Goal: Information Seeking & Learning: Learn about a topic

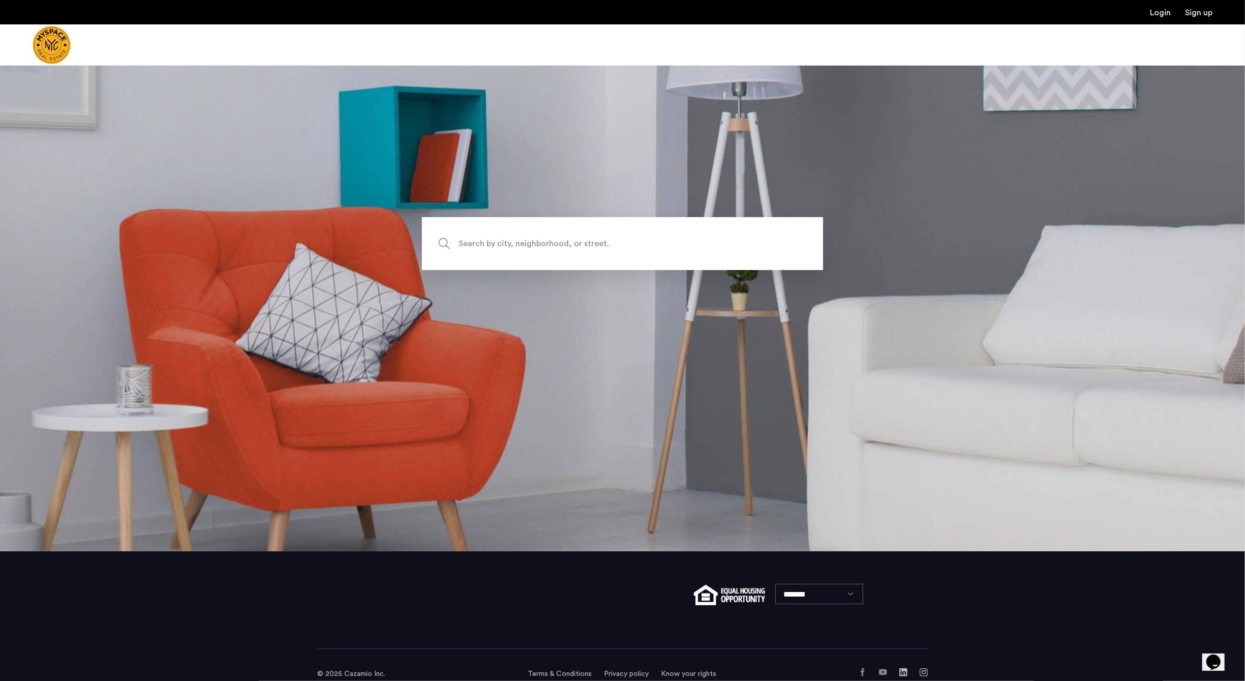
scroll to position [147, 0]
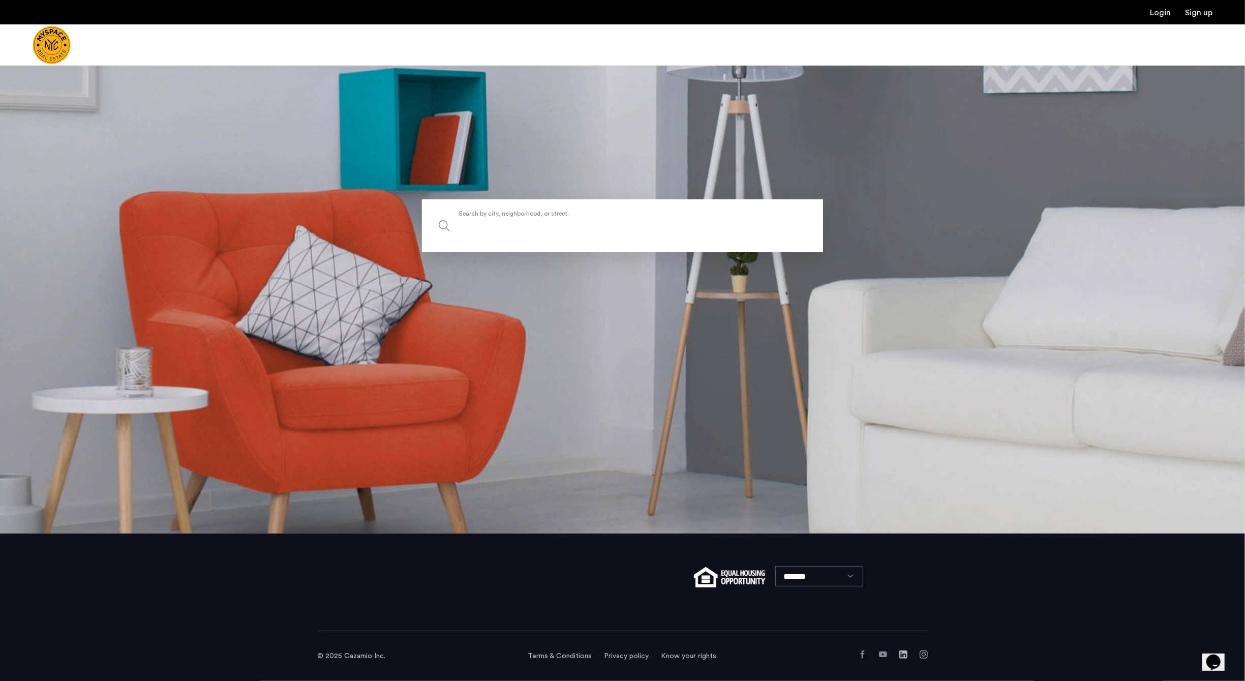
click at [601, 236] on input "Search by city, neighborhood, or street." at bounding box center [622, 225] width 401 height 53
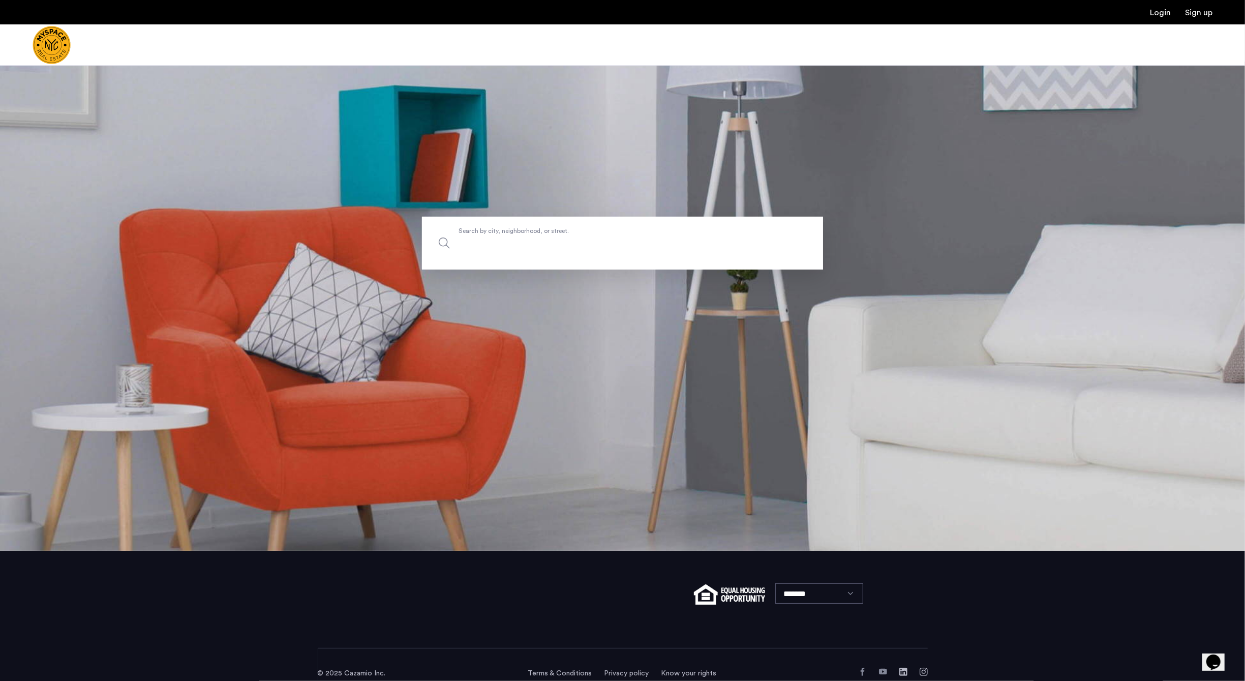
scroll to position [0, 0]
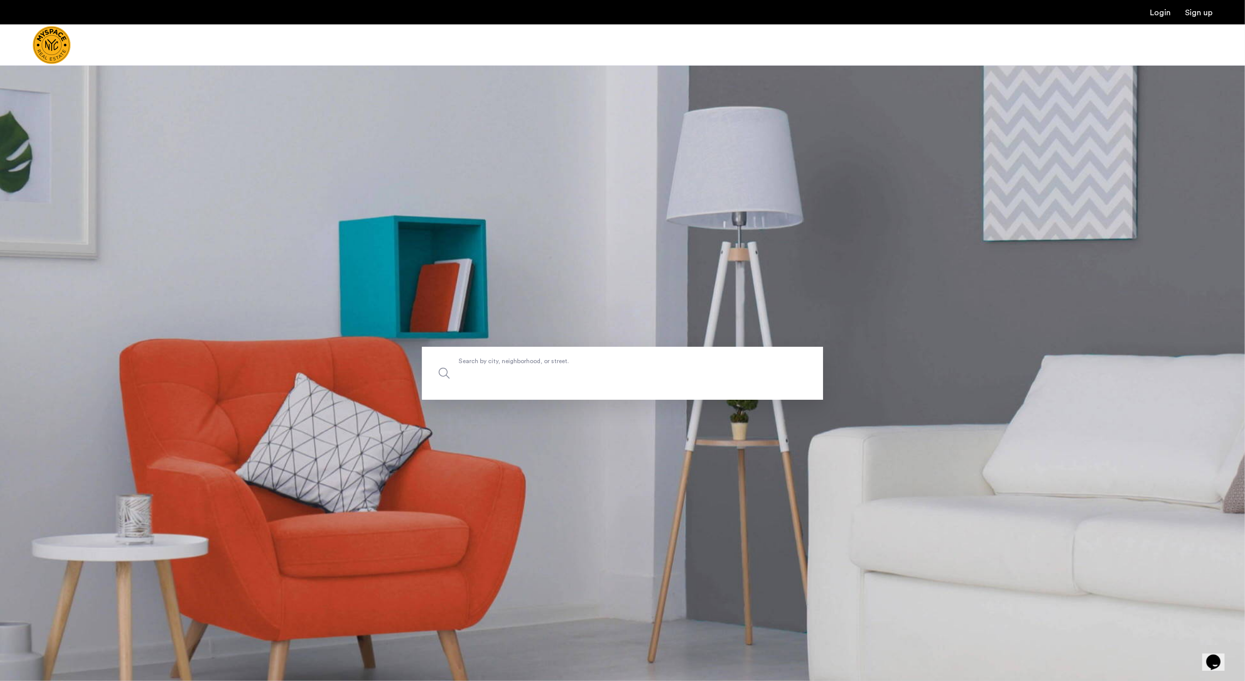
click at [540, 369] on input "Search by city, neighborhood, or street." at bounding box center [622, 373] width 401 height 53
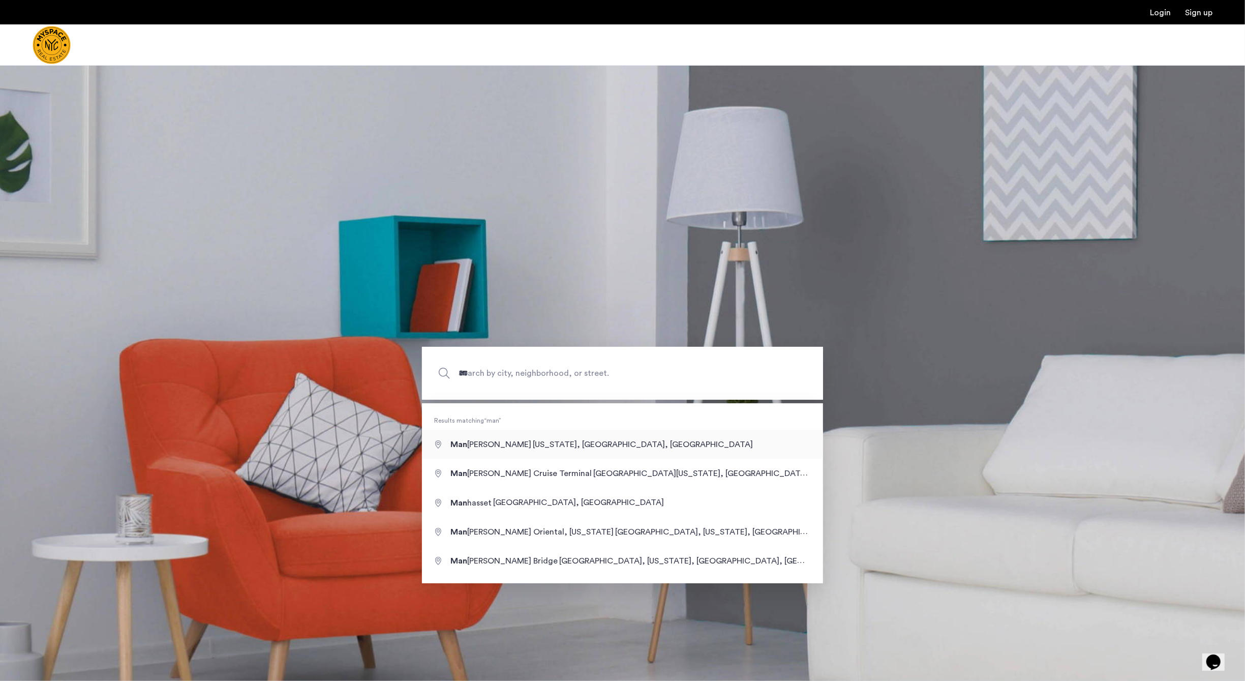
type input "**********"
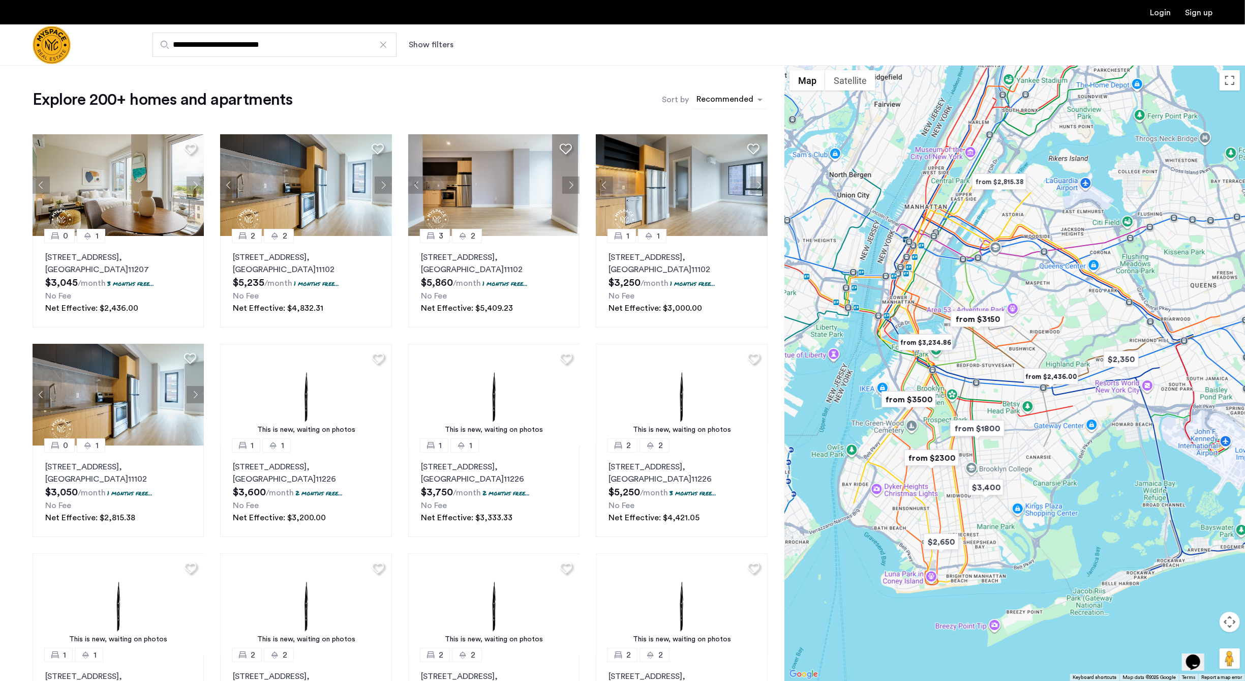
click at [728, 91] on div "Recommended" at bounding box center [723, 99] width 64 height 16
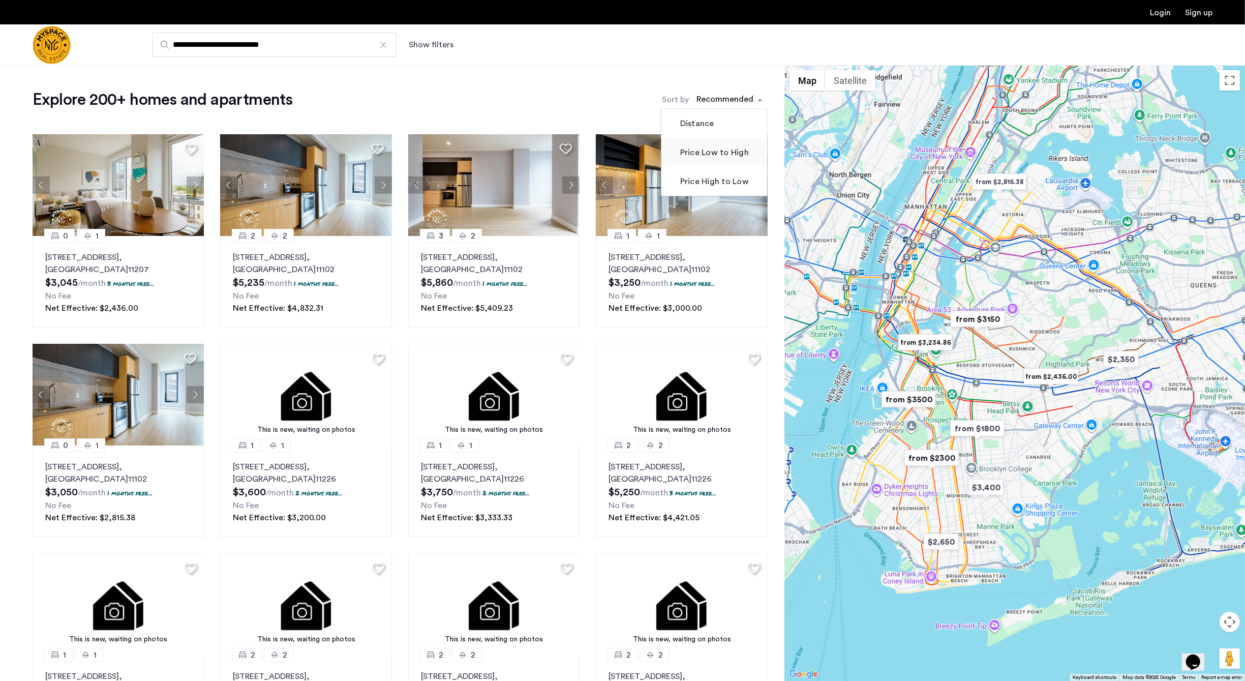
click at [714, 154] on label "Price Low to High" at bounding box center [713, 152] width 71 height 12
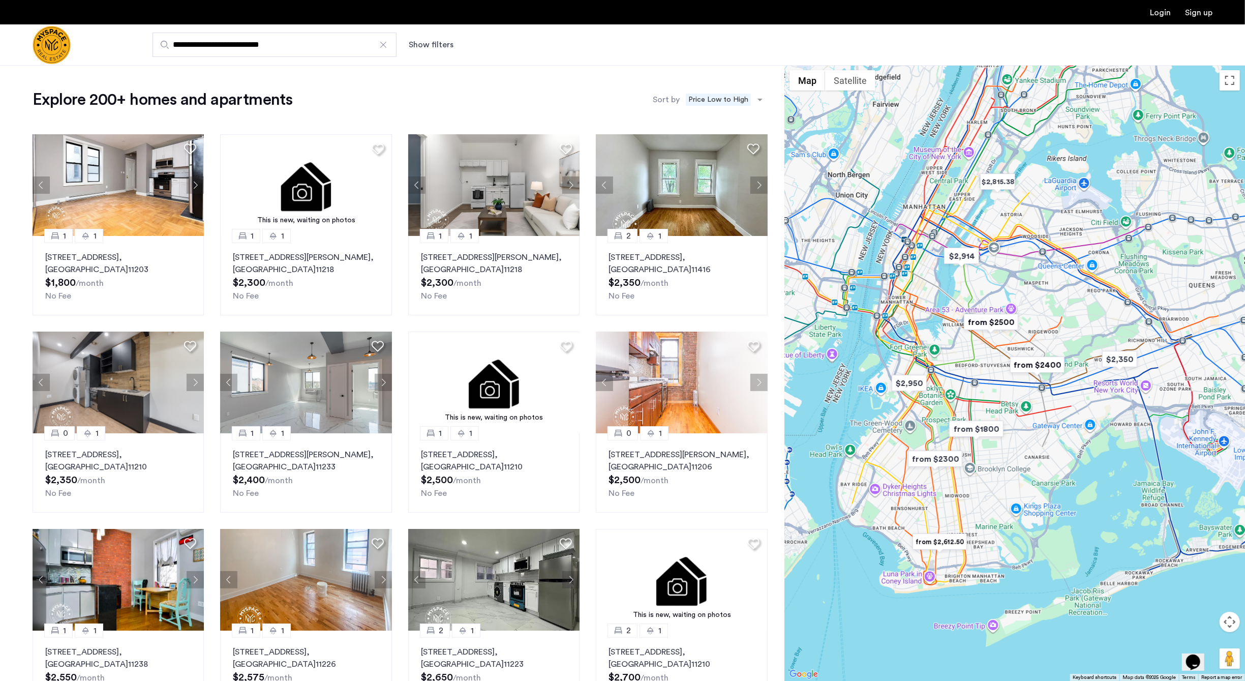
click at [418, 43] on button "Show filters" at bounding box center [431, 45] width 45 height 12
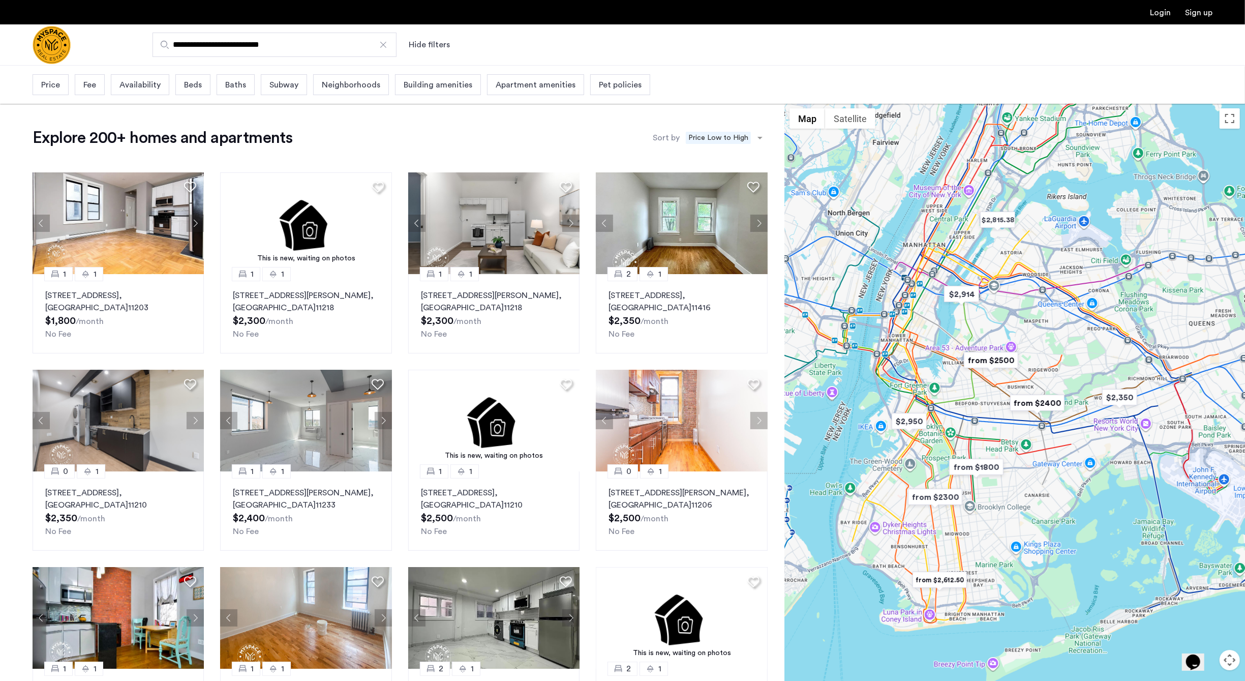
click at [52, 82] on span "Price" at bounding box center [50, 85] width 19 height 12
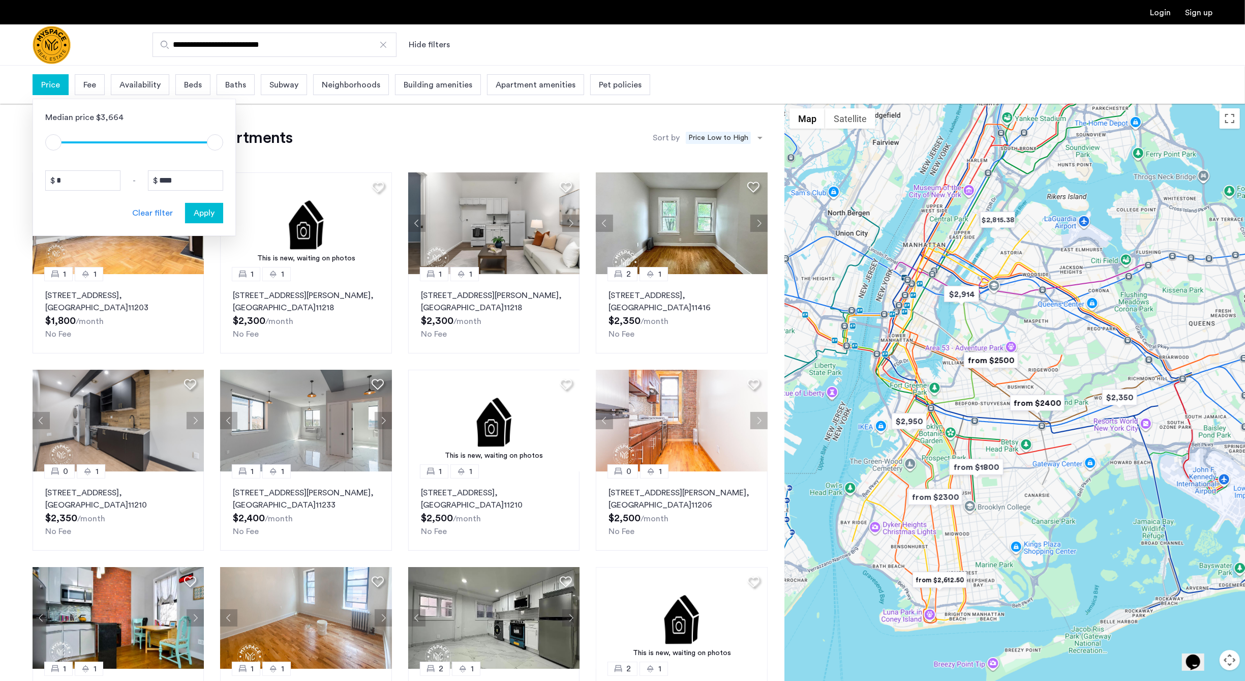
drag, startPoint x: 236, startPoint y: 156, endPoint x: 226, endPoint y: 150, distance: 11.8
click at [234, 154] on app-root "**********" at bounding box center [622, 484] width 1245 height 969
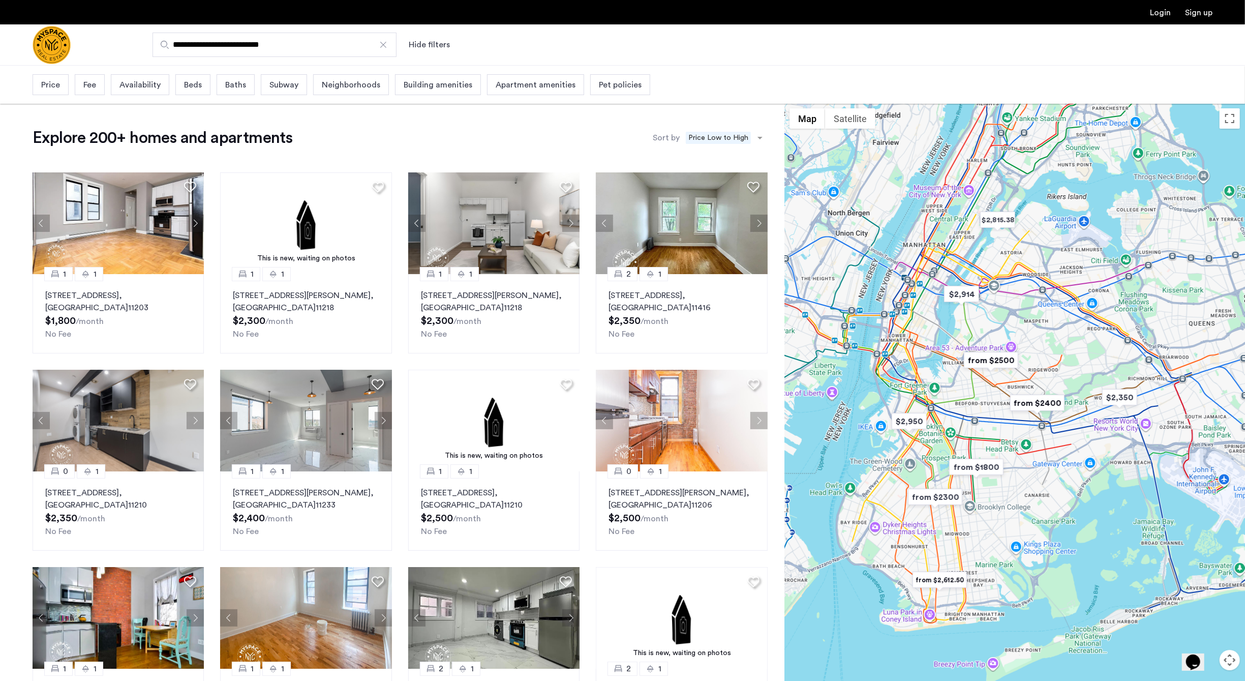
click at [205, 148] on div "Explore 200+ homes and apartments Sort by Recommended × Price Low to High 1 1 9…" at bounding box center [400, 442] width 735 height 628
click at [54, 93] on div "Price" at bounding box center [51, 84] width 36 height 21
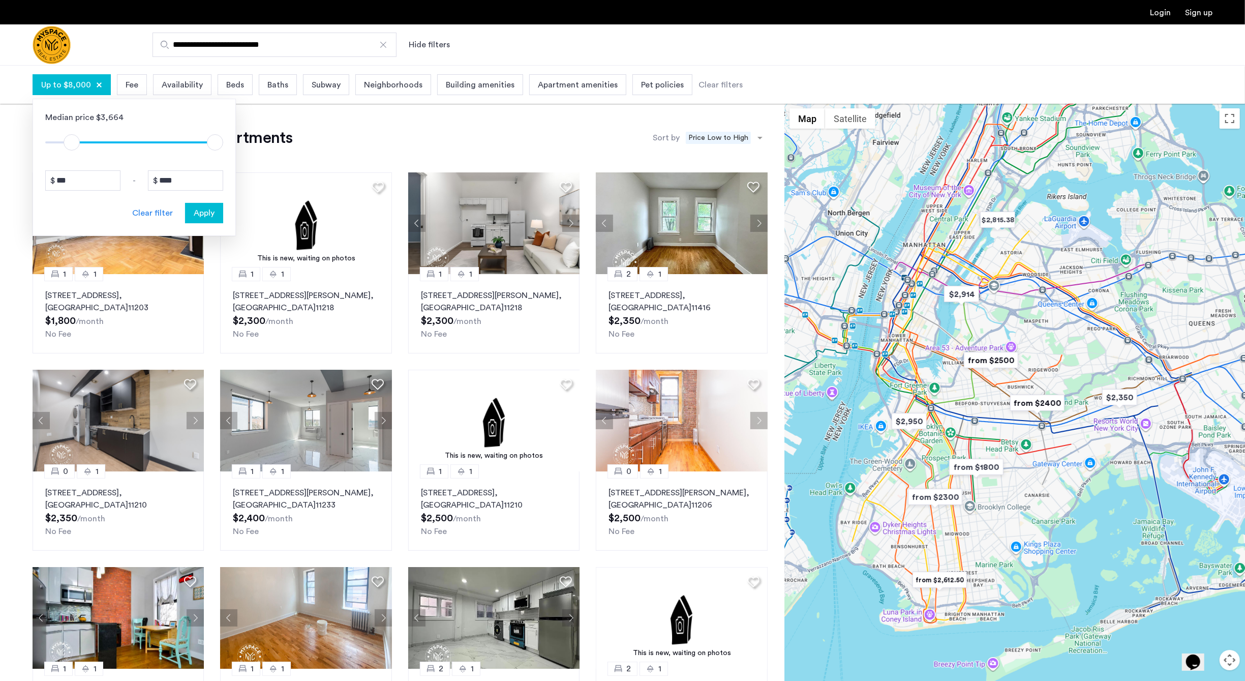
drag, startPoint x: 72, startPoint y: 144, endPoint x: 123, endPoint y: 148, distance: 51.0
click at [123, 148] on span "ngx-slider" at bounding box center [143, 141] width 143 height 16
click at [123, 148] on span "ngx-slider" at bounding box center [168, 141] width 93 height 16
click at [118, 147] on span "ngx-slider" at bounding box center [120, 142] width 16 height 16
click at [111, 146] on span "ngx-slider" at bounding box center [118, 142] width 16 height 16
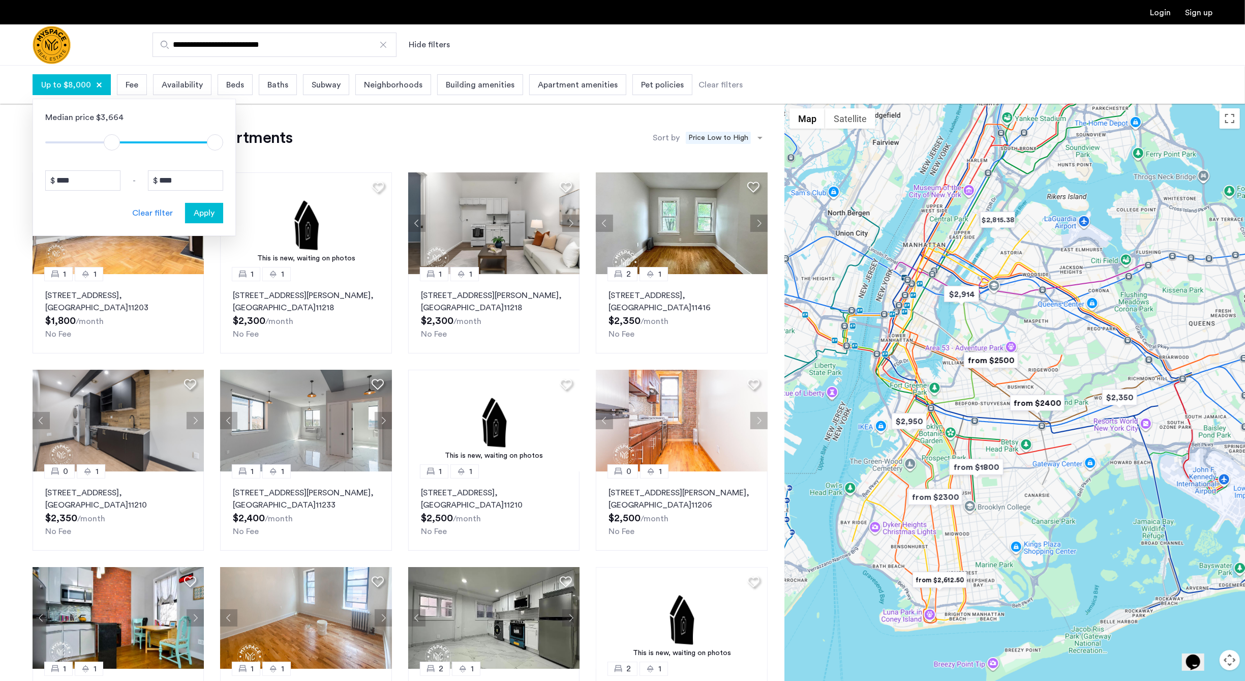
click at [105, 146] on span "ngx-slider" at bounding box center [112, 142] width 16 height 16
type input "****"
click at [96, 145] on span "ngx-slider" at bounding box center [134, 141] width 178 height 16
type input "****"
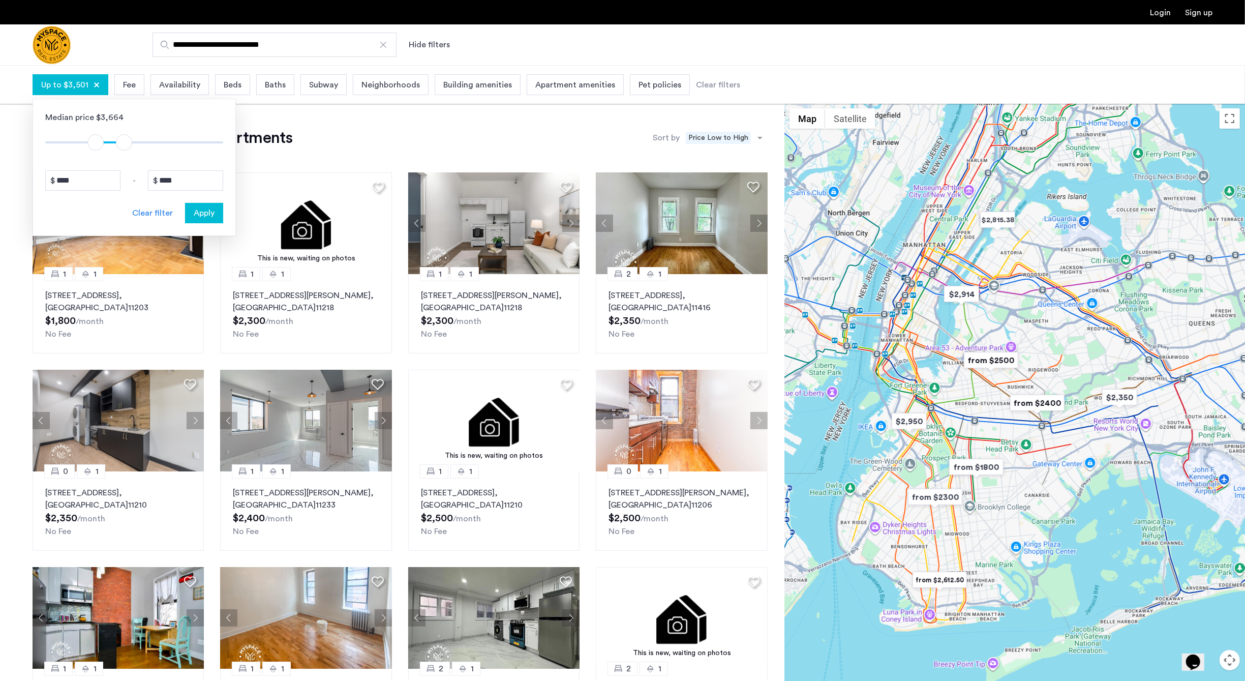
drag, startPoint x: 215, startPoint y: 140, endPoint x: 123, endPoint y: 140, distance: 91.5
click at [123, 140] on span "ngx-slider-max" at bounding box center [124, 142] width 16 height 16
click at [210, 212] on span "Apply" at bounding box center [204, 213] width 21 height 12
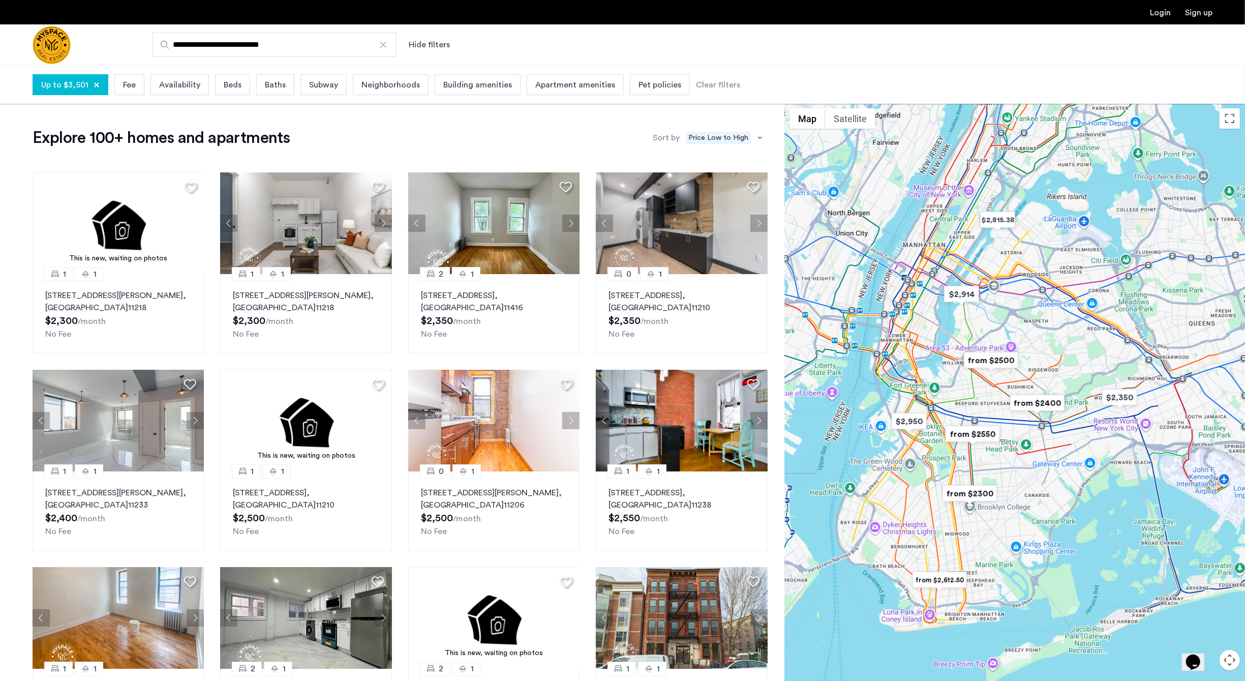
click at [224, 80] on span "Beds" at bounding box center [233, 85] width 18 height 12
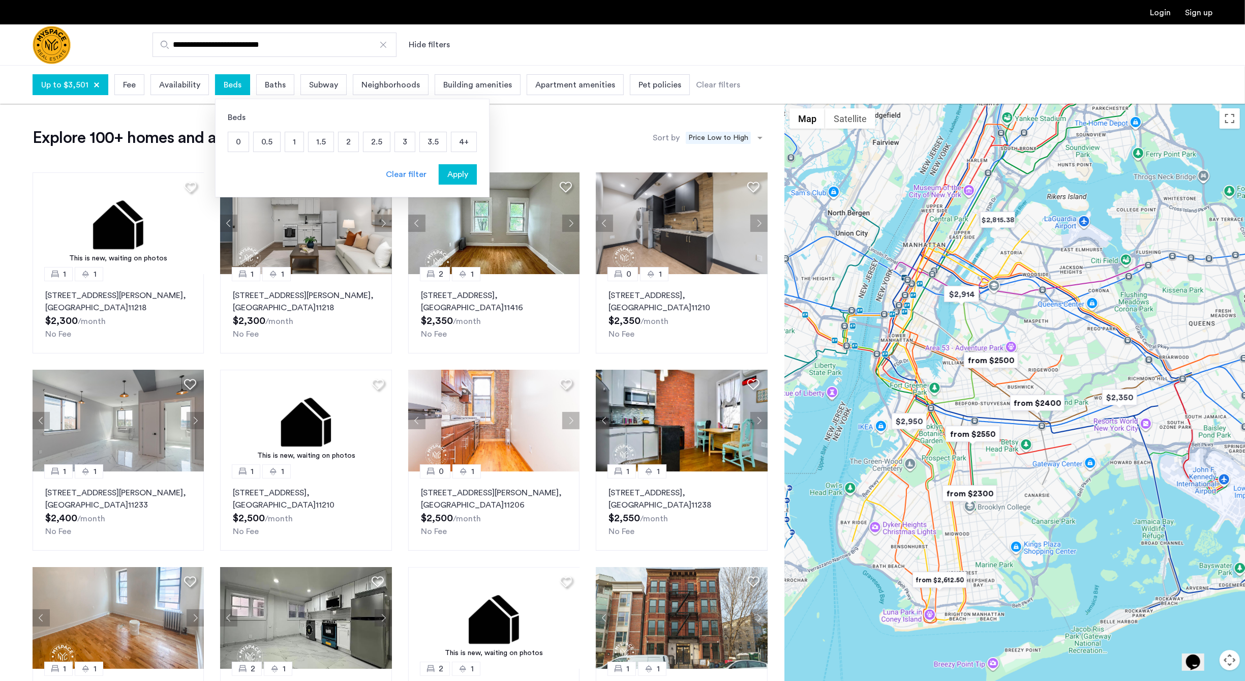
click at [224, 80] on span "Beds" at bounding box center [233, 85] width 18 height 12
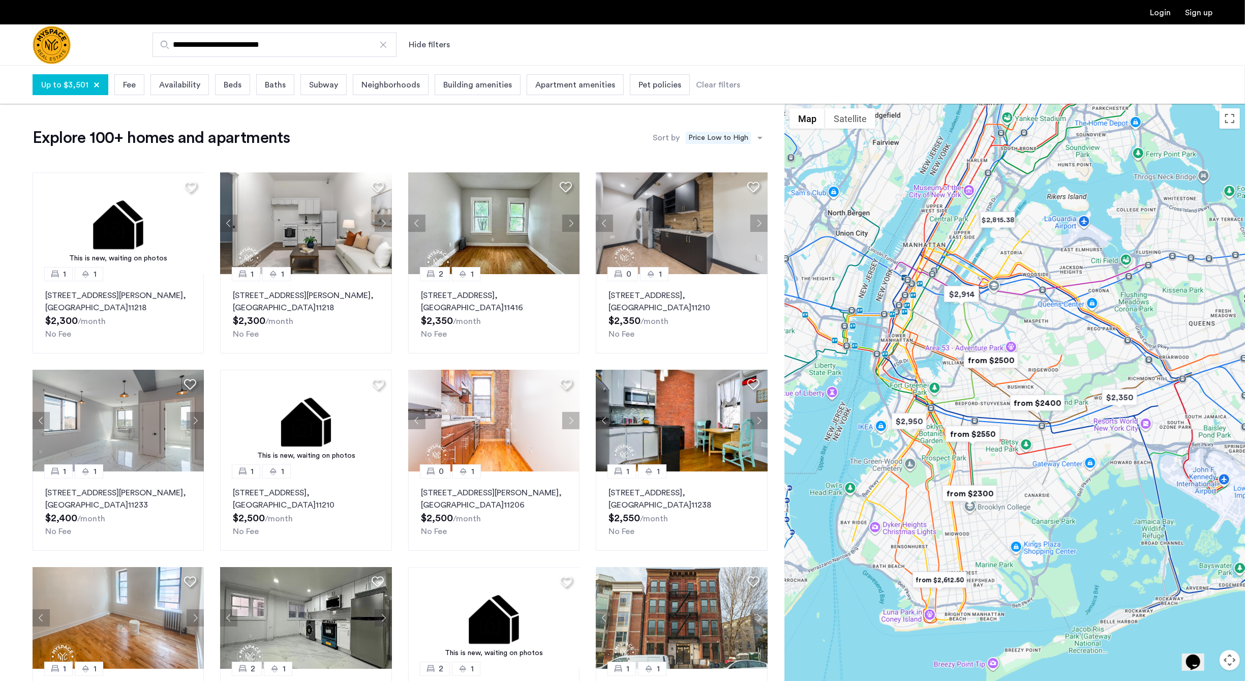
click at [667, 89] on span "Pet policies" at bounding box center [659, 85] width 43 height 12
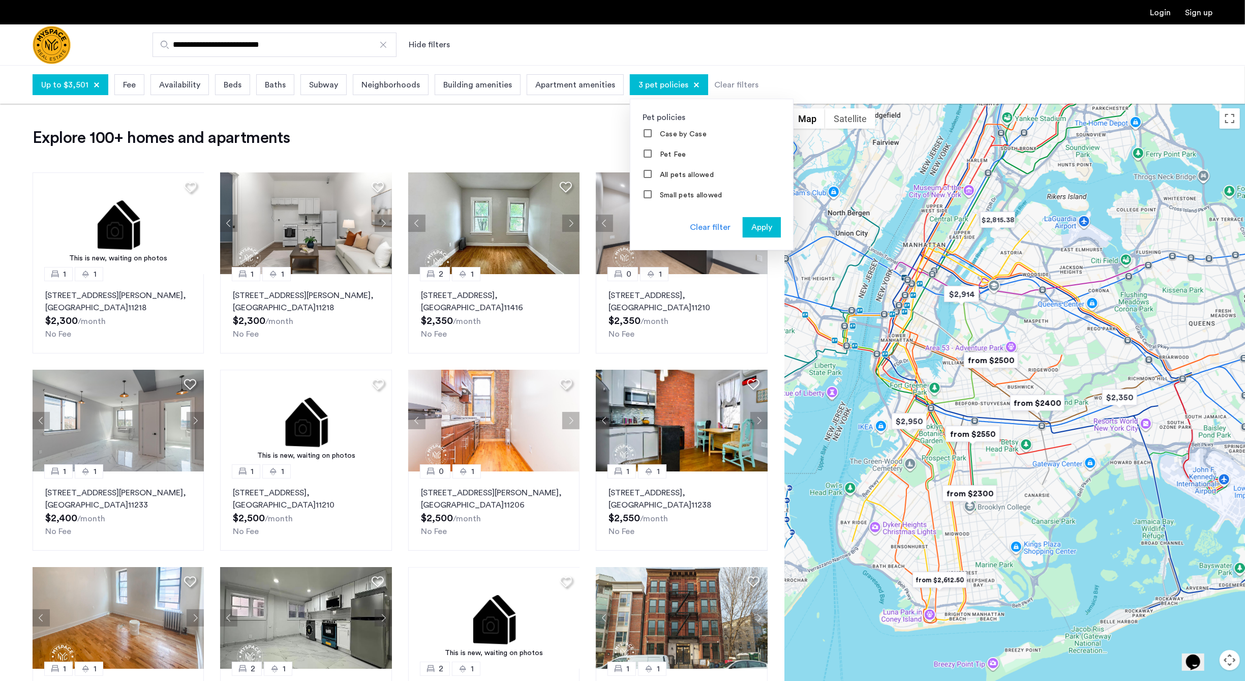
click at [751, 231] on span "Apply" at bounding box center [761, 227] width 21 height 12
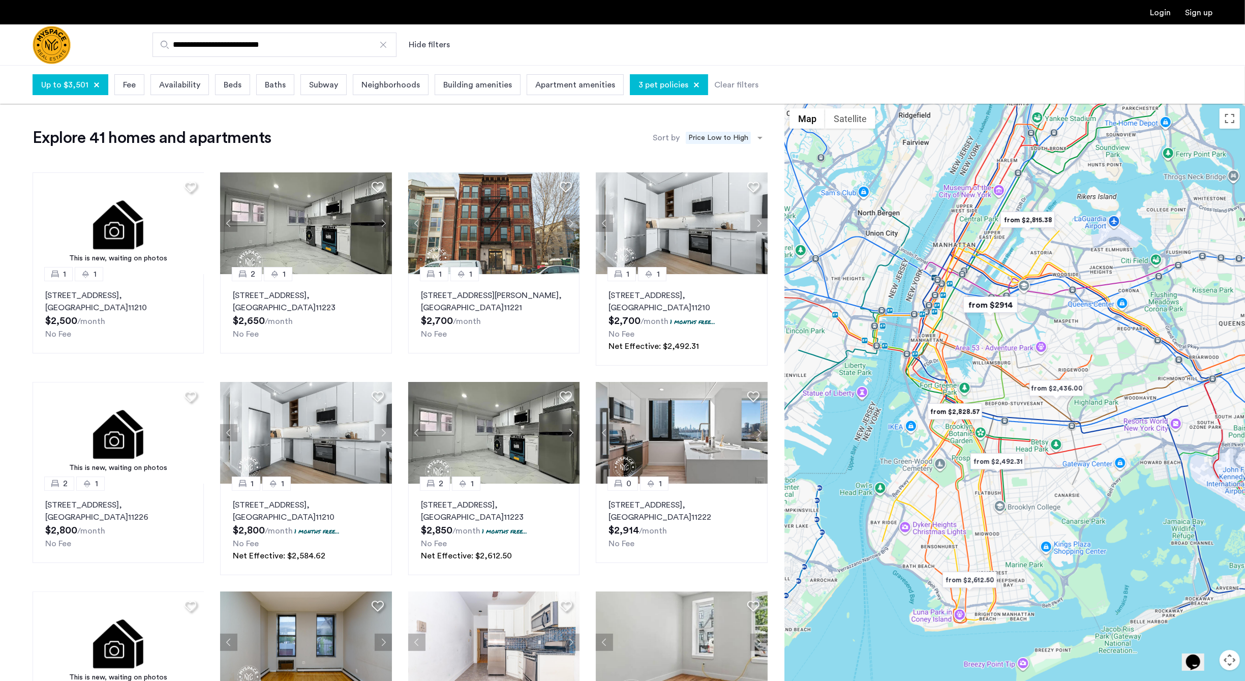
click at [1031, 420] on div at bounding box center [1014, 411] width 461 height 616
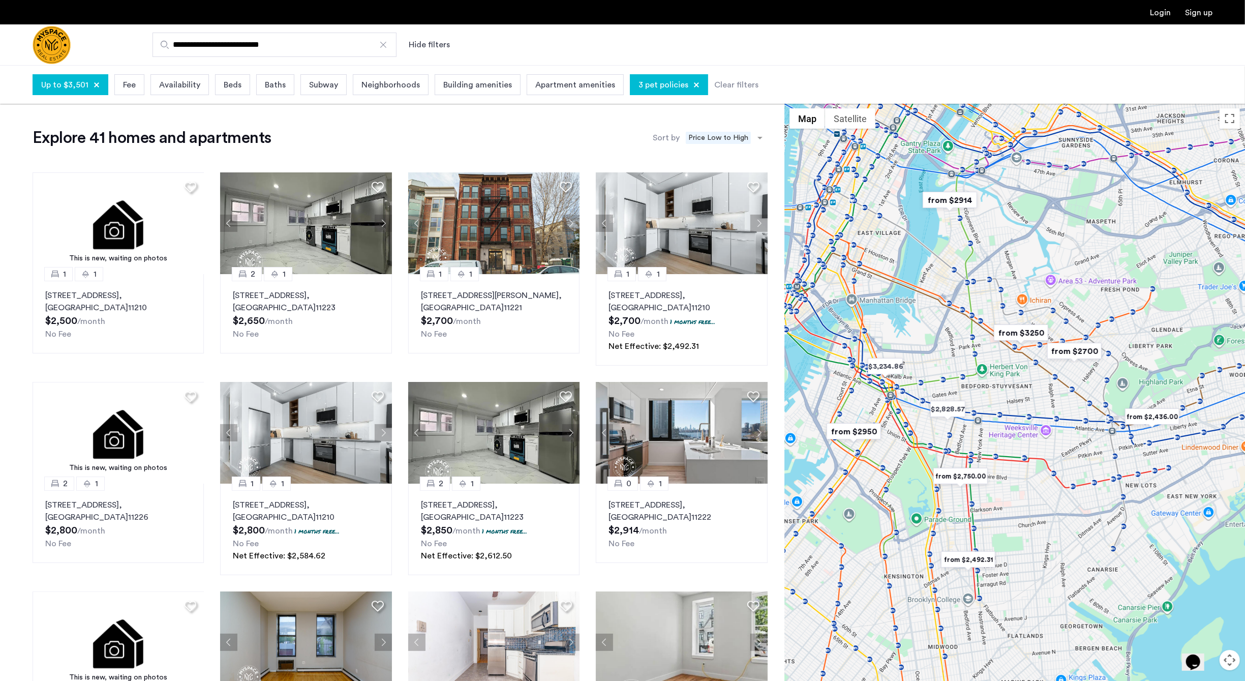
click at [962, 477] on img "from $2,750.00" at bounding box center [960, 476] width 63 height 23
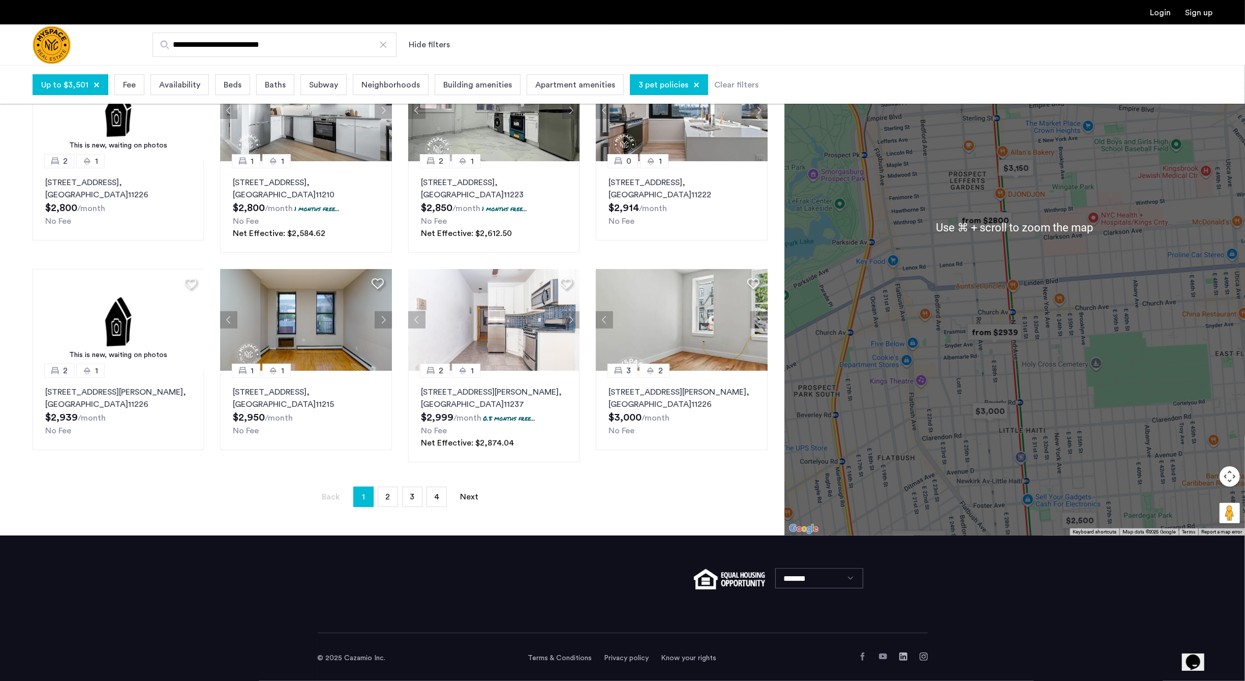
scroll to position [325, 0]
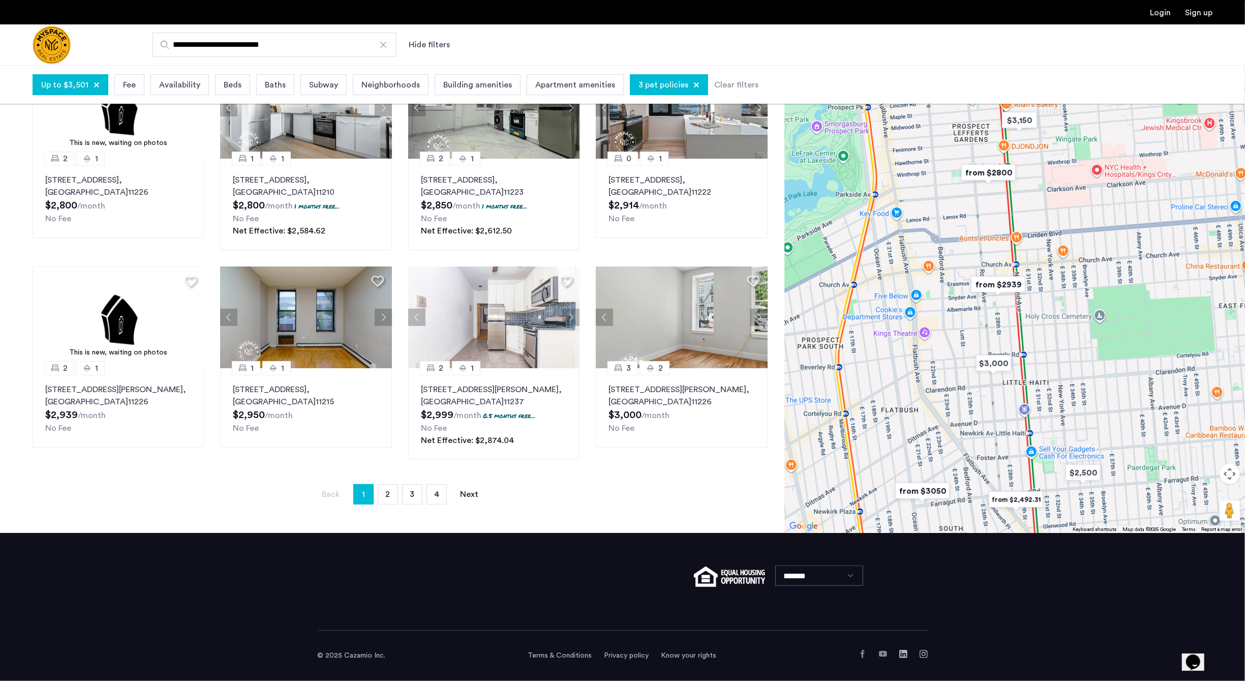
drag, startPoint x: 896, startPoint y: 237, endPoint x: 900, endPoint y: 191, distance: 46.9
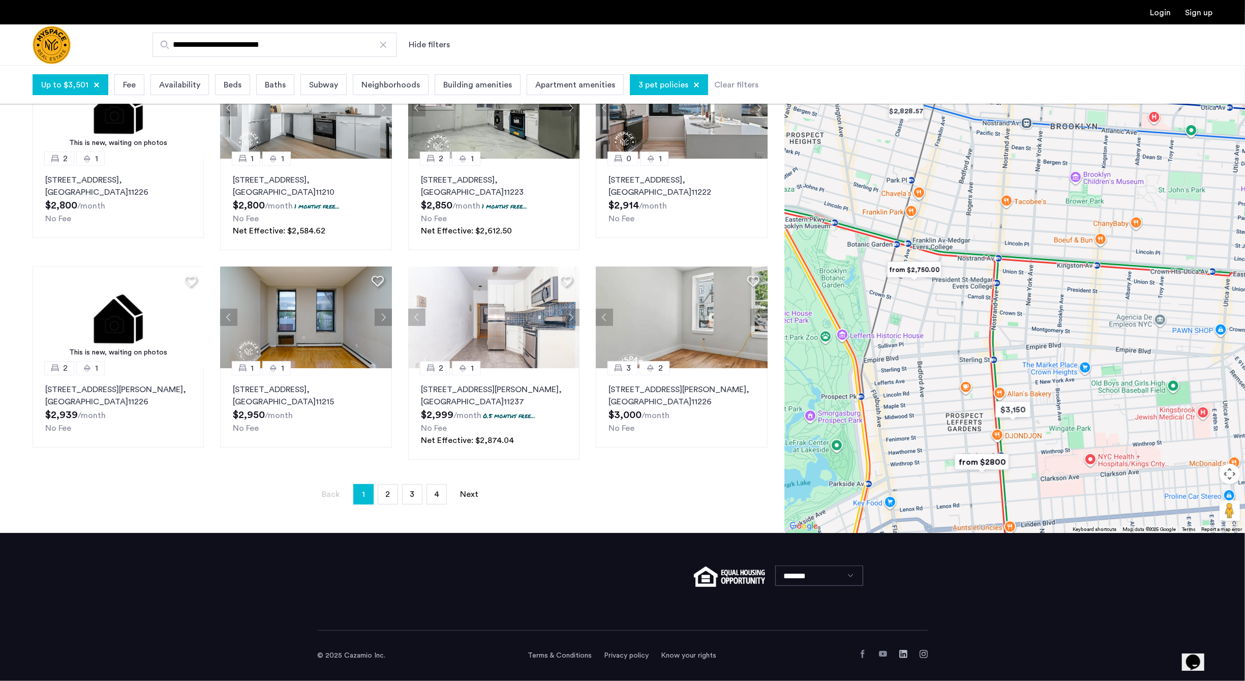
drag, startPoint x: 900, startPoint y: 193, endPoint x: 893, endPoint y: 485, distance: 292.9
click at [893, 485] on div "To navigate, press the arrow keys." at bounding box center [1014, 225] width 461 height 616
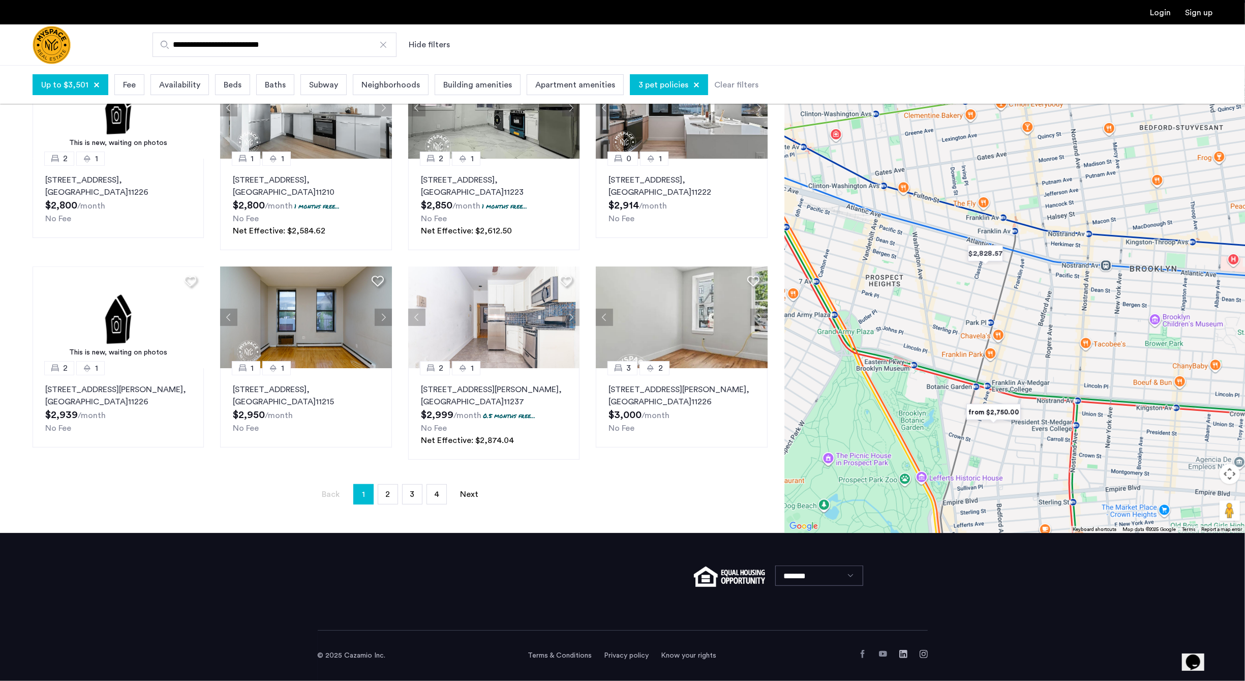
drag, startPoint x: 865, startPoint y: 235, endPoint x: 952, endPoint y: 414, distance: 198.9
click at [953, 411] on div "To navigate, press the arrow keys." at bounding box center [1014, 225] width 461 height 616
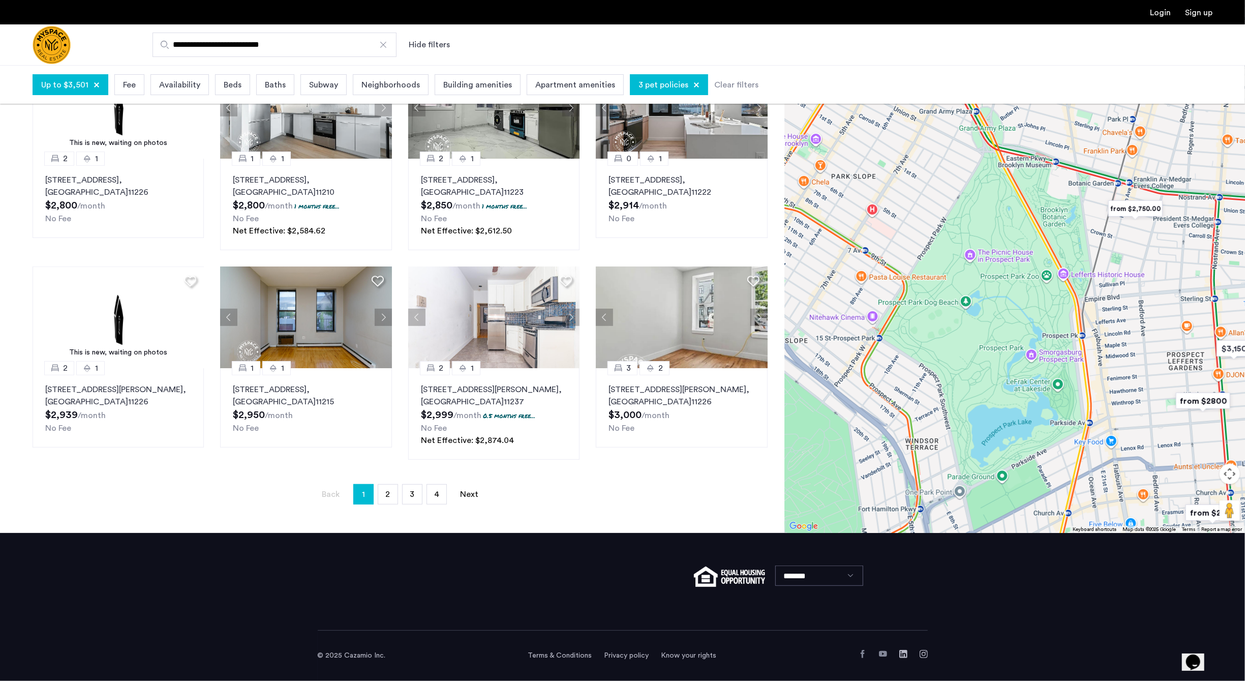
drag, startPoint x: 911, startPoint y: 307, endPoint x: 1067, endPoint y: 8, distance: 337.2
click at [1067, 8] on app-root "**********" at bounding box center [622, 177] width 1245 height 1005
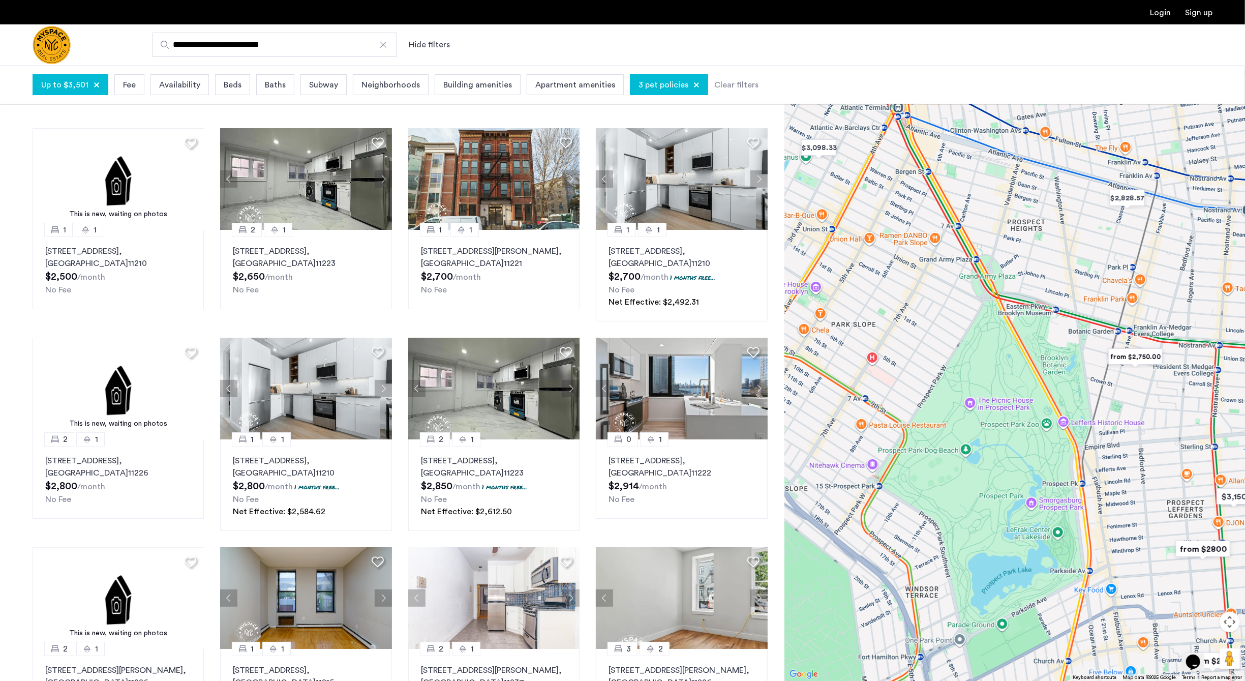
scroll to position [0, 0]
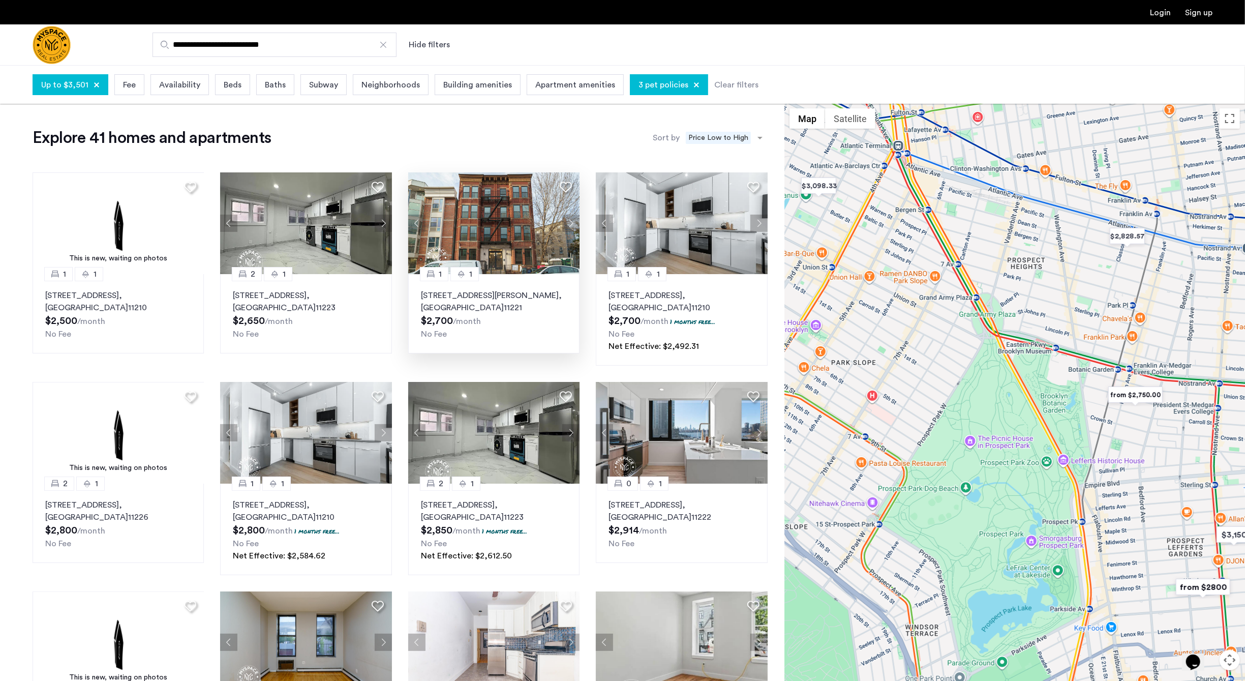
click at [569, 212] on img at bounding box center [494, 223] width 172 height 102
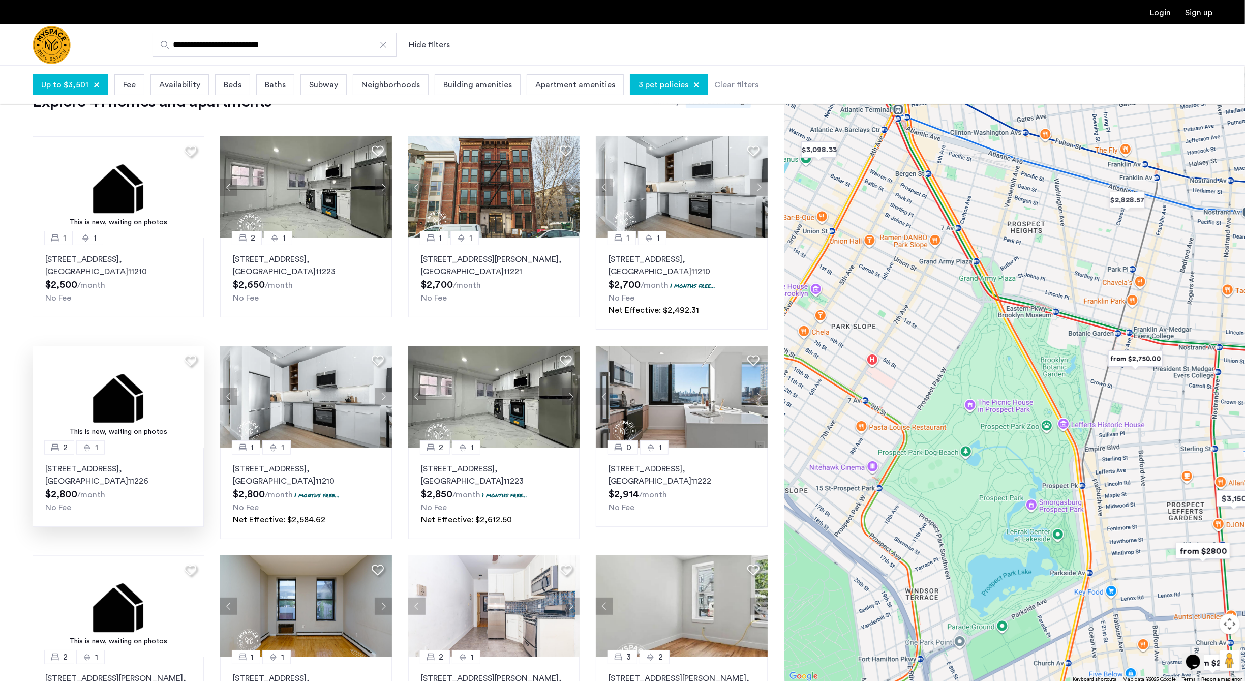
scroll to position [152, 0]
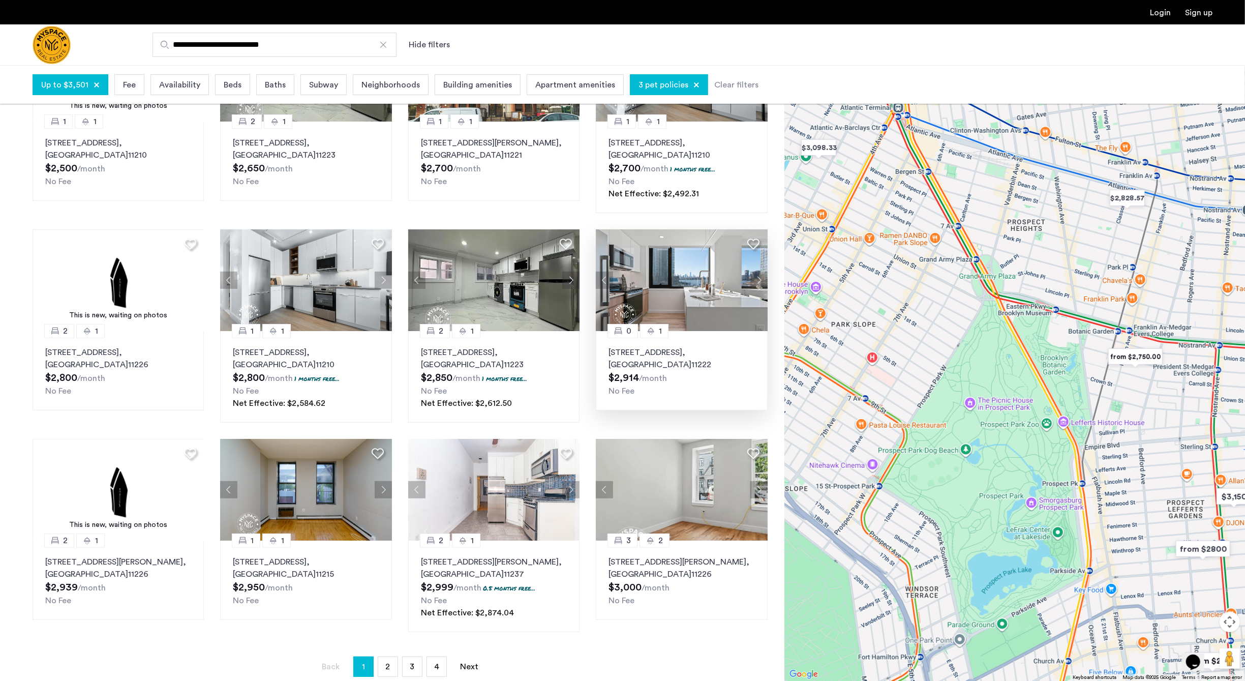
click at [687, 292] on img at bounding box center [682, 280] width 172 height 102
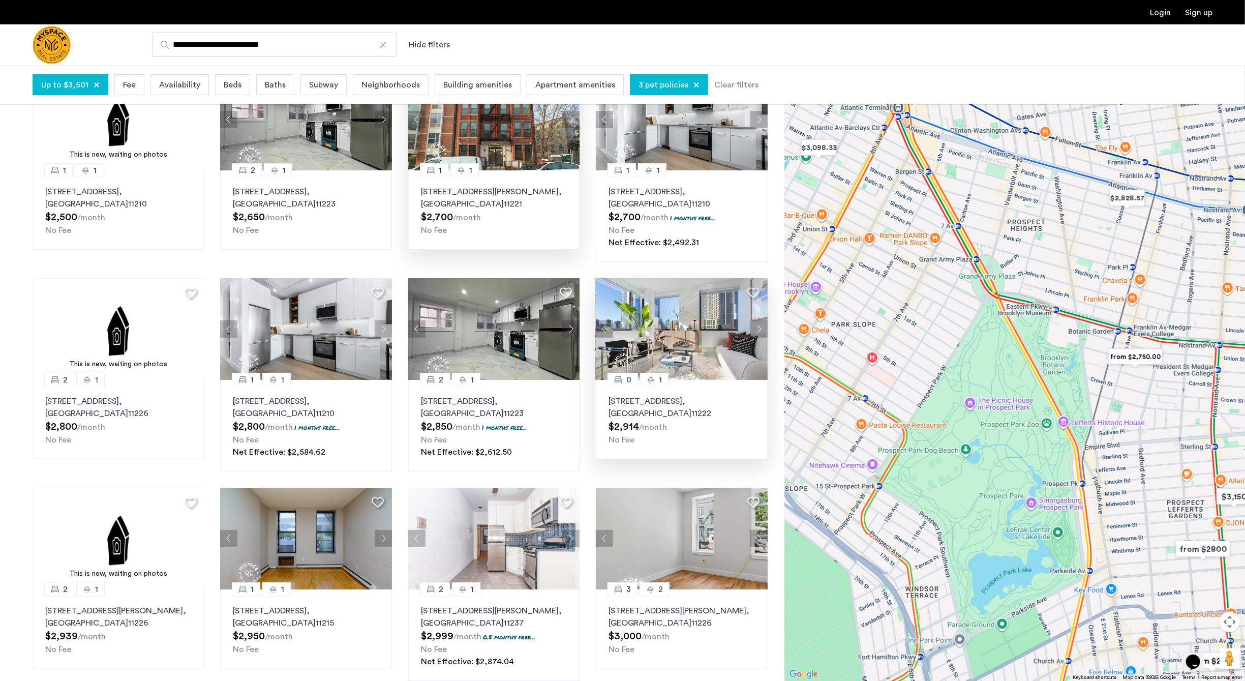
scroll to position [276, 0]
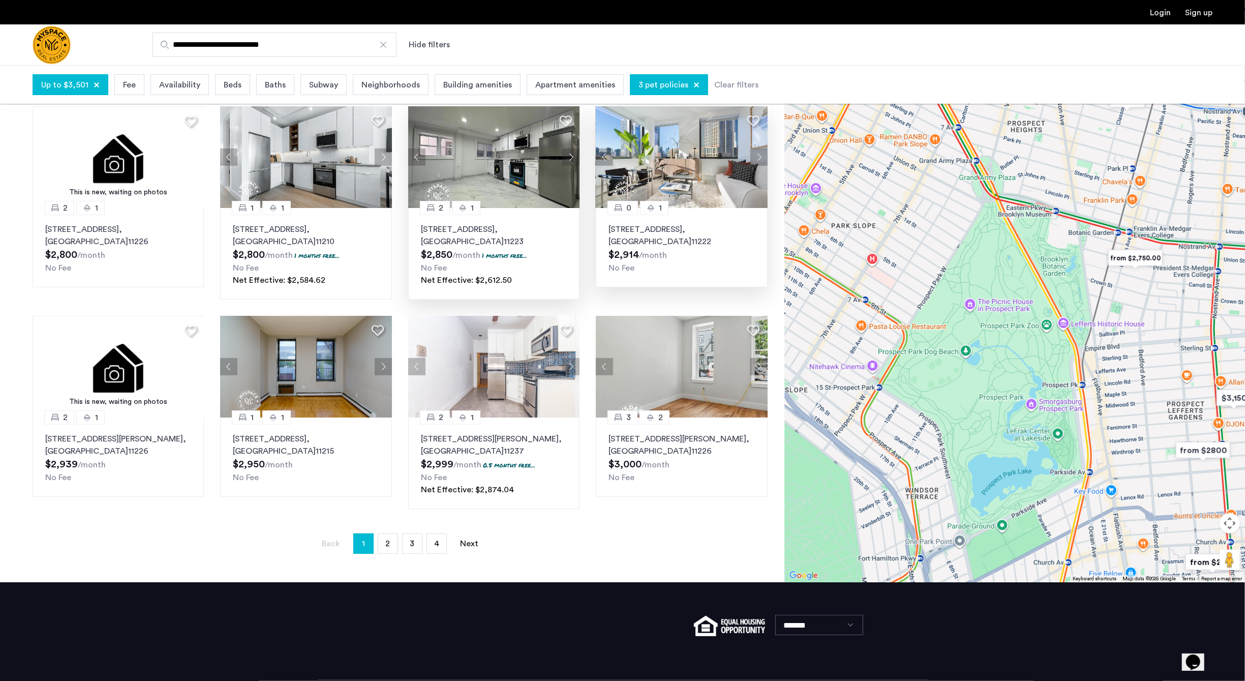
click at [573, 156] on button "Next apartment" at bounding box center [570, 156] width 17 height 17
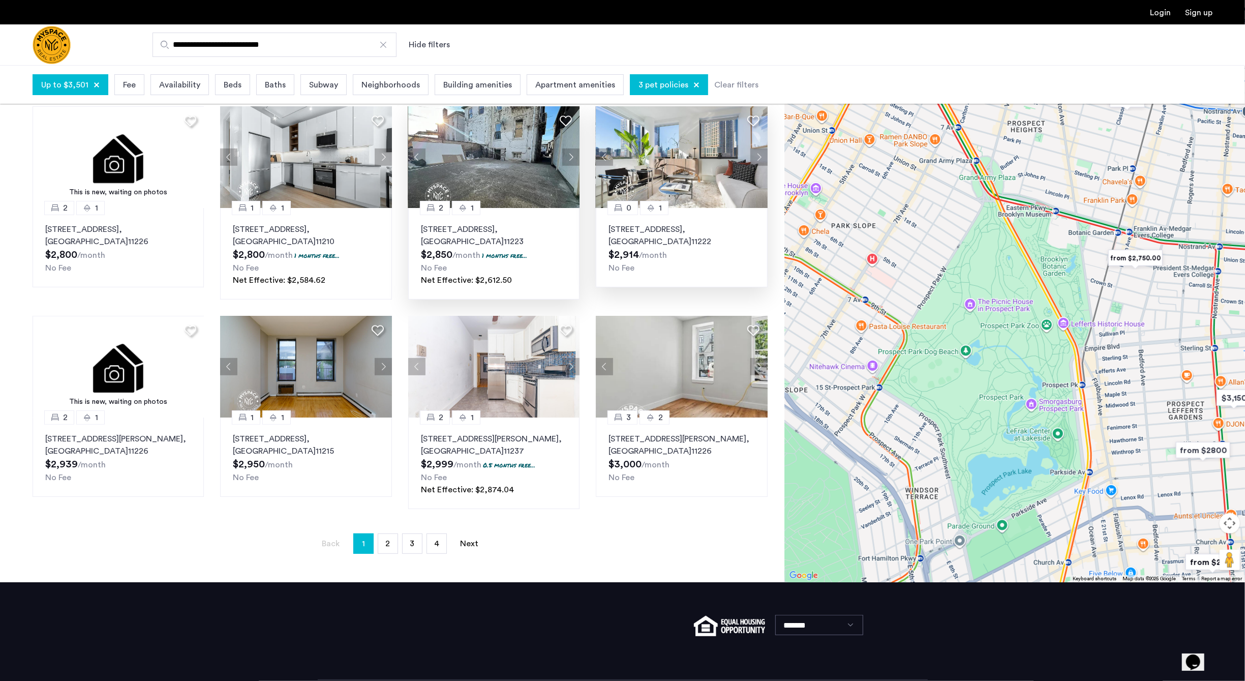
click at [573, 156] on button "Next apartment" at bounding box center [570, 156] width 17 height 17
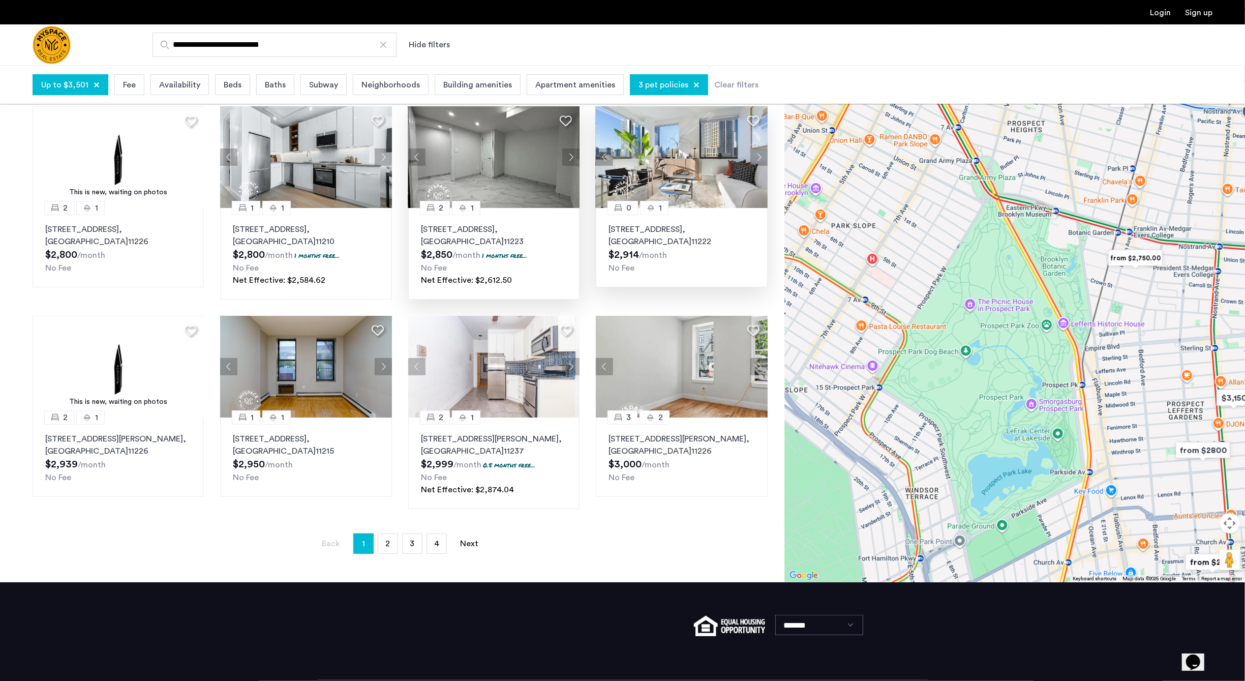
click at [573, 156] on button "Next apartment" at bounding box center [570, 156] width 17 height 17
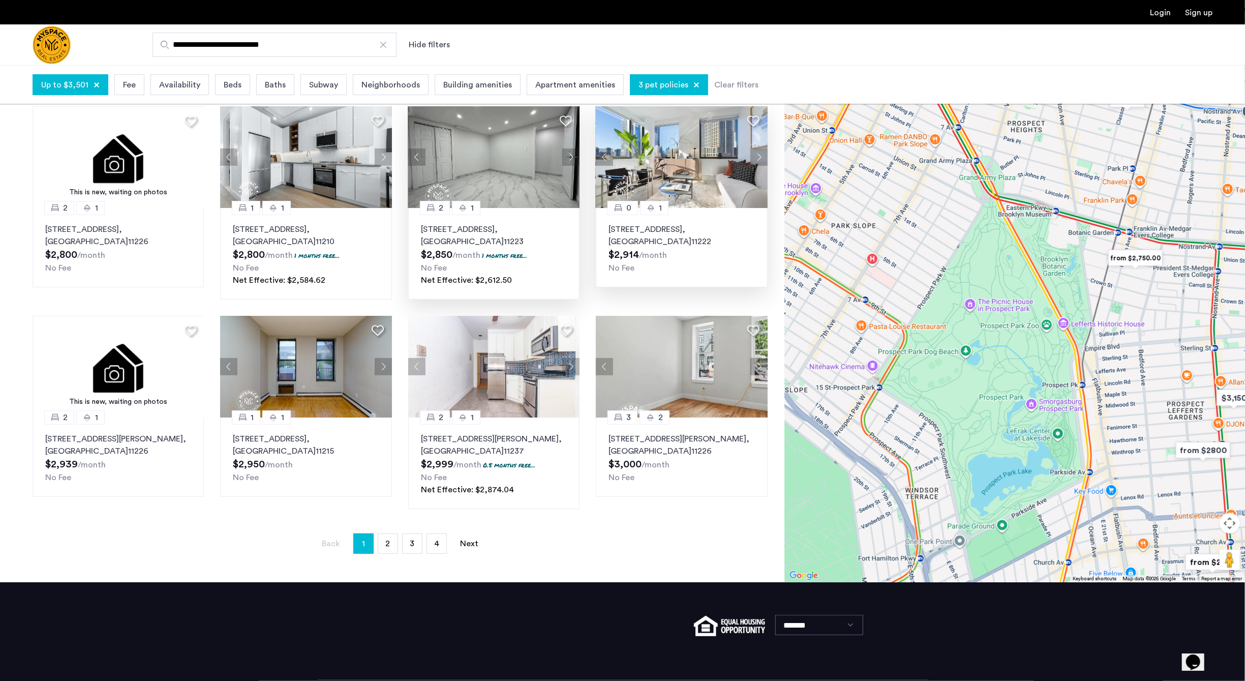
click at [573, 156] on button "Next apartment" at bounding box center [570, 156] width 17 height 17
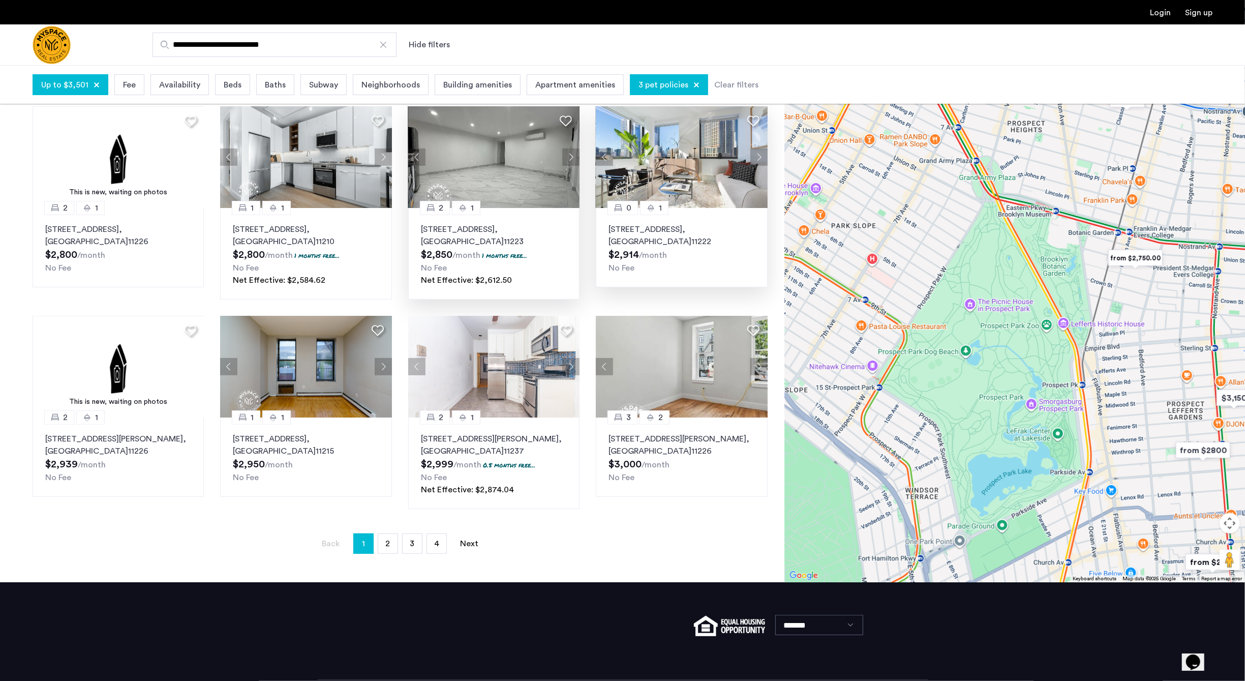
click at [573, 156] on button "Next apartment" at bounding box center [570, 156] width 17 height 17
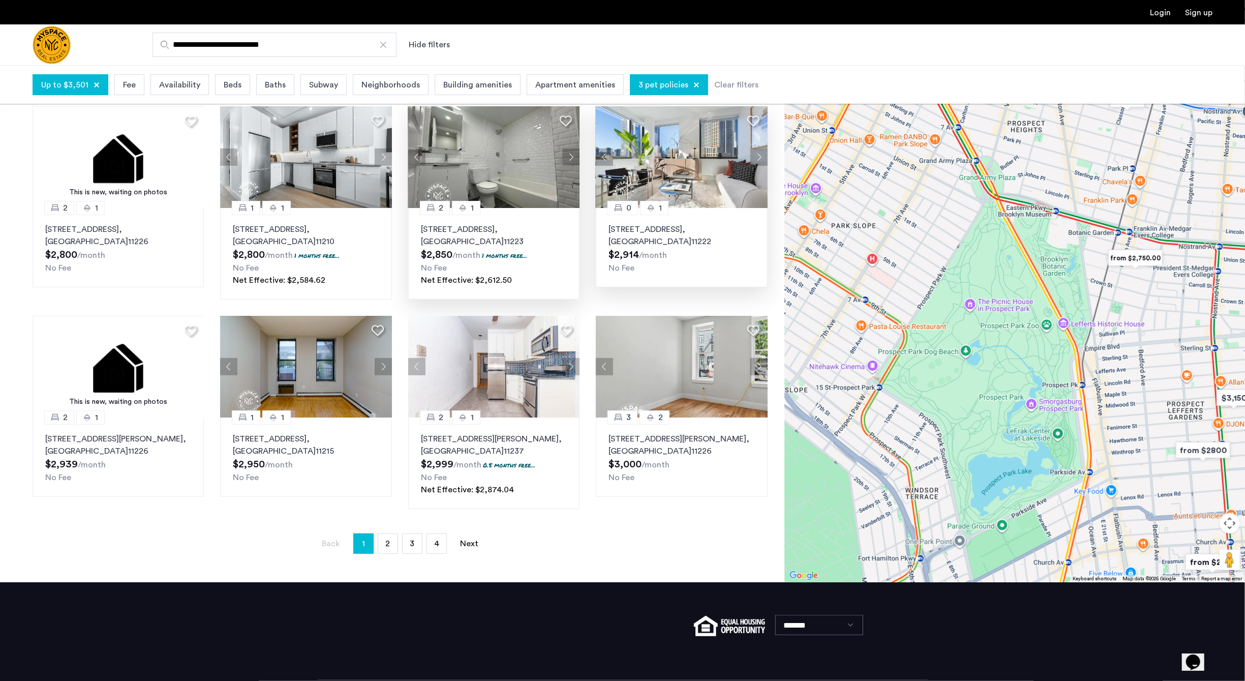
click at [573, 156] on button "Next apartment" at bounding box center [570, 156] width 17 height 17
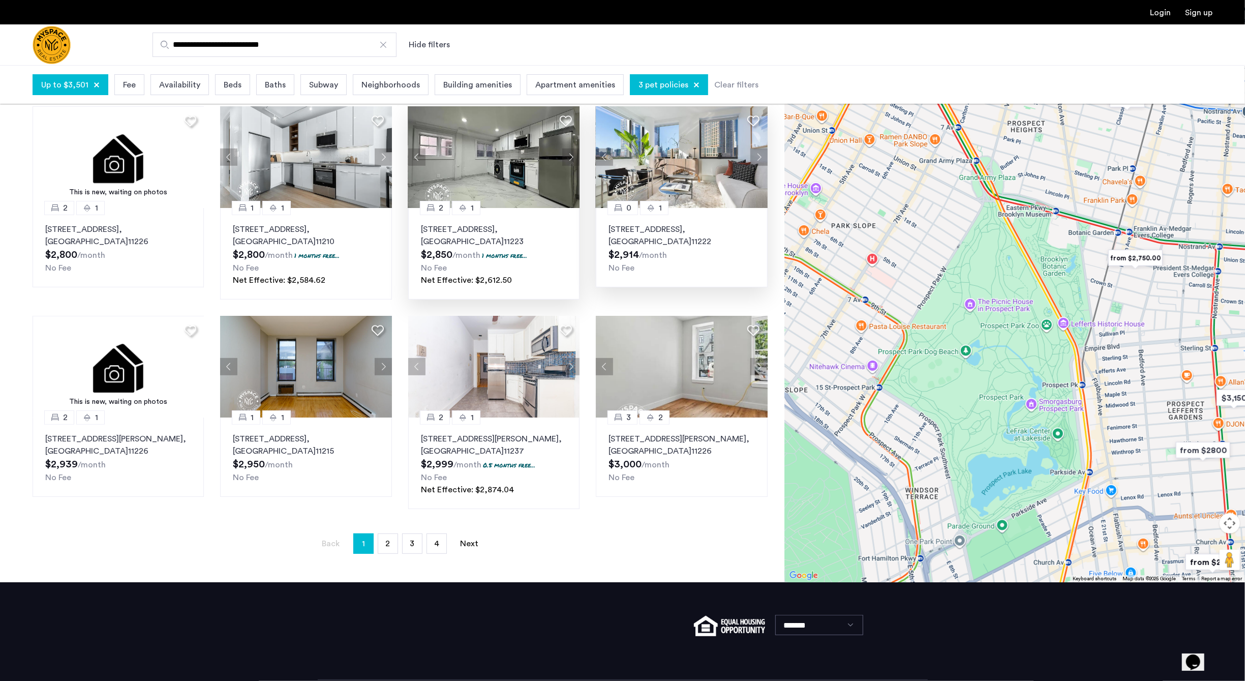
click at [573, 156] on button "Next apartment" at bounding box center [570, 156] width 17 height 17
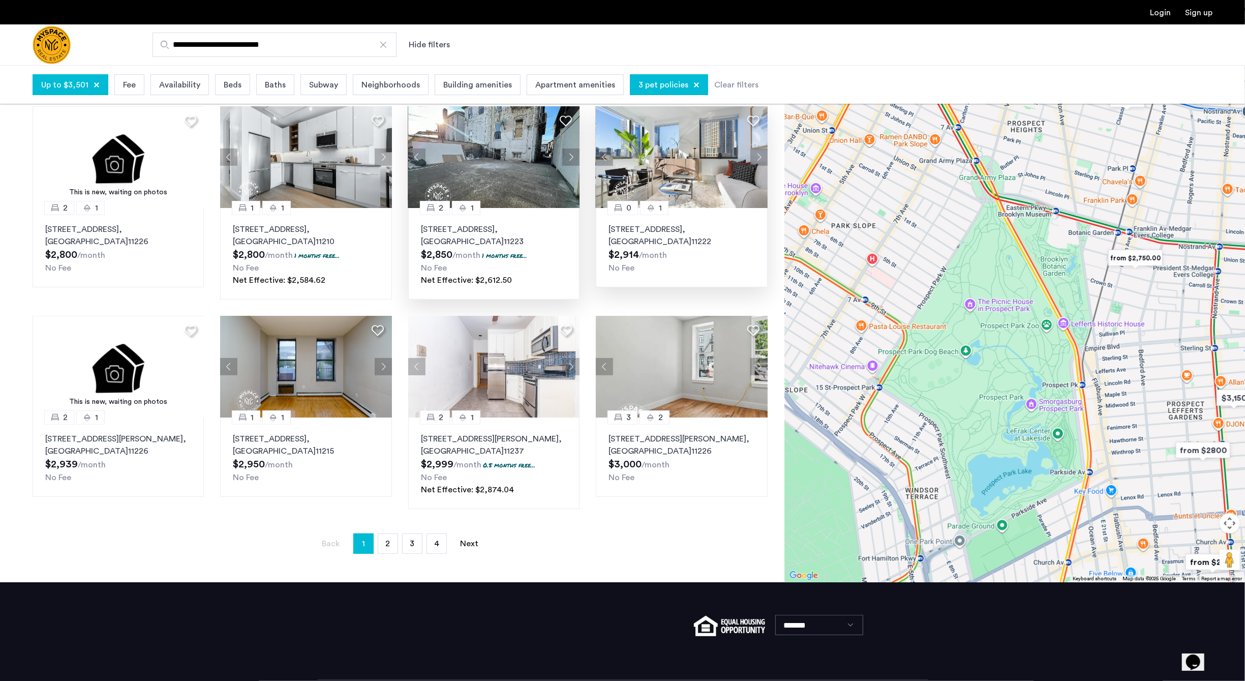
click at [488, 150] on img at bounding box center [494, 157] width 172 height 102
click at [386, 539] on span "2" at bounding box center [387, 543] width 5 height 8
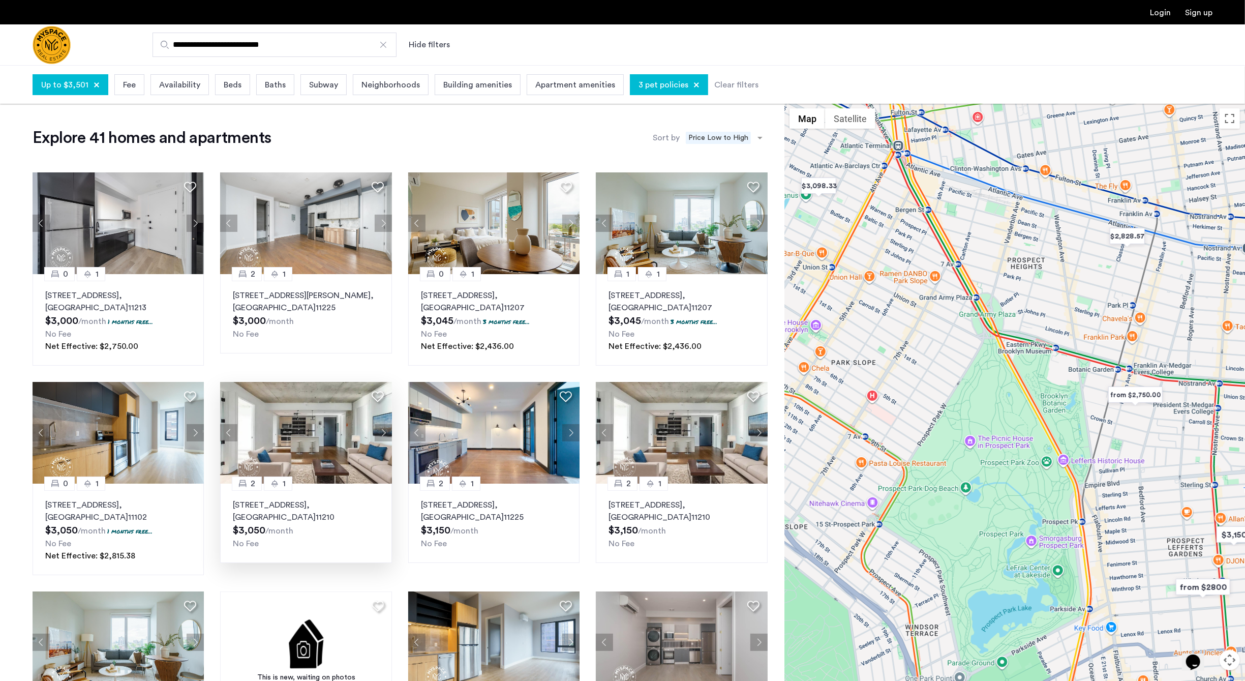
click at [284, 439] on img at bounding box center [306, 433] width 172 height 102
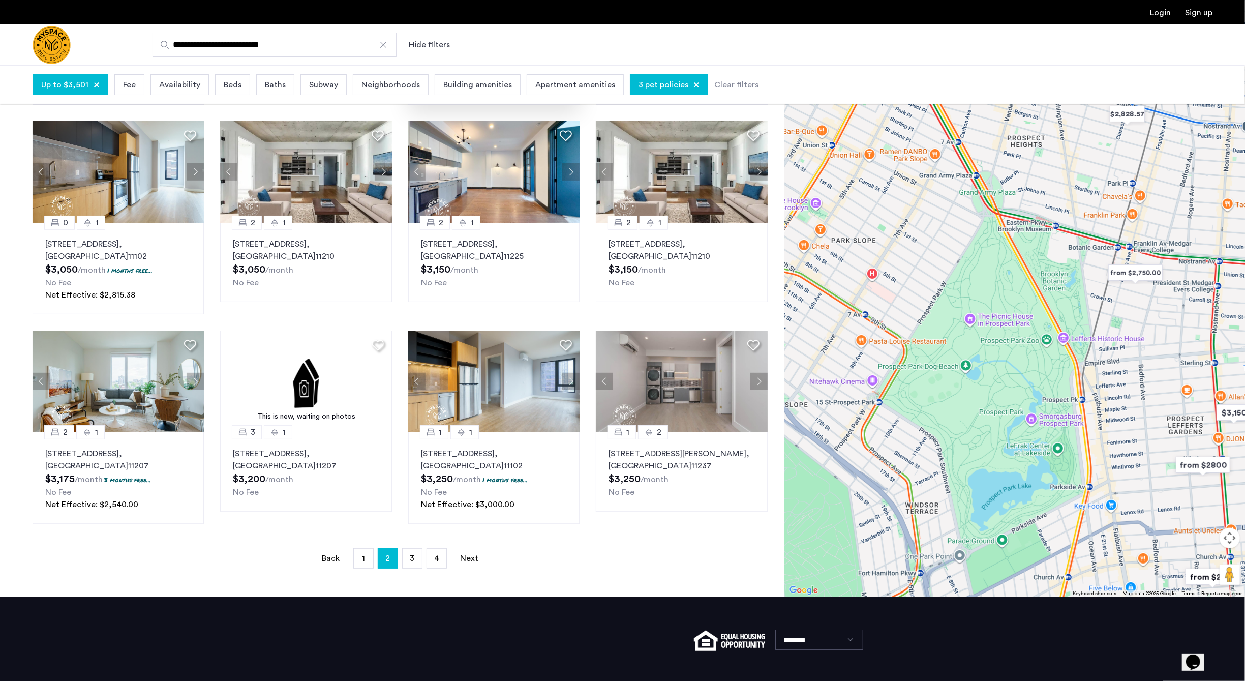
scroll to position [265, 0]
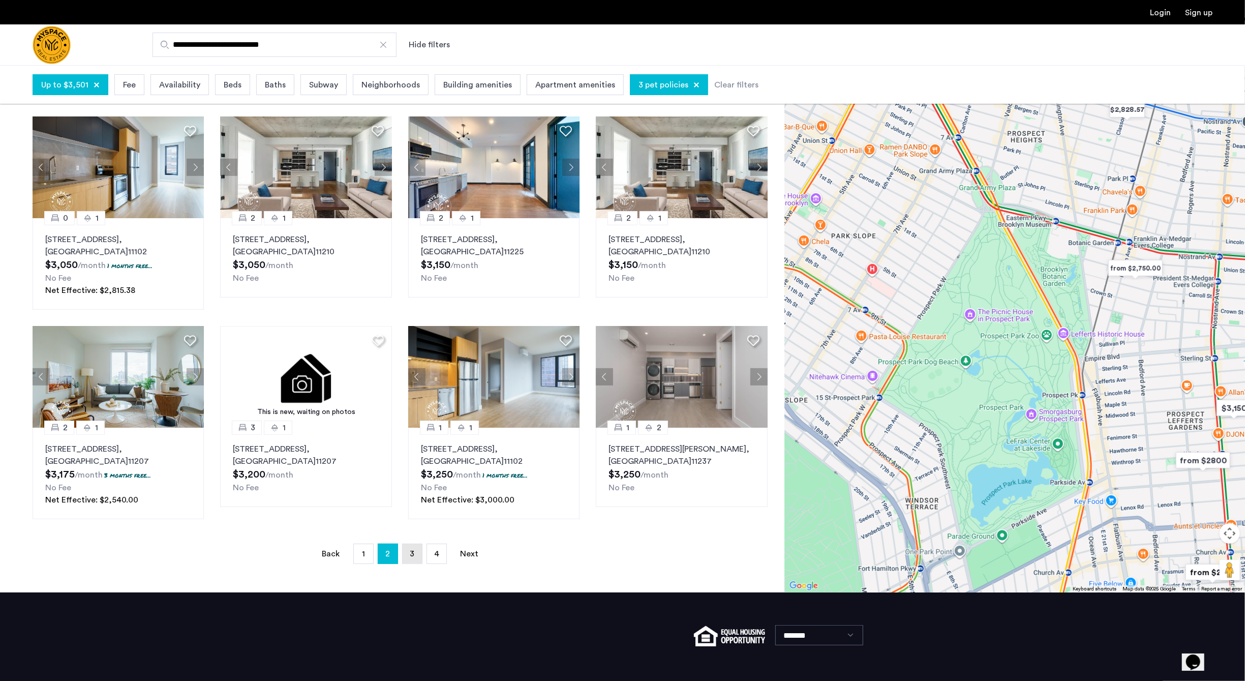
click at [415, 550] on link "page 3" at bounding box center [412, 553] width 19 height 19
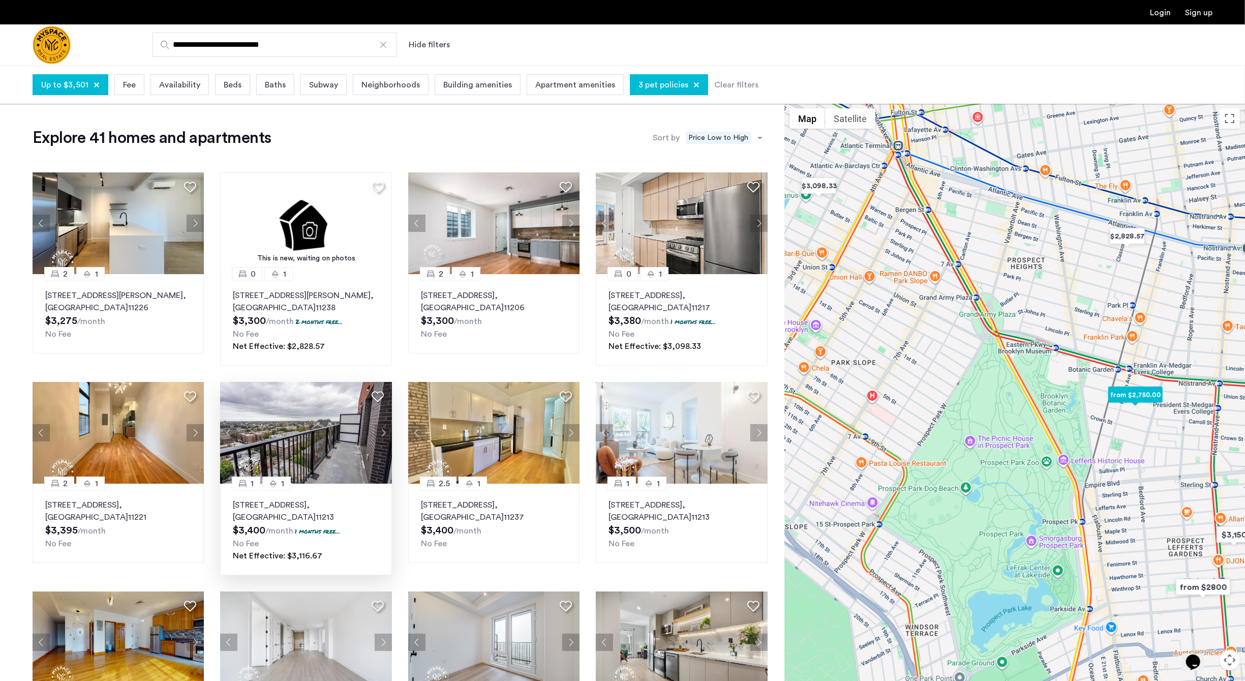
click at [382, 430] on button "Next apartment" at bounding box center [383, 432] width 17 height 17
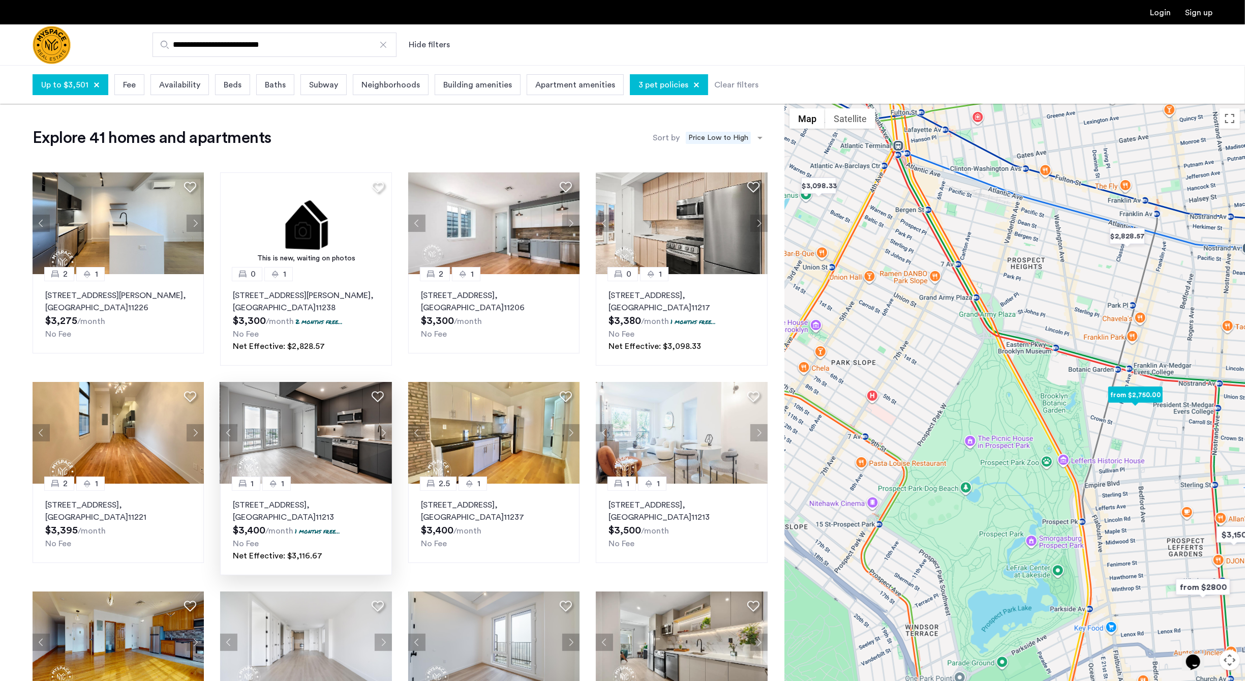
click at [382, 430] on button "Next apartment" at bounding box center [383, 432] width 17 height 17
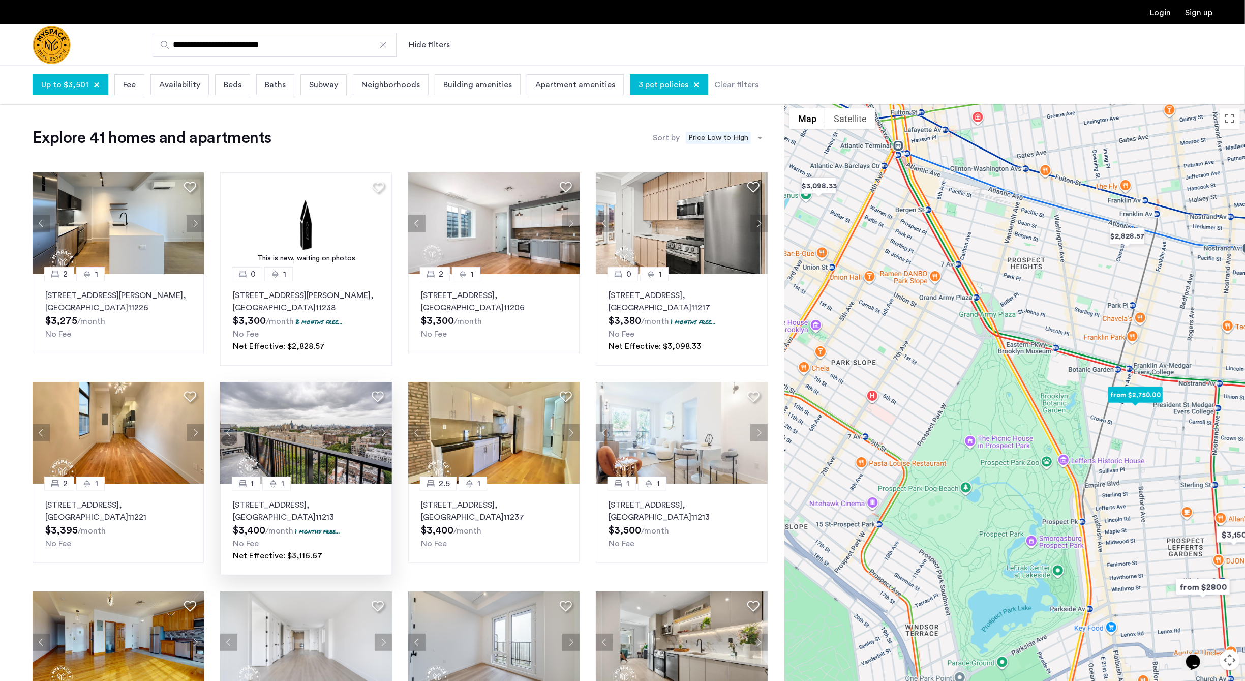
click at [382, 430] on button "Next apartment" at bounding box center [383, 432] width 17 height 17
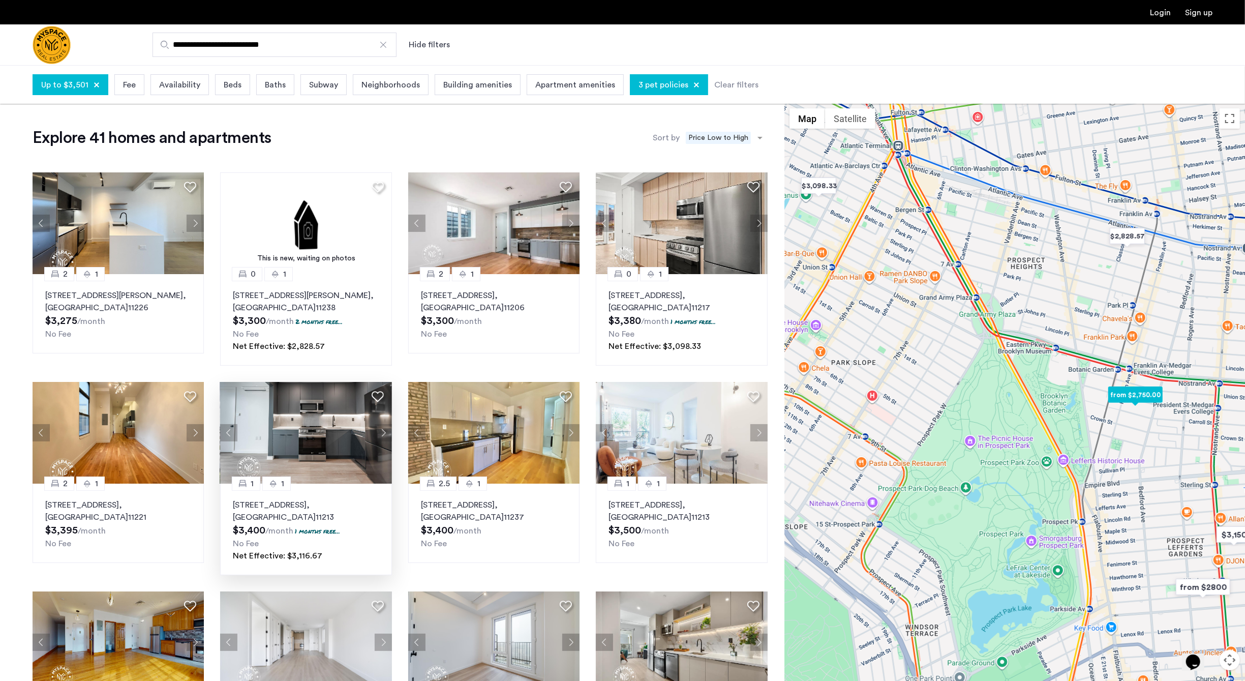
click at [382, 430] on button "Next apartment" at bounding box center [383, 432] width 17 height 17
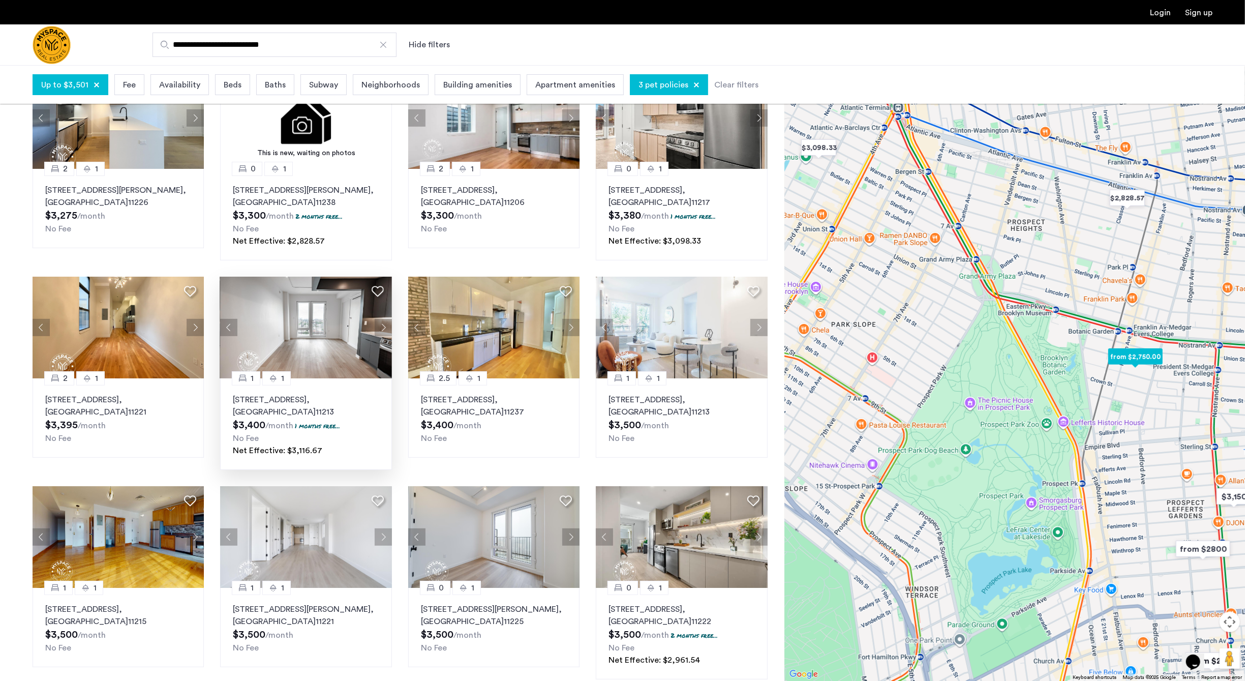
scroll to position [132, 0]
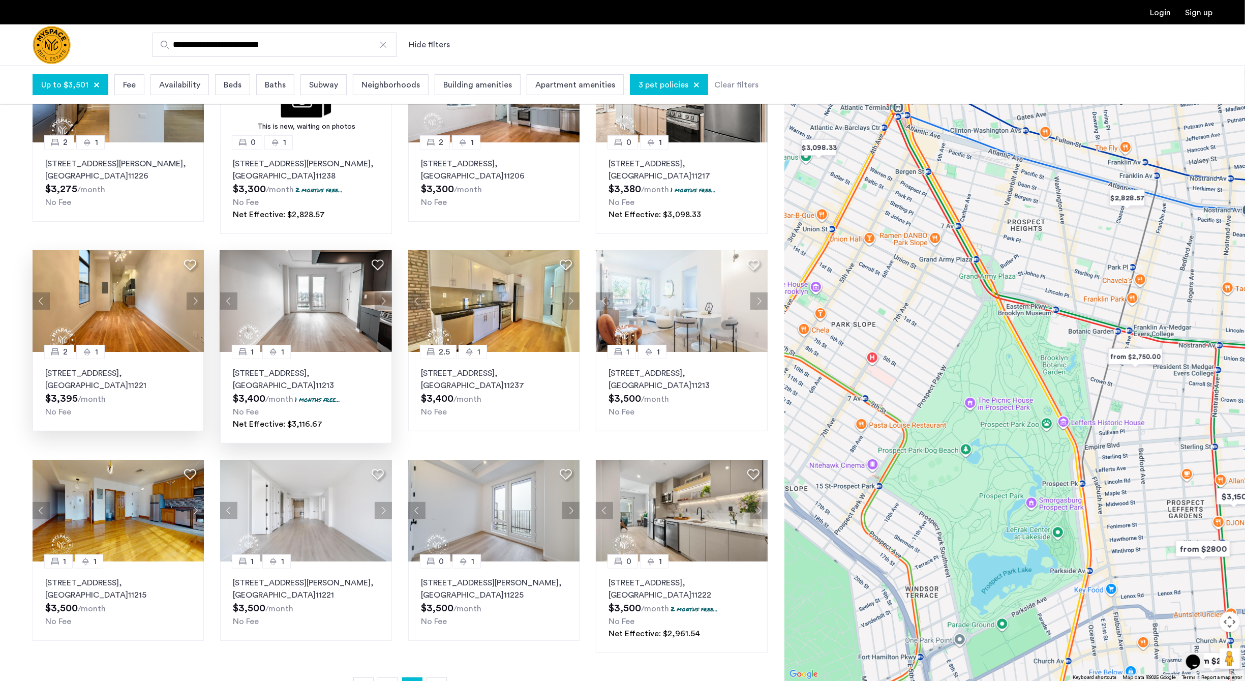
click at [199, 303] on button "Next apartment" at bounding box center [195, 300] width 17 height 17
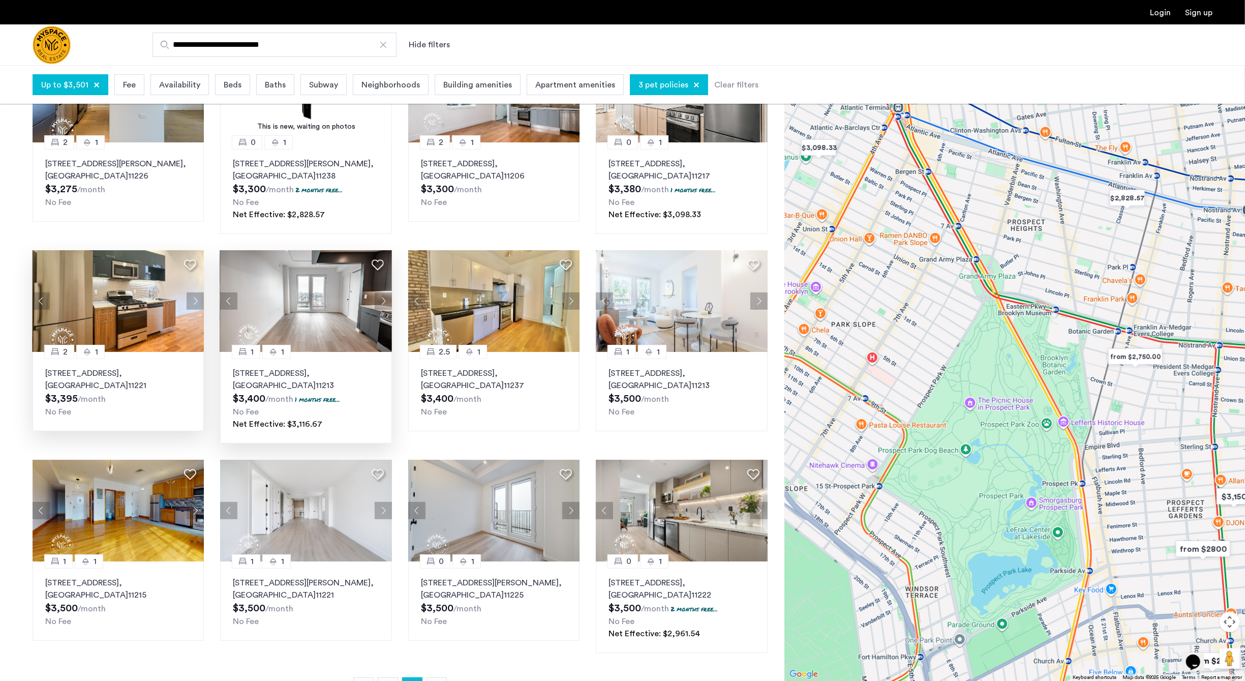
click at [199, 303] on button "Next apartment" at bounding box center [195, 300] width 17 height 17
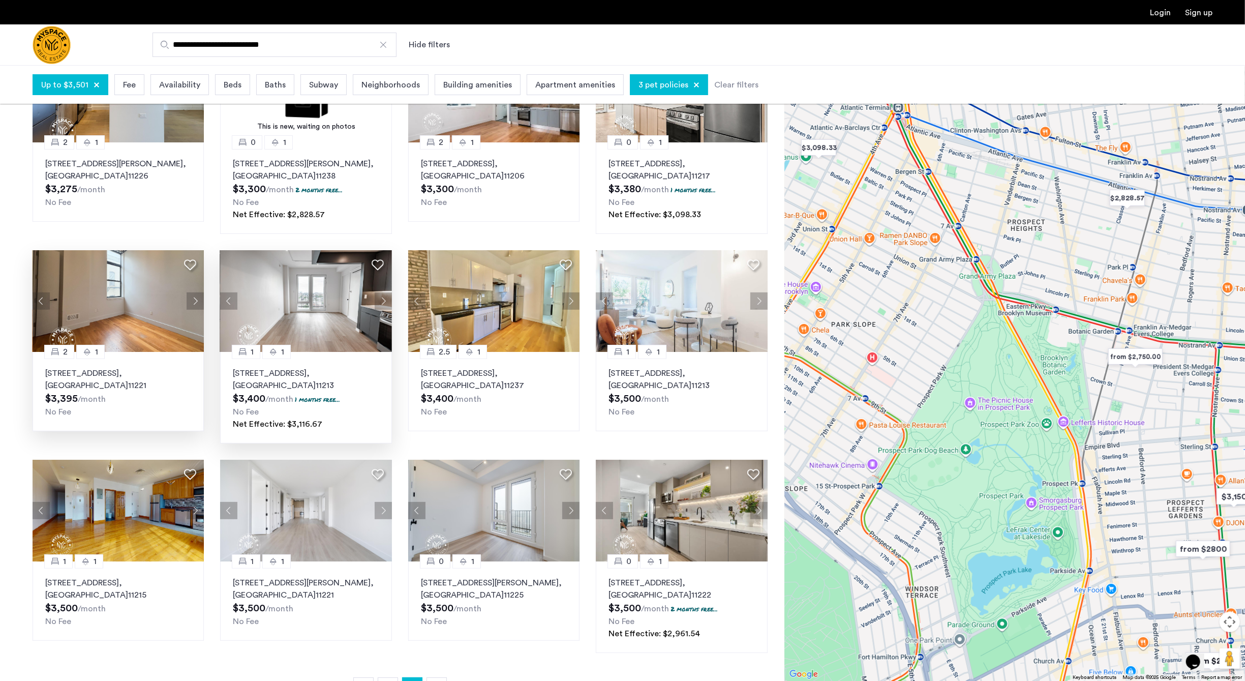
click at [199, 303] on button "Next apartment" at bounding box center [195, 300] width 17 height 17
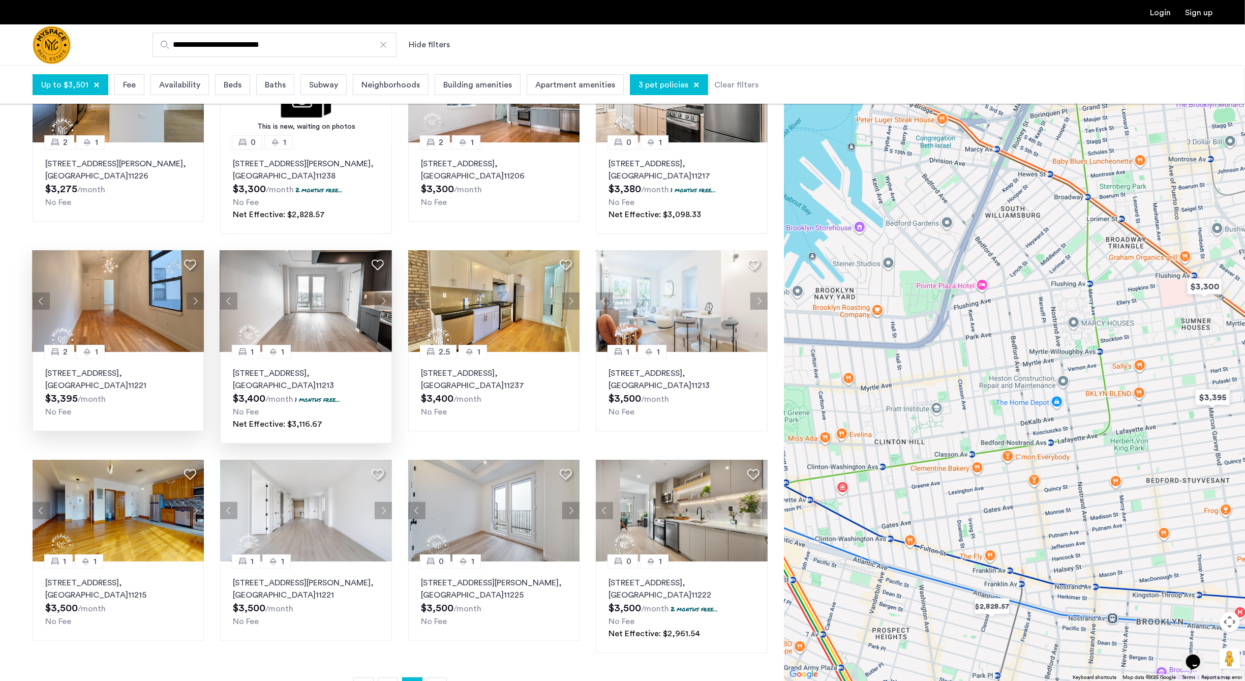
drag, startPoint x: 1138, startPoint y: 269, endPoint x: 1003, endPoint y: 682, distance: 433.5
click at [1003, 549] on html "**********" at bounding box center [622, 208] width 1245 height 681
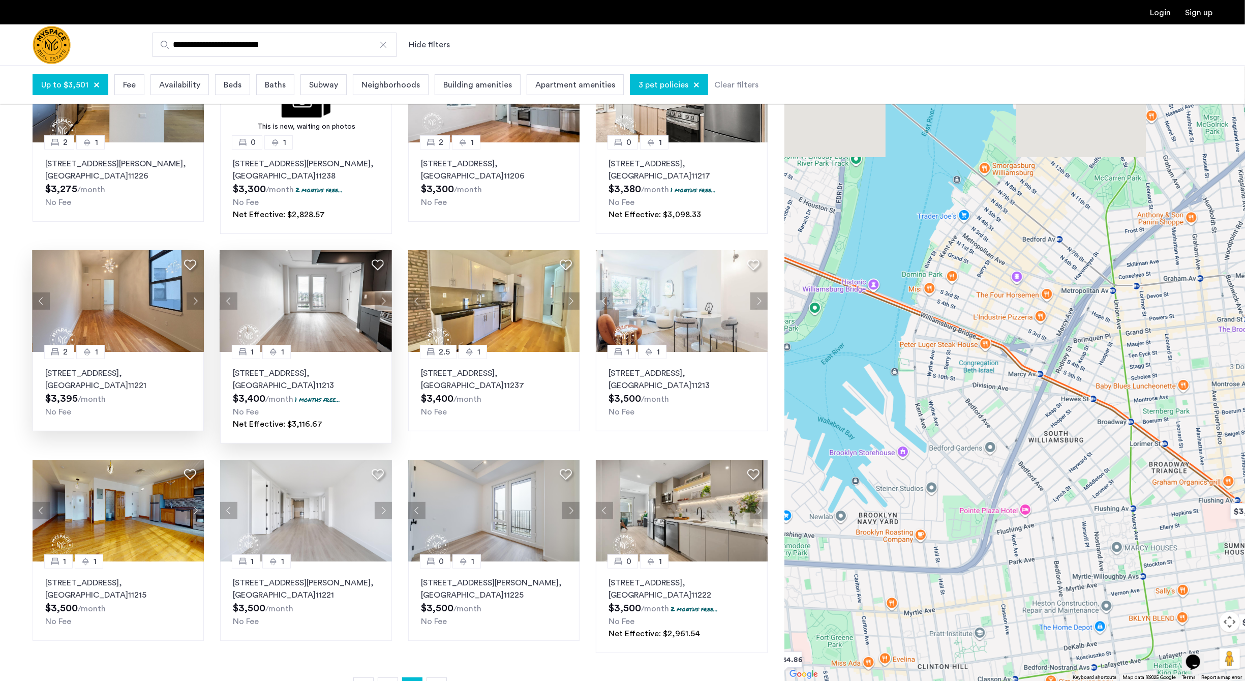
drag, startPoint x: 976, startPoint y: 401, endPoint x: 1010, endPoint y: 596, distance: 198.6
click at [1010, 596] on div "To navigate, press the arrow keys." at bounding box center [1014, 373] width 461 height 616
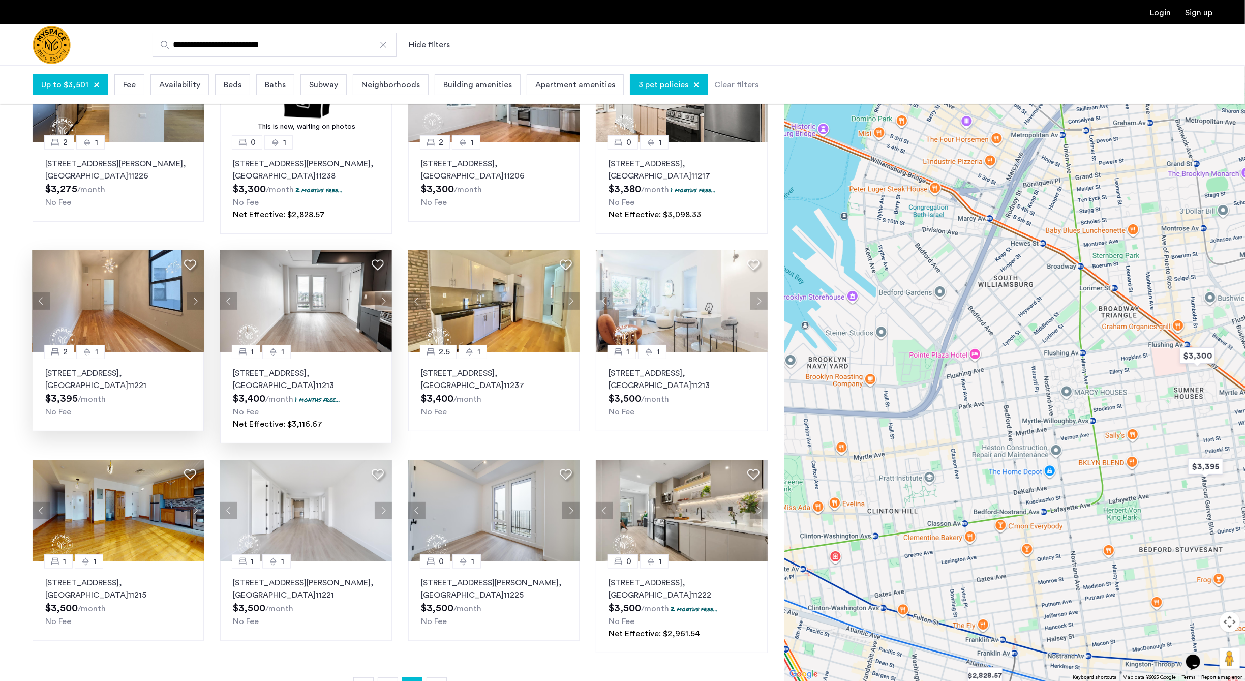
drag, startPoint x: 1033, startPoint y: 326, endPoint x: 984, endPoint y: 158, distance: 175.3
click at [984, 158] on div "To navigate, press the arrow keys." at bounding box center [1014, 373] width 461 height 616
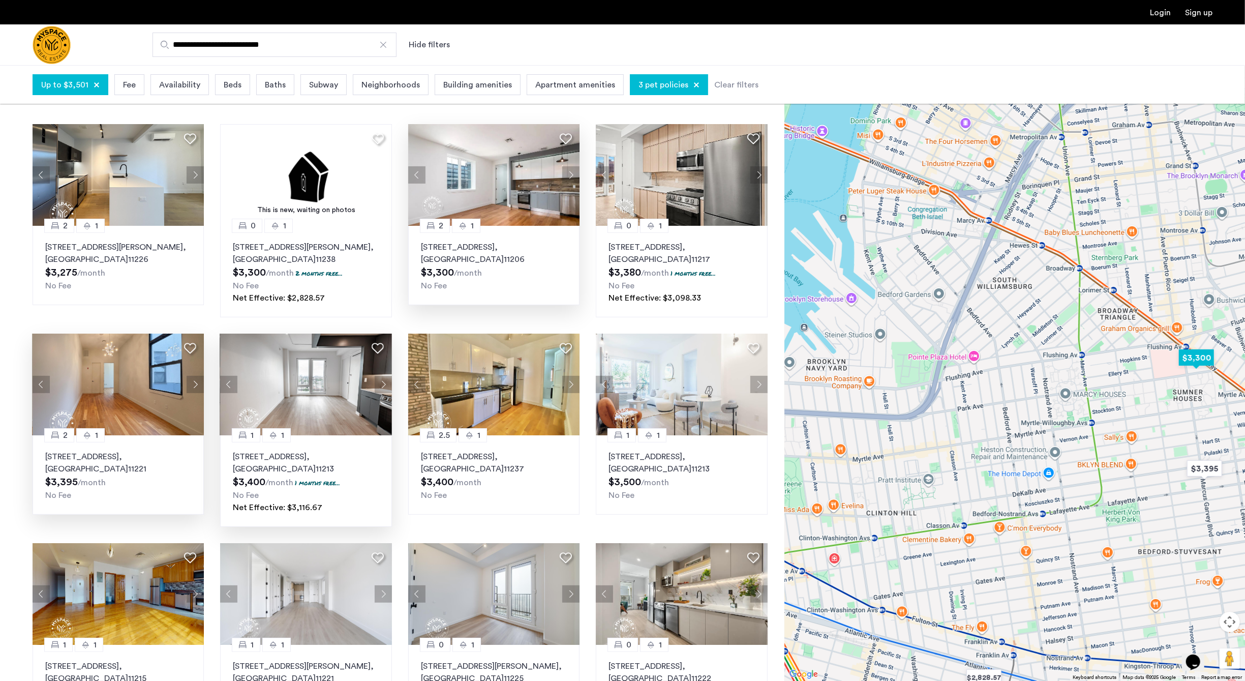
scroll to position [0, 0]
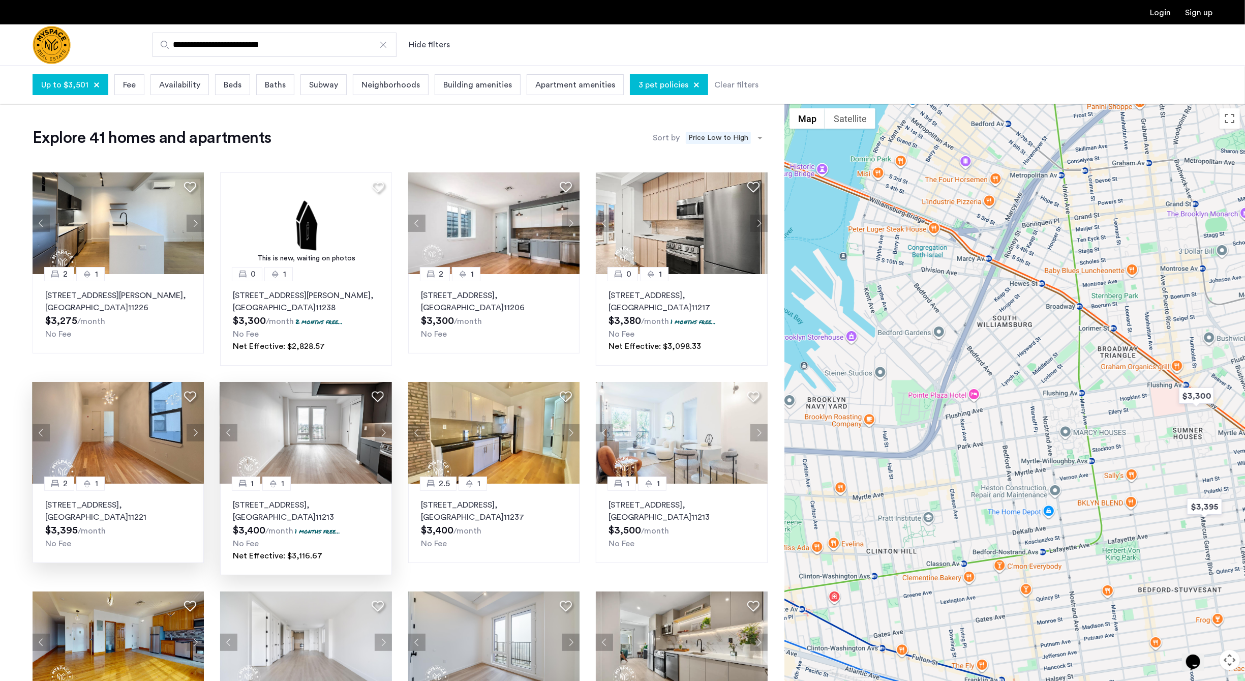
click at [541, 143] on div "Explore 41 homes and apartments Sort by Recommended × Price Low to High" at bounding box center [400, 138] width 735 height 20
click at [1211, 388] on img "$3,300" at bounding box center [1196, 395] width 43 height 23
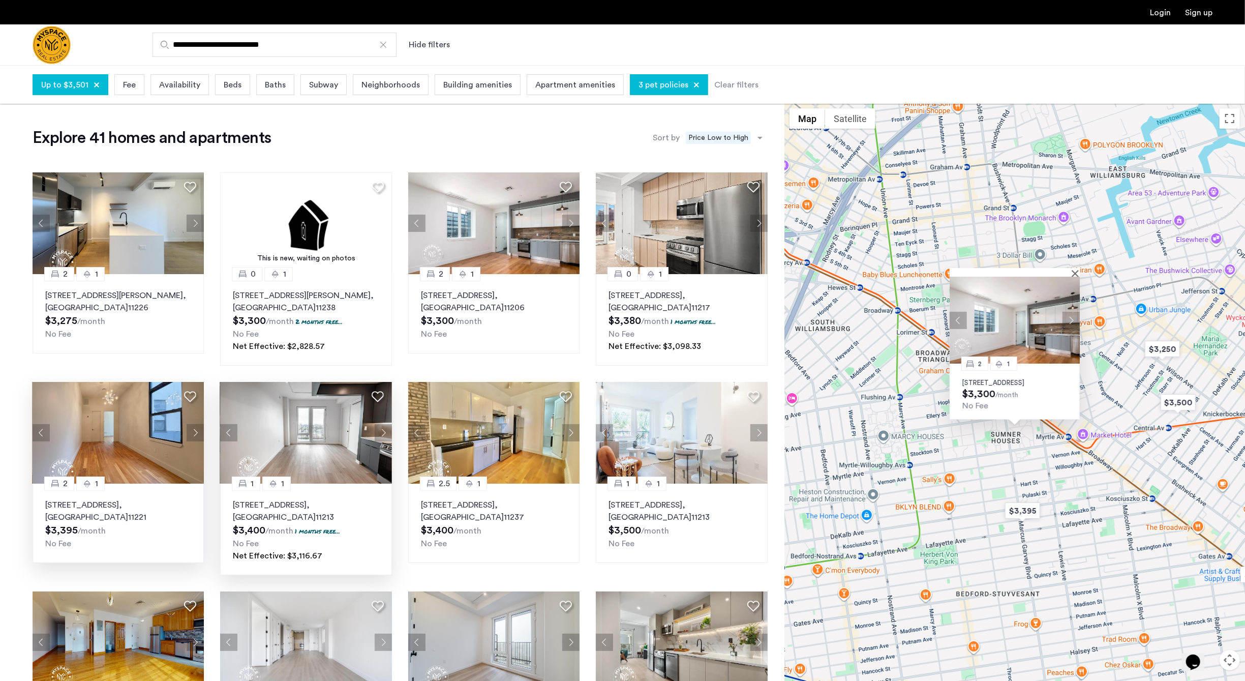
click at [882, 337] on div "2 1 869 Park Avenue, Unit 3A, Brooklyn, NY 11206 $3,300 /month No Fee" at bounding box center [1014, 411] width 461 height 616
click at [1017, 511] on img "$3,395" at bounding box center [1022, 510] width 43 height 23
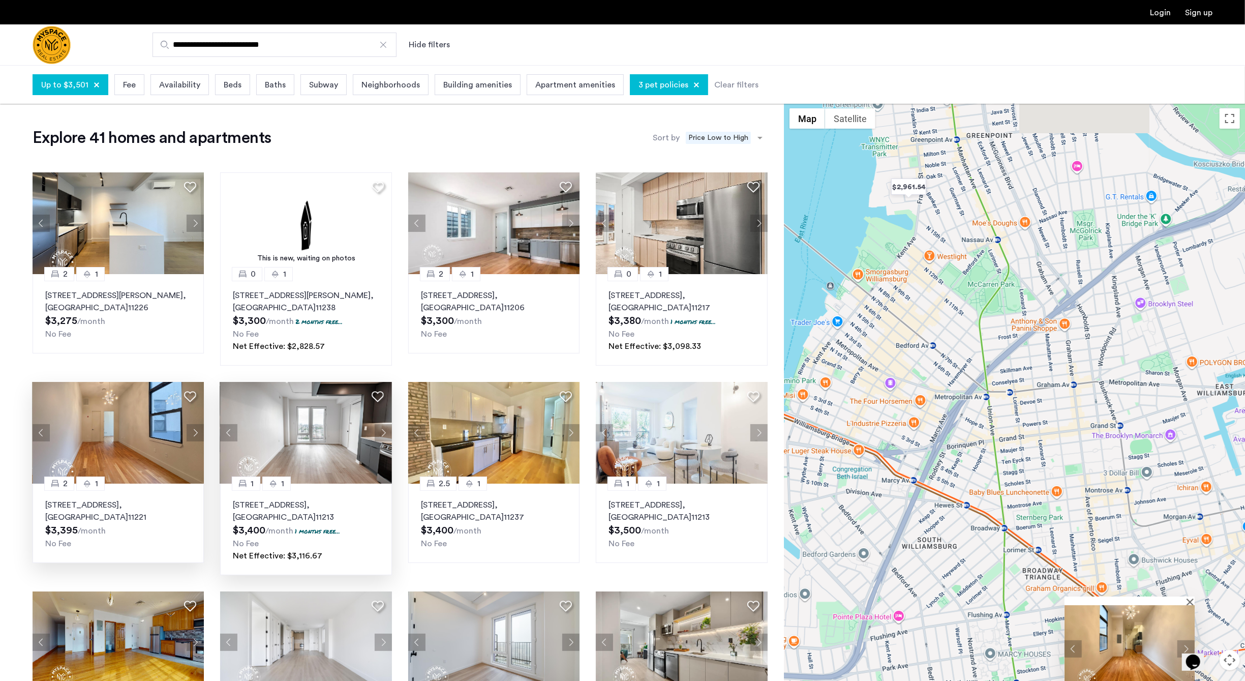
drag, startPoint x: 849, startPoint y: 267, endPoint x: 965, endPoint y: 596, distance: 349.0
click at [965, 596] on div "2 1 372 Kosciuszko Street, Unit 212, Brooklyn, NY 11221 $3,395 /month No Fee" at bounding box center [1014, 411] width 461 height 616
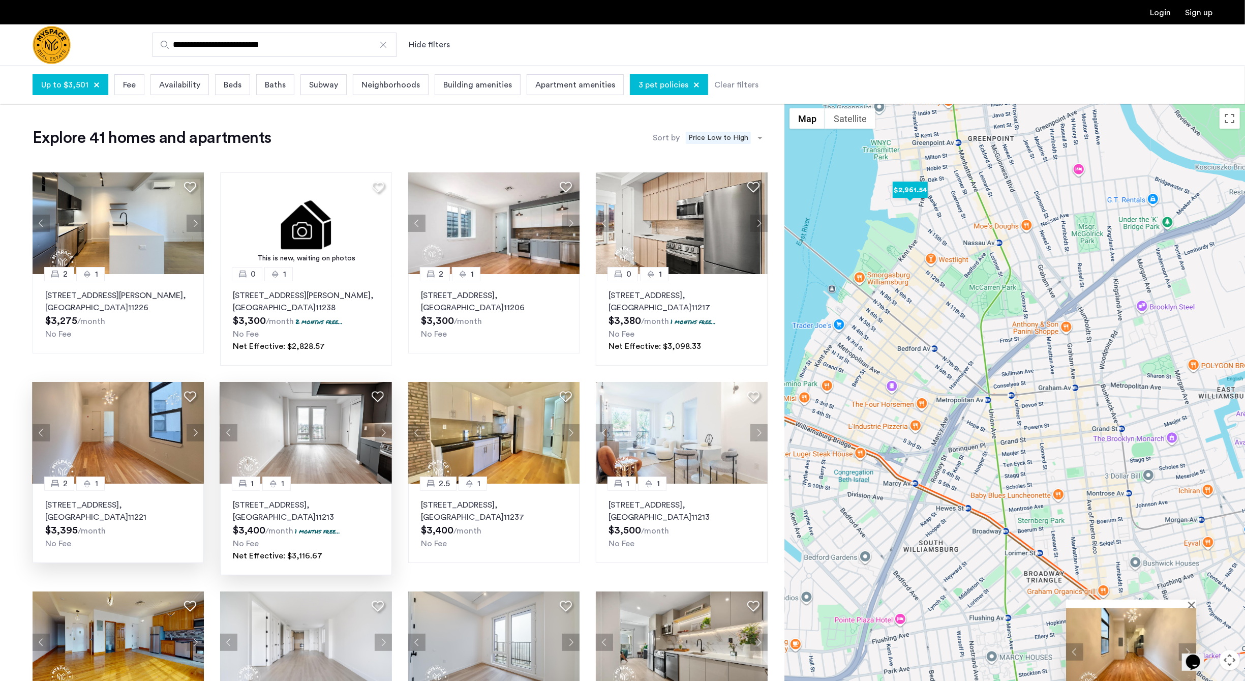
click at [906, 191] on img "$2,961.54" at bounding box center [910, 189] width 43 height 23
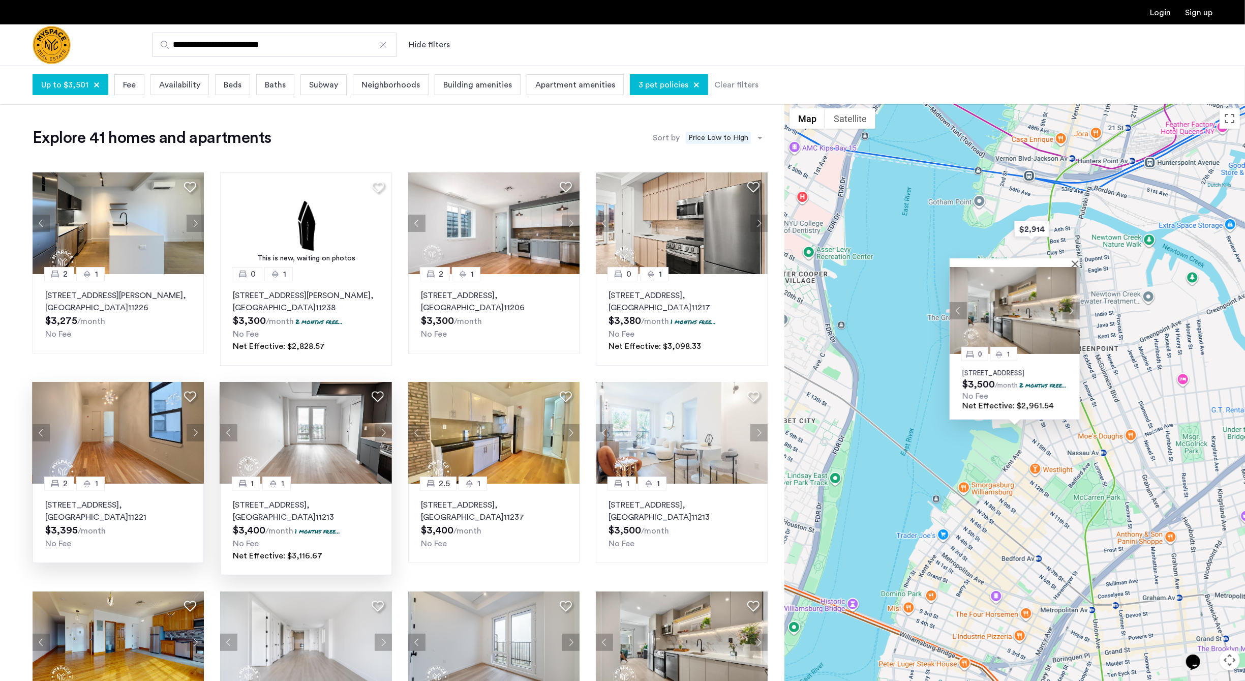
click at [1072, 301] on button "Next apartment" at bounding box center [1070, 309] width 17 height 17
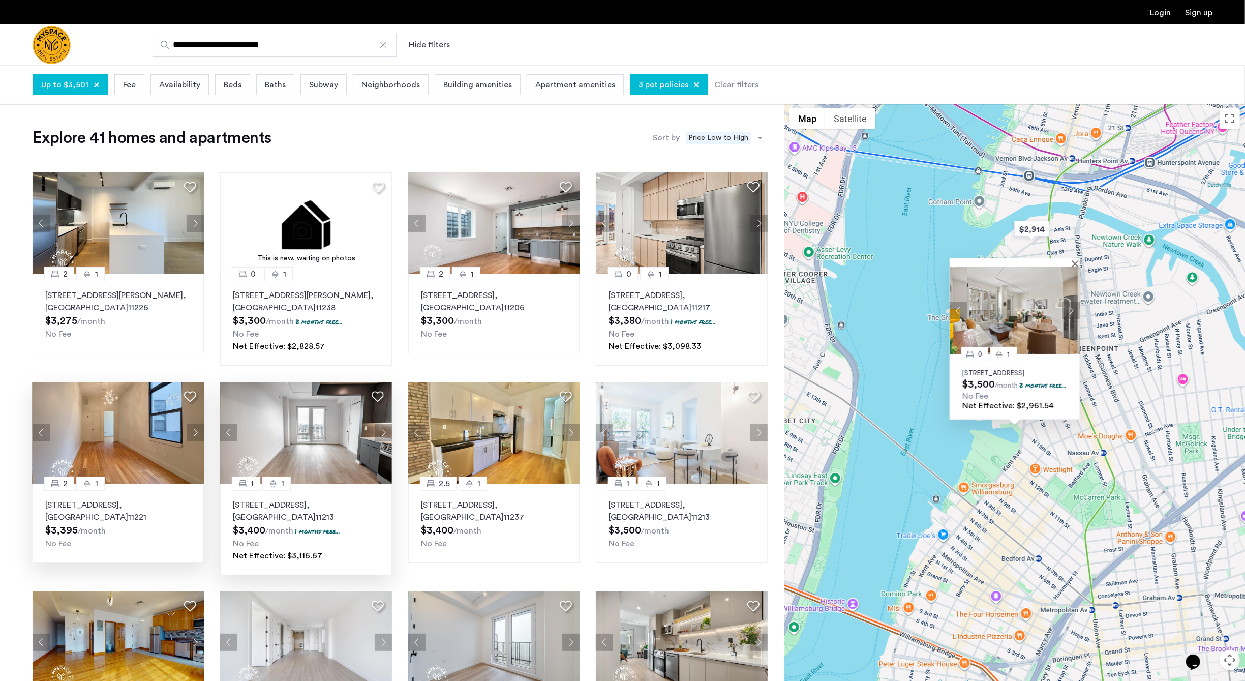
click at [1075, 301] on button "Next apartment" at bounding box center [1070, 309] width 17 height 17
click at [1138, 279] on div "0 1 79 Quay Street, Unit 301, Brooklyn, NY 11222 $3,500 /month 2 months free...…" at bounding box center [1014, 411] width 461 height 616
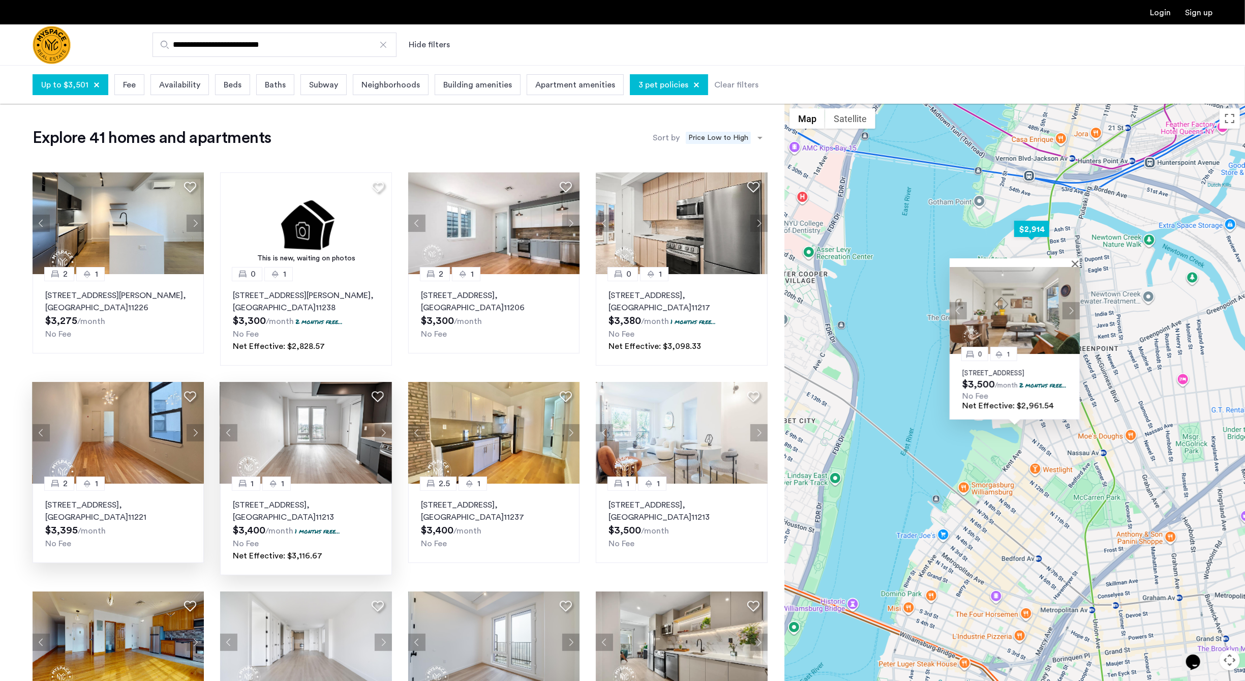
click at [1040, 225] on img "$2,914" at bounding box center [1031, 229] width 43 height 23
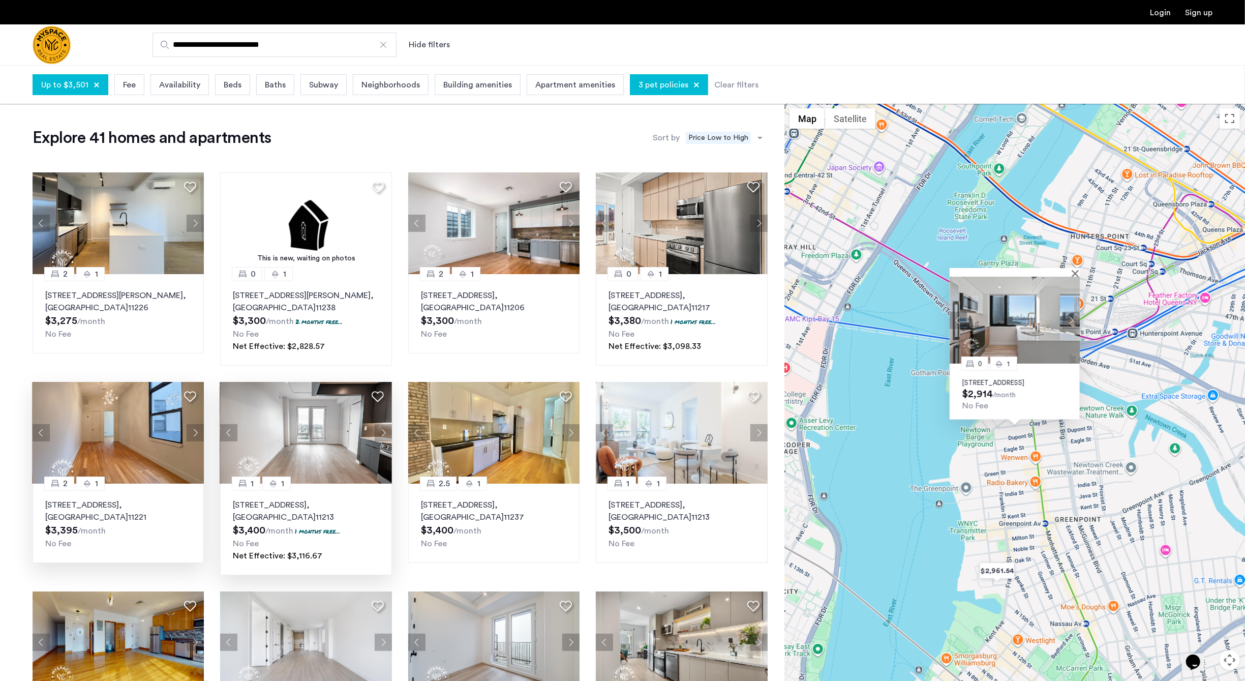
click at [1077, 277] on img at bounding box center [1015, 320] width 130 height 87
click at [915, 497] on div "0 1 77 Commercial Street, Unit 102S, Brooklyn, NY 11222 $2,914 /month No Fee" at bounding box center [1014, 411] width 461 height 616
click at [1076, 269] on button "Close" at bounding box center [1077, 272] width 7 height 7
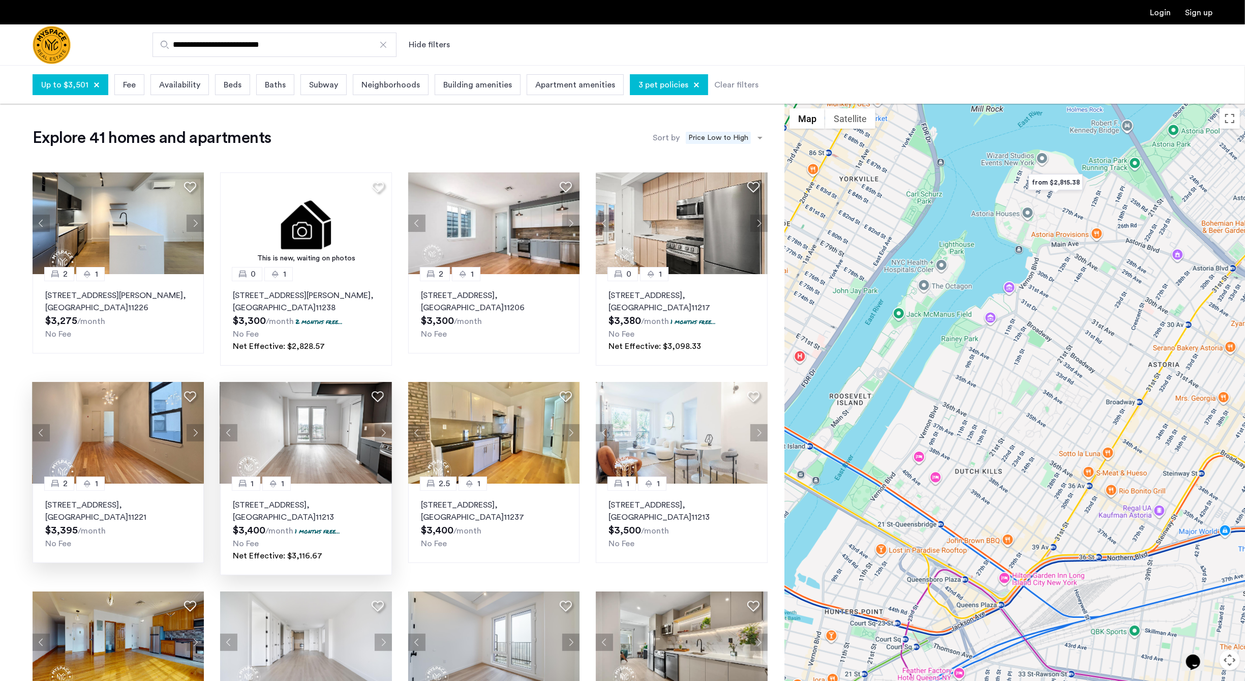
drag, startPoint x: 1165, startPoint y: 300, endPoint x: 922, endPoint y: 680, distance: 451.1
click at [922, 680] on div at bounding box center [1014, 411] width 461 height 616
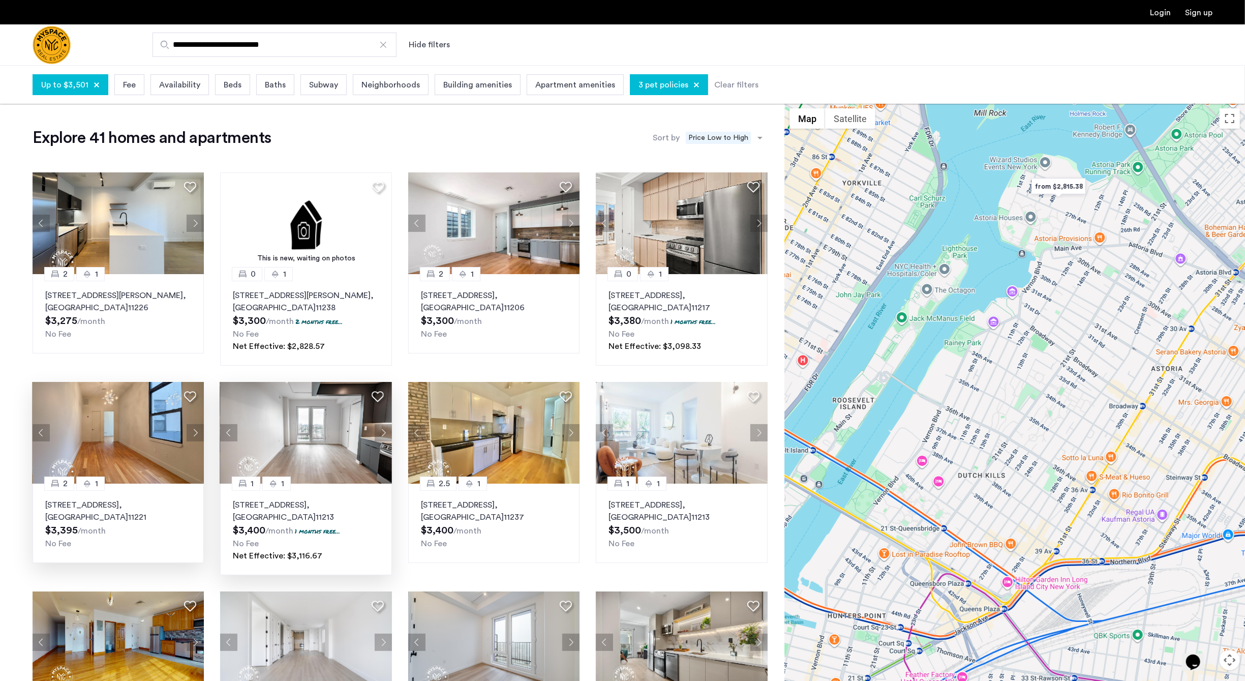
click at [1076, 181] on img "from $2,815.38" at bounding box center [1058, 186] width 63 height 23
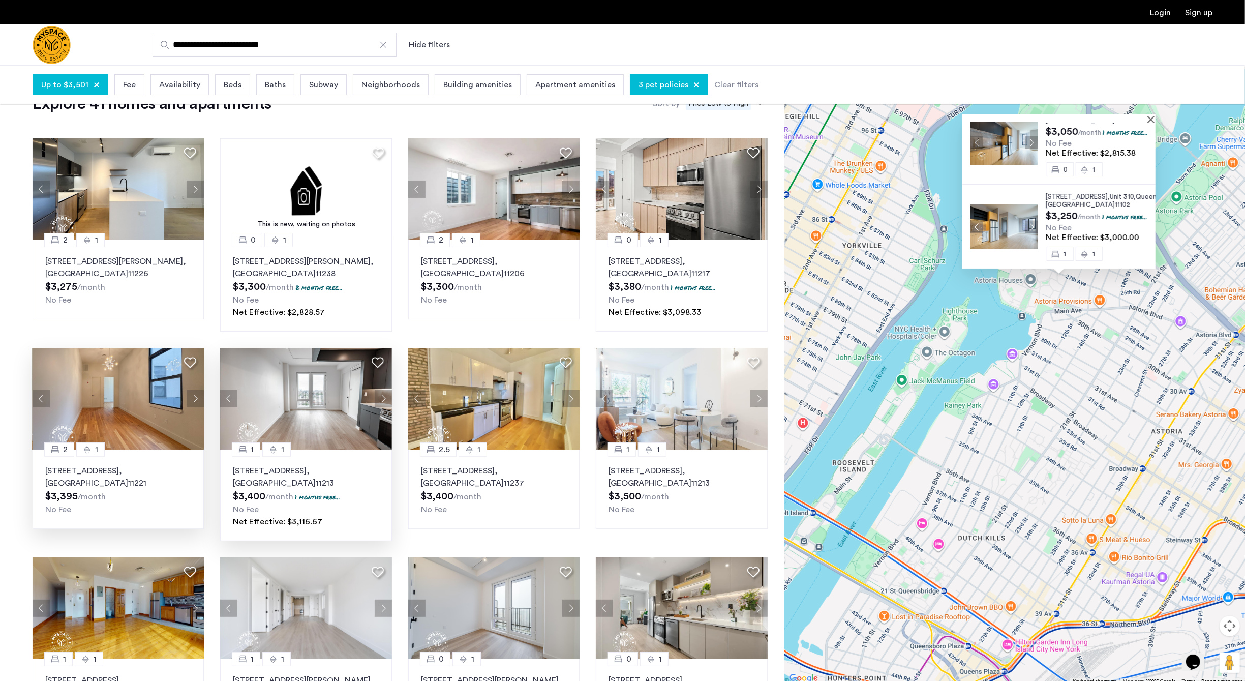
scroll to position [142, 0]
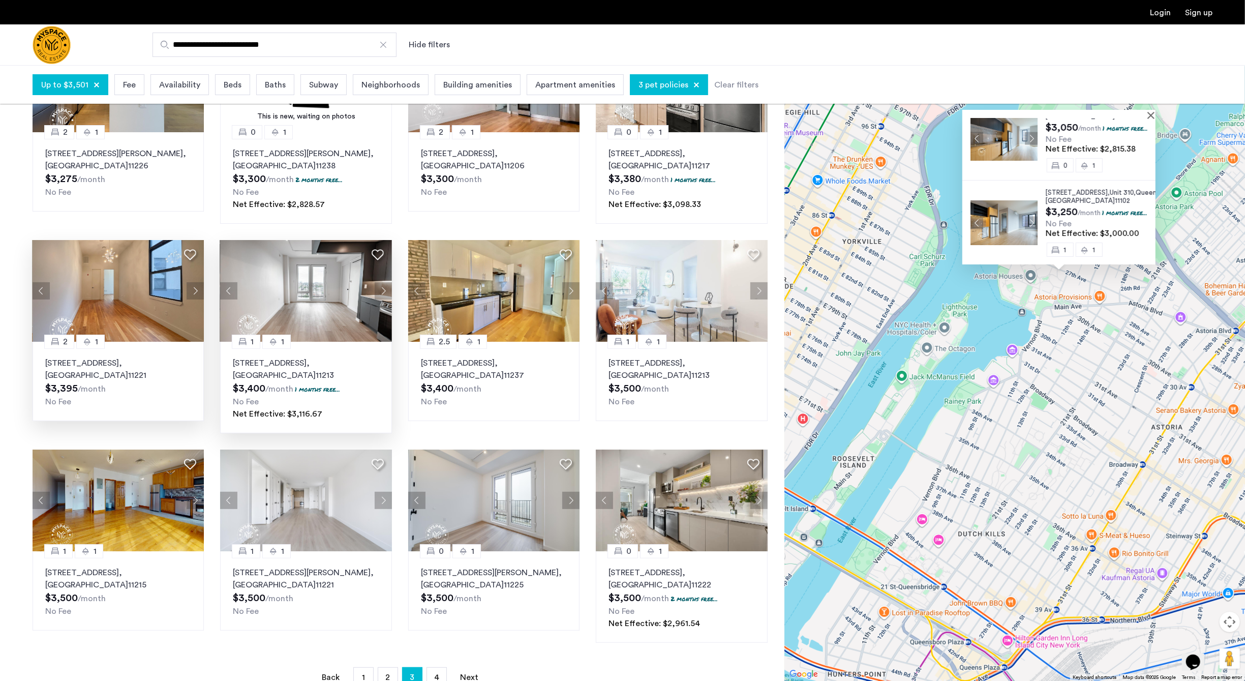
click at [1017, 223] on img at bounding box center [1003, 222] width 67 height 45
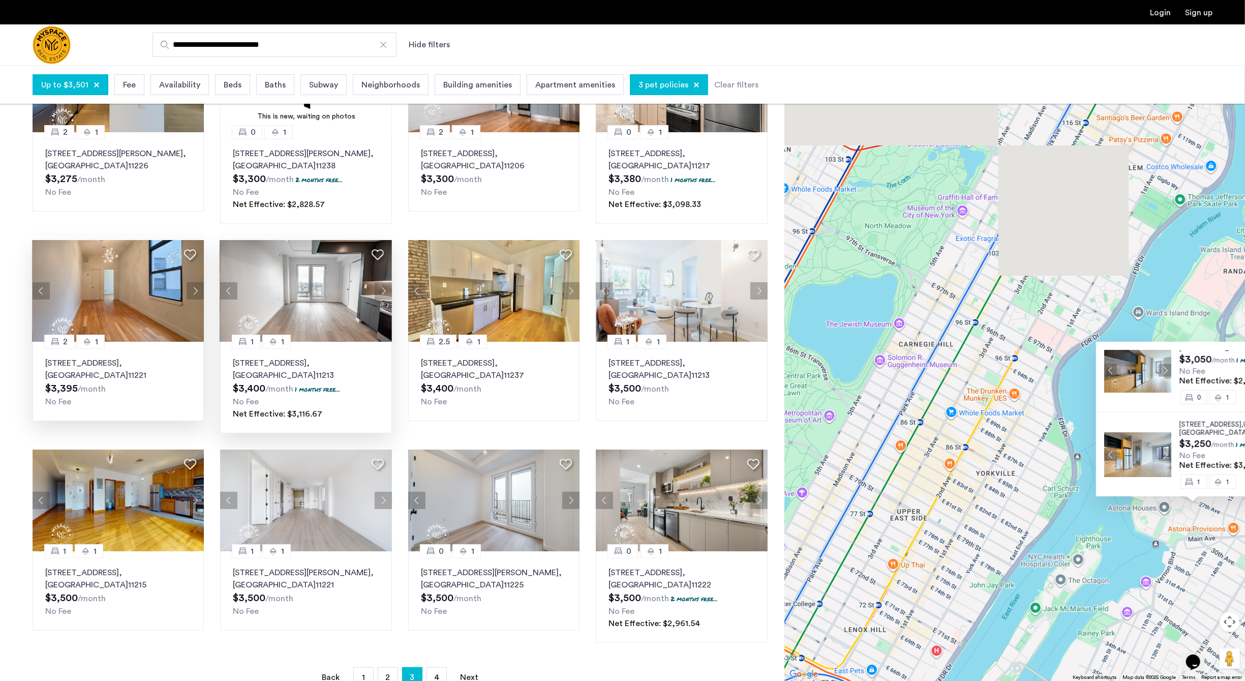
drag, startPoint x: 905, startPoint y: 366, endPoint x: 1022, endPoint y: 568, distance: 233.2
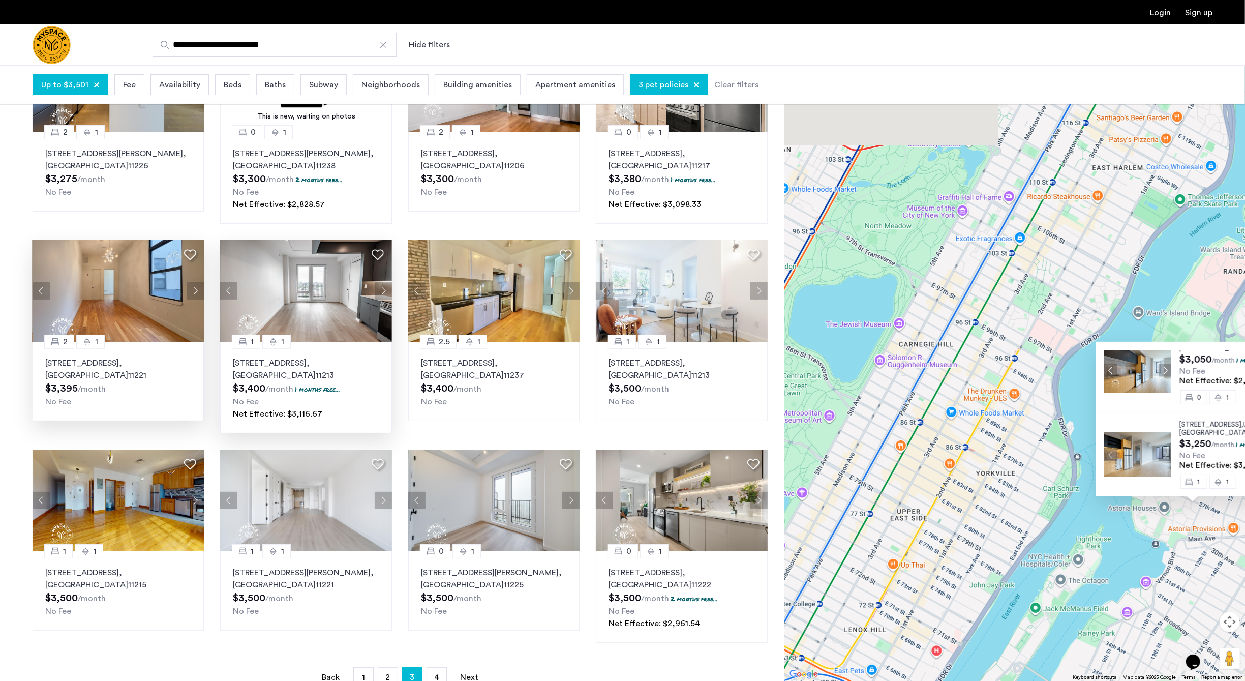
click at [1034, 589] on div "26-25 4th Street, Unit 806, Queens , NY 11102 $3,050 /month 1 months free... No…" at bounding box center [1014, 373] width 461 height 616
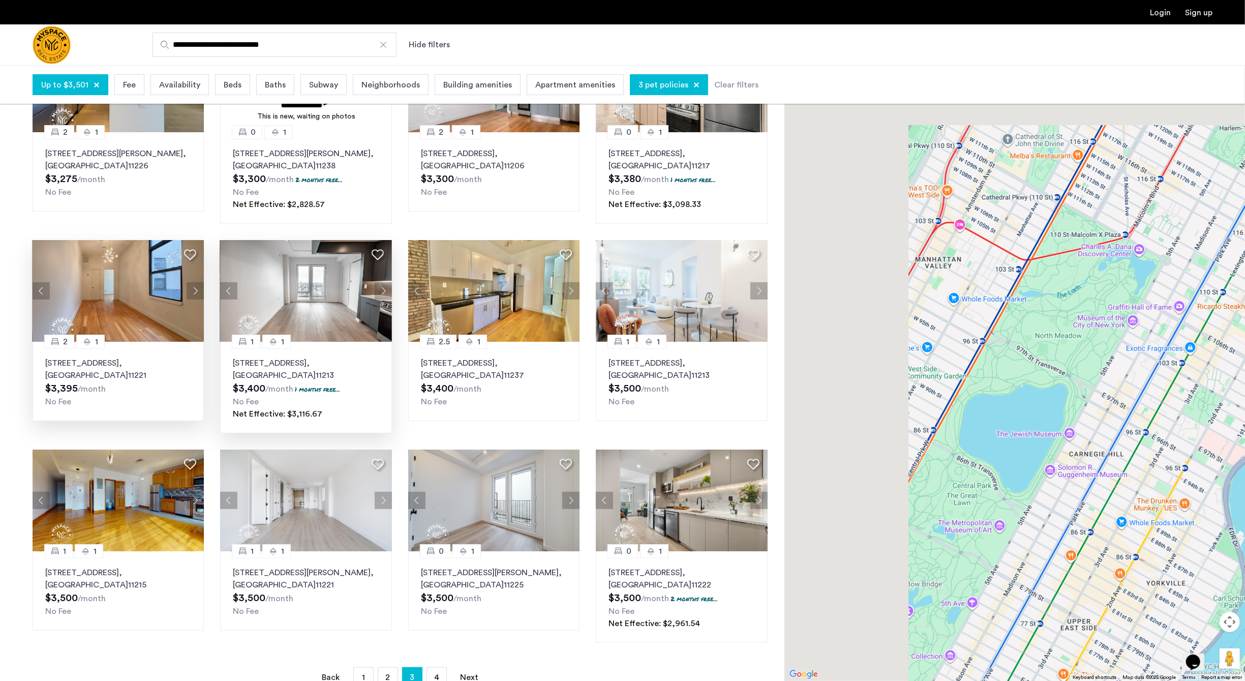
drag, startPoint x: 894, startPoint y: 318, endPoint x: 1004, endPoint y: 376, distance: 124.4
click at [1005, 376] on div "26-25 4th Street, Unit 806, Queens , NY 11102 $3,050 /month 1 months free... No…" at bounding box center [1014, 373] width 461 height 616
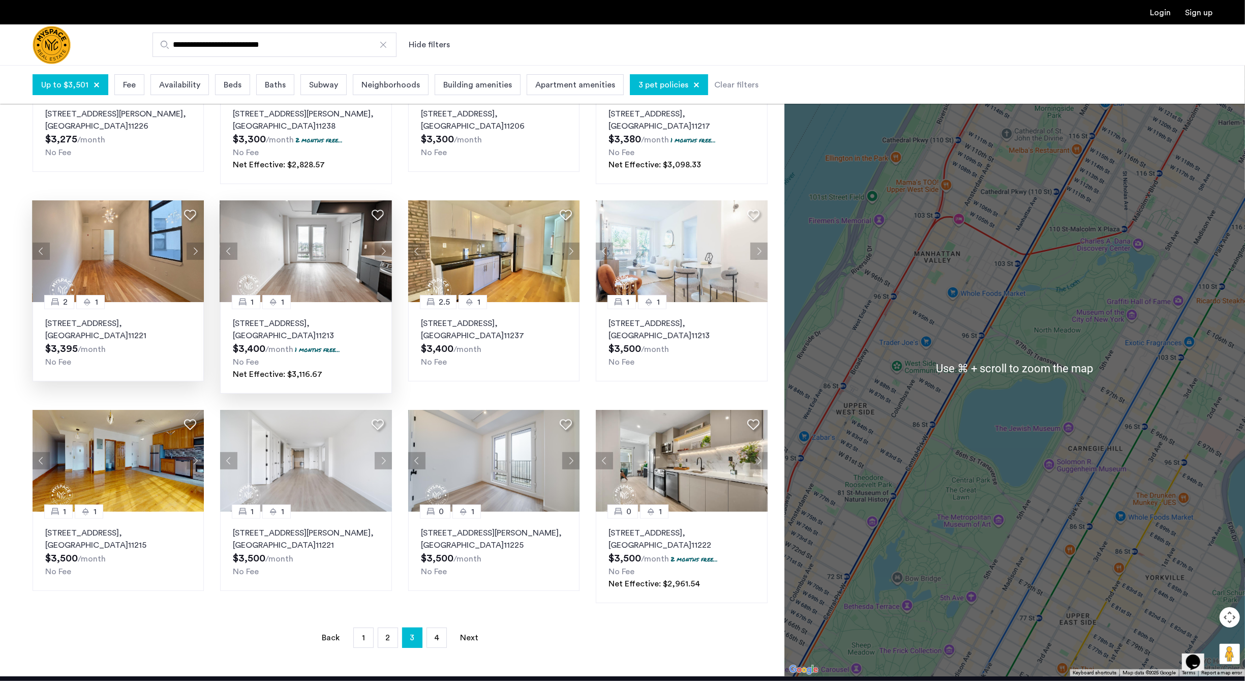
scroll to position [218, 0]
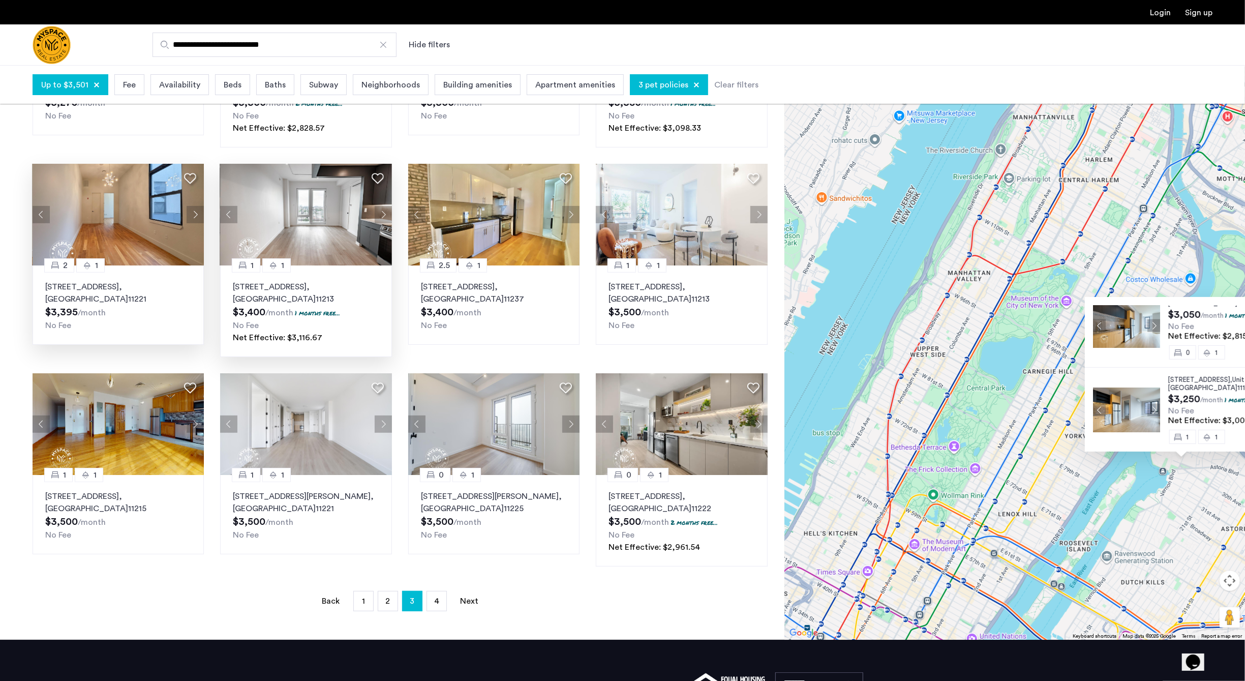
drag, startPoint x: 1001, startPoint y: 342, endPoint x: 1001, endPoint y: 335, distance: 6.6
click at [1001, 336] on div "26-25 4th Street, Unit 806, Queens , NY 11102 $3,050 /month 1 months free... No…" at bounding box center [1014, 332] width 461 height 616
click at [962, 295] on div "26-25 4th Street, Unit 806, Queens , NY 11102 $3,050 /month 1 months free... No…" at bounding box center [1014, 332] width 461 height 616
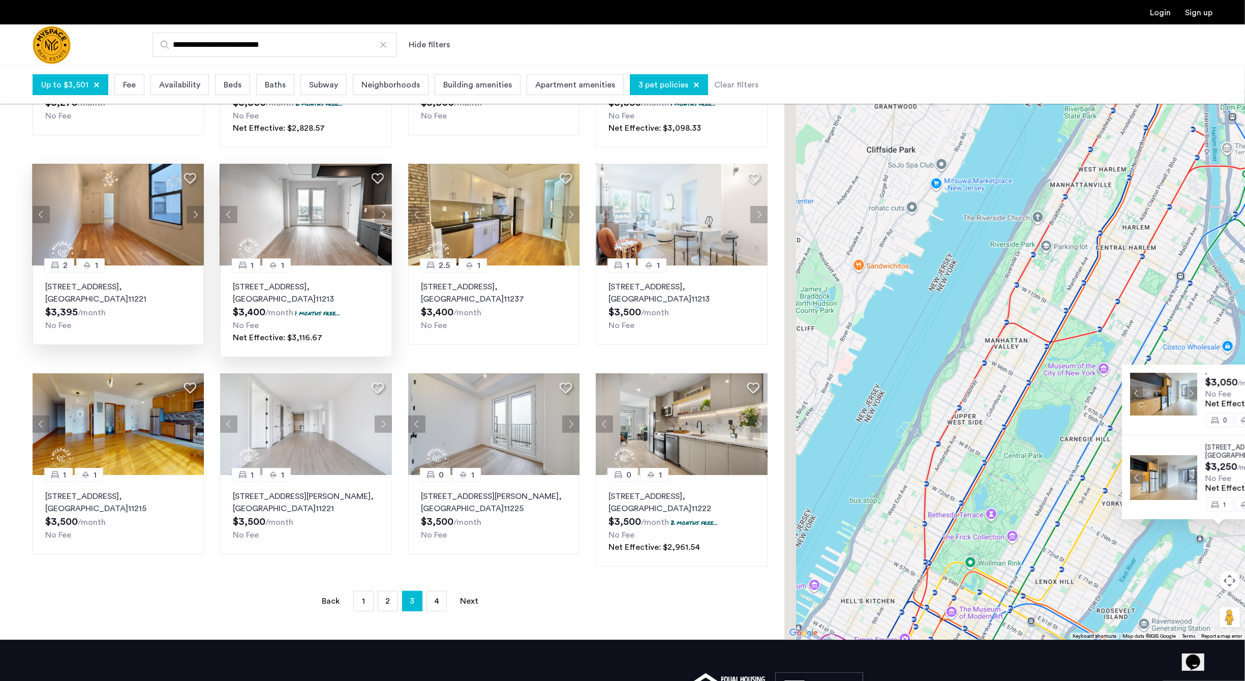
drag, startPoint x: 940, startPoint y: 300, endPoint x: 978, endPoint y: 368, distance: 78.1
click at [978, 368] on div "26-25 4th Street, Unit 806, Queens , NY 11102 $3,050 /month 1 months free... No…" at bounding box center [1014, 332] width 461 height 616
click at [1065, 302] on div "26-25 4th Street, Unit 806, Queens , NY 11102 $3,050 /month 1 months free... No…" at bounding box center [1014, 332] width 461 height 616
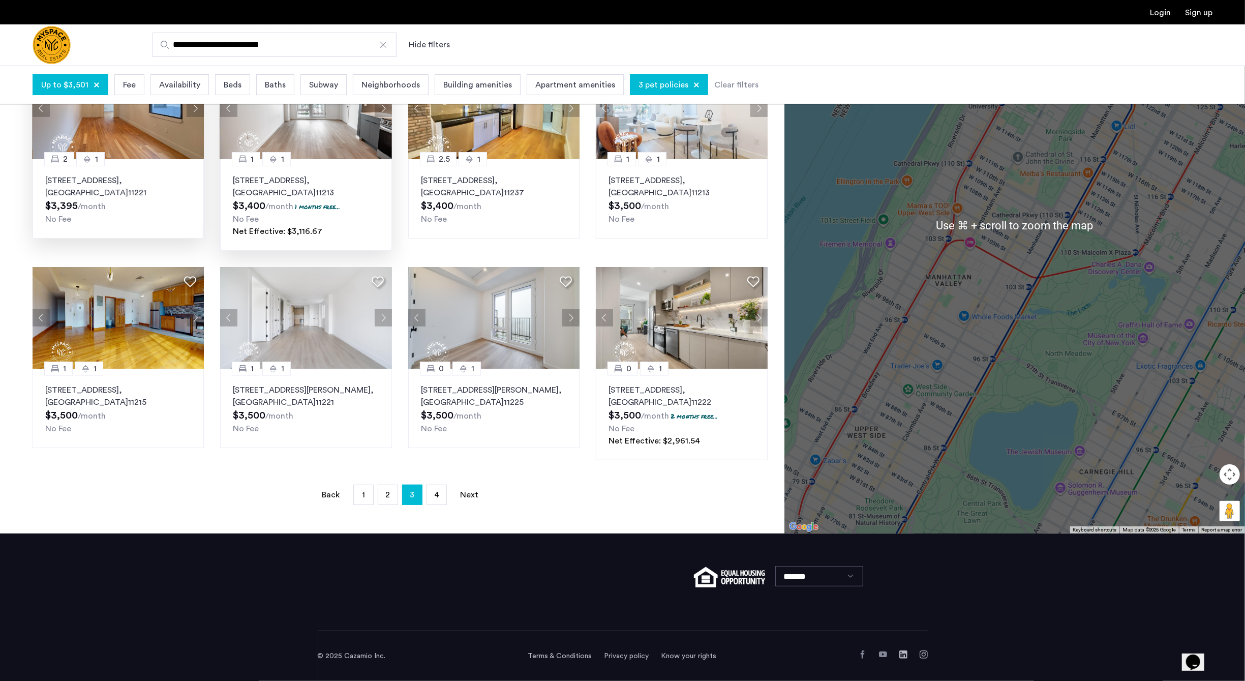
scroll to position [325, 0]
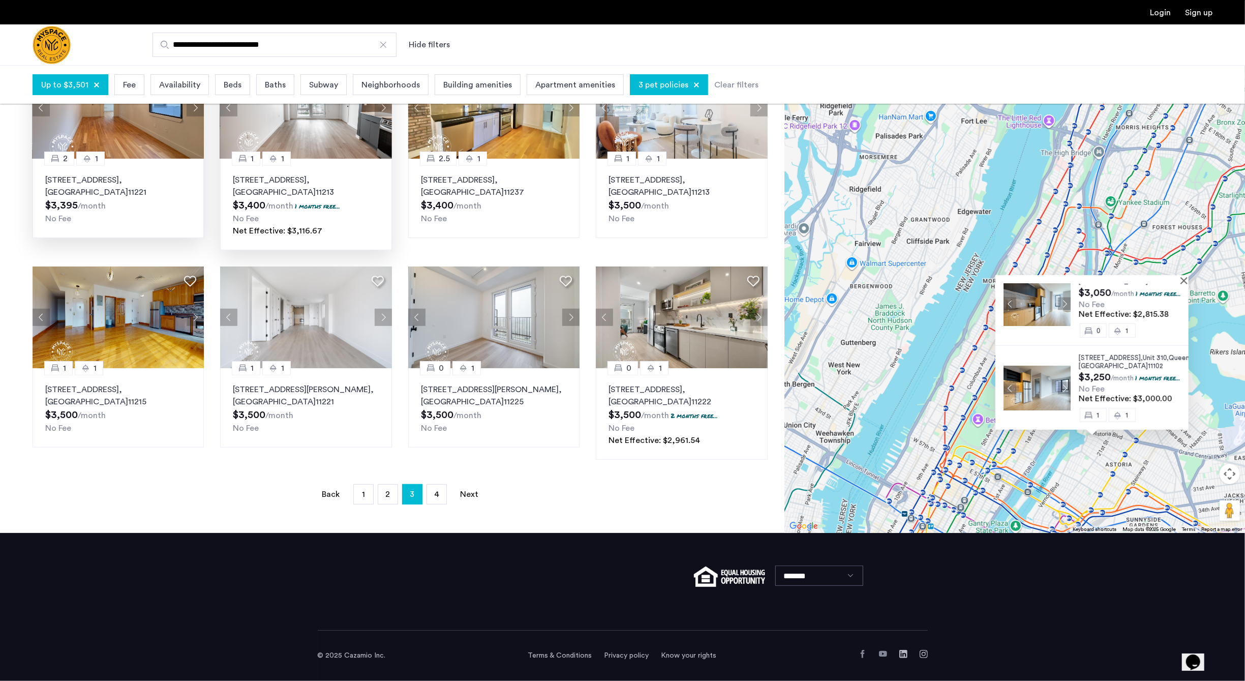
drag, startPoint x: 969, startPoint y: 438, endPoint x: 926, endPoint y: 350, distance: 98.0
click at [926, 350] on div "26-25 4th Street, Unit 806, Queens , NY 11102 $3,050 /month 1 months free... No…" at bounding box center [1014, 225] width 461 height 616
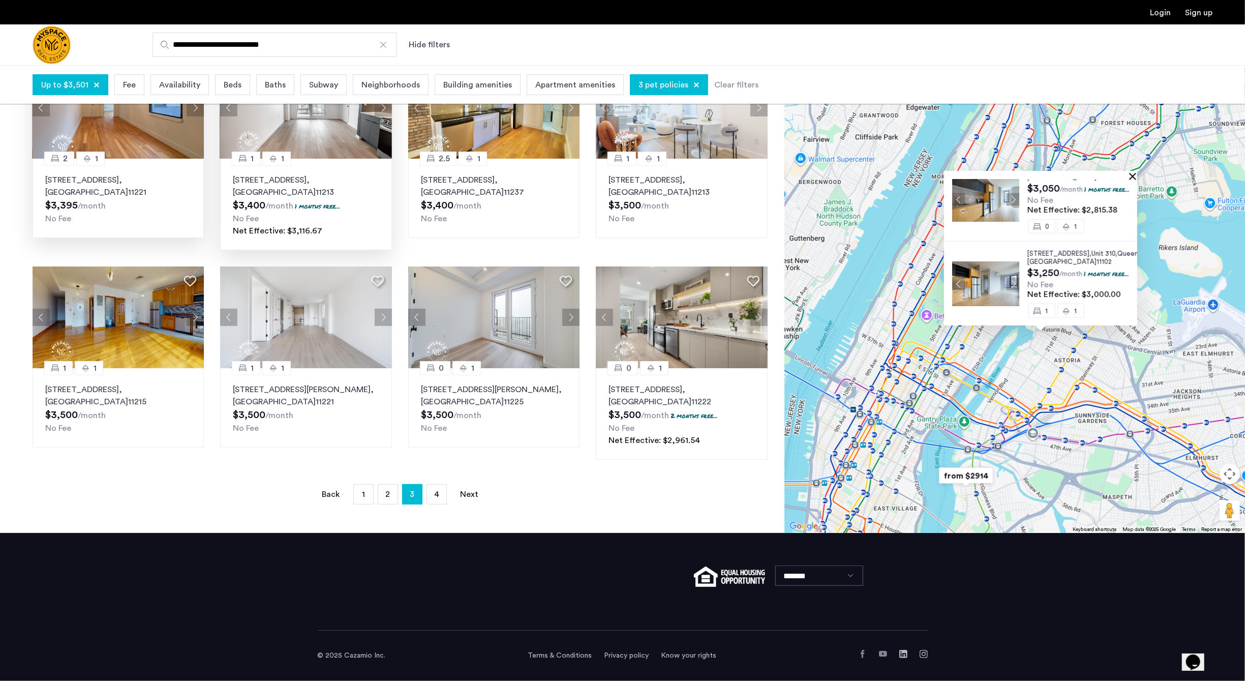
click at [1138, 177] on button "Close" at bounding box center [1134, 175] width 7 height 7
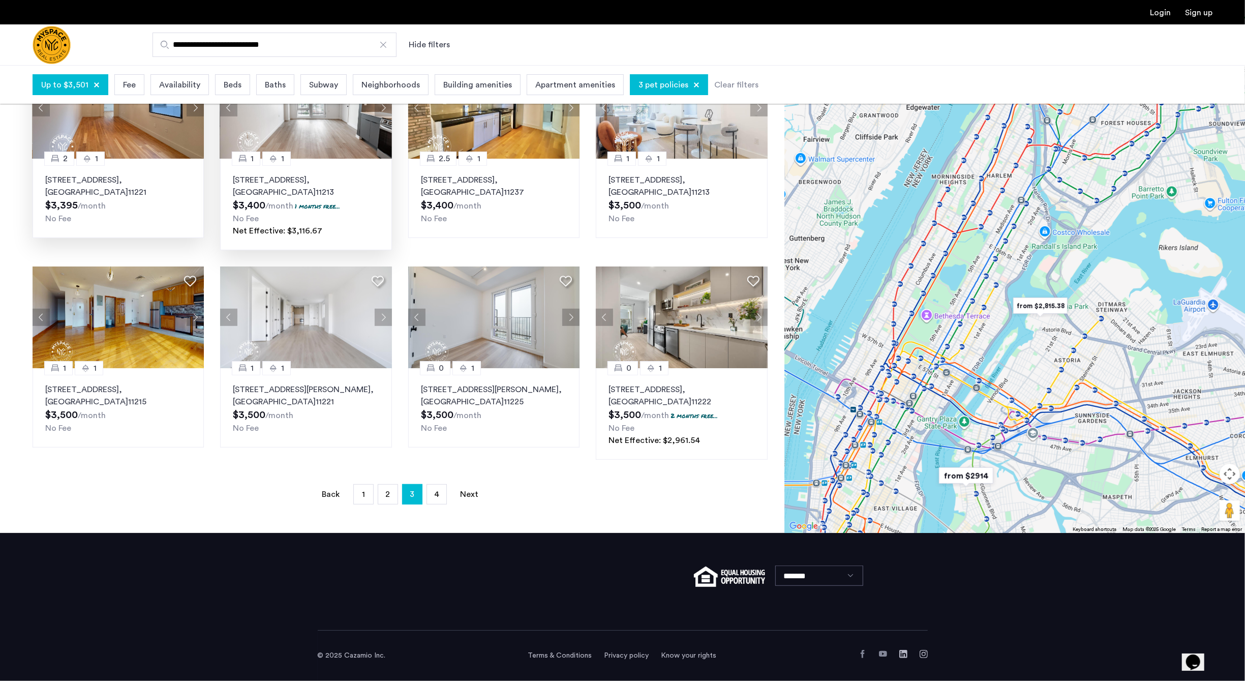
click at [941, 255] on div at bounding box center [1014, 225] width 461 height 616
click at [974, 304] on div at bounding box center [1014, 225] width 461 height 616
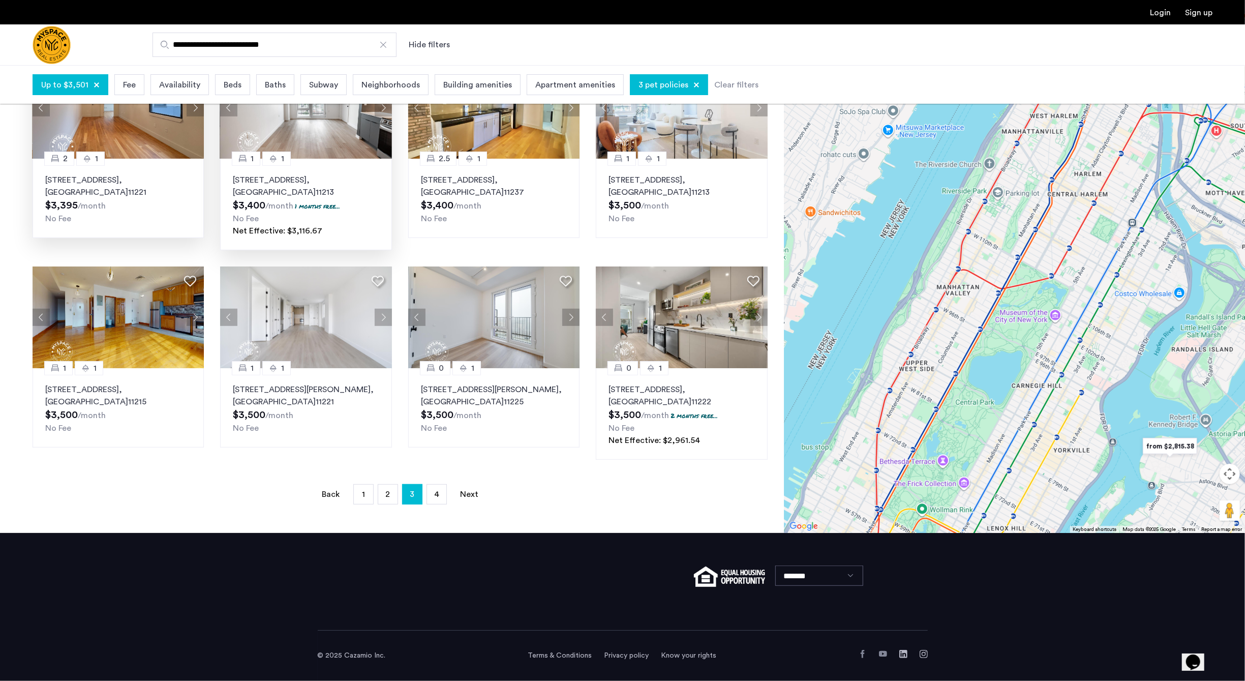
drag, startPoint x: 1015, startPoint y: 273, endPoint x: 1082, endPoint y: 404, distance: 146.6
click at [1082, 404] on div at bounding box center [1014, 225] width 461 height 616
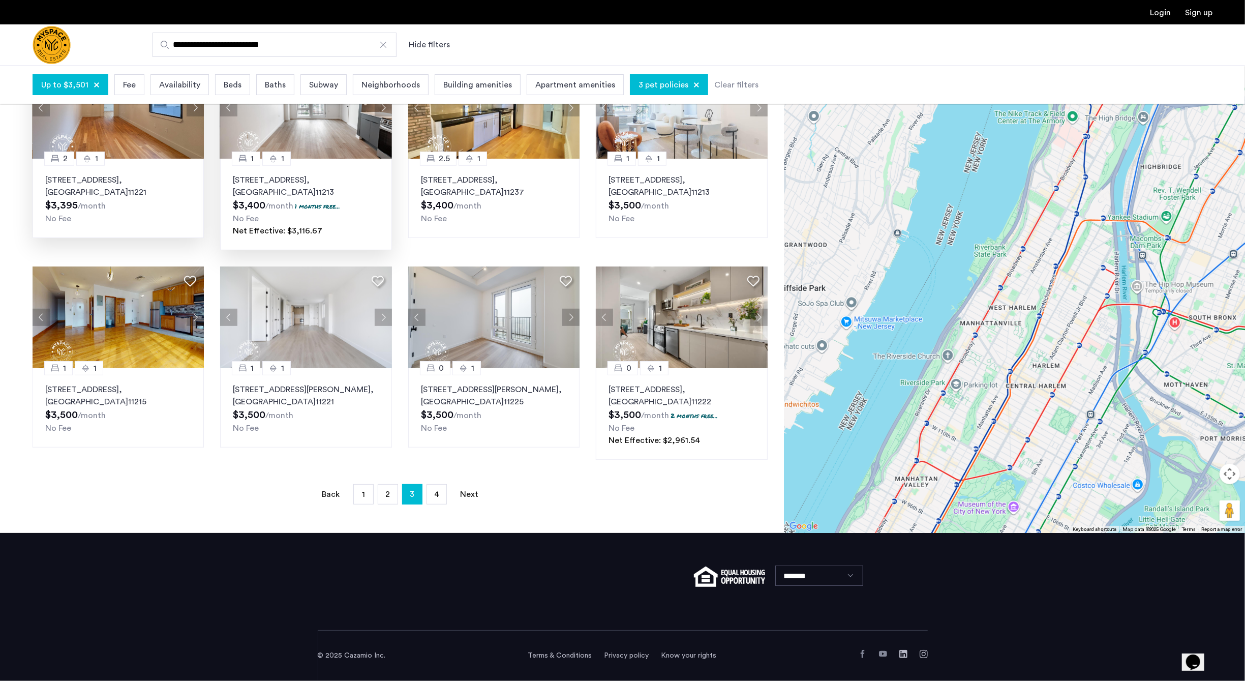
drag, startPoint x: 1123, startPoint y: 318, endPoint x: 1051, endPoint y: 502, distance: 197.2
click at [1060, 522] on div at bounding box center [1014, 225] width 461 height 616
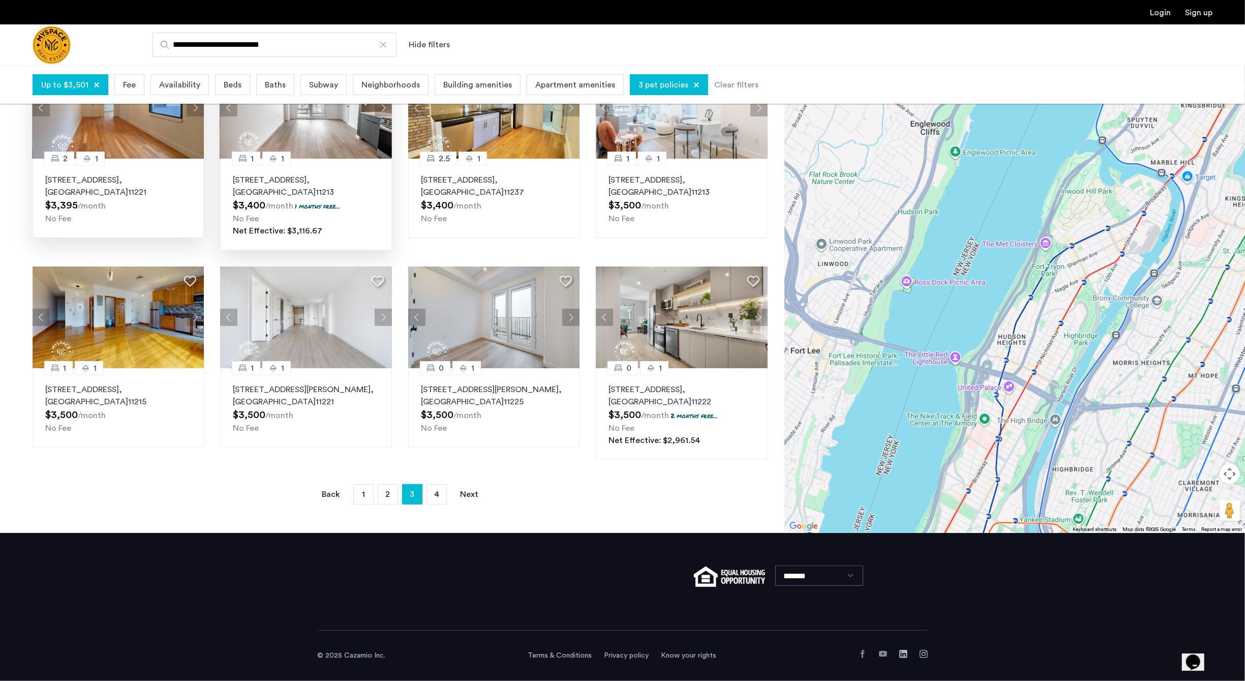
drag, startPoint x: 1116, startPoint y: 279, endPoint x: 1065, endPoint y: 421, distance: 151.3
click at [1065, 421] on div at bounding box center [1014, 225] width 461 height 616
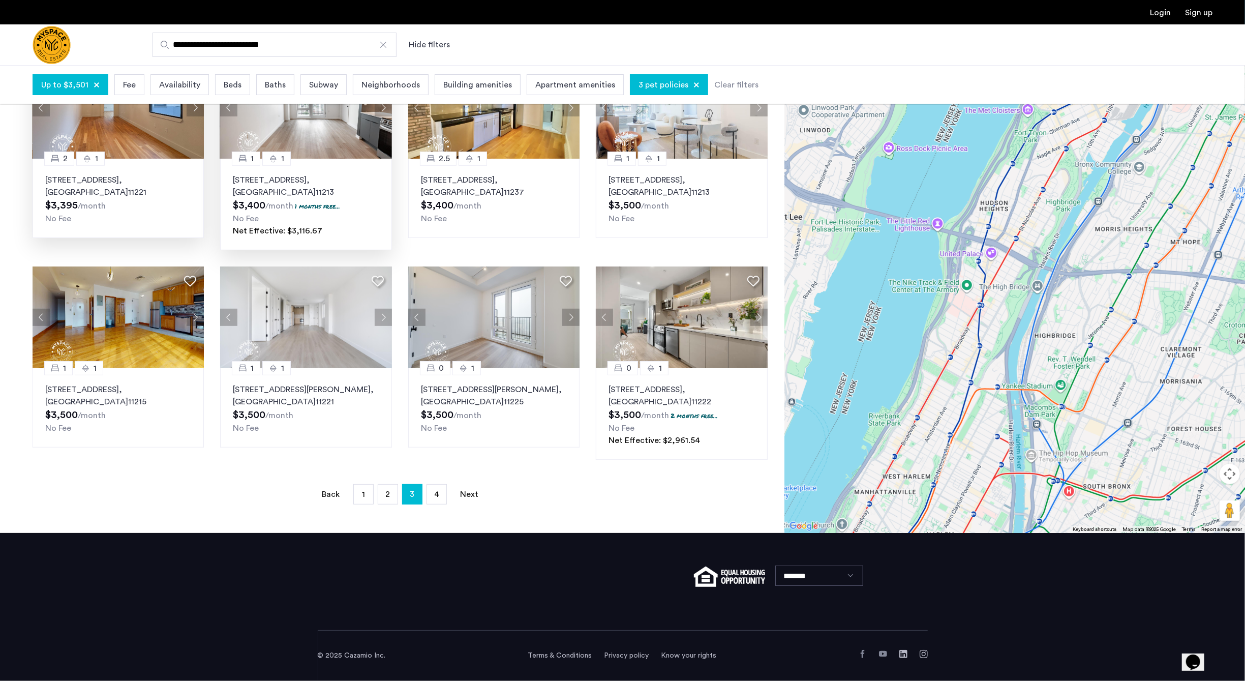
drag, startPoint x: 1063, startPoint y: 420, endPoint x: 1018, endPoint y: 171, distance: 252.6
click at [1020, 185] on div at bounding box center [1014, 225] width 461 height 616
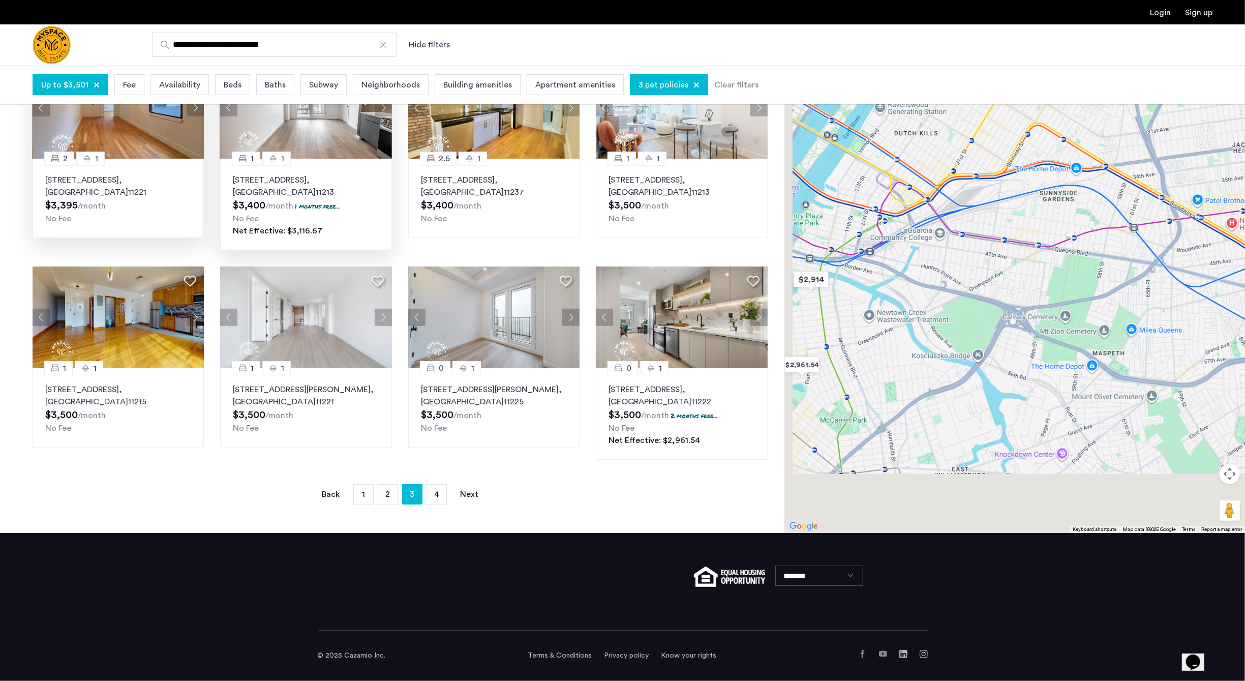
drag, startPoint x: 991, startPoint y: 369, endPoint x: 1097, endPoint y: 225, distance: 178.5
click at [1087, 240] on div at bounding box center [1014, 225] width 461 height 616
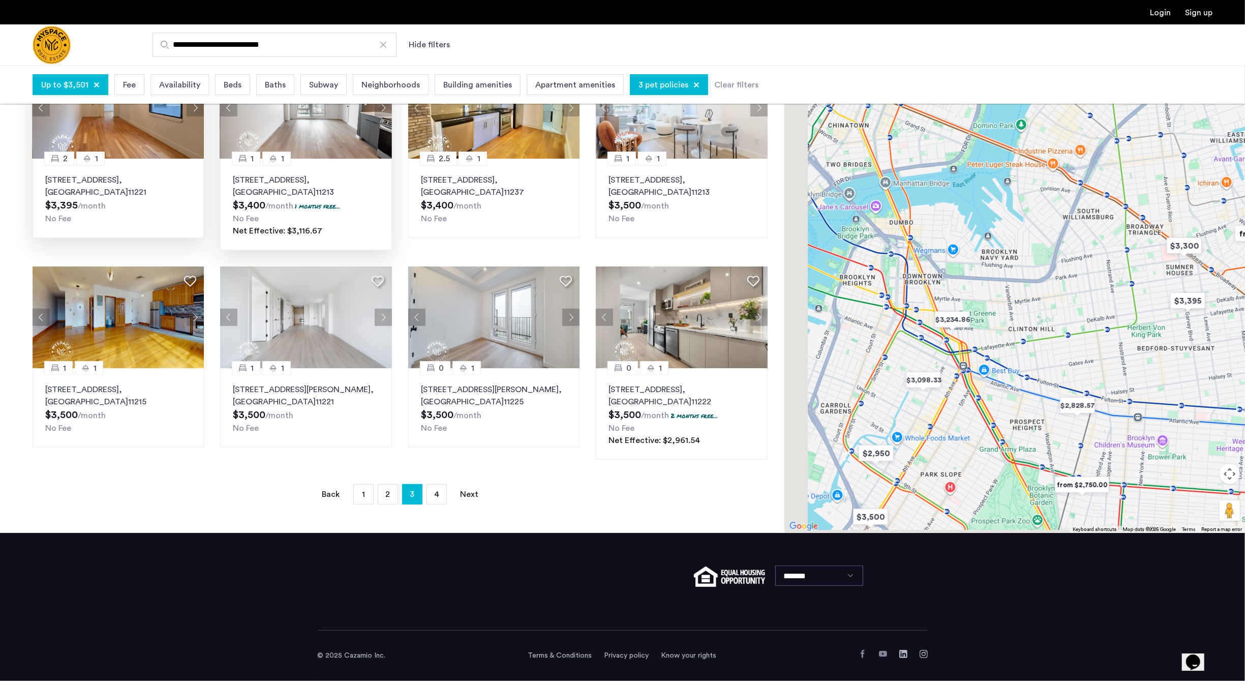
drag, startPoint x: 984, startPoint y: 438, endPoint x: 1138, endPoint y: 284, distance: 217.8
click at [1137, 288] on div at bounding box center [1014, 225] width 461 height 616
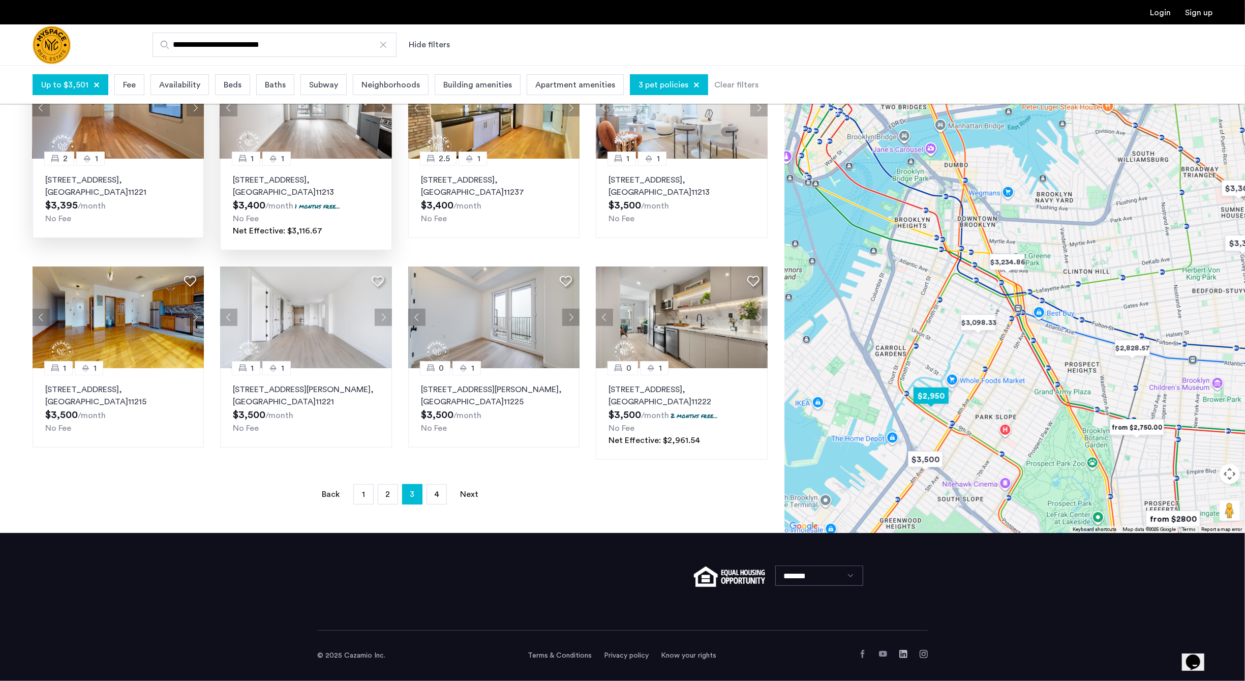
click at [932, 396] on img "$2,950" at bounding box center [930, 395] width 43 height 23
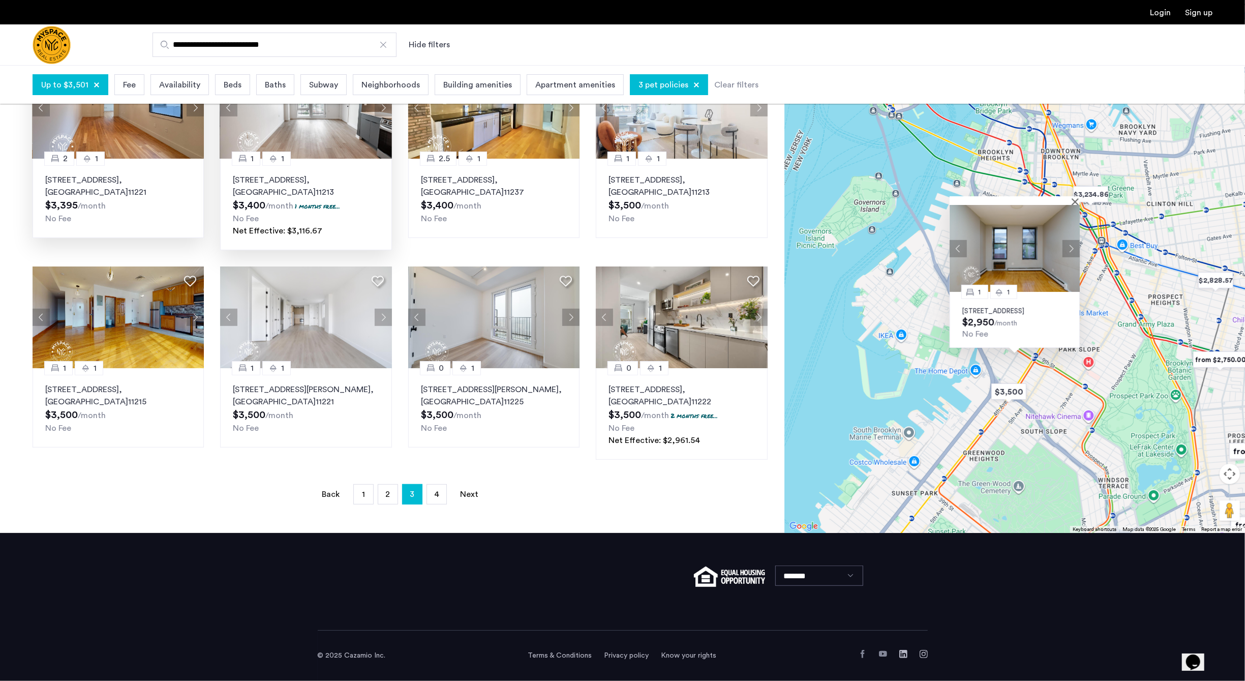
drag, startPoint x: 1054, startPoint y: 351, endPoint x: 1053, endPoint y: 463, distance: 111.3
click at [1053, 463] on div "1 1 147 9th Street, Unit 2A, Brooklyn, NY 11215 $2,950 /month No Fee" at bounding box center [1014, 225] width 461 height 616
click at [1067, 240] on button "Next apartment" at bounding box center [1070, 248] width 17 height 17
click at [1123, 310] on div "1 1 147 9th Street, Unit 2A, Brooklyn, NY 11215 $2,950 /month No Fee" at bounding box center [1014, 225] width 461 height 616
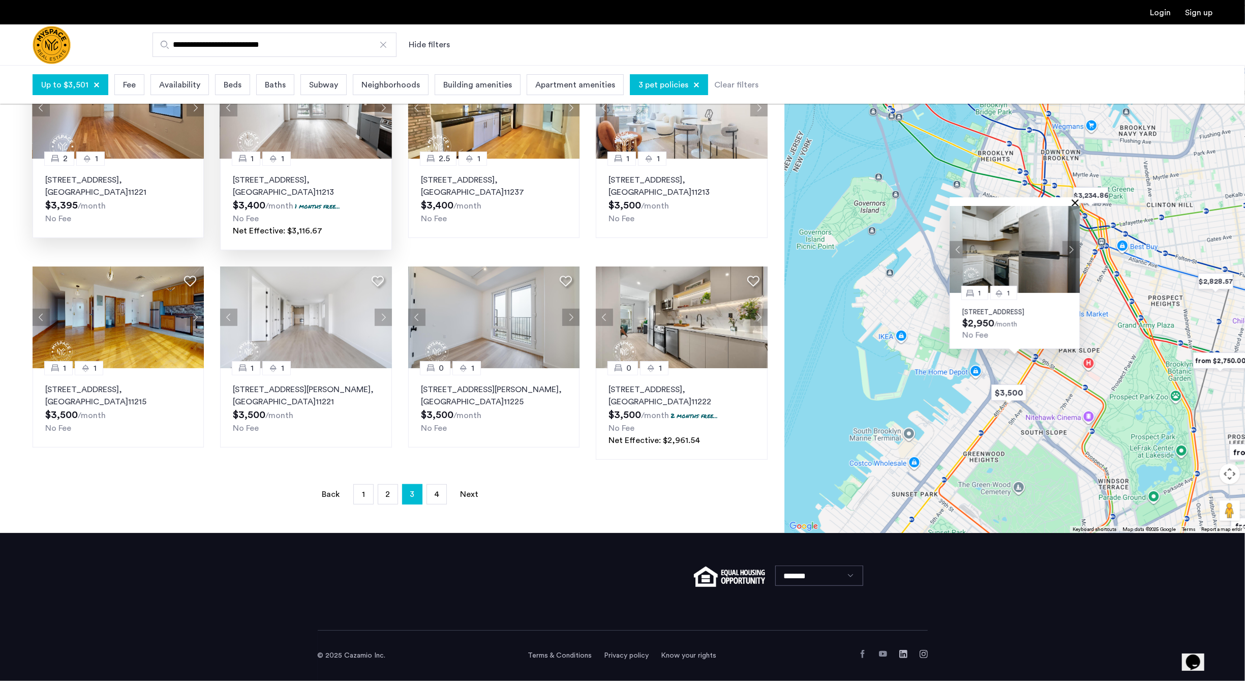
click at [1077, 199] on button "Close" at bounding box center [1077, 202] width 7 height 7
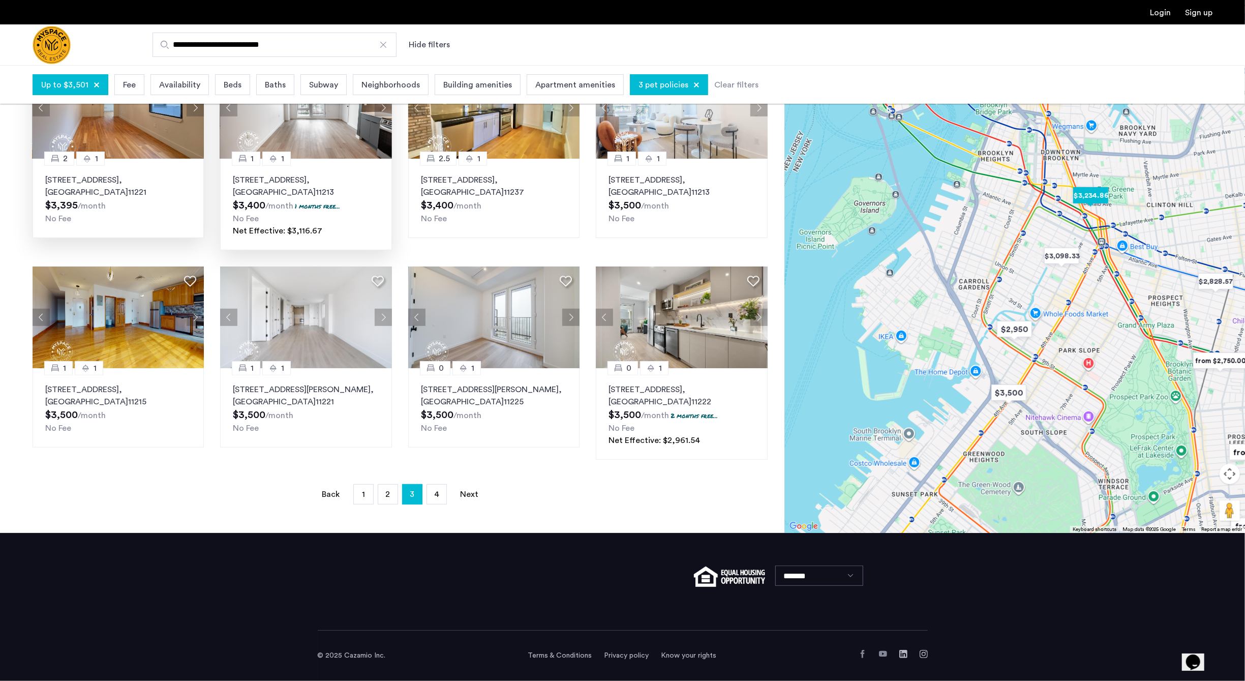
click at [1096, 190] on img "$3,234.86" at bounding box center [1090, 195] width 43 height 23
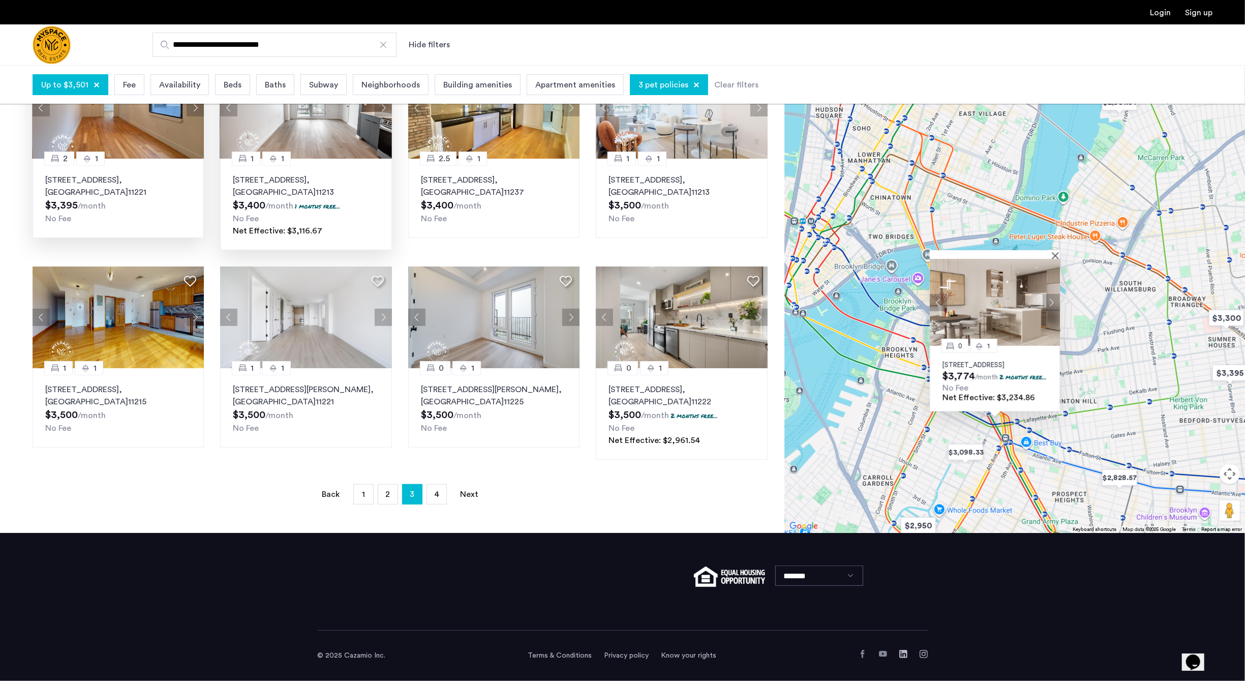
drag, startPoint x: 1116, startPoint y: 248, endPoint x: 1060, endPoint y: 350, distance: 116.7
click at [1096, 408] on div "0 1 20 Rockwell Place, Unit 1402, Brooklyn, NY 11217 $3,774 /month 2 months fre…" at bounding box center [1014, 225] width 461 height 616
click at [1052, 293] on button "Next apartment" at bounding box center [1051, 301] width 17 height 17
click at [1054, 293] on button "Next apartment" at bounding box center [1051, 301] width 17 height 17
click at [1046, 293] on button "Next apartment" at bounding box center [1051, 301] width 17 height 17
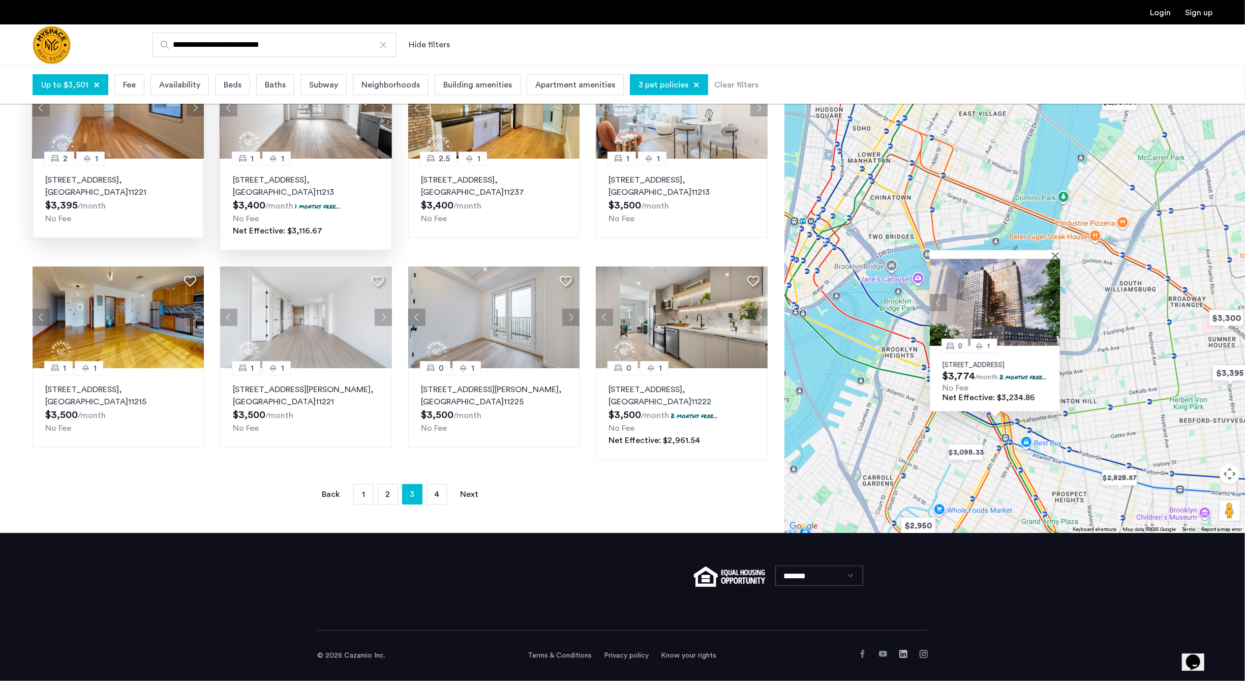
click at [1046, 293] on button "Next apartment" at bounding box center [1051, 301] width 17 height 17
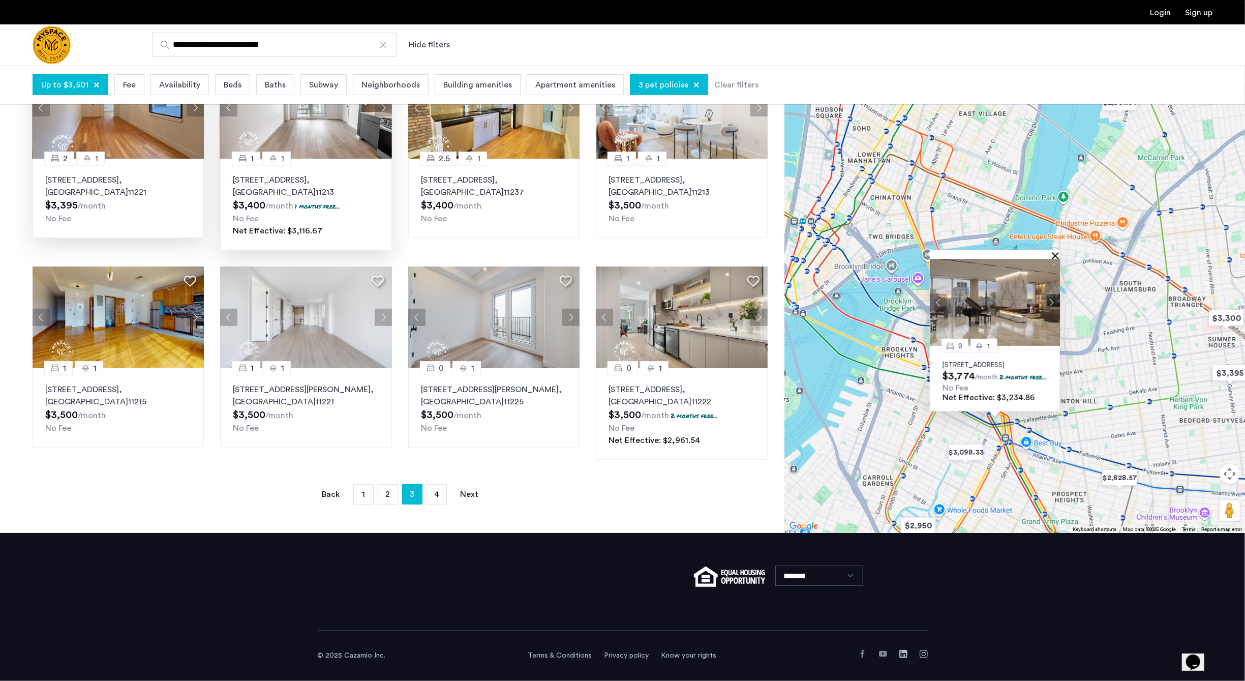
click at [1056, 252] on button "Close" at bounding box center [1057, 255] width 7 height 7
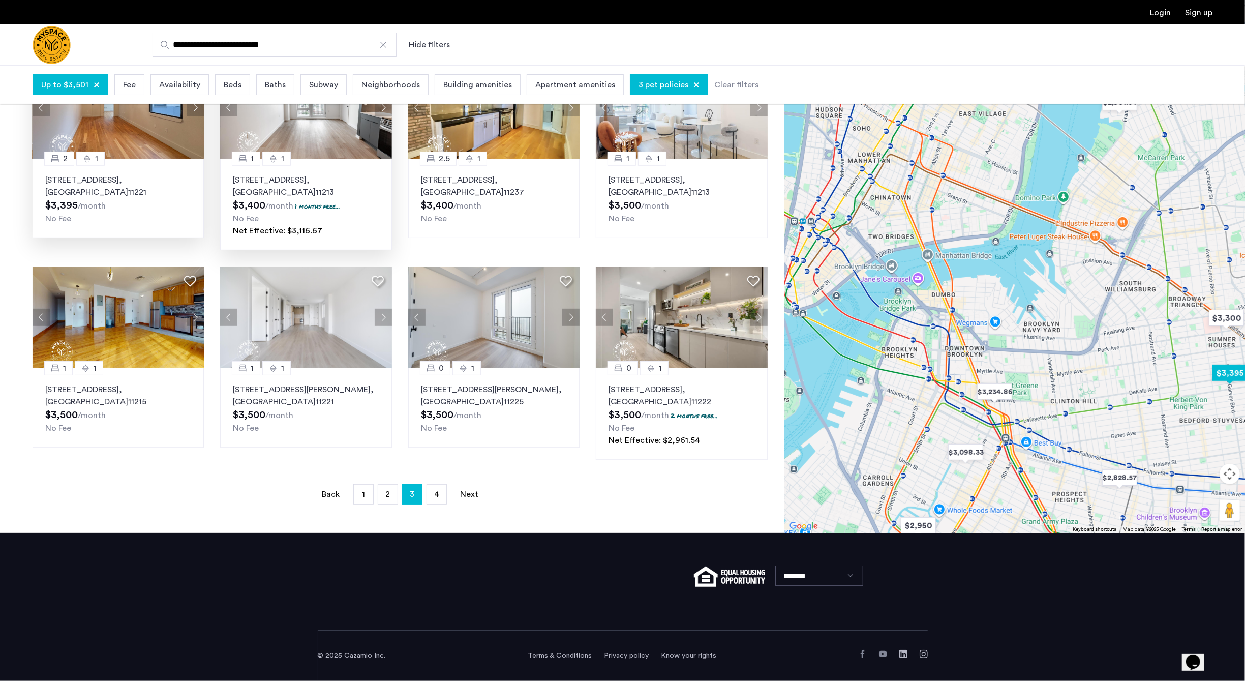
click at [1219, 375] on img "$3,395" at bounding box center [1229, 372] width 43 height 23
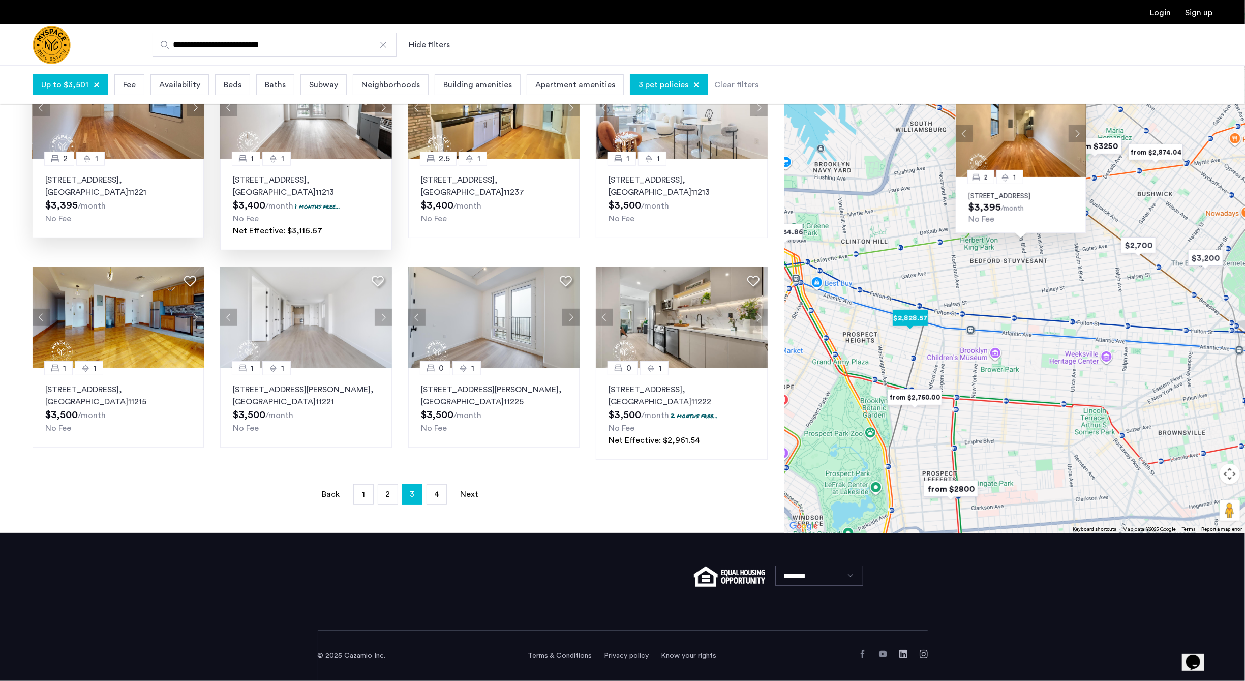
drag, startPoint x: 903, startPoint y: 328, endPoint x: 1106, endPoint y: 274, distance: 209.9
click at [932, 307] on img "$2,828.57" at bounding box center [910, 318] width 43 height 23
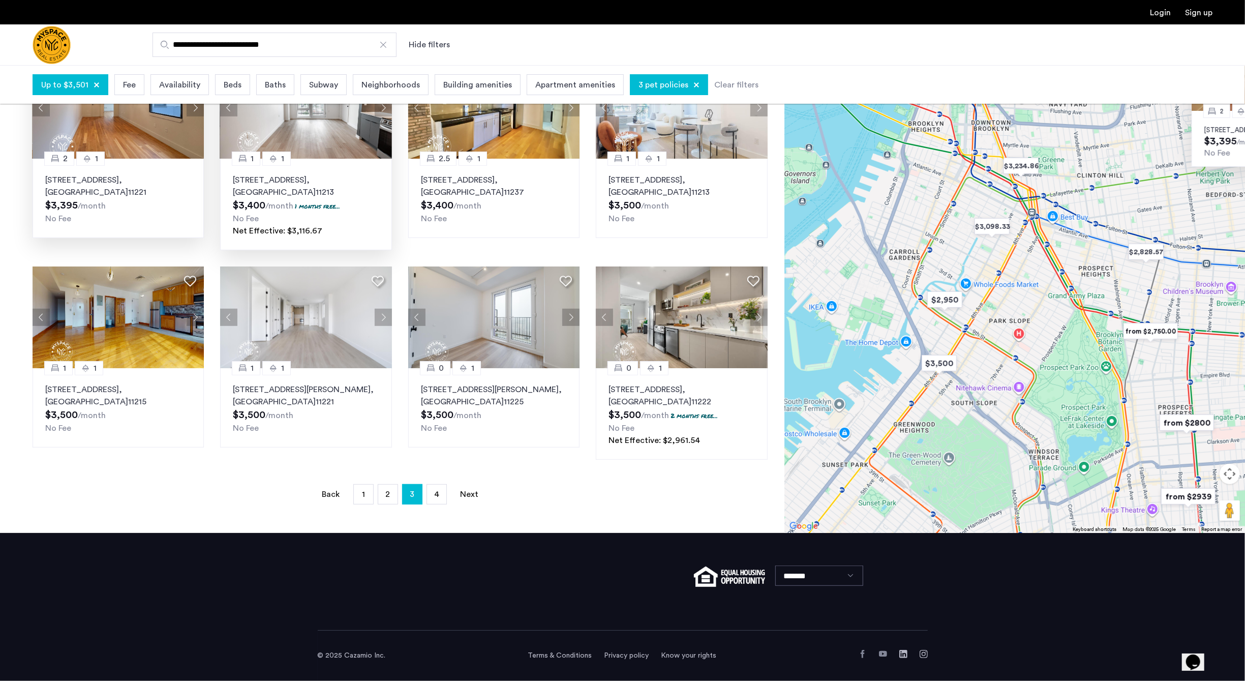
click at [1164, 334] on img "from $2,750.00" at bounding box center [1150, 331] width 63 height 23
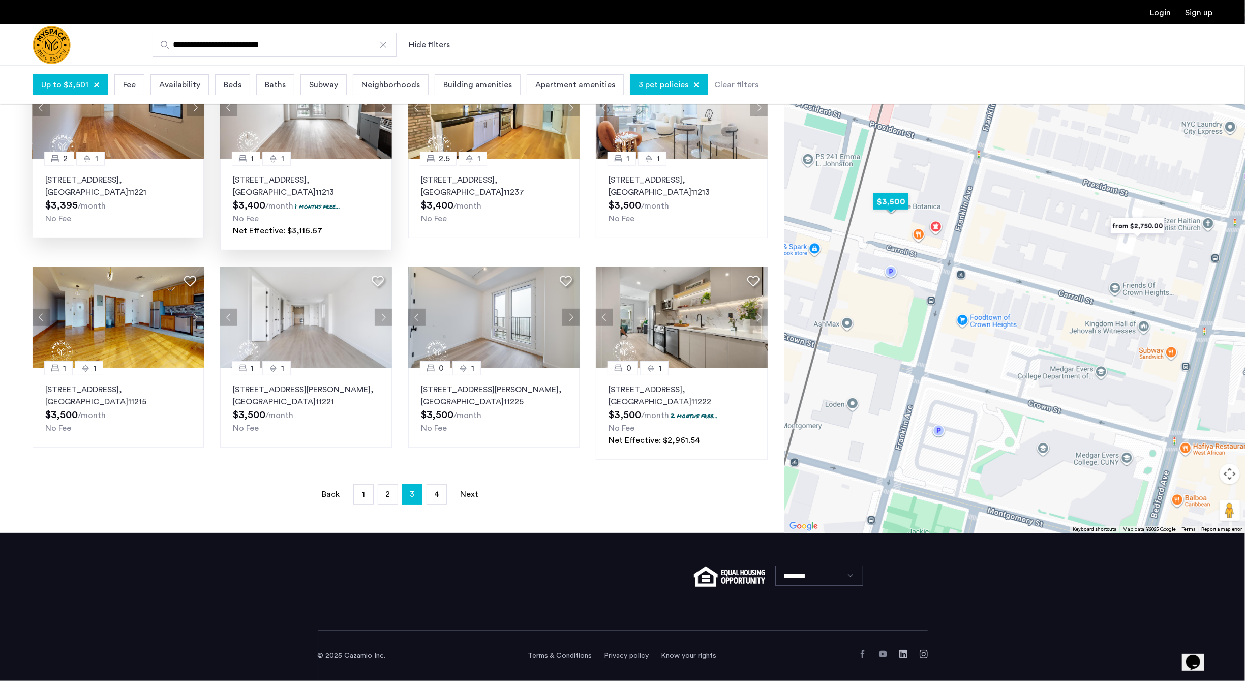
click at [893, 200] on img "$3,500" at bounding box center [890, 201] width 43 height 23
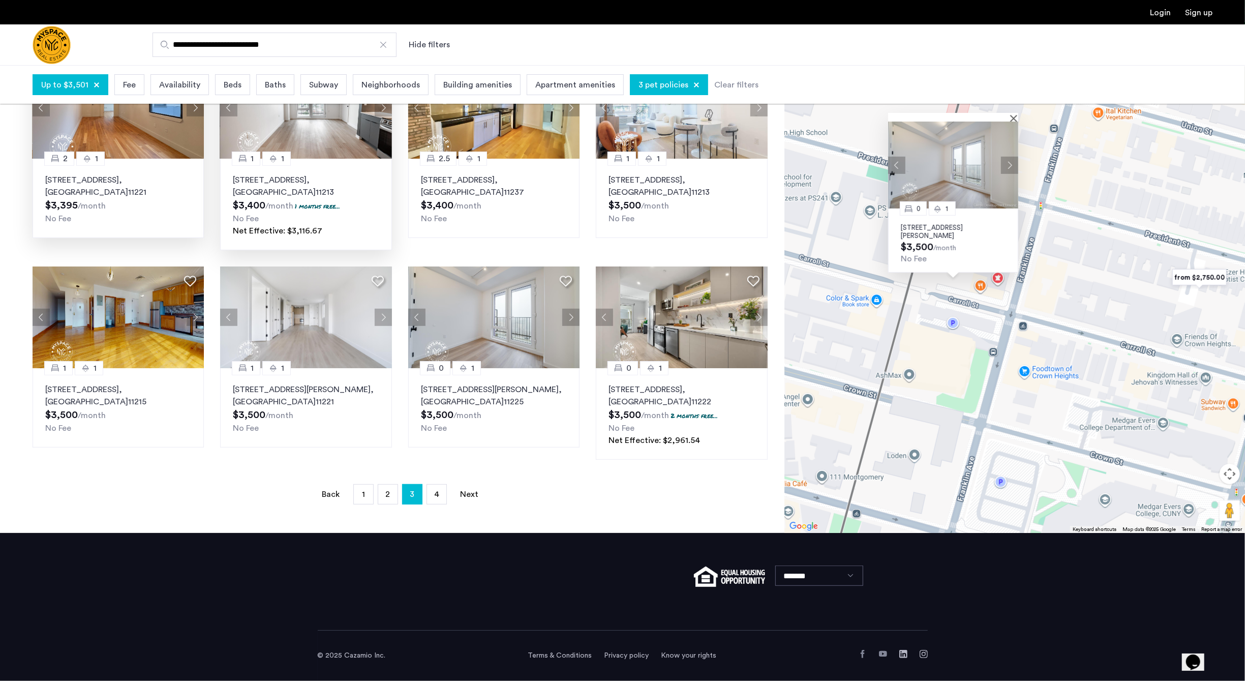
drag, startPoint x: 1218, startPoint y: 247, endPoint x: 1153, endPoint y: 286, distance: 76.2
click at [1154, 286] on div "0 1 931 Carroll Street, Unit 1510, Brooklyn, NY 11225 $3,500 /month No Fee" at bounding box center [1014, 225] width 461 height 616
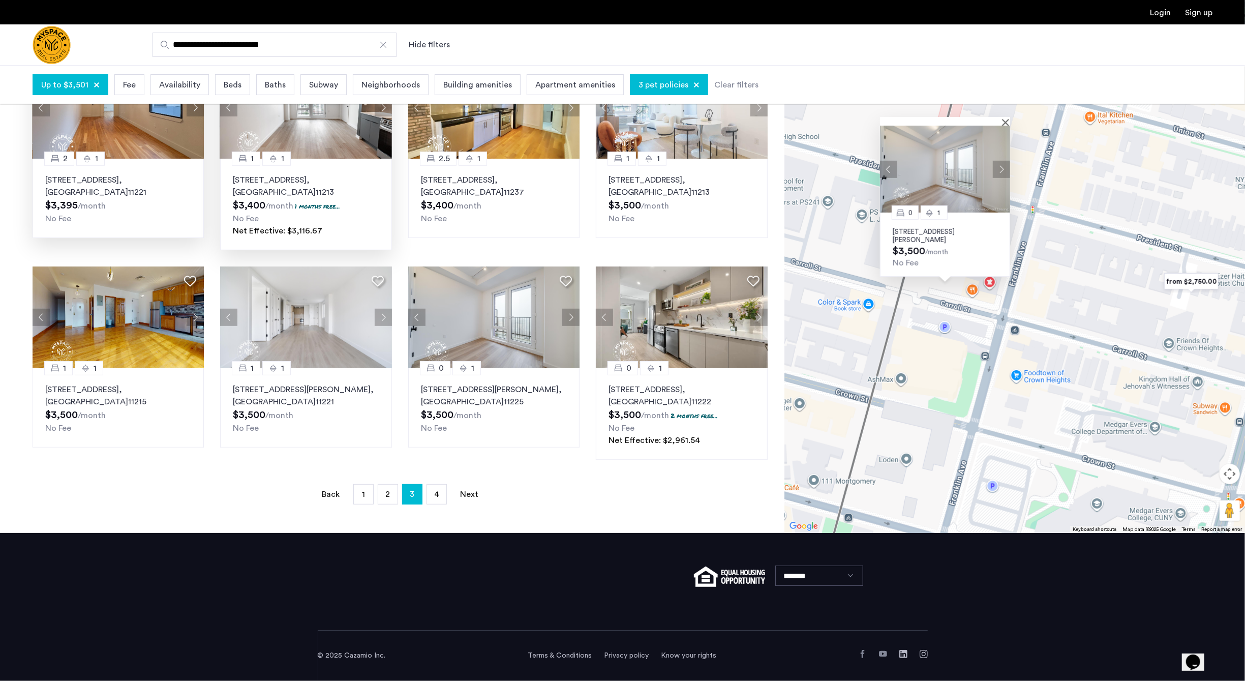
click at [1189, 277] on img "from $2,750.00" at bounding box center [1191, 281] width 63 height 23
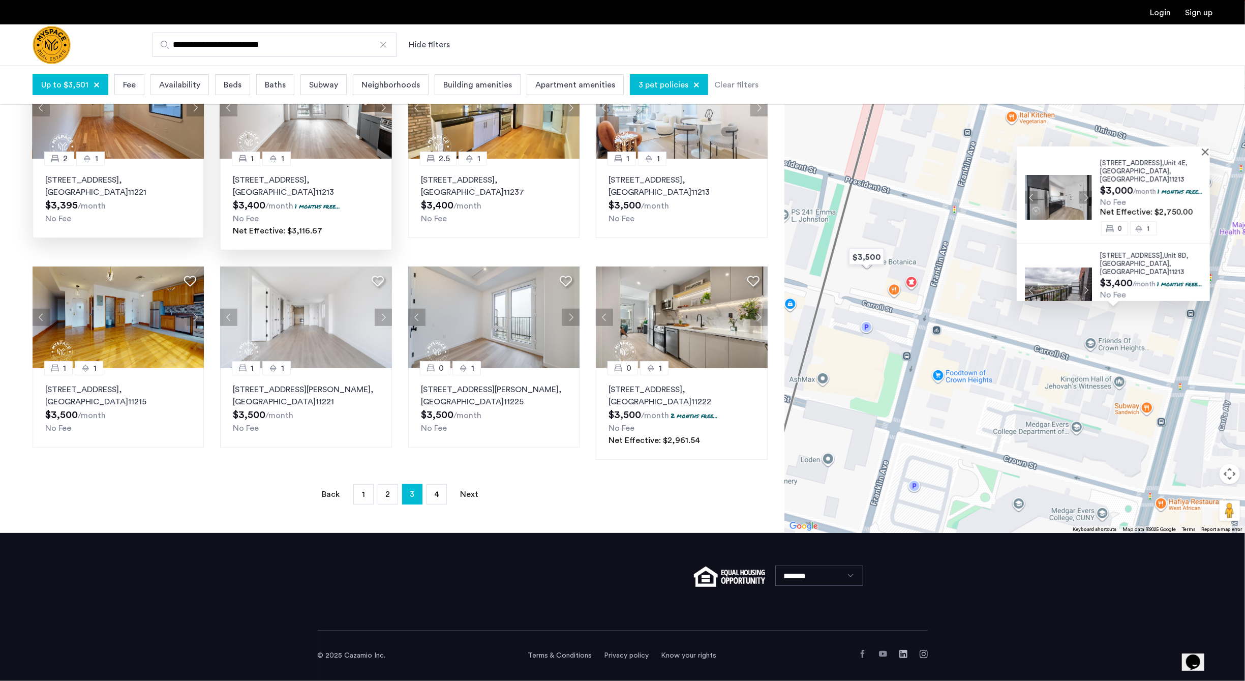
scroll to position [4, 0]
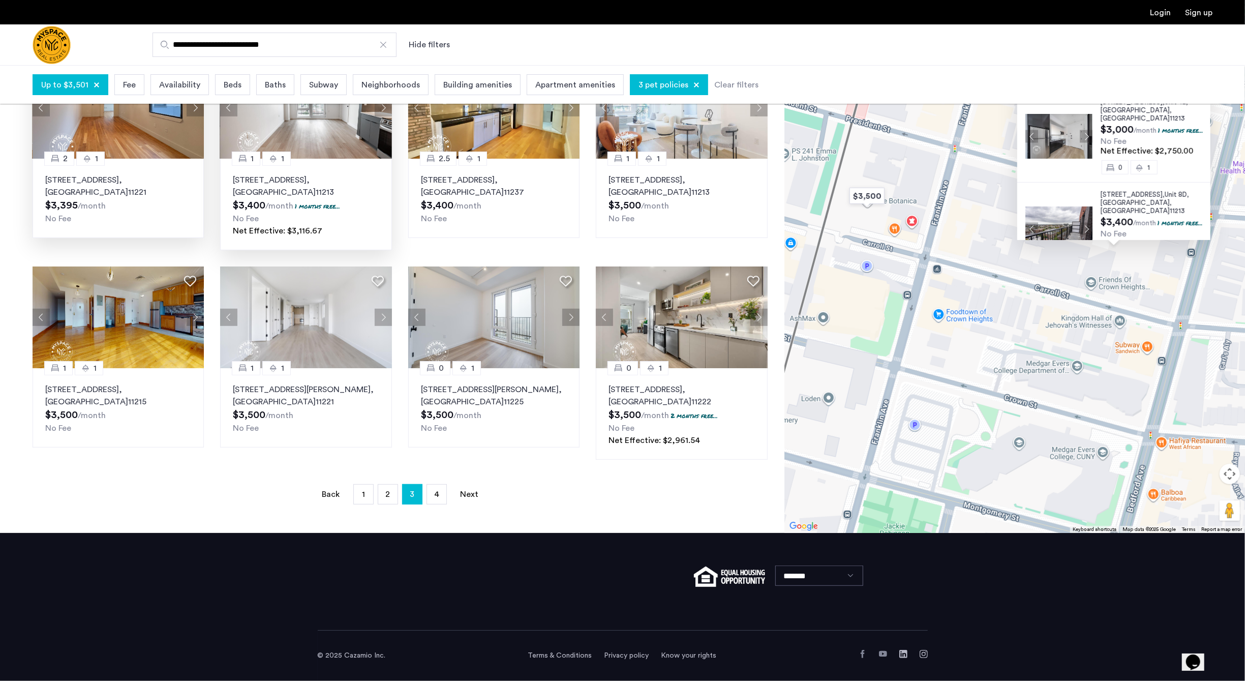
drag, startPoint x: 1017, startPoint y: 351, endPoint x: 1018, endPoint y: 215, distance: 136.2
click at [1018, 215] on div "1042 President Street, Unit 4E, Brooklyn , NY 11213 $3,000 /month 1 months free…" at bounding box center [1014, 225] width 461 height 616
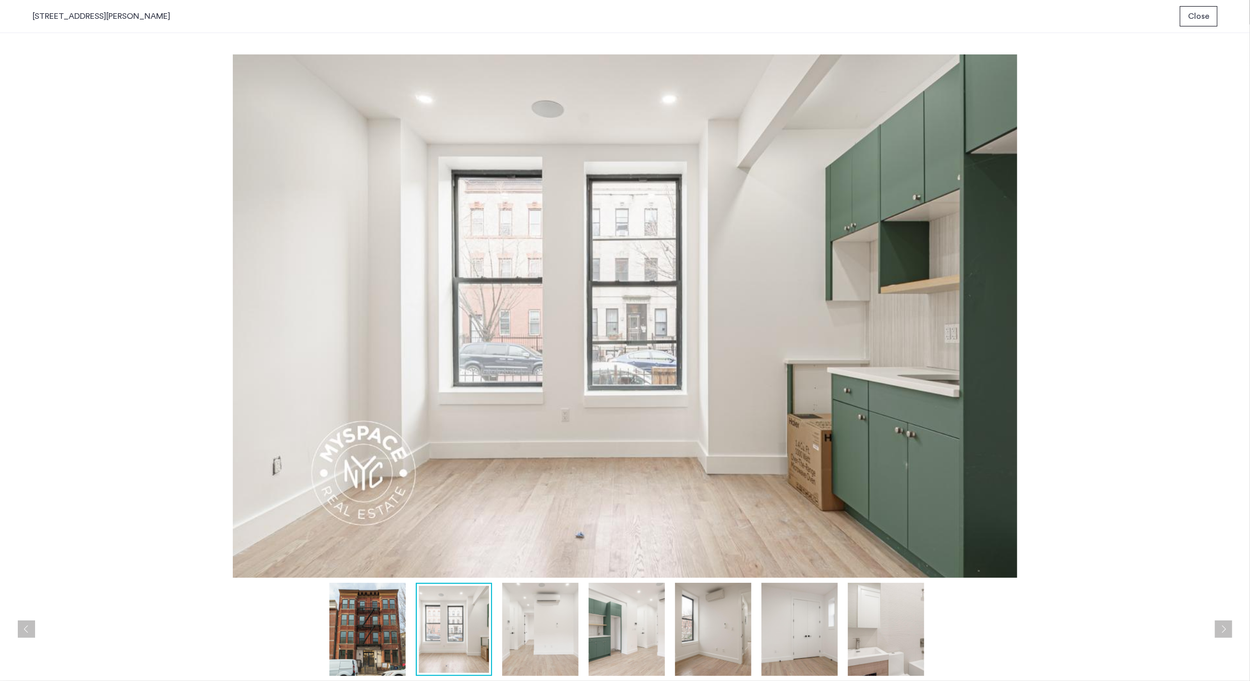
click at [1231, 627] on button "Next apartment" at bounding box center [1223, 628] width 17 height 17
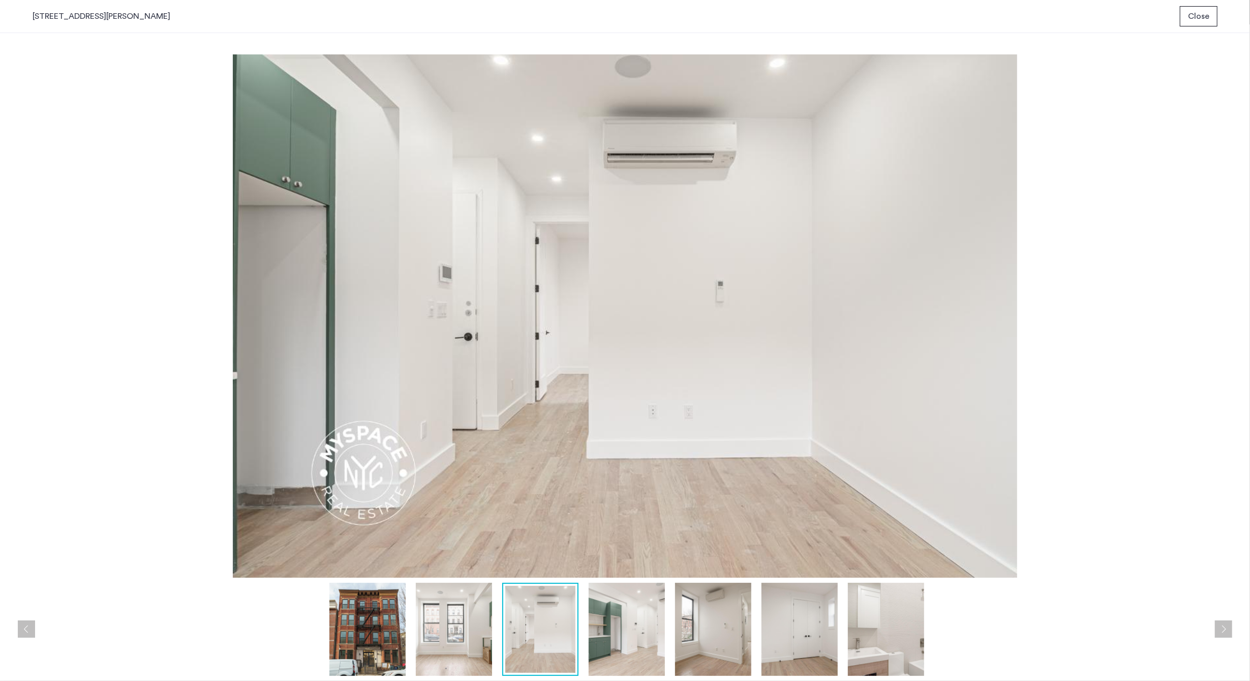
click at [1231, 627] on button "Next apartment" at bounding box center [1223, 628] width 17 height 17
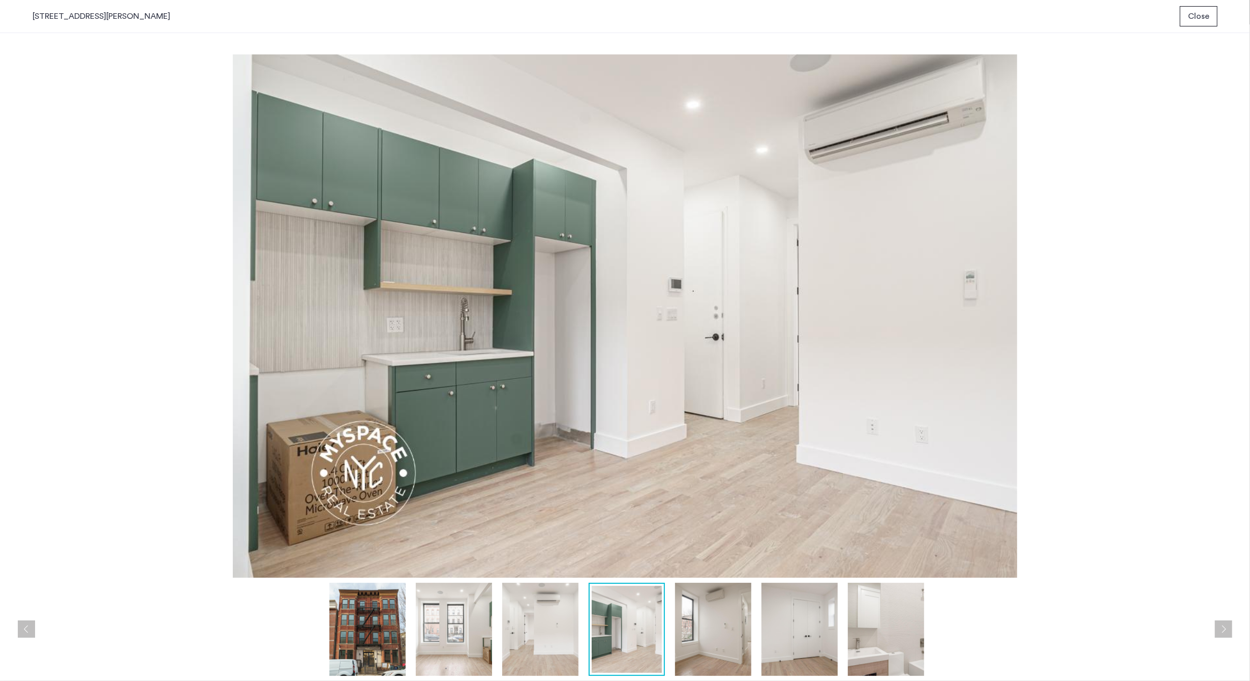
click at [1231, 627] on button "Next apartment" at bounding box center [1223, 628] width 17 height 17
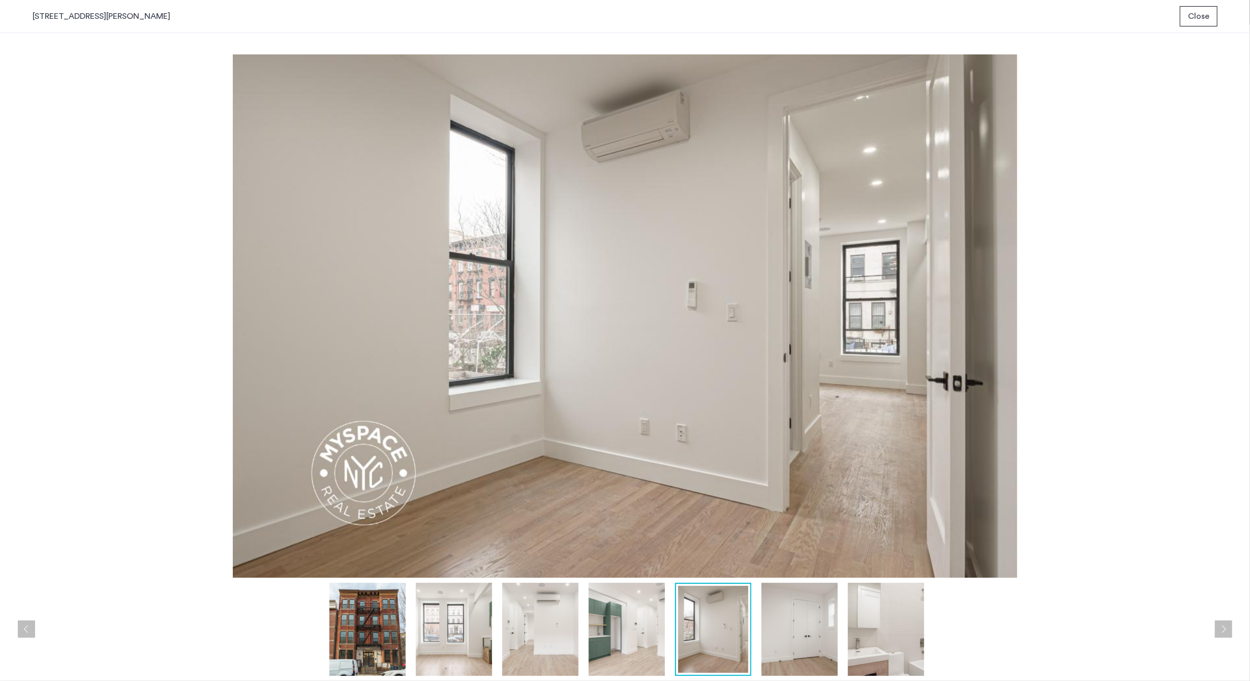
click at [1231, 627] on button "Next apartment" at bounding box center [1223, 628] width 17 height 17
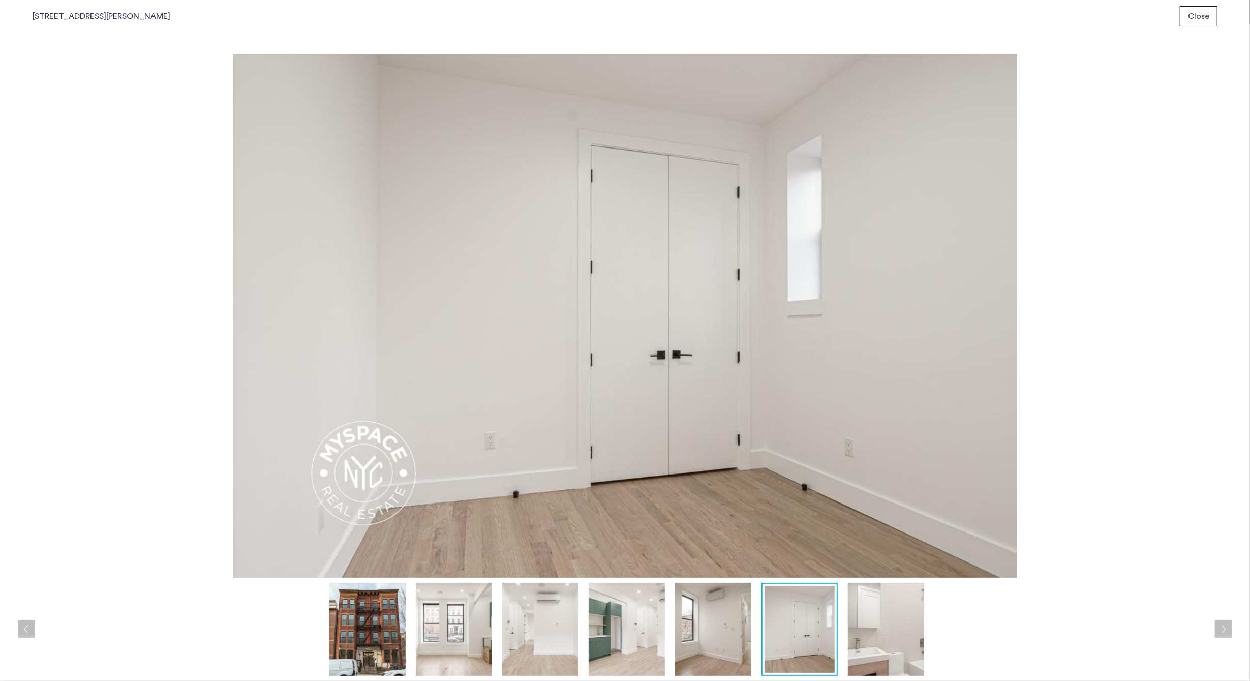
click at [1231, 627] on button "Next apartment" at bounding box center [1223, 628] width 17 height 17
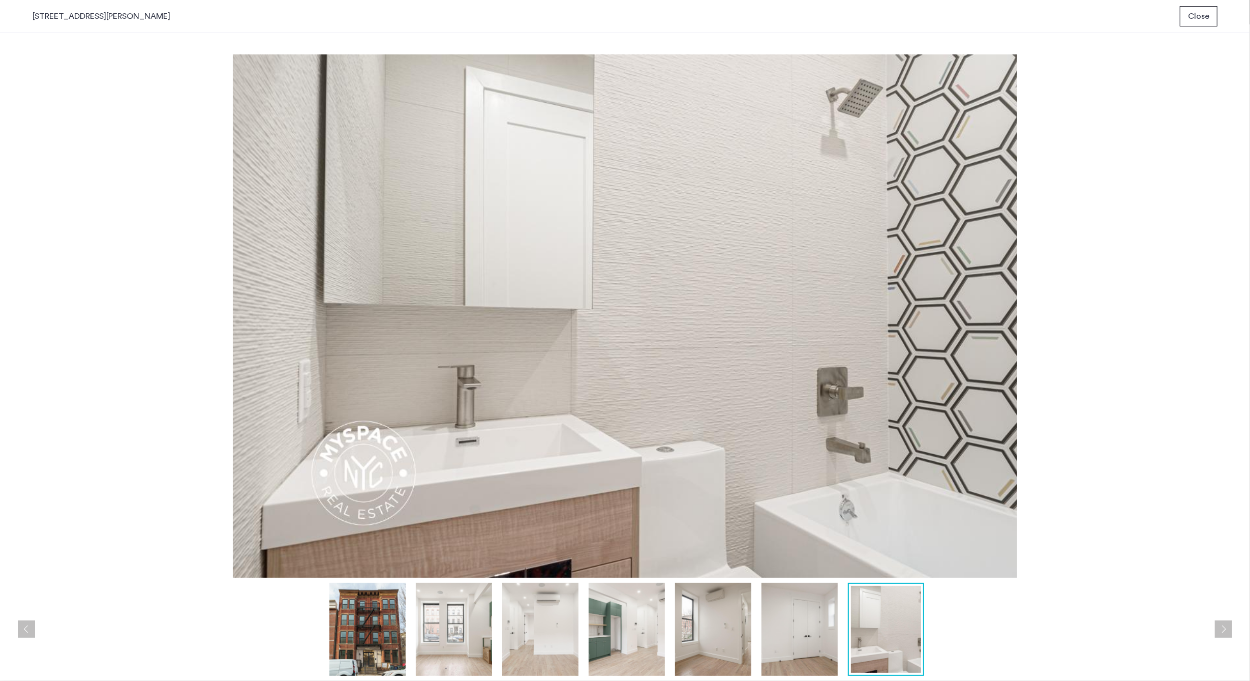
click at [1231, 627] on button "Next apartment" at bounding box center [1223, 628] width 17 height 17
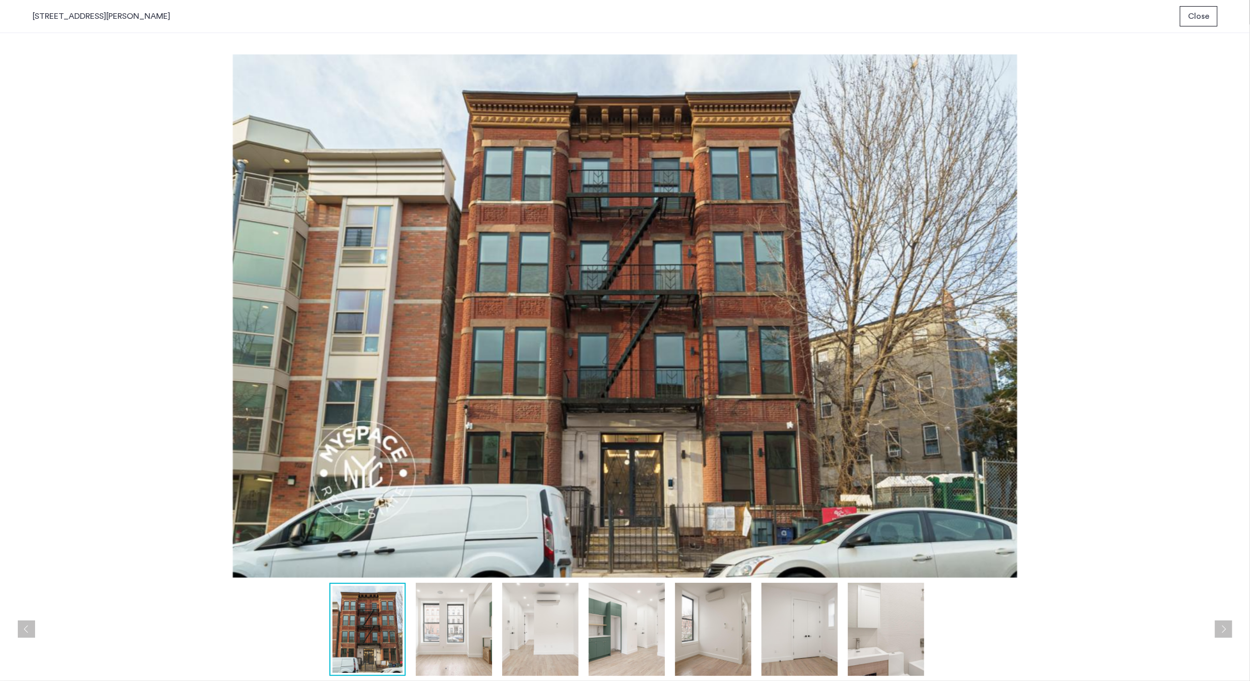
click at [1231, 627] on button "Next apartment" at bounding box center [1223, 628] width 17 height 17
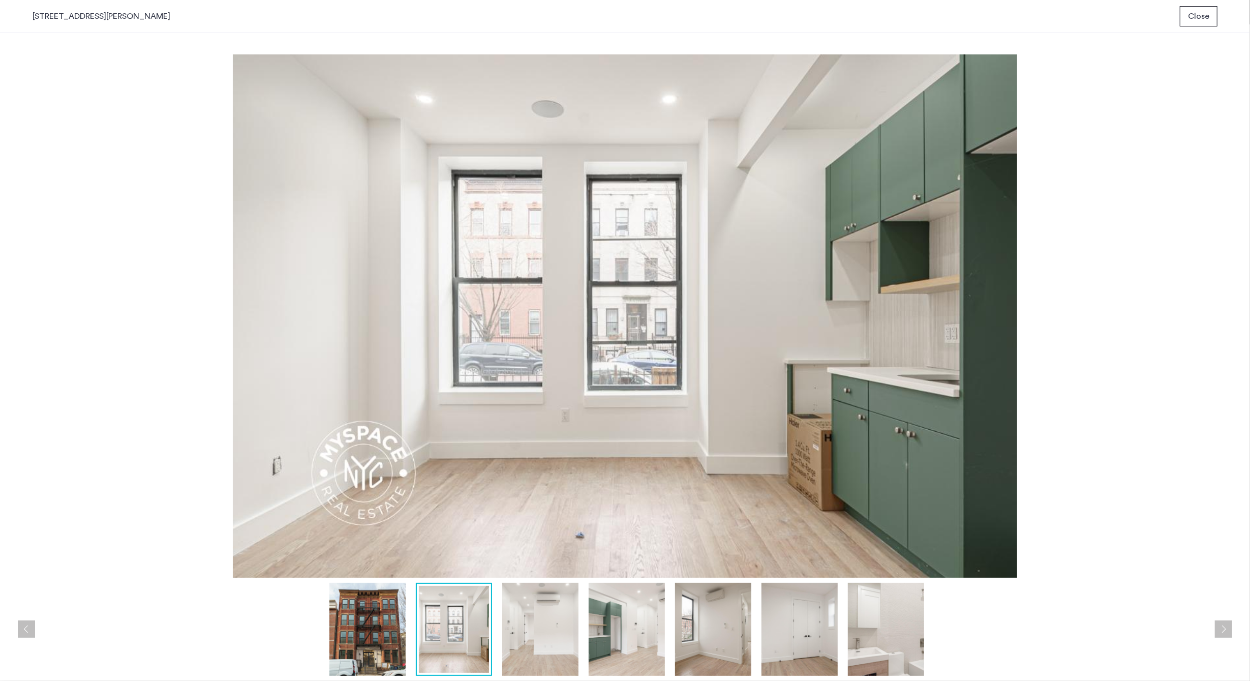
click at [1231, 627] on button "Next apartment" at bounding box center [1223, 628] width 17 height 17
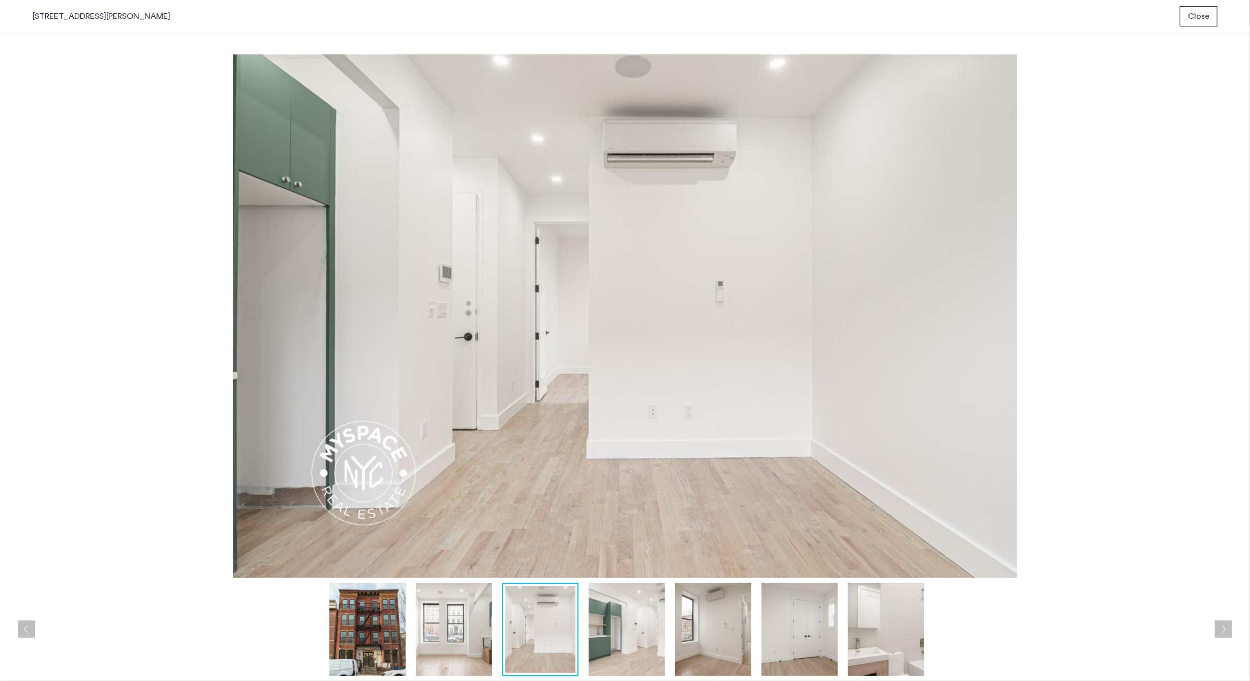
click at [1229, 626] on button "Next apartment" at bounding box center [1223, 628] width 17 height 17
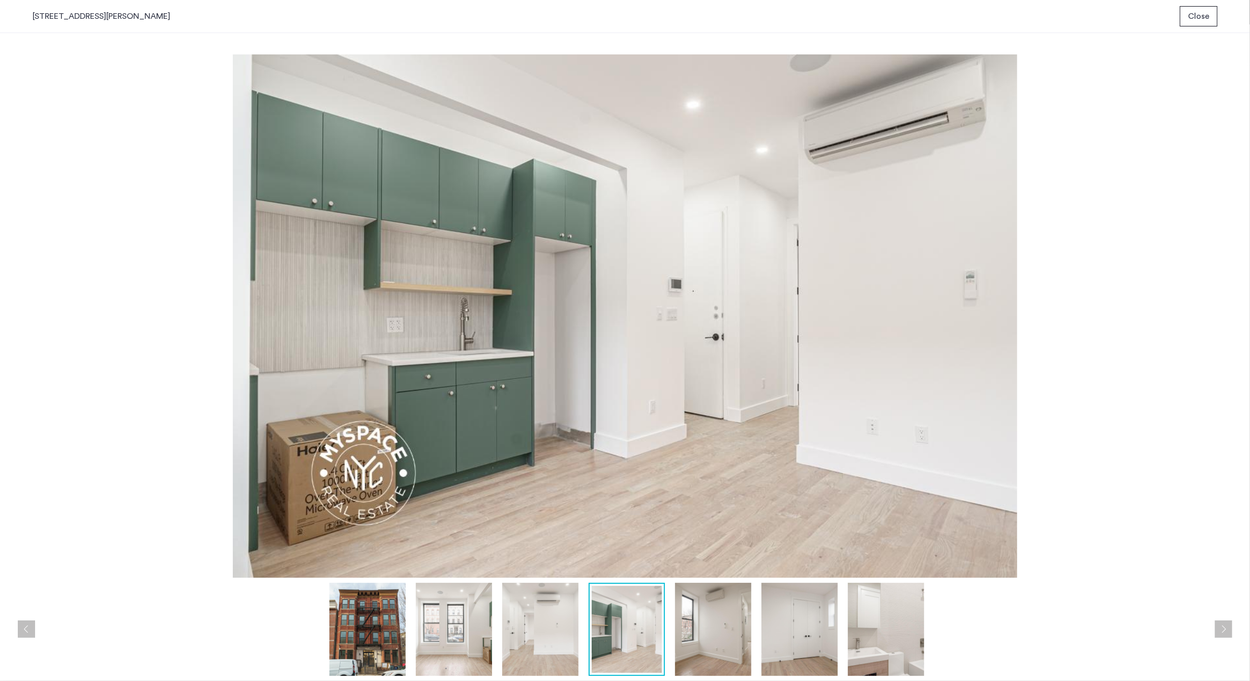
click at [1187, 18] on button "Close" at bounding box center [1199, 16] width 38 height 20
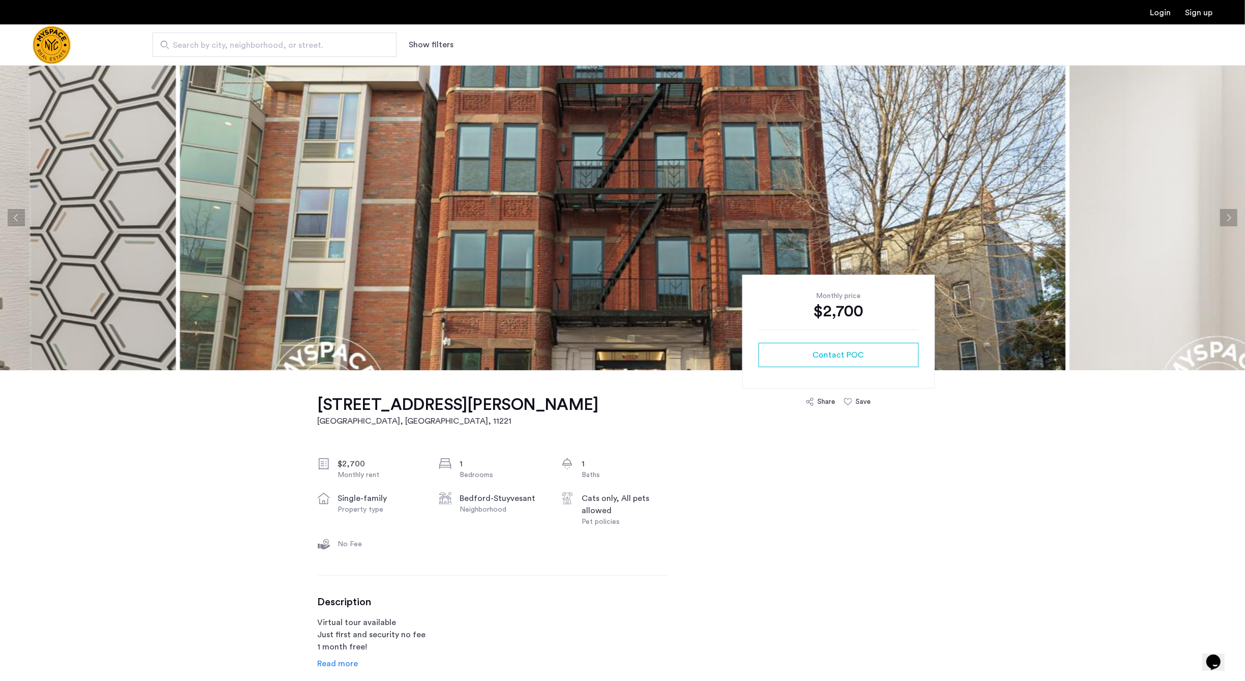
click at [1225, 216] on button "Next apartment" at bounding box center [1228, 217] width 17 height 17
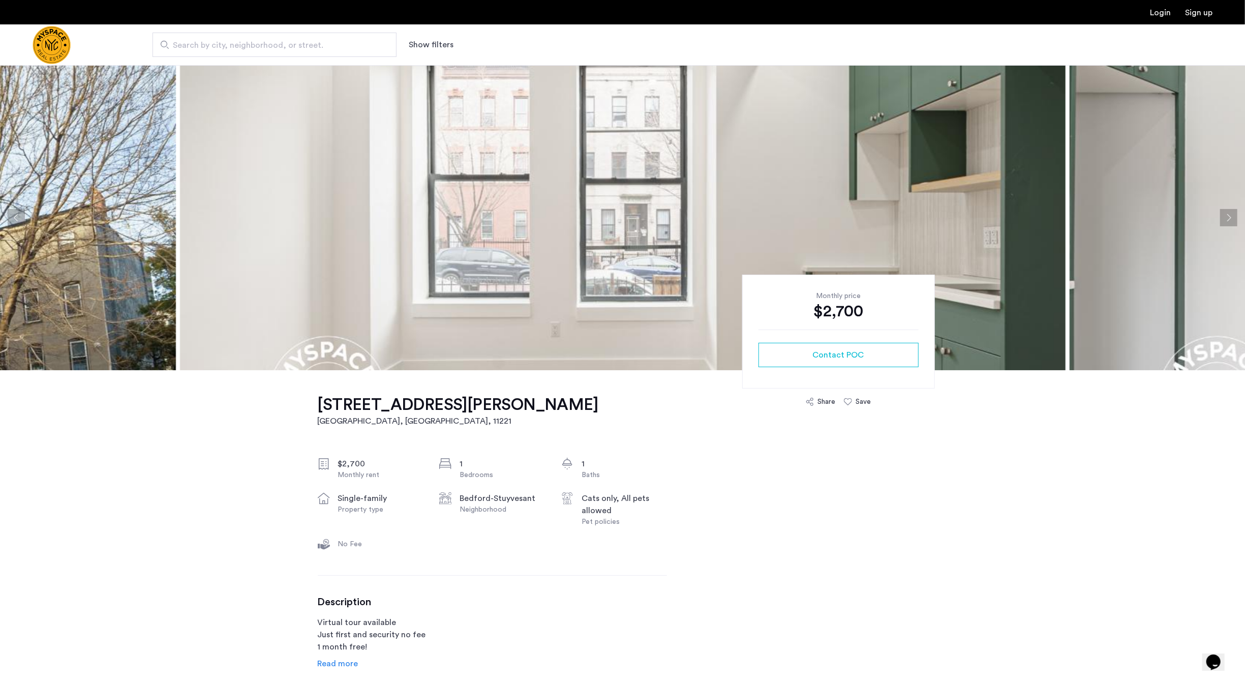
click at [1224, 216] on button "Next apartment" at bounding box center [1228, 217] width 17 height 17
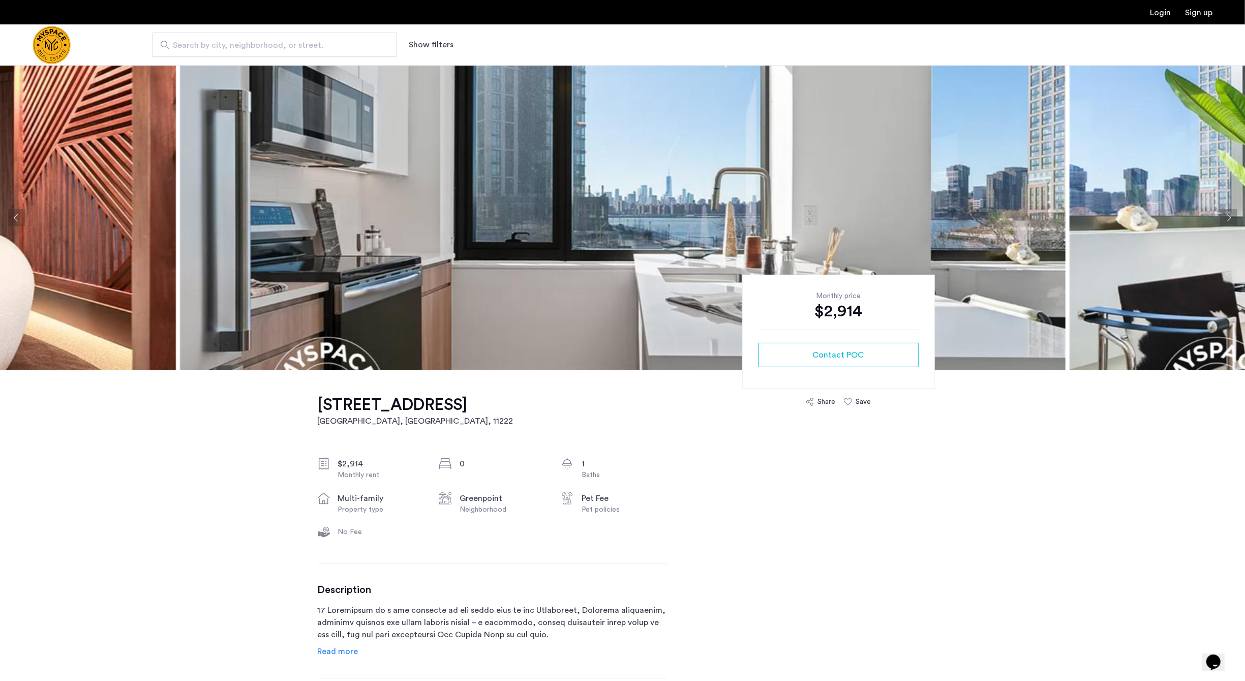
click at [661, 262] on img at bounding box center [622, 217] width 885 height 305
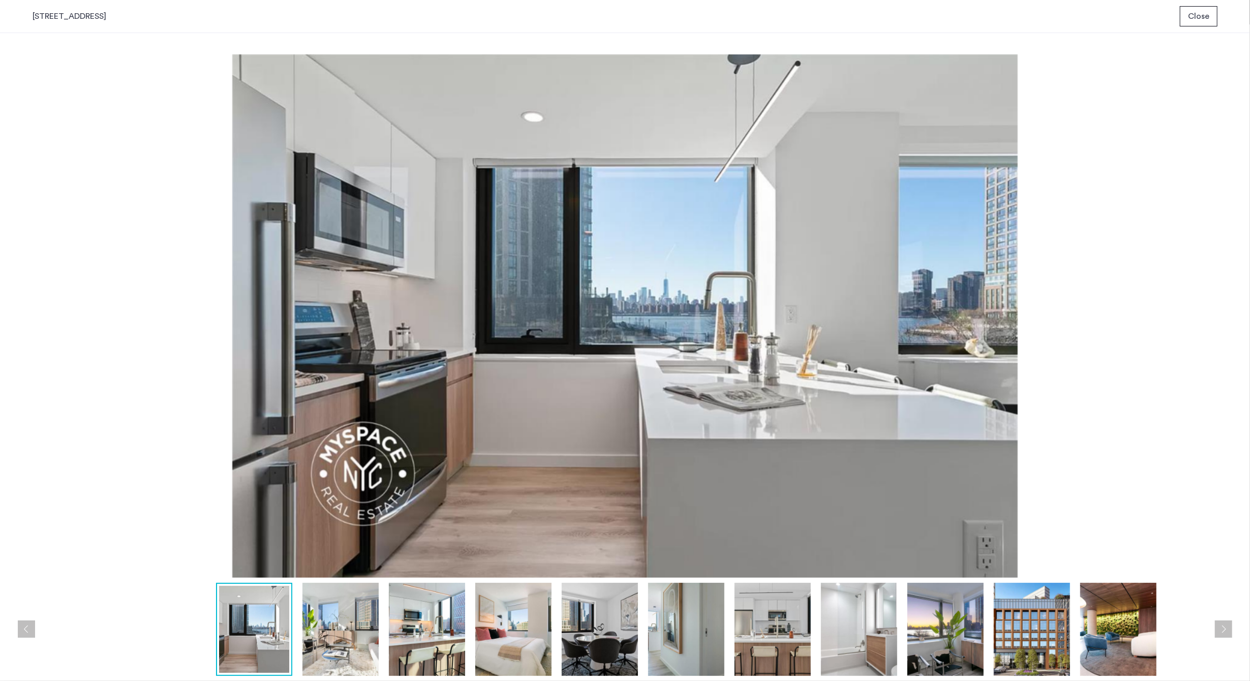
click at [1218, 623] on button "Next apartment" at bounding box center [1223, 628] width 17 height 17
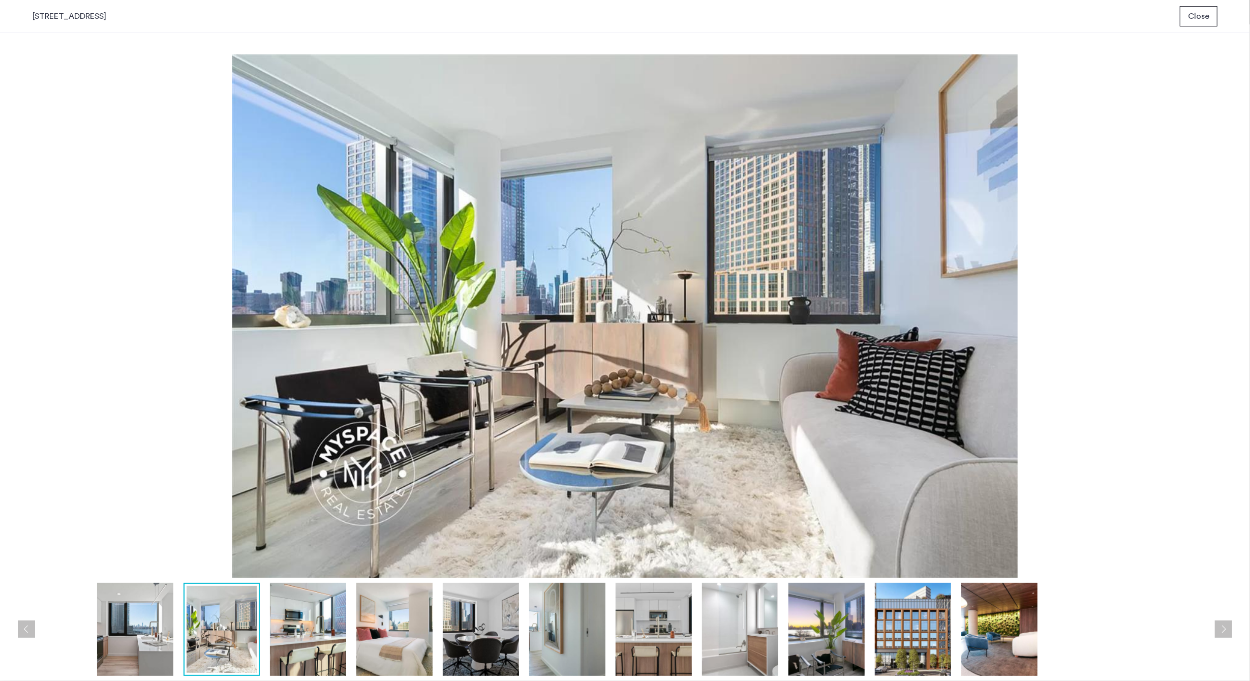
click at [1218, 623] on button "Next apartment" at bounding box center [1223, 628] width 17 height 17
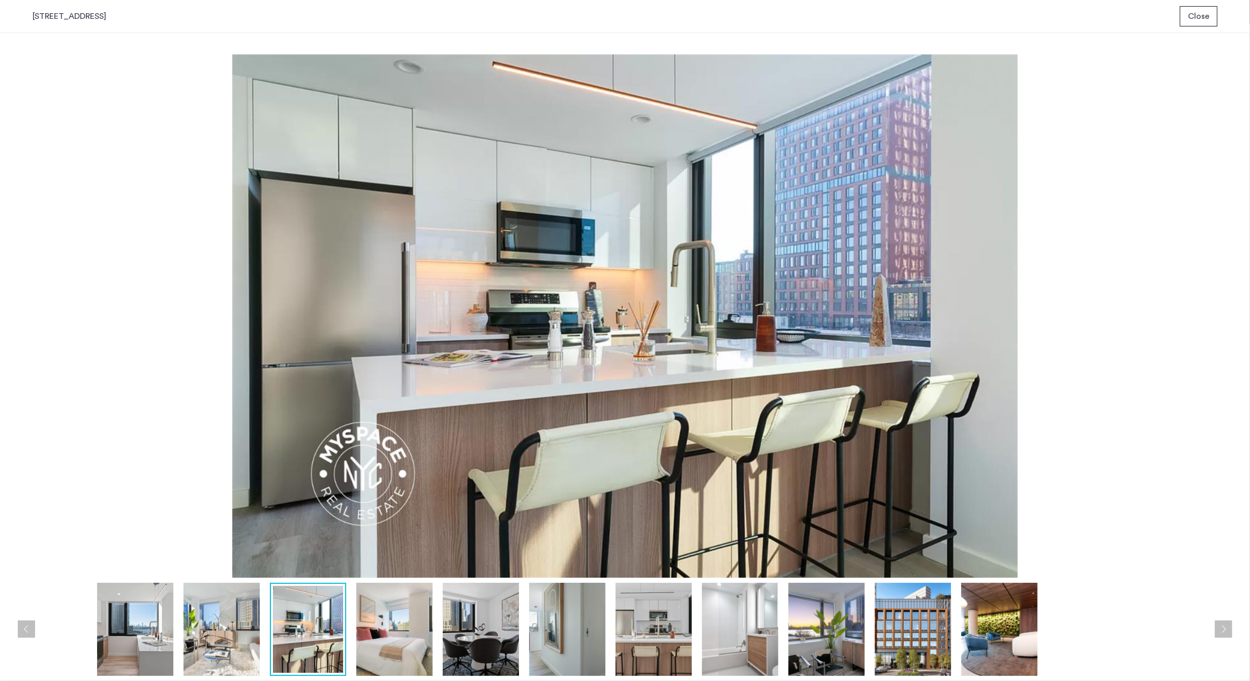
click at [1218, 623] on button "Next apartment" at bounding box center [1223, 628] width 17 height 17
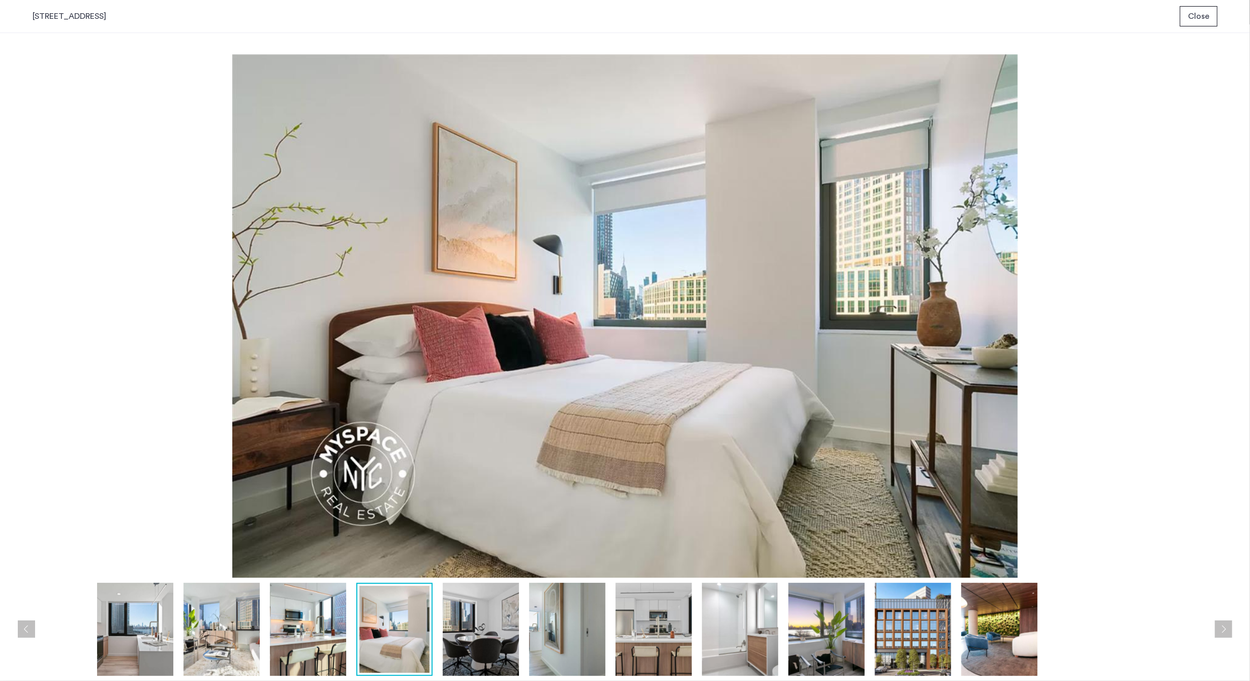
click at [1218, 623] on button "Next apartment" at bounding box center [1223, 628] width 17 height 17
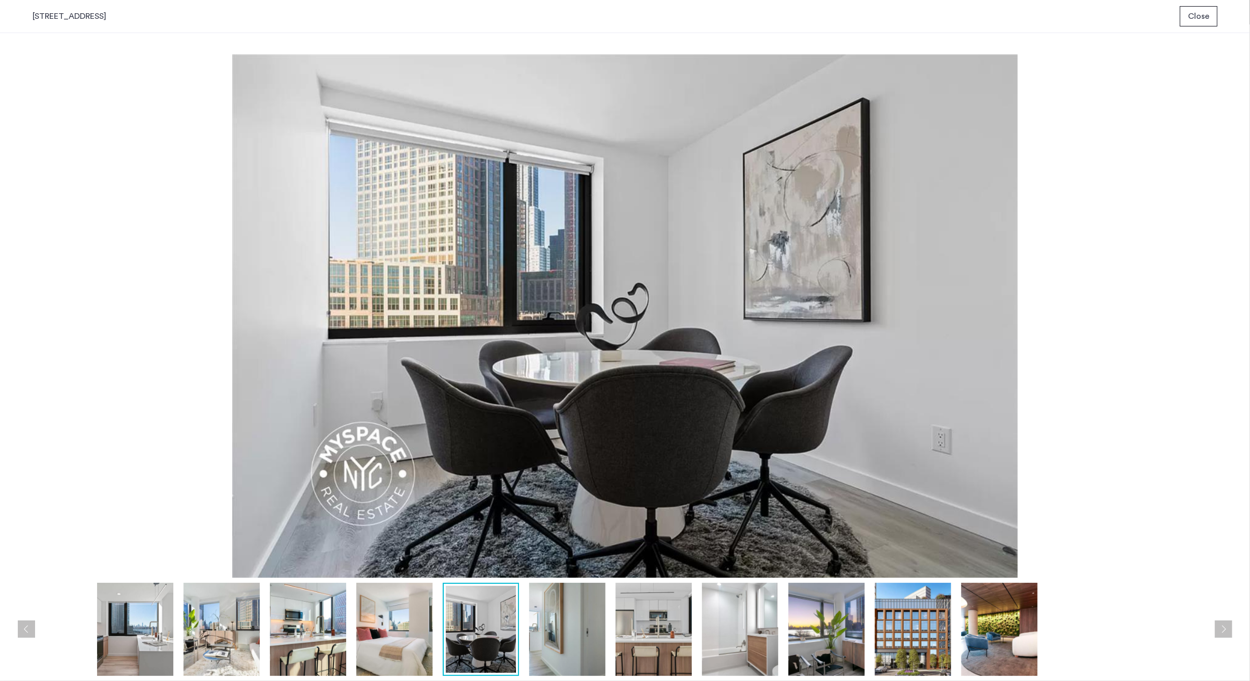
click at [1218, 623] on button "Next apartment" at bounding box center [1223, 628] width 17 height 17
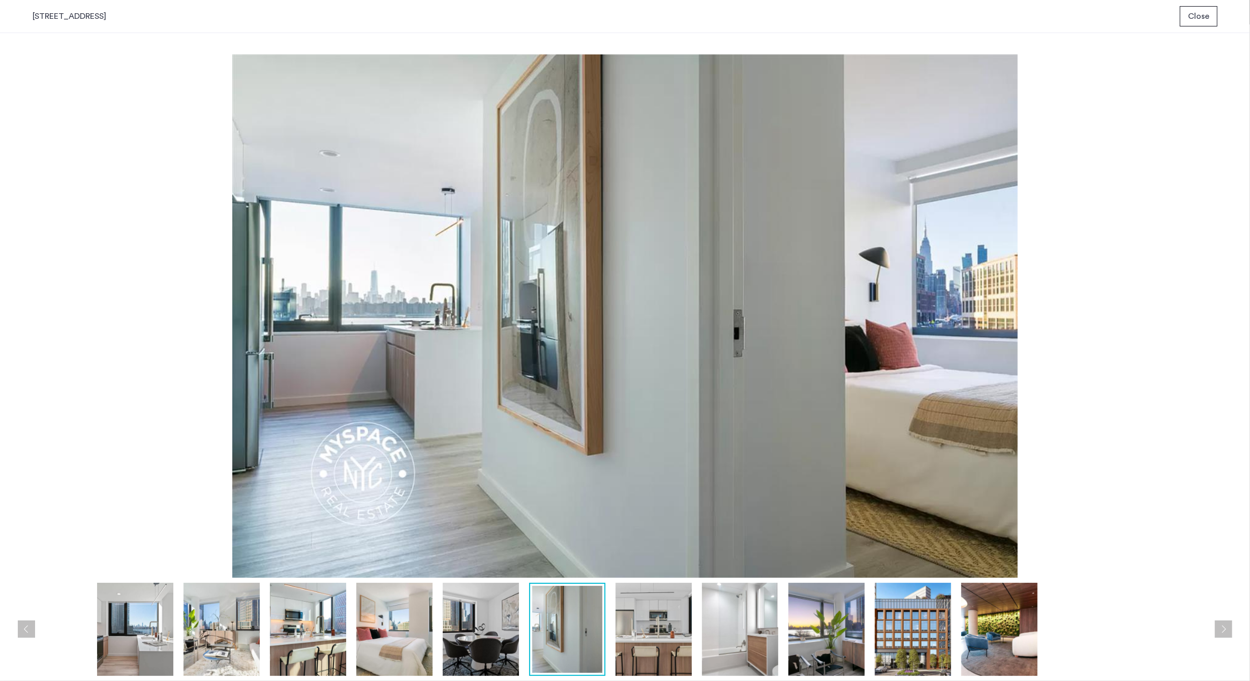
click at [1218, 623] on button "Next apartment" at bounding box center [1223, 628] width 17 height 17
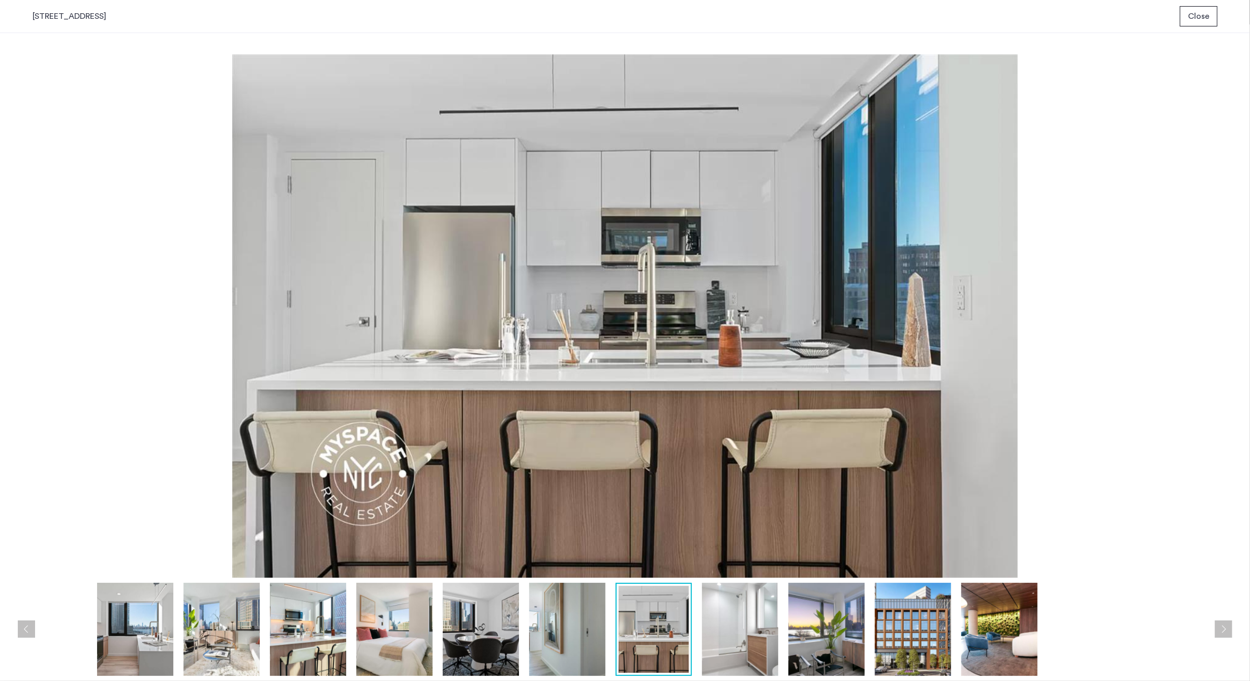
click at [1218, 623] on button "Next apartment" at bounding box center [1223, 628] width 17 height 17
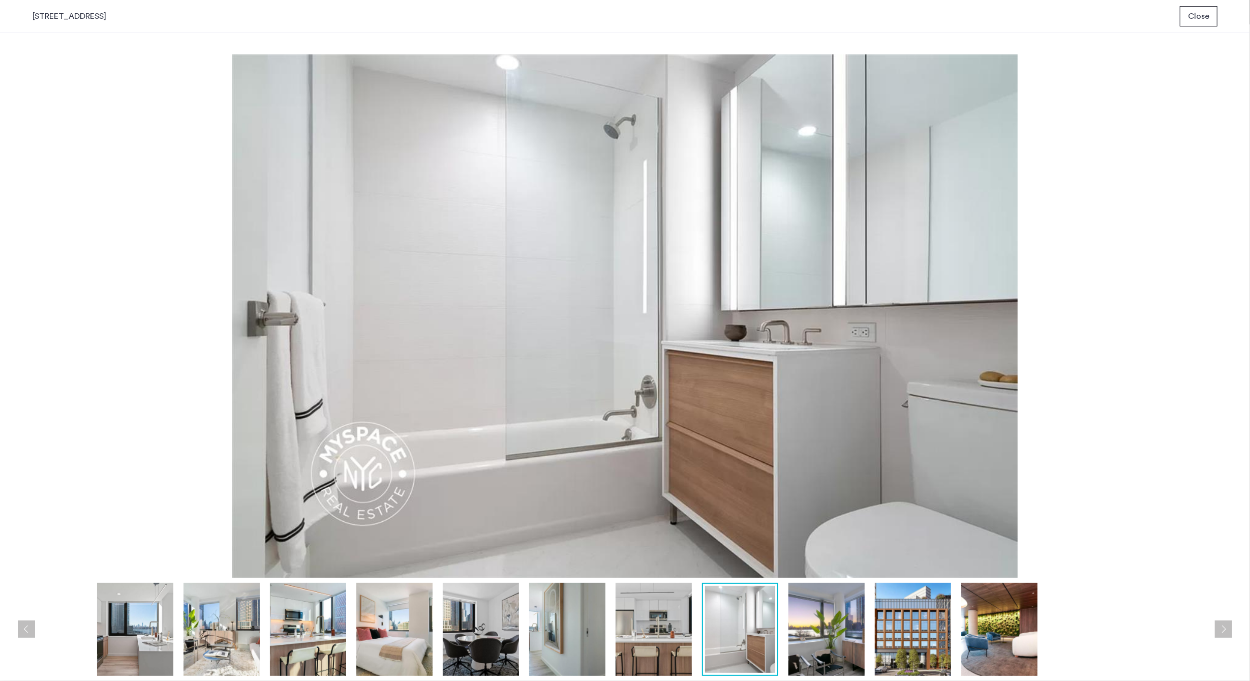
click at [1218, 623] on button "Next apartment" at bounding box center [1223, 628] width 17 height 17
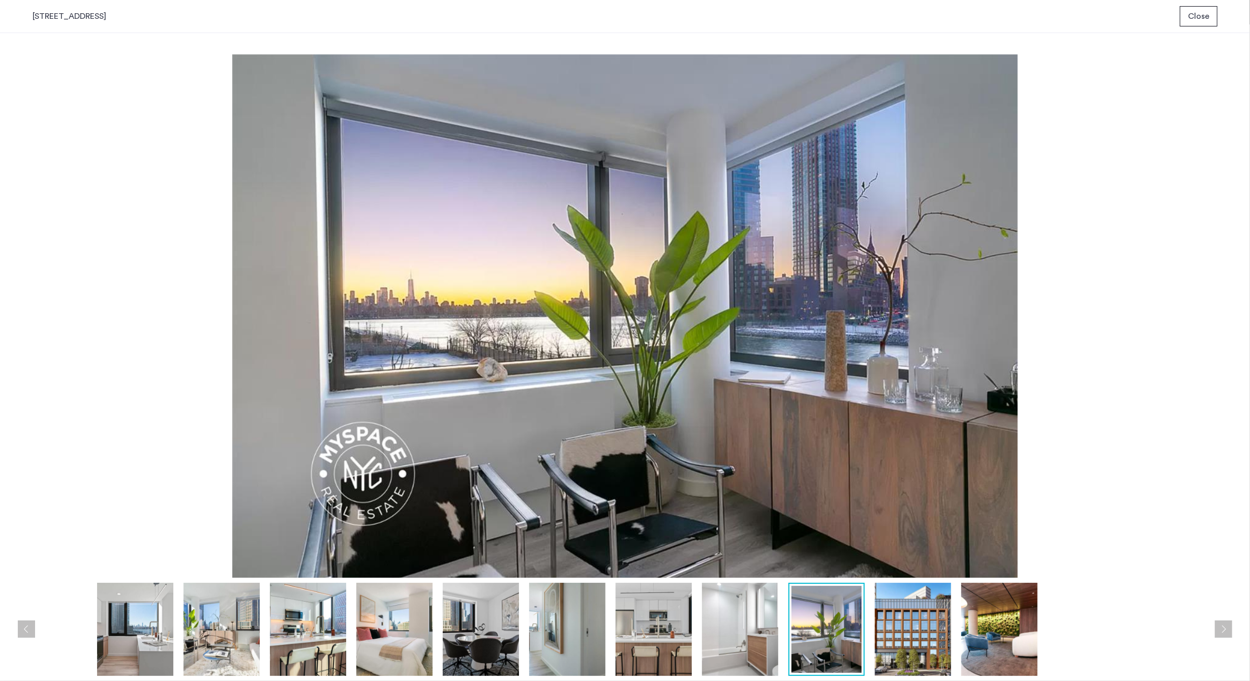
click at [1218, 623] on button "Next apartment" at bounding box center [1223, 628] width 17 height 17
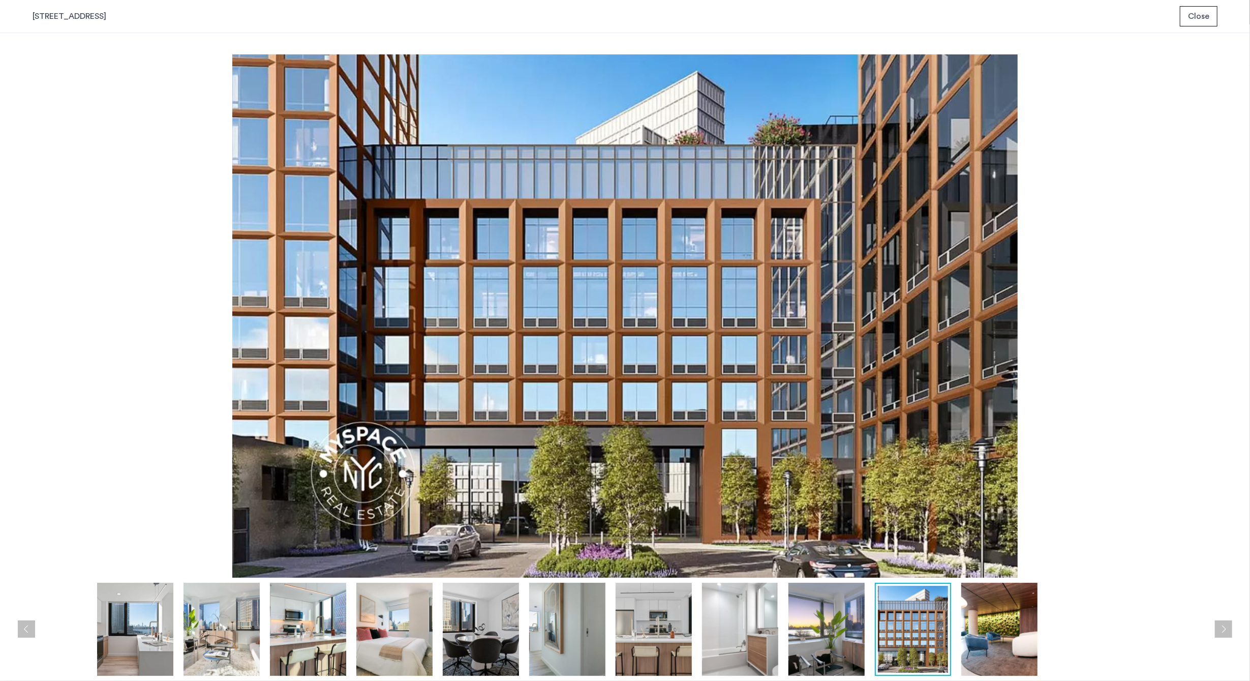
click at [1218, 623] on button "Next apartment" at bounding box center [1223, 628] width 17 height 17
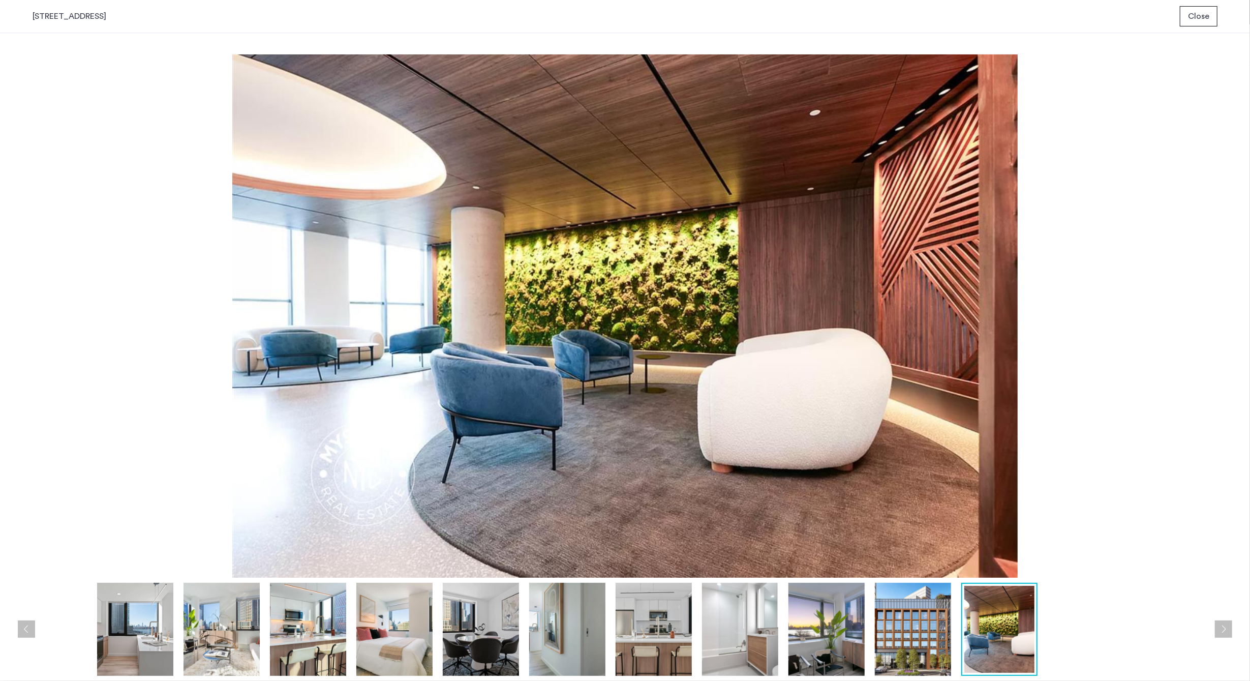
click at [1218, 623] on button "Next apartment" at bounding box center [1223, 628] width 17 height 17
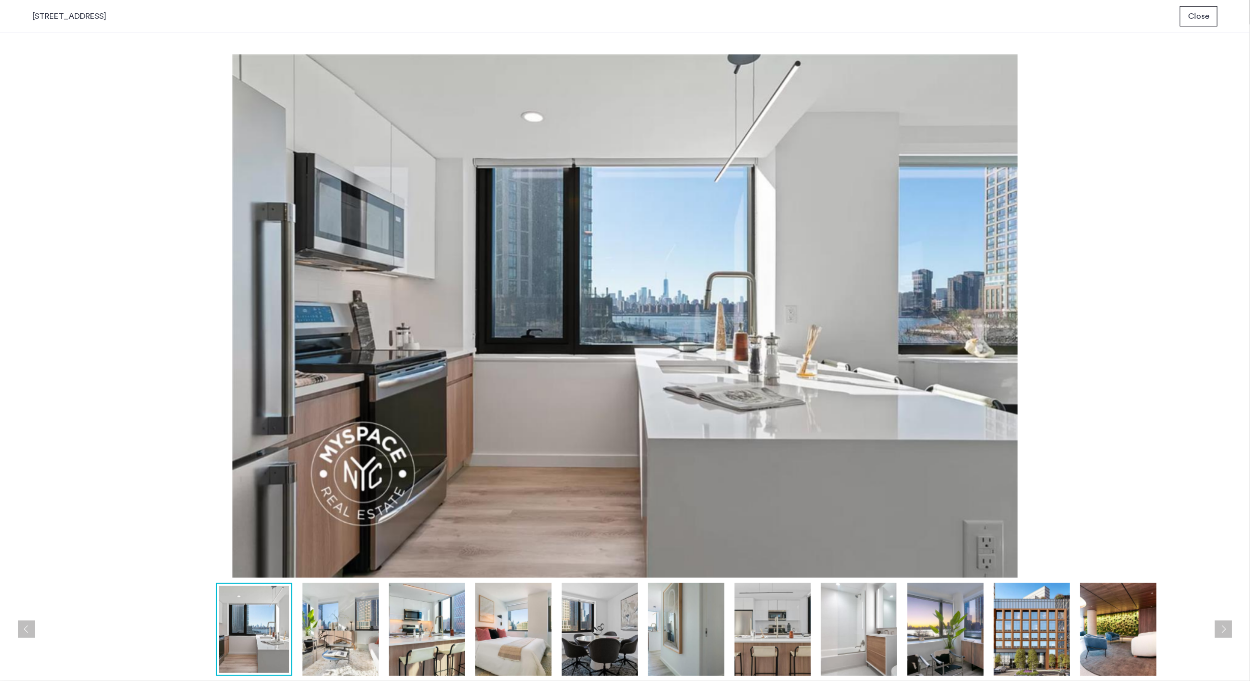
click at [1205, 19] on span "Close" at bounding box center [1198, 16] width 21 height 12
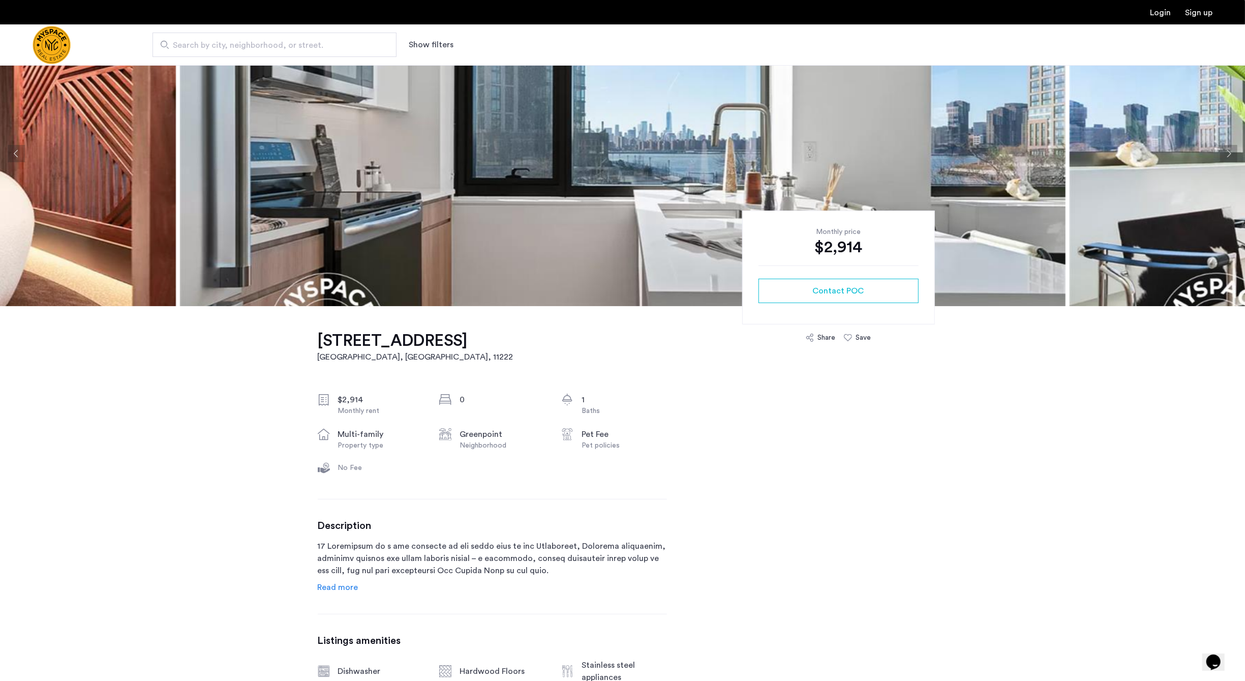
scroll to position [65, 0]
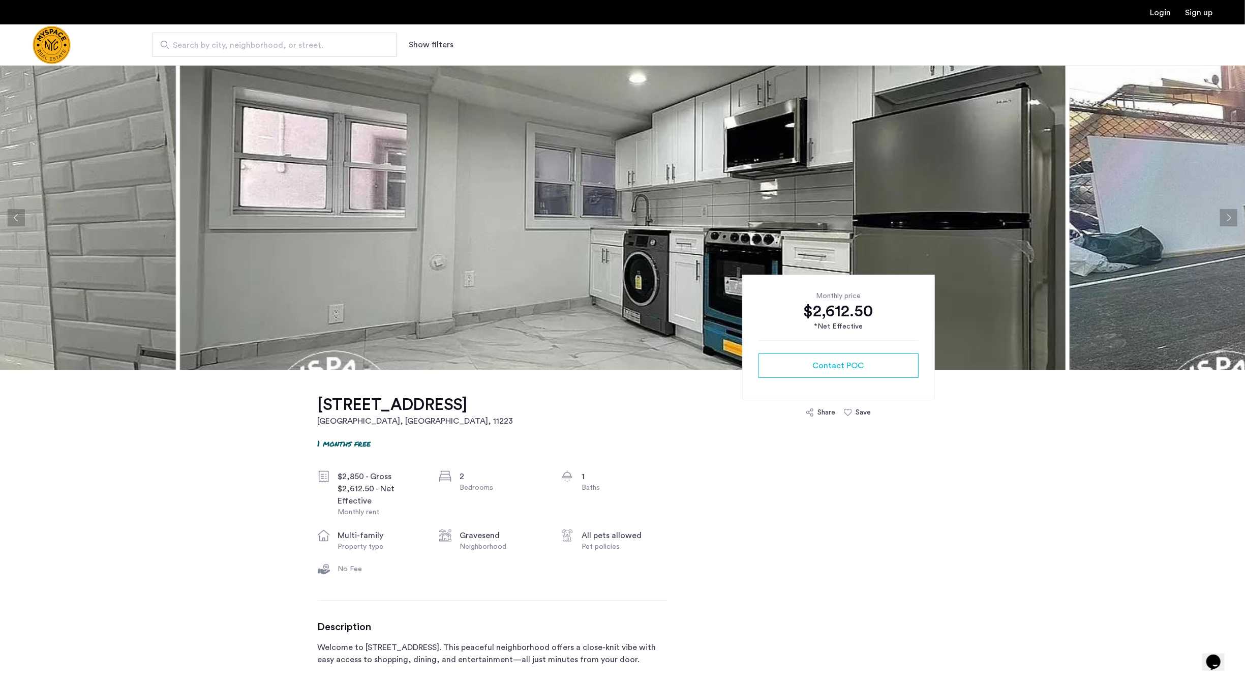
click at [455, 196] on img at bounding box center [622, 217] width 885 height 305
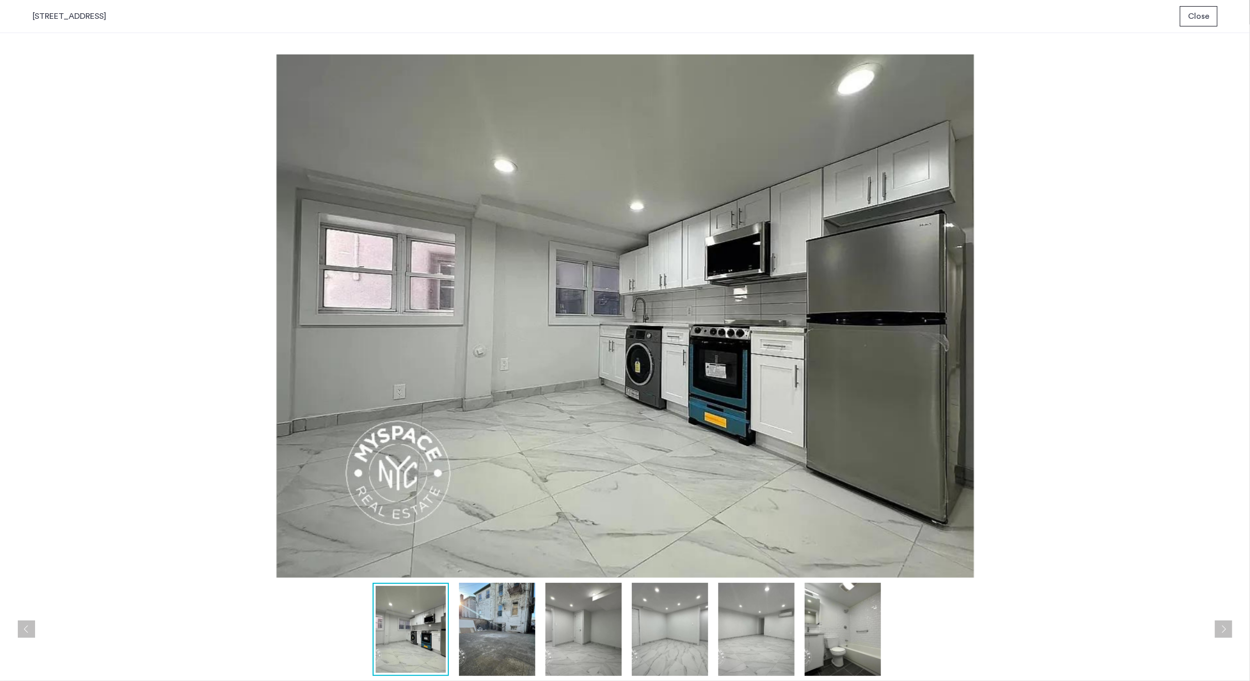
click at [1223, 628] on button "Next apartment" at bounding box center [1223, 628] width 17 height 17
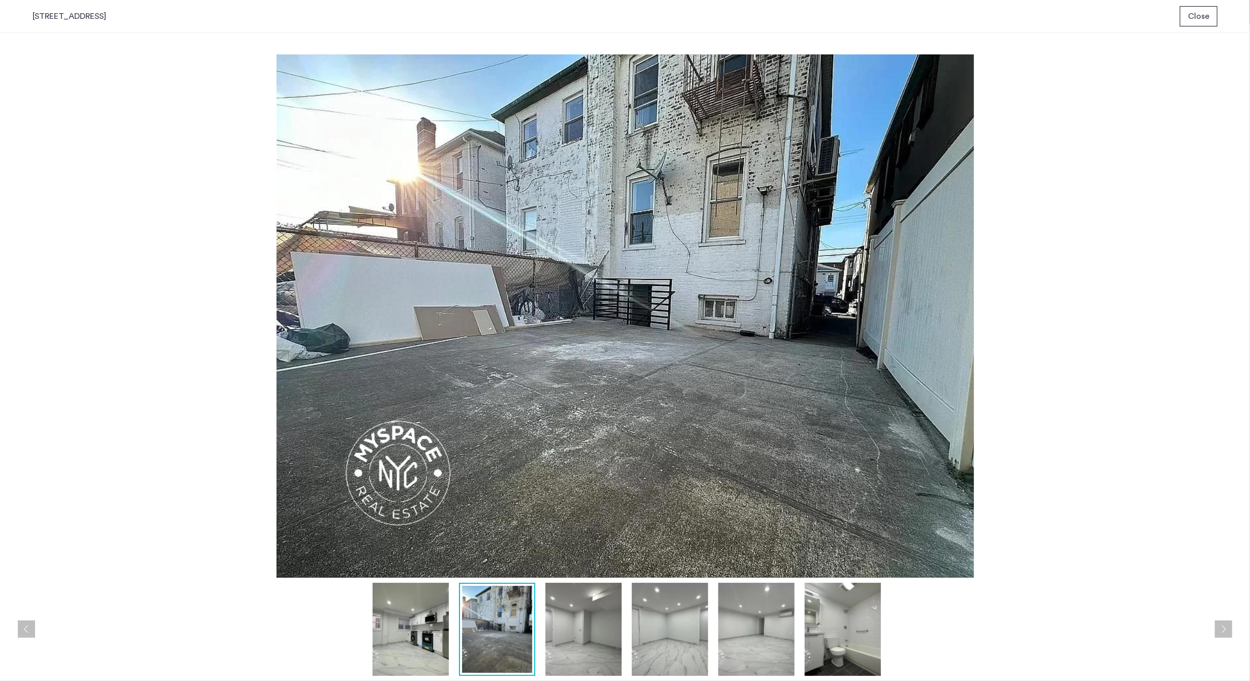
click at [1223, 628] on button "Next apartment" at bounding box center [1223, 628] width 17 height 17
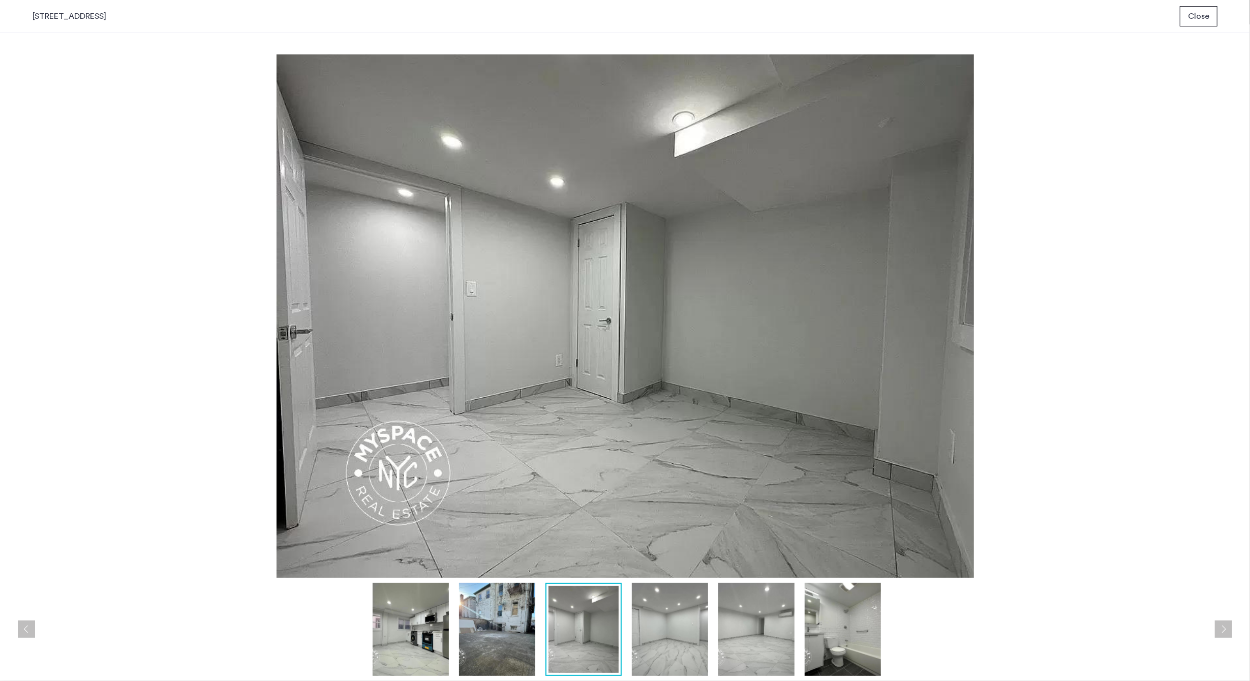
click at [1223, 628] on button "Next apartment" at bounding box center [1223, 628] width 17 height 17
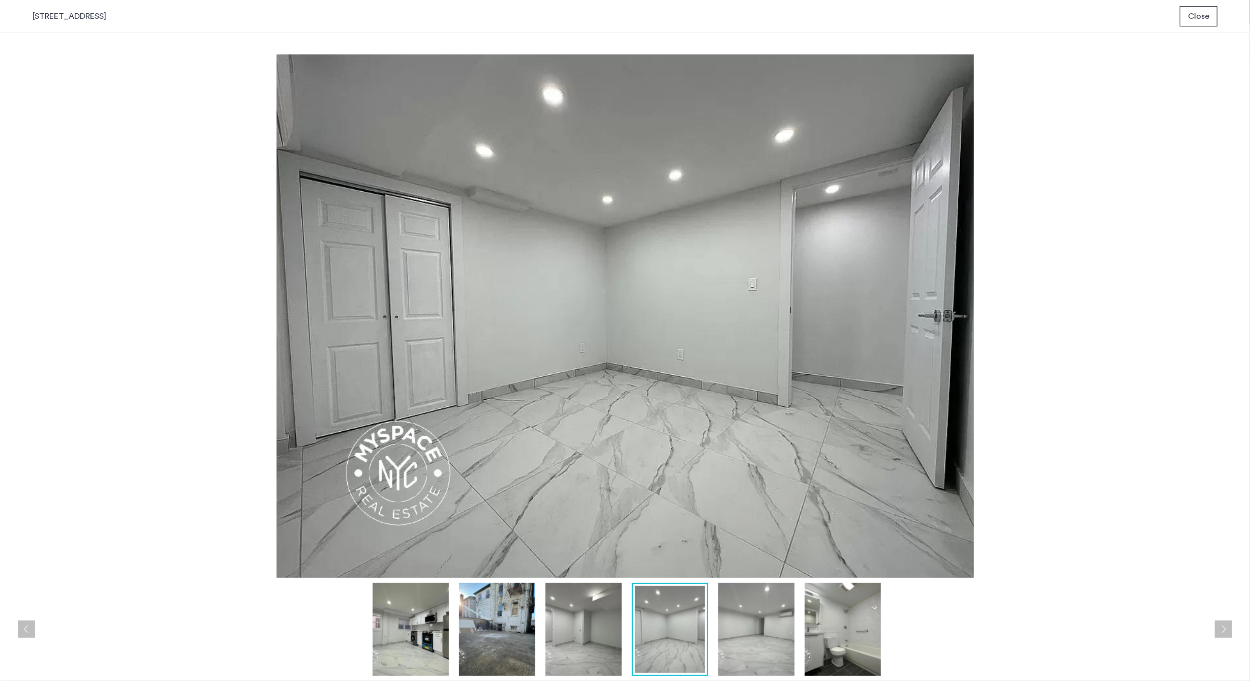
click at [1223, 628] on button "Next apartment" at bounding box center [1223, 628] width 17 height 17
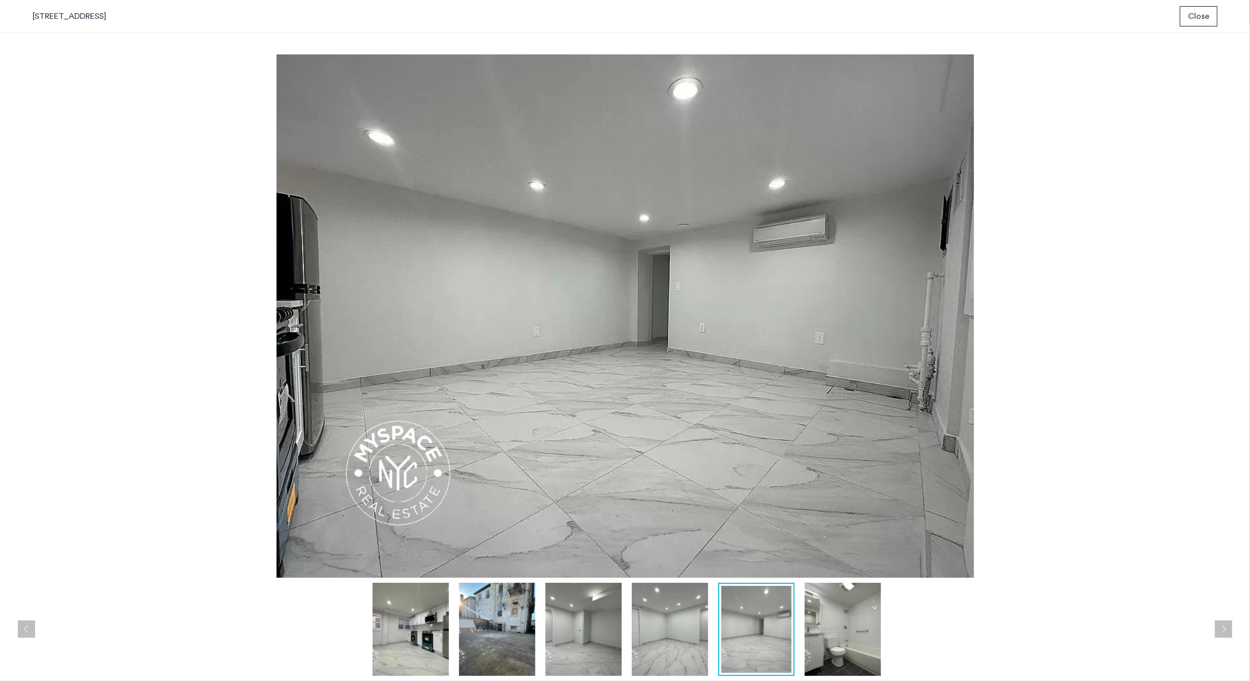
click at [1223, 628] on button "Next apartment" at bounding box center [1223, 628] width 17 height 17
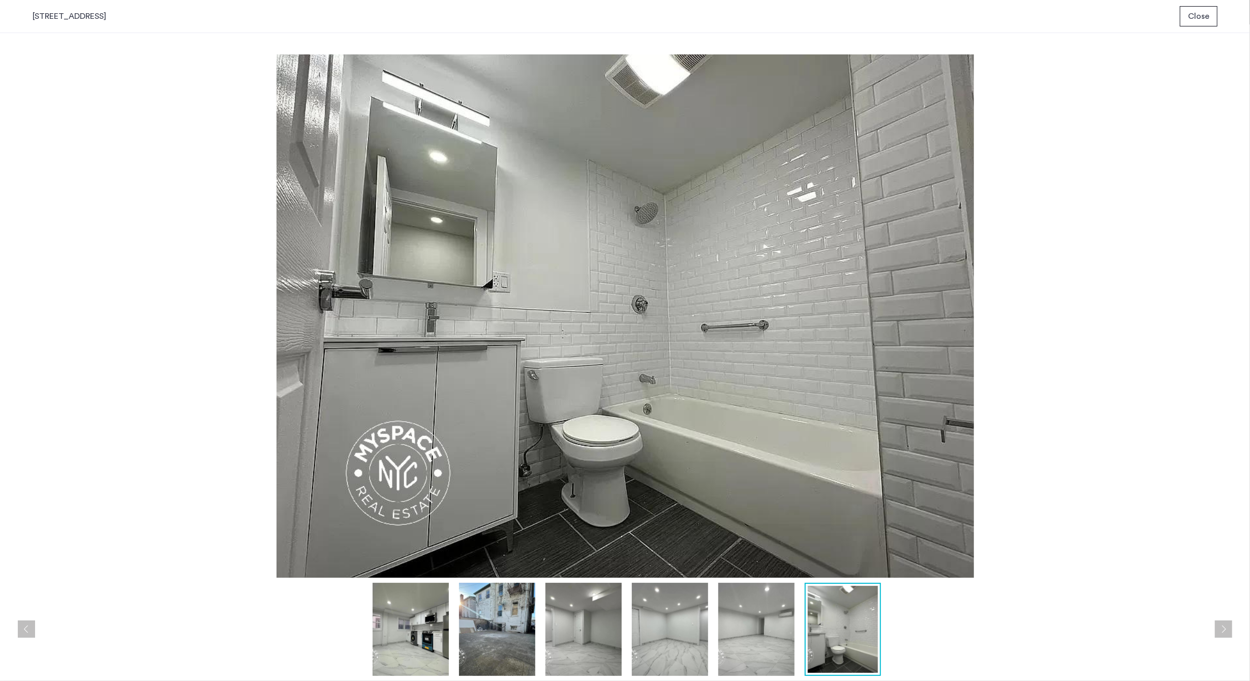
click at [1223, 628] on button "Next apartment" at bounding box center [1223, 628] width 17 height 17
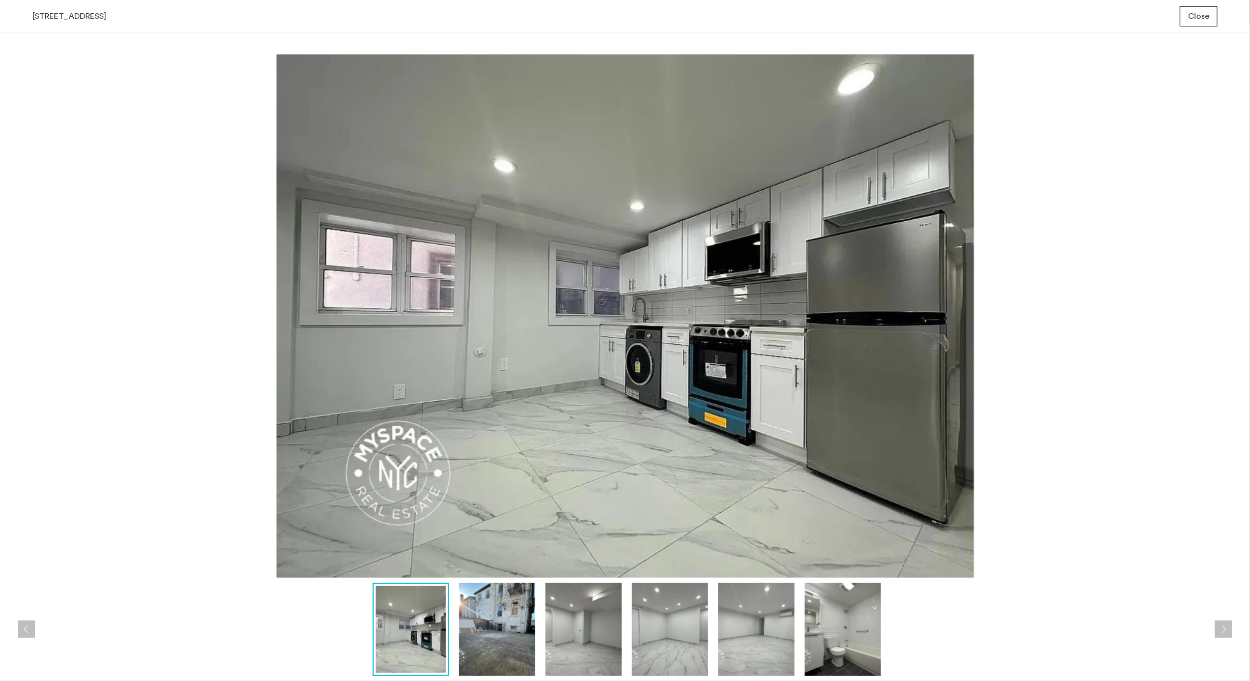
click at [1223, 628] on button "Next apartment" at bounding box center [1223, 628] width 17 height 17
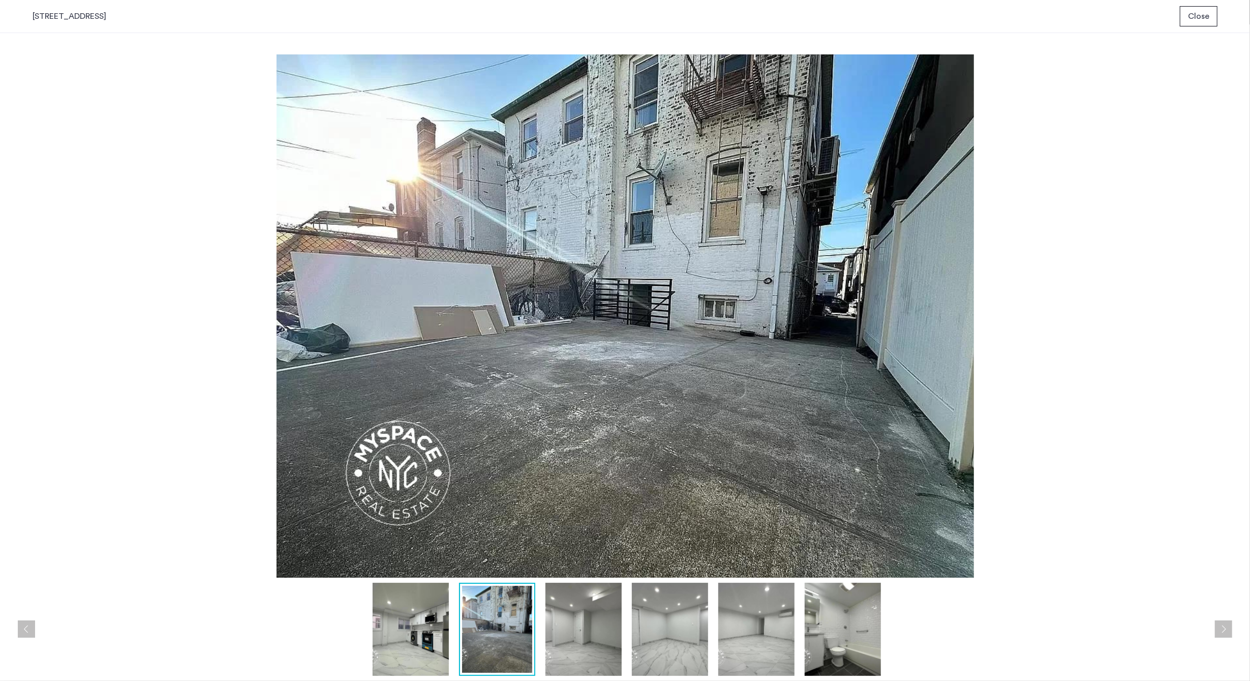
click at [1223, 628] on button "Next apartment" at bounding box center [1223, 628] width 17 height 17
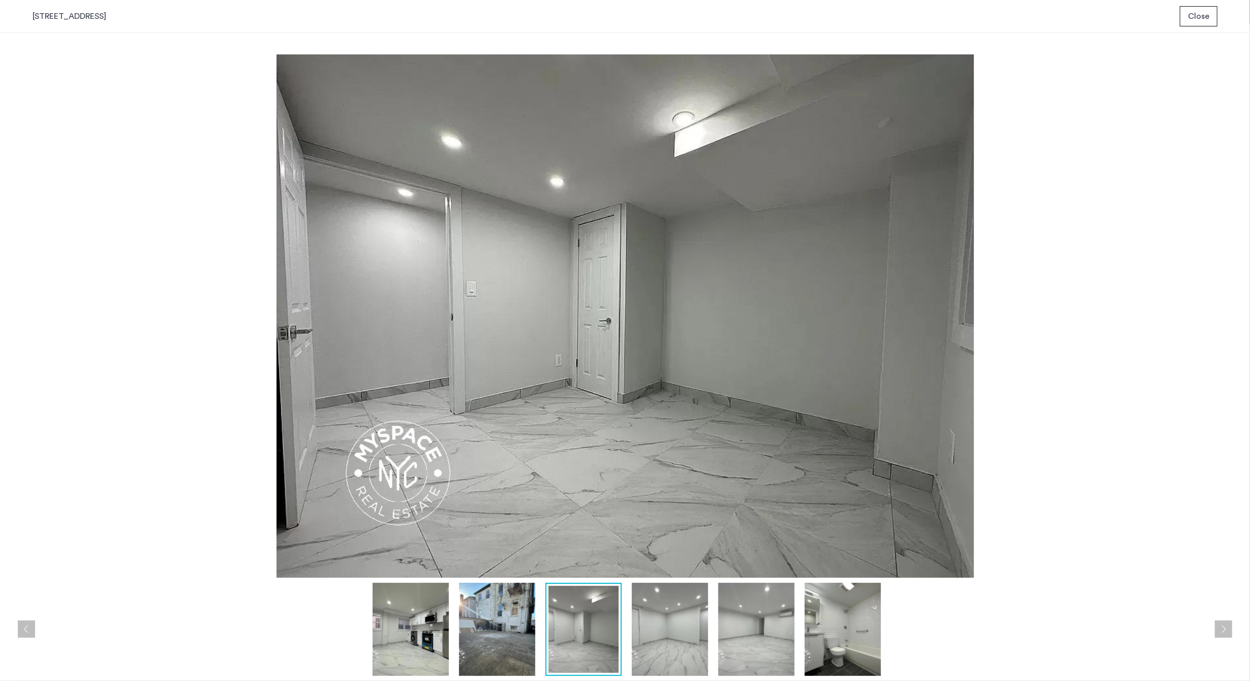
click at [1223, 628] on button "Next apartment" at bounding box center [1223, 628] width 17 height 17
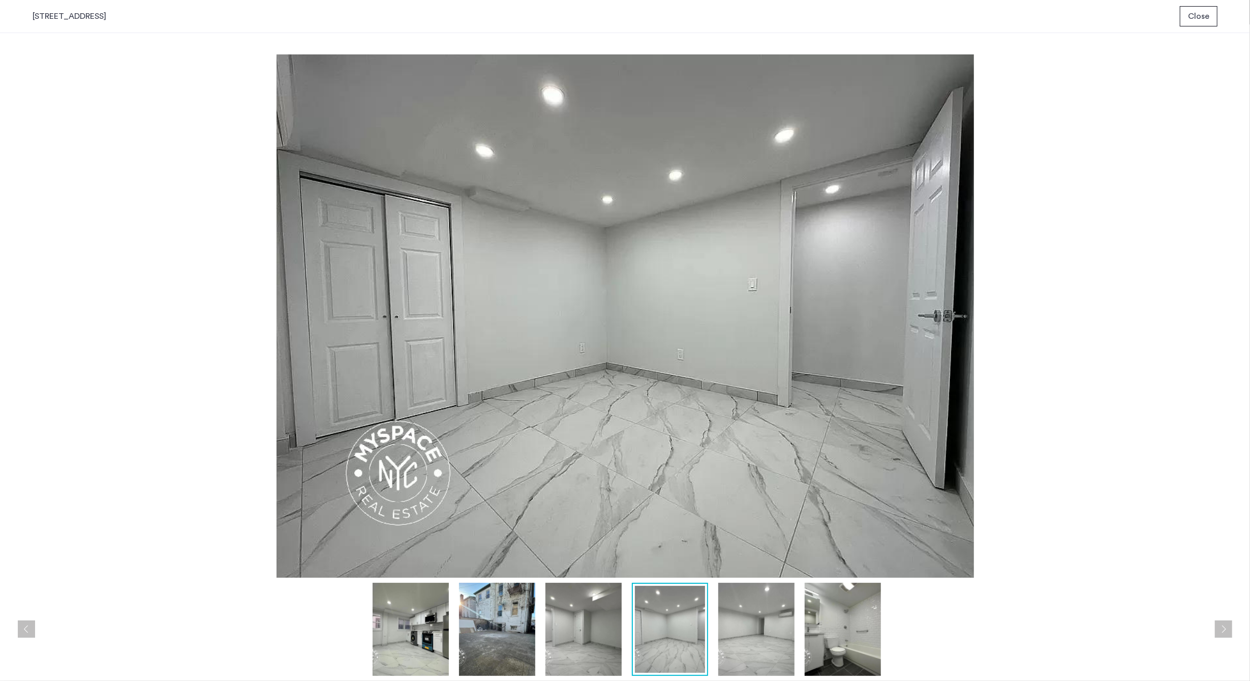
click at [1223, 628] on button "Next apartment" at bounding box center [1223, 628] width 17 height 17
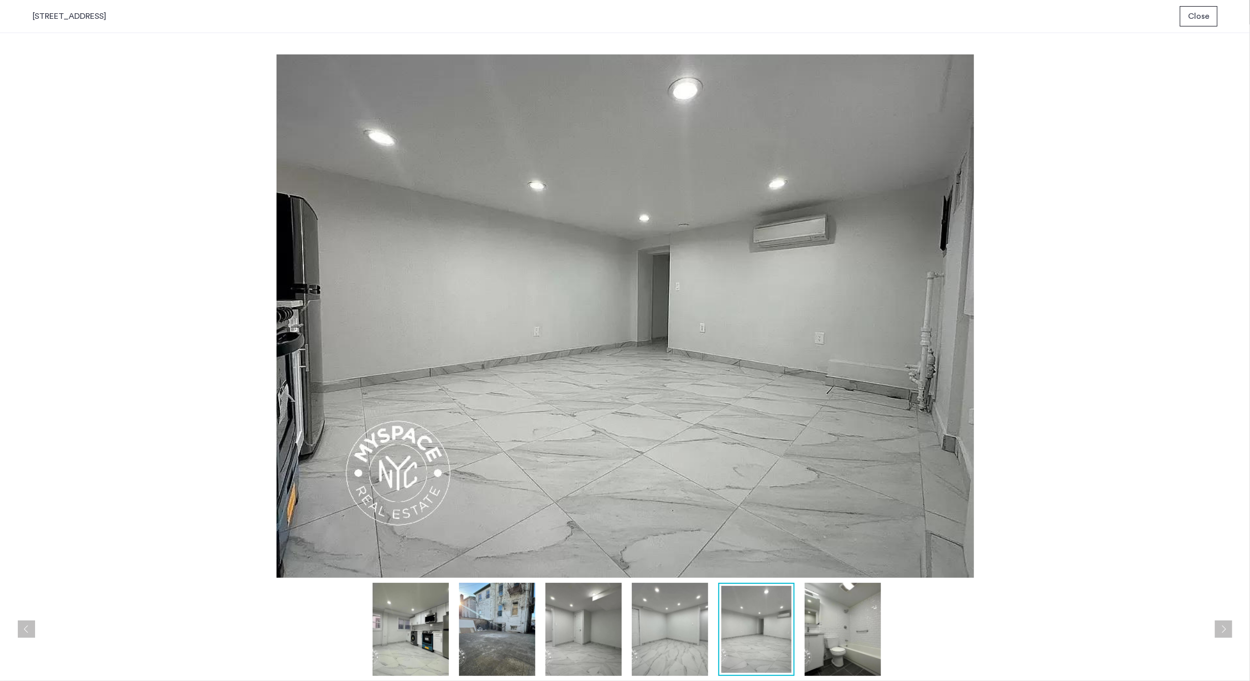
click at [1223, 628] on button "Next apartment" at bounding box center [1223, 628] width 17 height 17
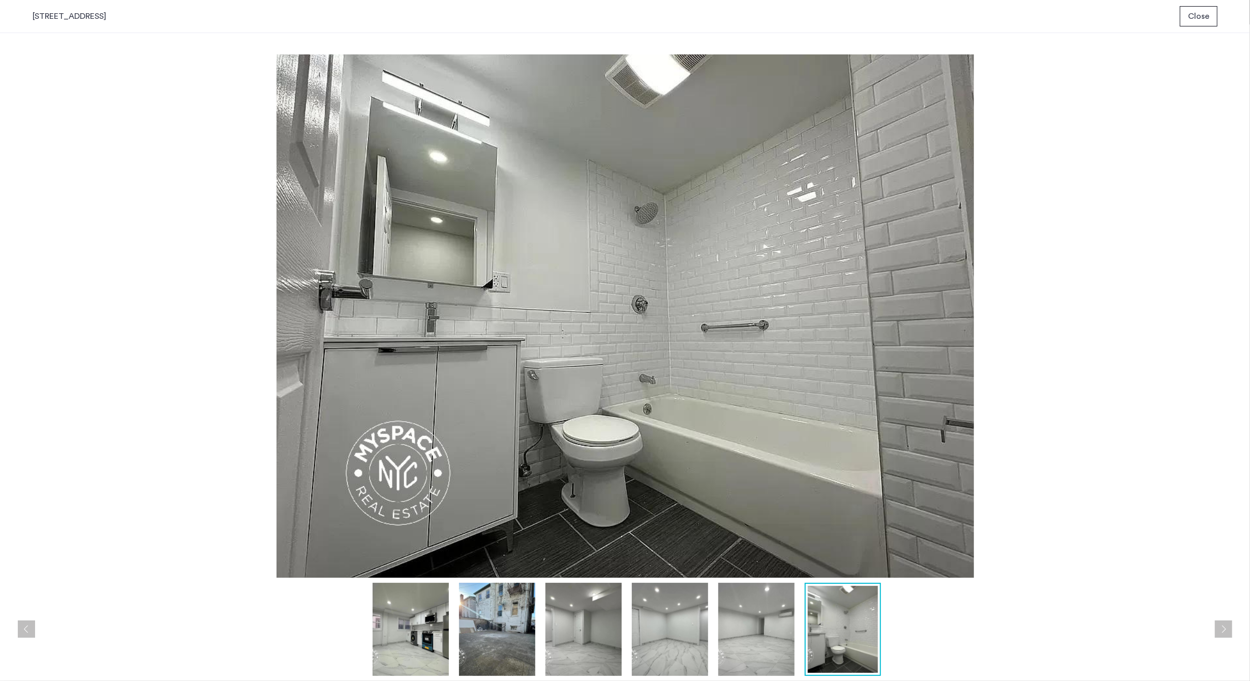
click at [1223, 628] on button "Next apartment" at bounding box center [1223, 628] width 17 height 17
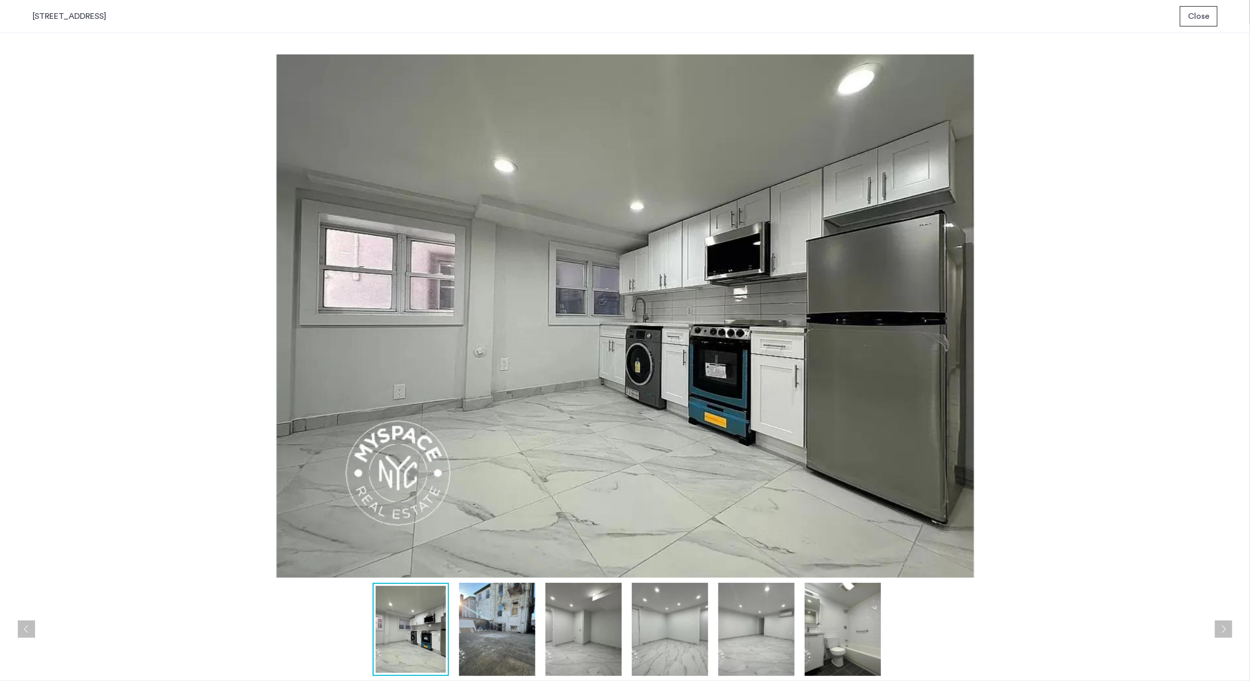
click at [1223, 628] on button "Next apartment" at bounding box center [1223, 628] width 17 height 17
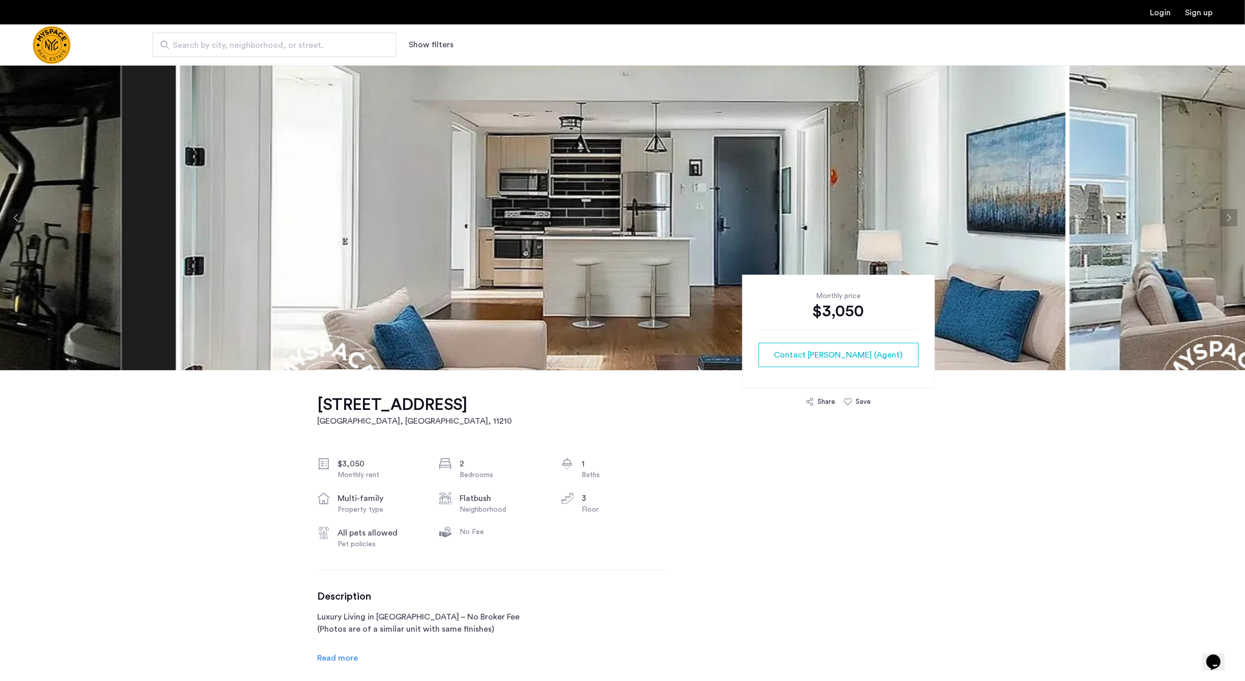
click at [485, 246] on img at bounding box center [622, 217] width 885 height 305
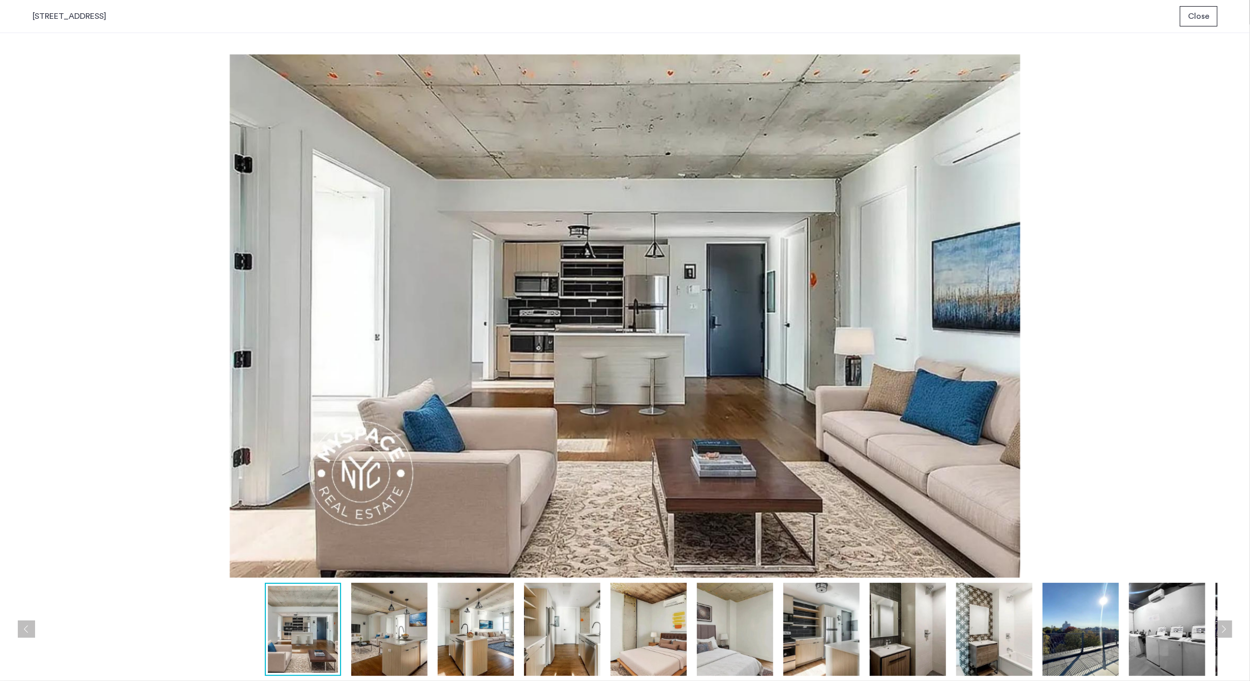
click at [1226, 625] on button "Next apartment" at bounding box center [1223, 628] width 17 height 17
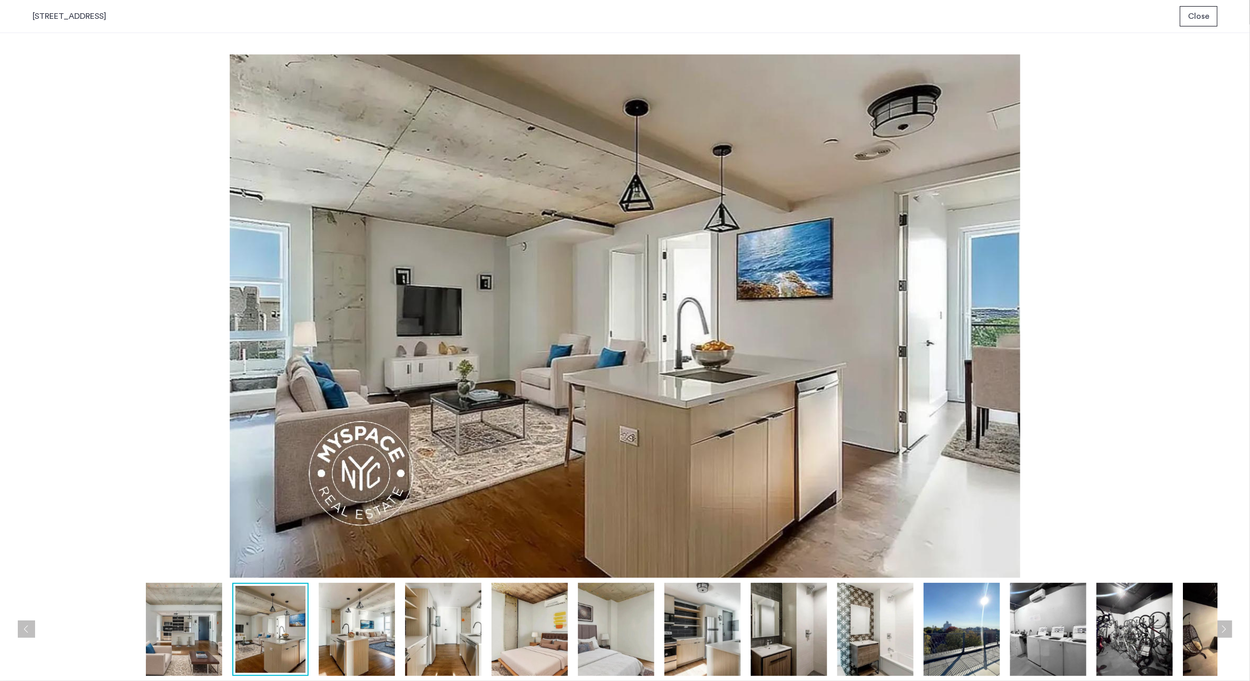
click at [1226, 625] on button "Next apartment" at bounding box center [1223, 628] width 17 height 17
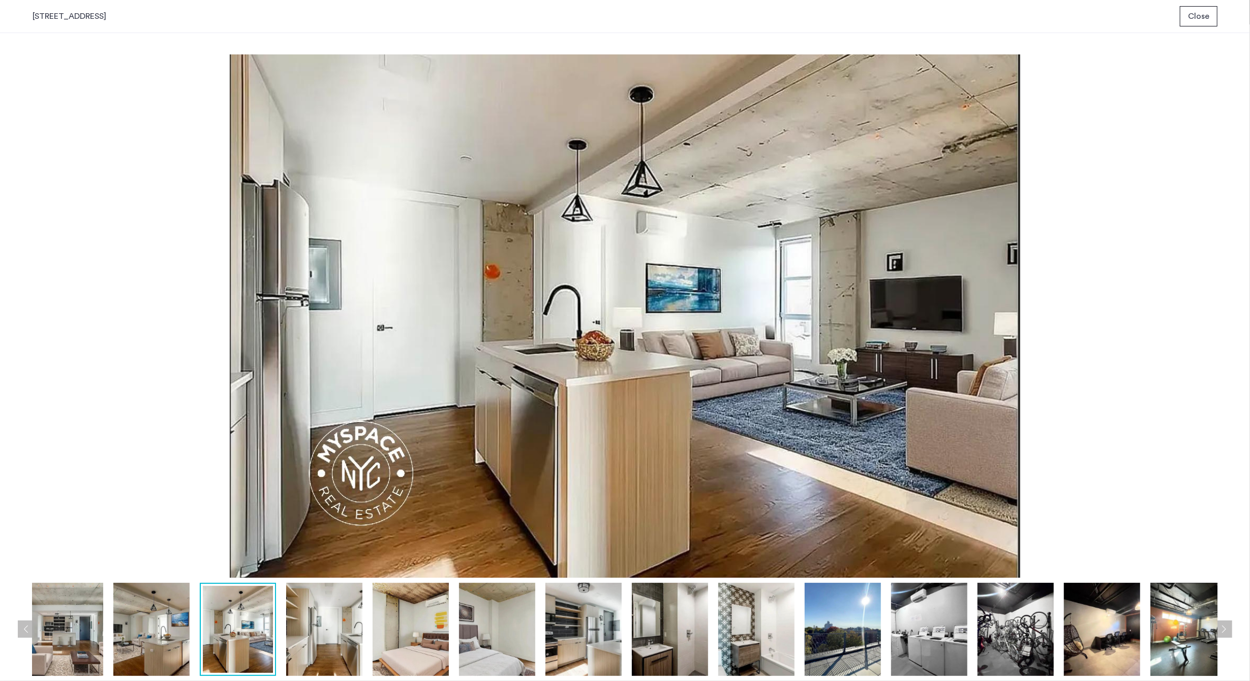
click at [1226, 625] on button "Next apartment" at bounding box center [1223, 628] width 17 height 17
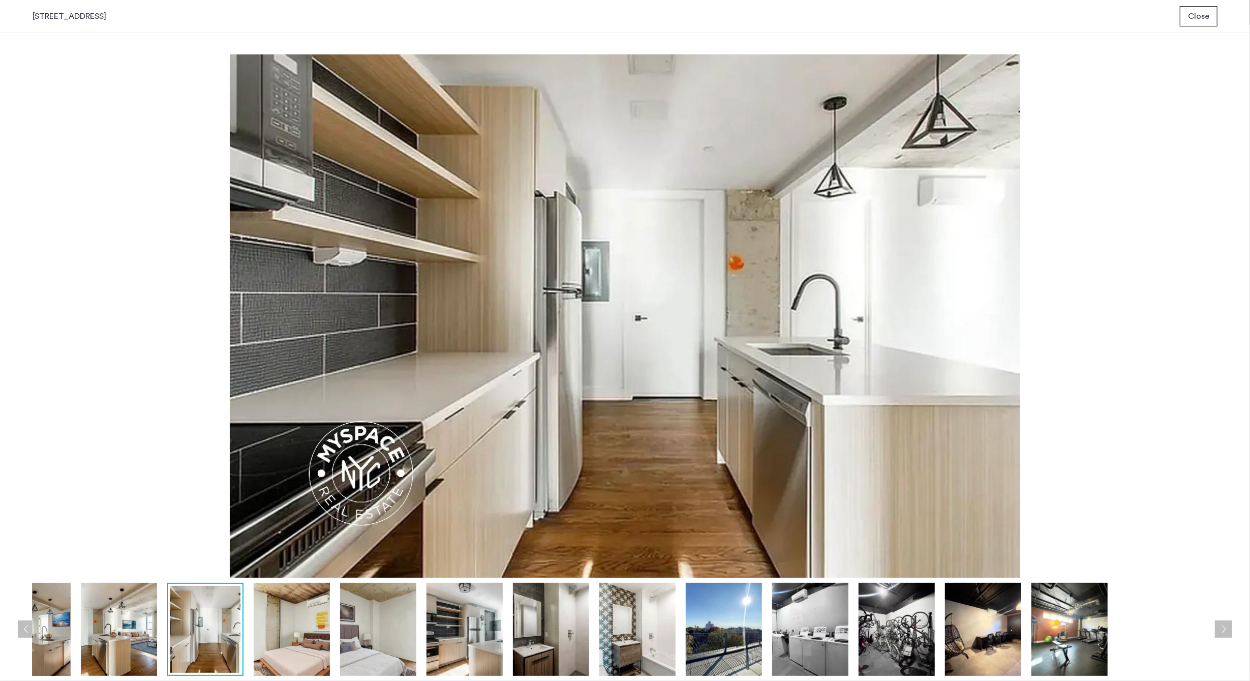
click at [1226, 625] on button "Next apartment" at bounding box center [1223, 628] width 17 height 17
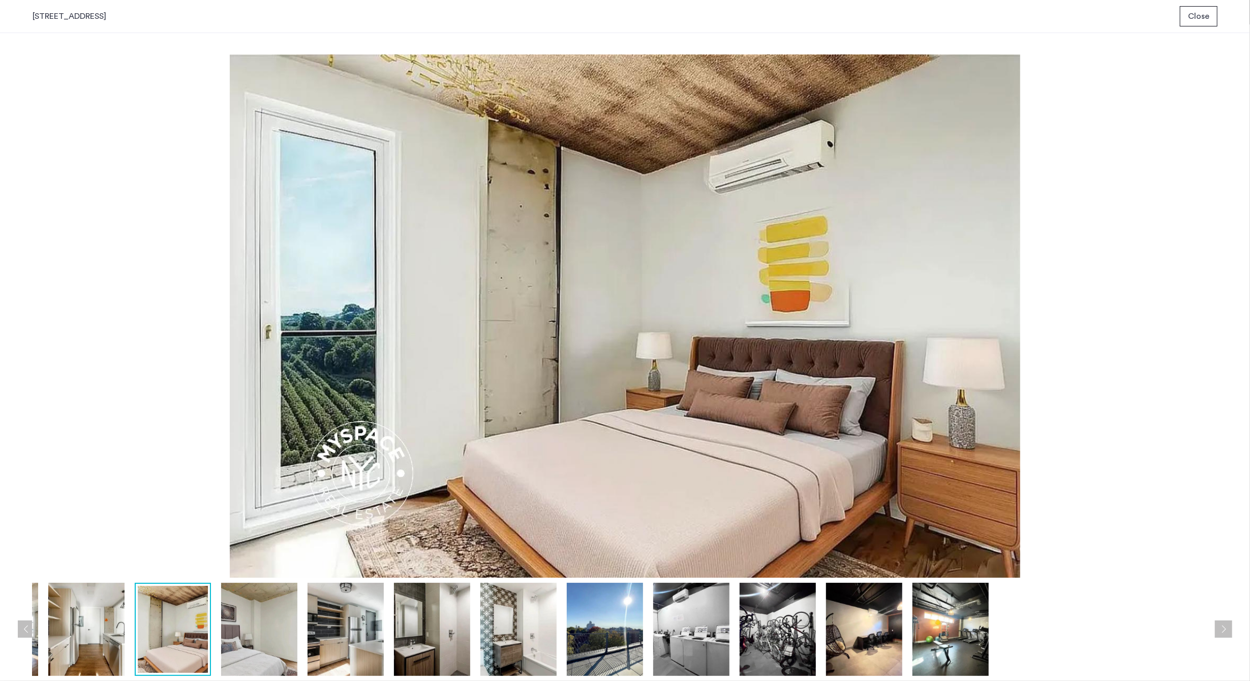
click at [1226, 625] on button "Next apartment" at bounding box center [1223, 628] width 17 height 17
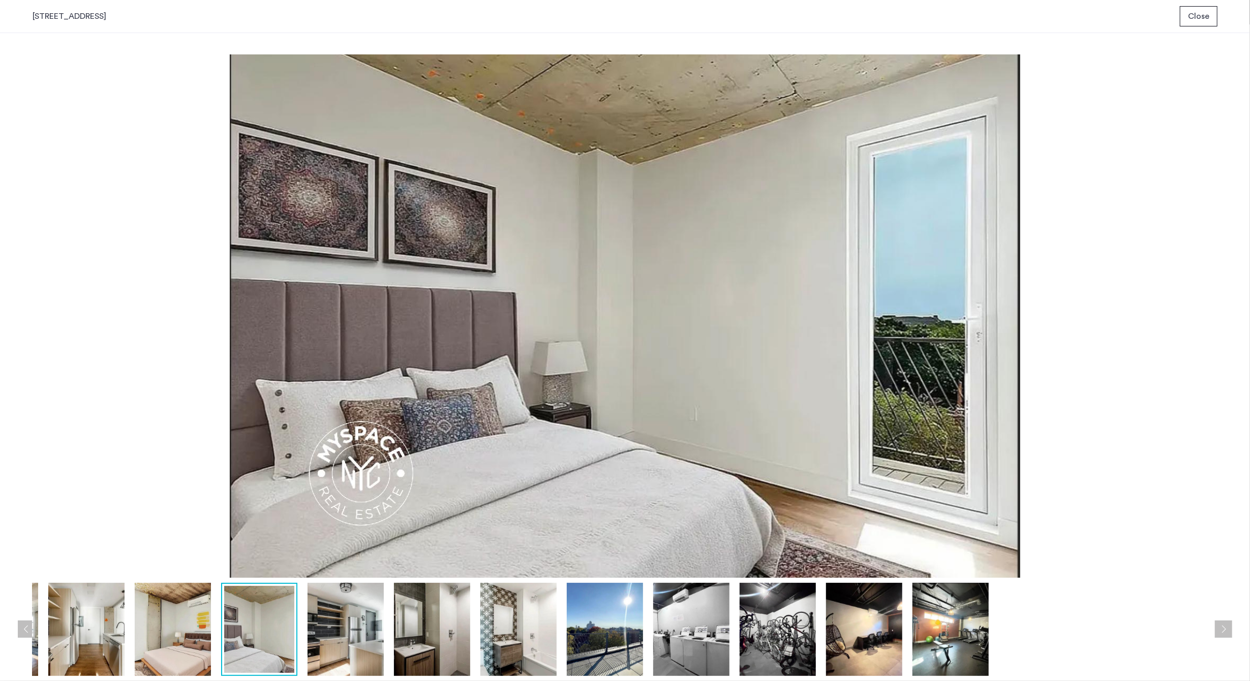
click at [1226, 625] on button "Next apartment" at bounding box center [1223, 628] width 17 height 17
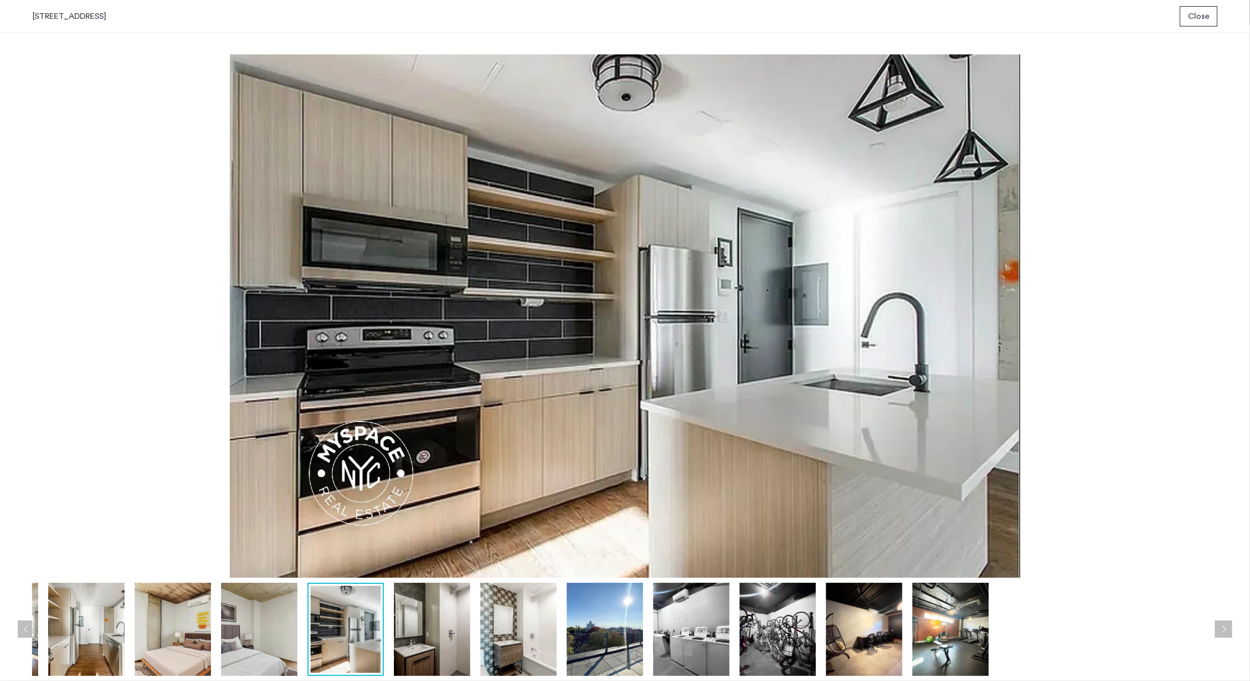
click at [1227, 625] on button "Next apartment" at bounding box center [1223, 628] width 17 height 17
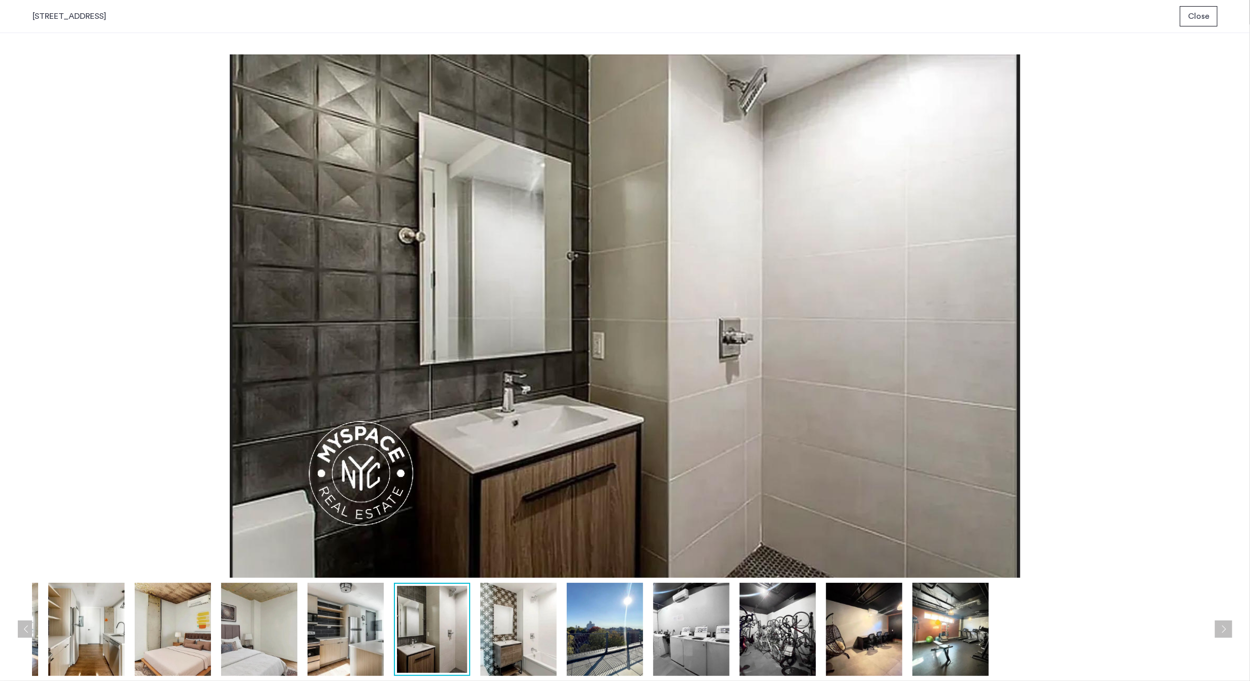
click at [1227, 625] on button "Next apartment" at bounding box center [1223, 628] width 17 height 17
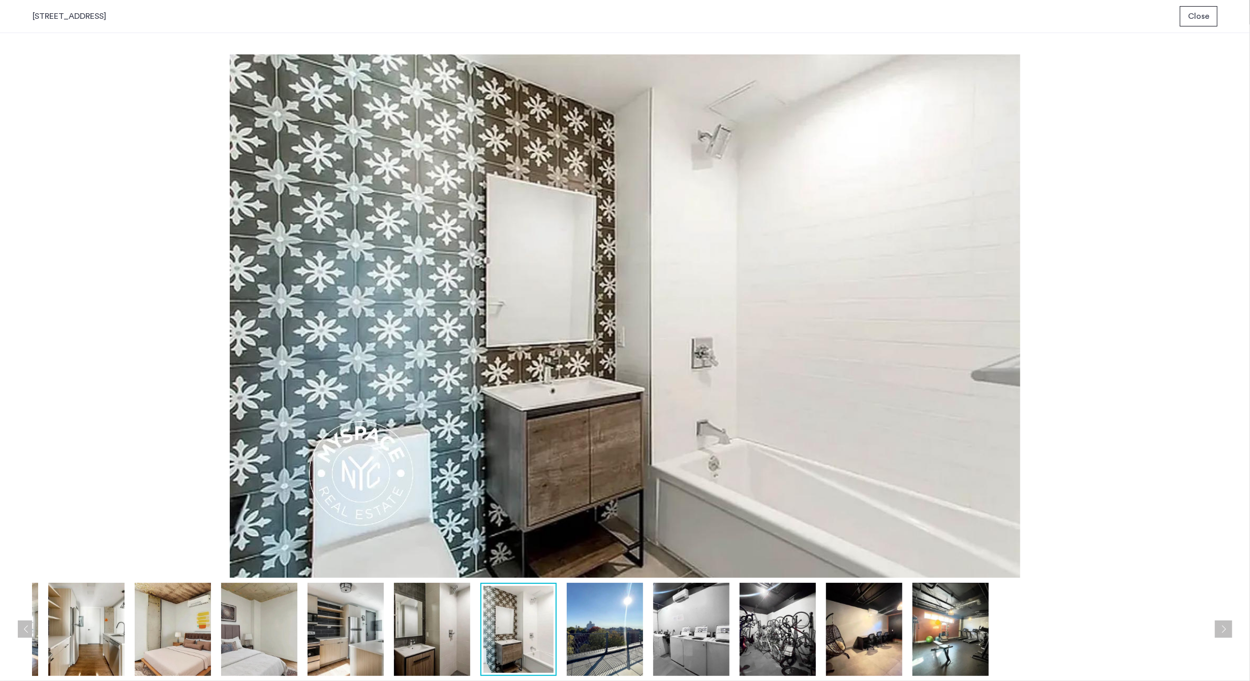
click at [1227, 625] on button "Next apartment" at bounding box center [1223, 628] width 17 height 17
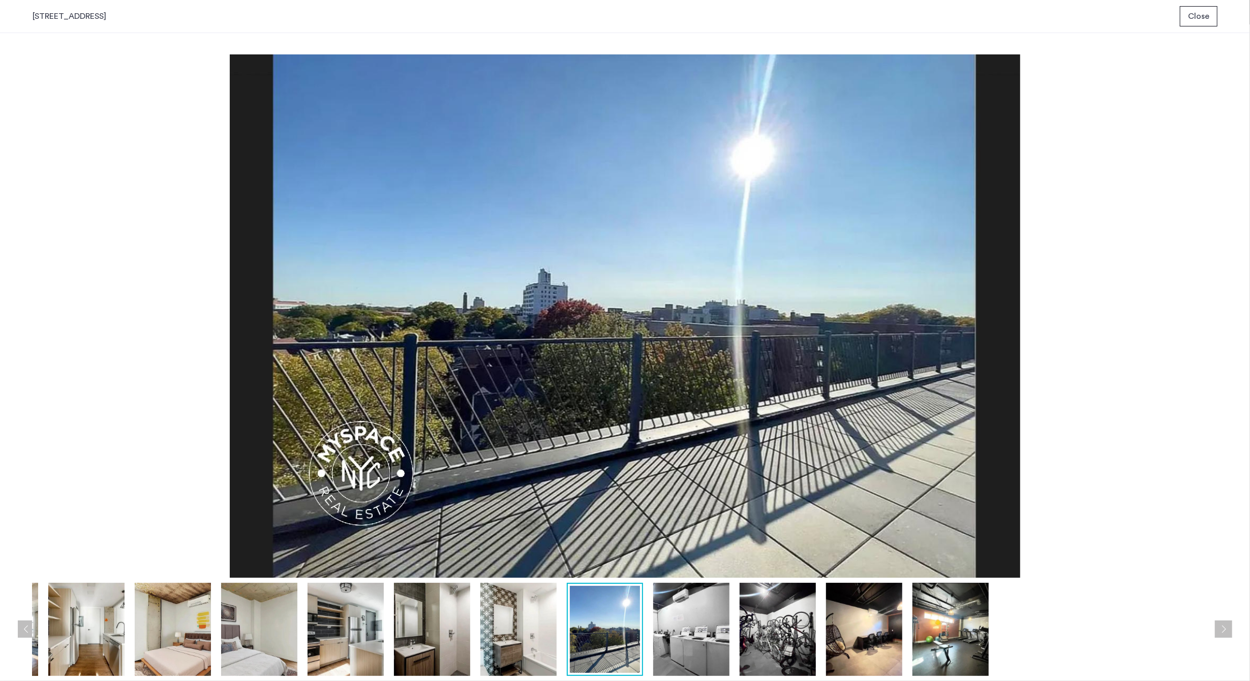
click at [1227, 625] on button "Next apartment" at bounding box center [1223, 628] width 17 height 17
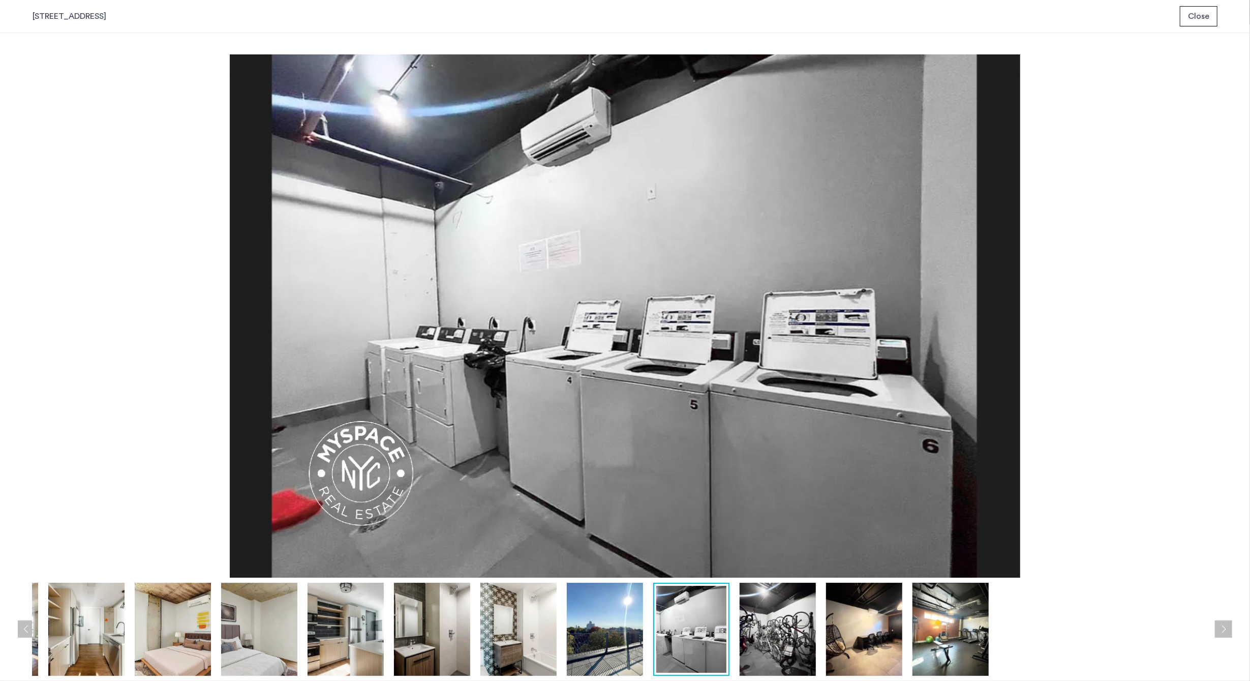
click at [1227, 625] on button "Next apartment" at bounding box center [1223, 628] width 17 height 17
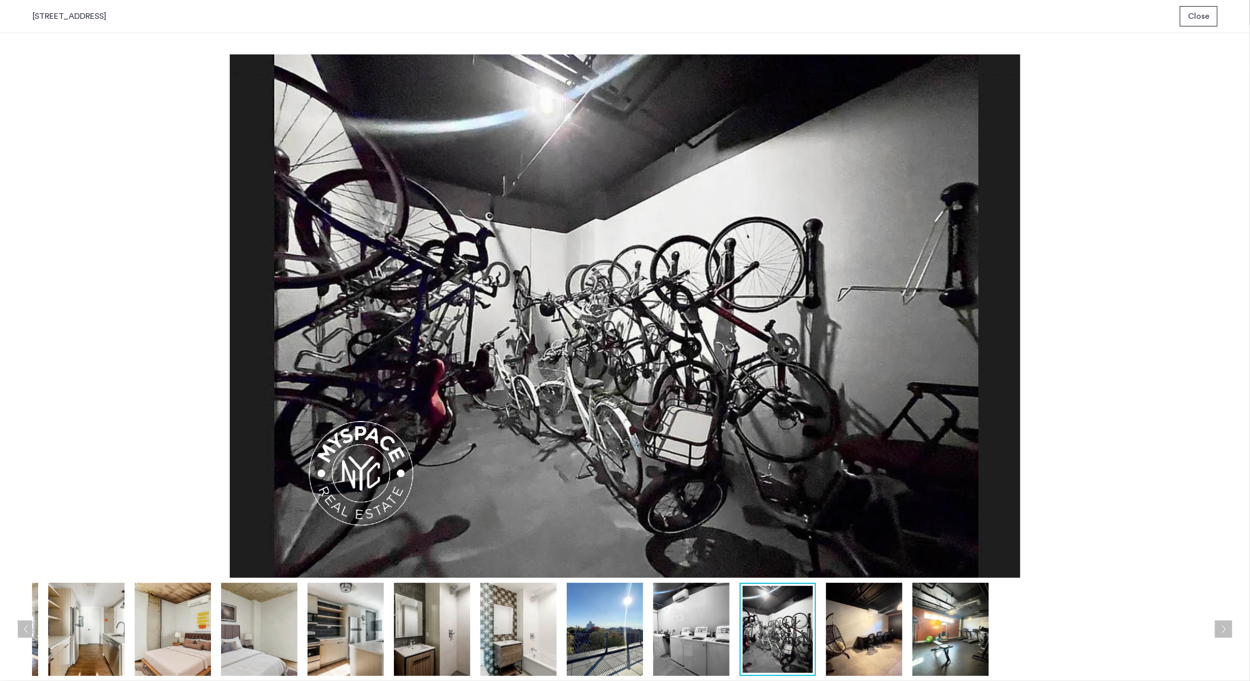
click at [1227, 625] on button "Next apartment" at bounding box center [1223, 628] width 17 height 17
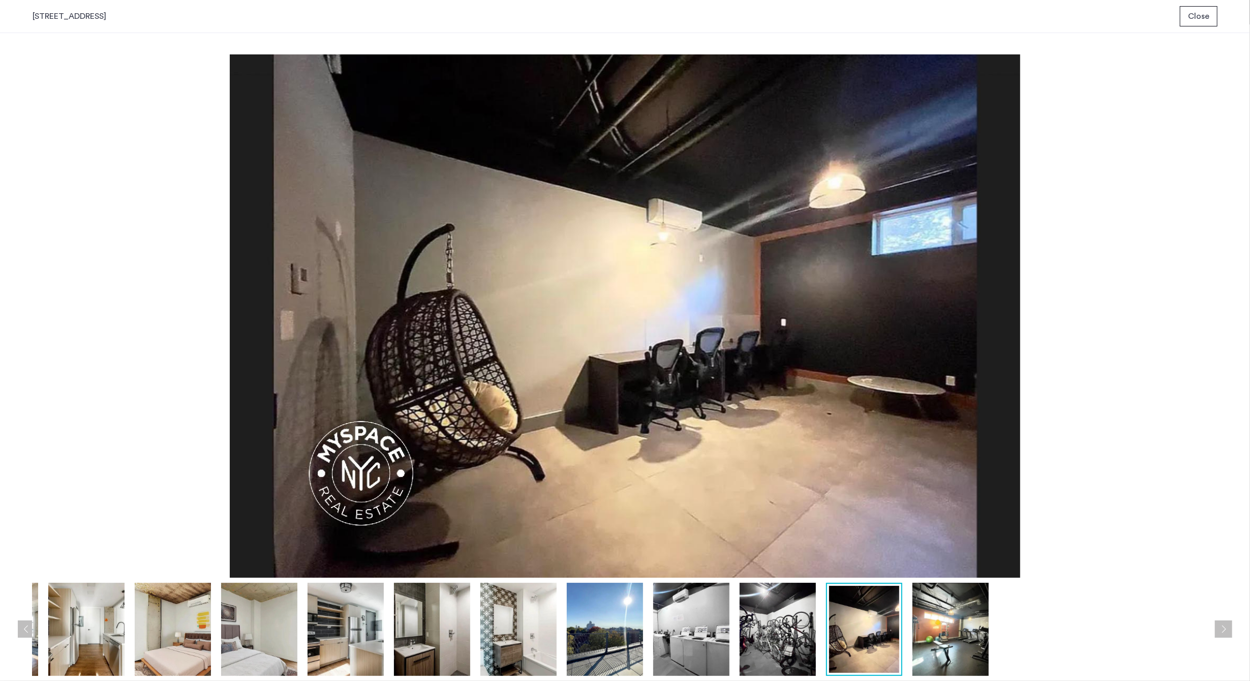
click at [1227, 625] on button "Next apartment" at bounding box center [1223, 628] width 17 height 17
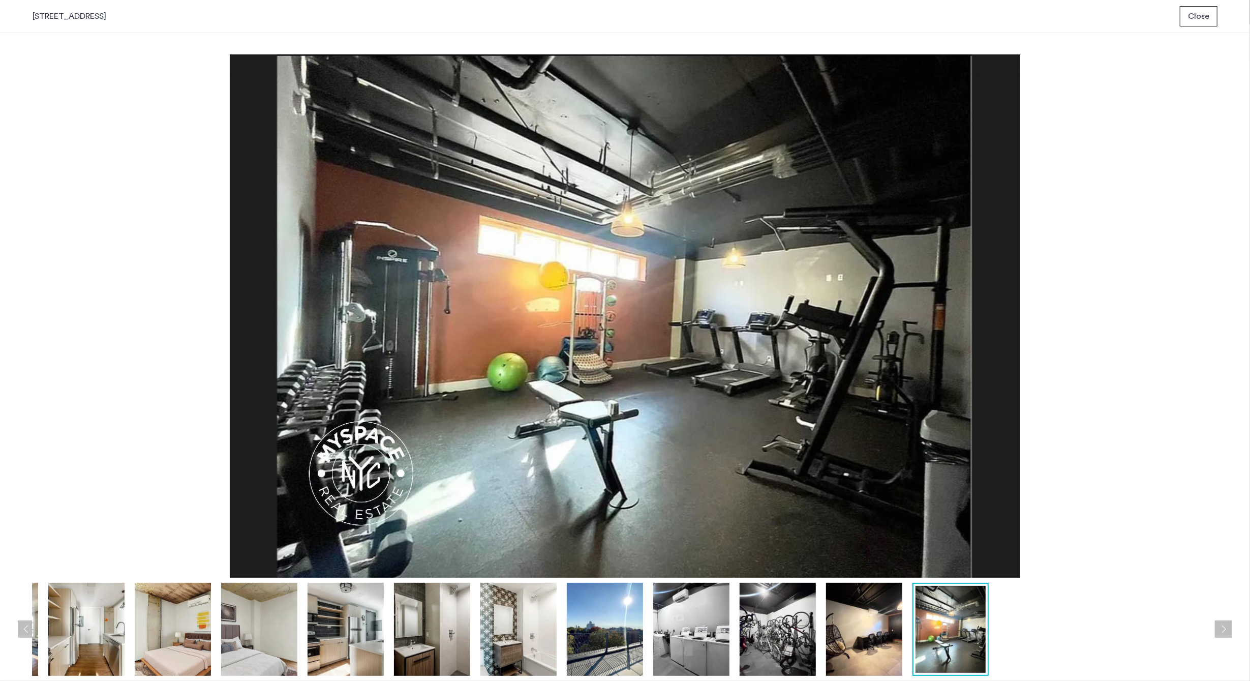
click at [1227, 625] on button "Next apartment" at bounding box center [1223, 628] width 17 height 17
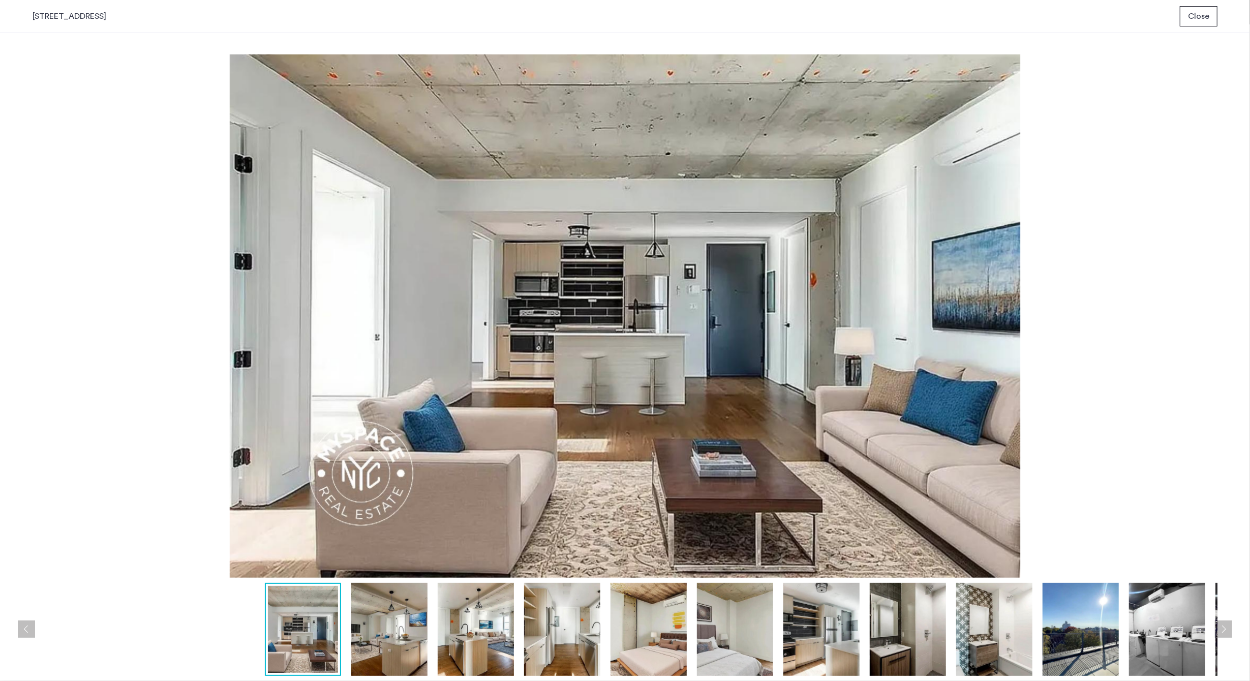
click at [1227, 625] on button "Next apartment" at bounding box center [1223, 628] width 17 height 17
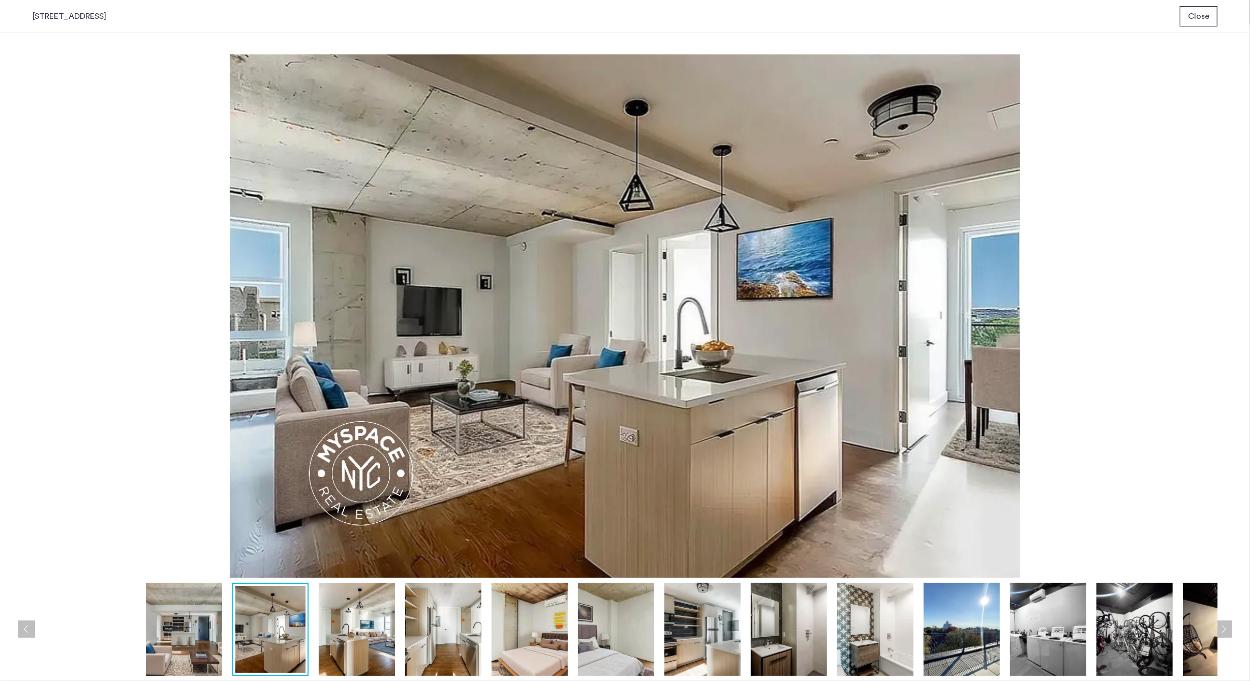
click at [1227, 625] on button "Next apartment" at bounding box center [1223, 628] width 17 height 17
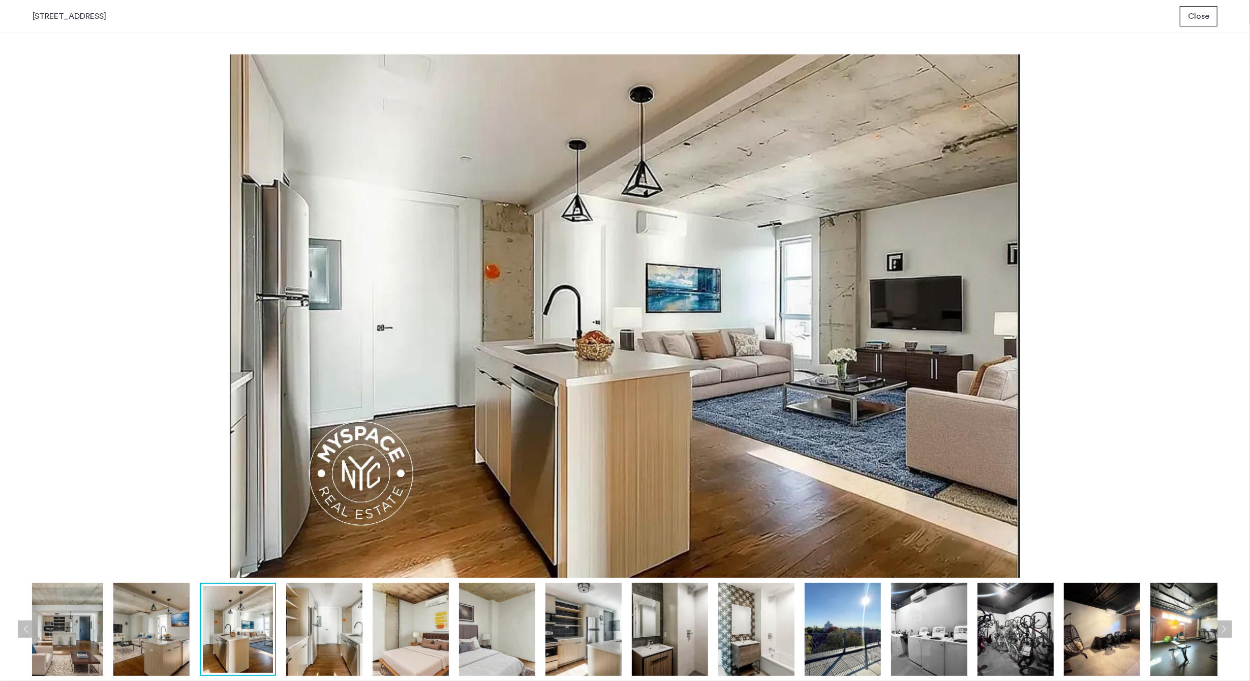
click at [1185, 17] on button "Close" at bounding box center [1199, 16] width 38 height 20
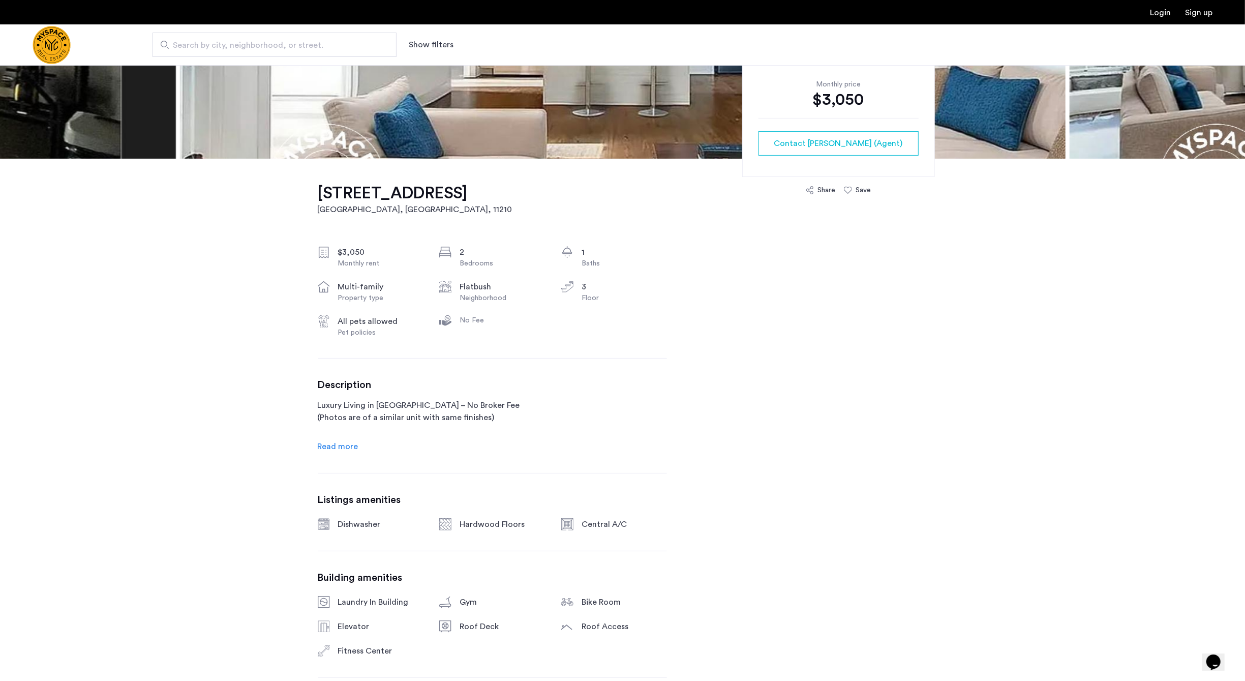
scroll to position [249, 0]
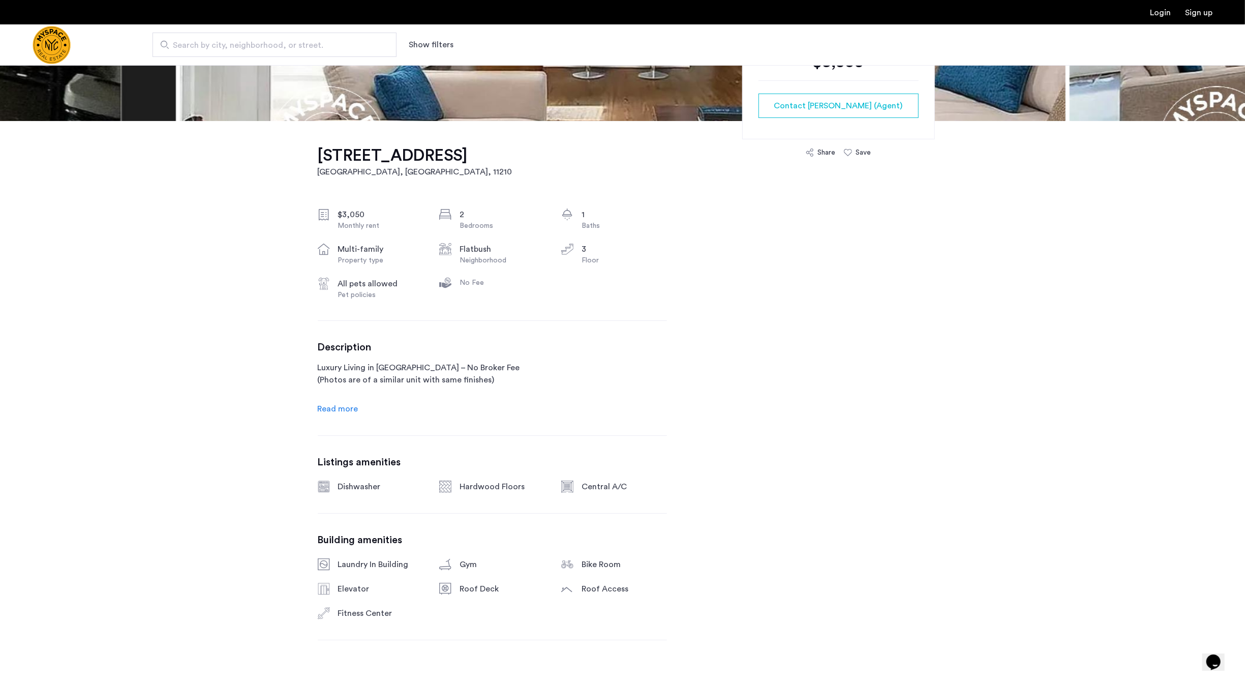
click at [356, 401] on div "Description Luxury Living in Ditmas Park – No Broker Fee (Photos are of a simil…" at bounding box center [492, 378] width 349 height 74
click at [344, 411] on span "Read more" at bounding box center [338, 409] width 41 height 8
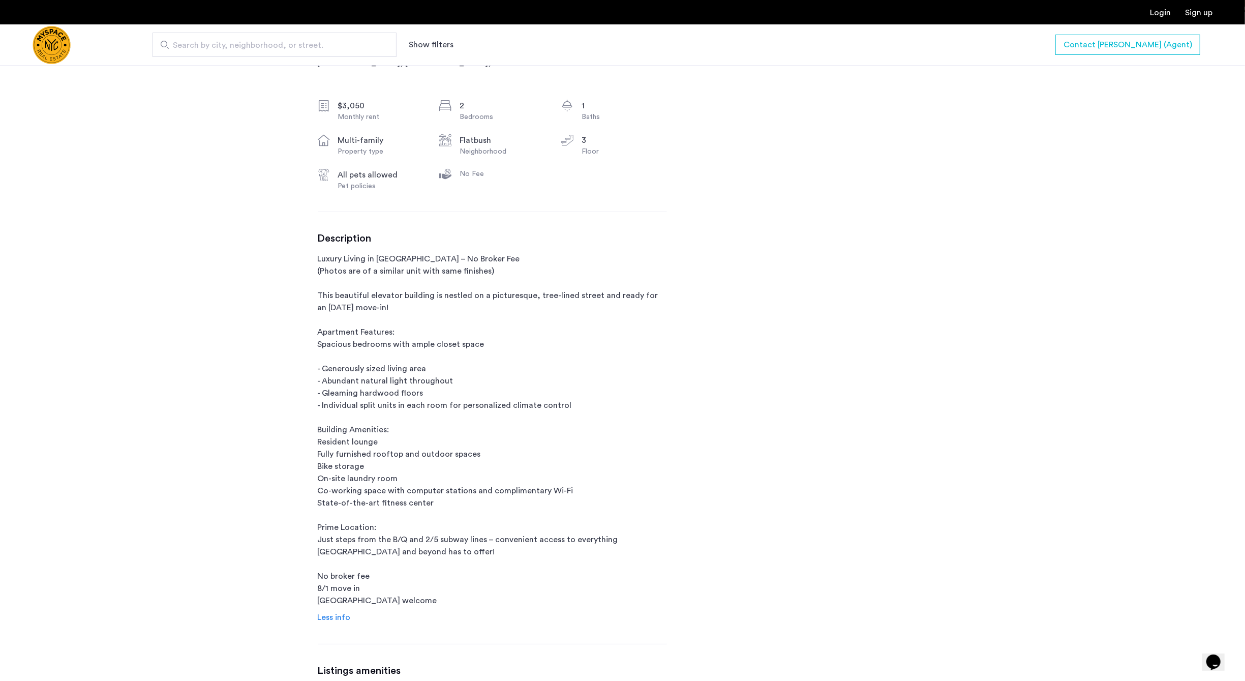
scroll to position [359, 0]
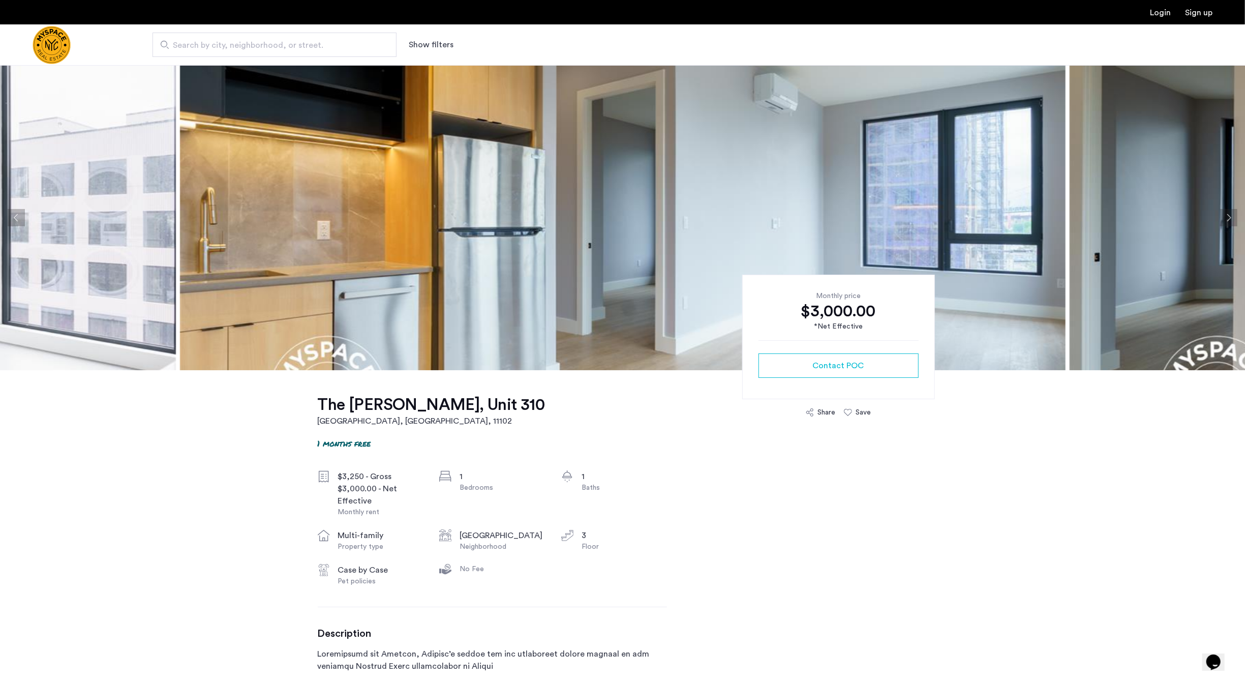
click at [488, 170] on img at bounding box center [622, 217] width 885 height 305
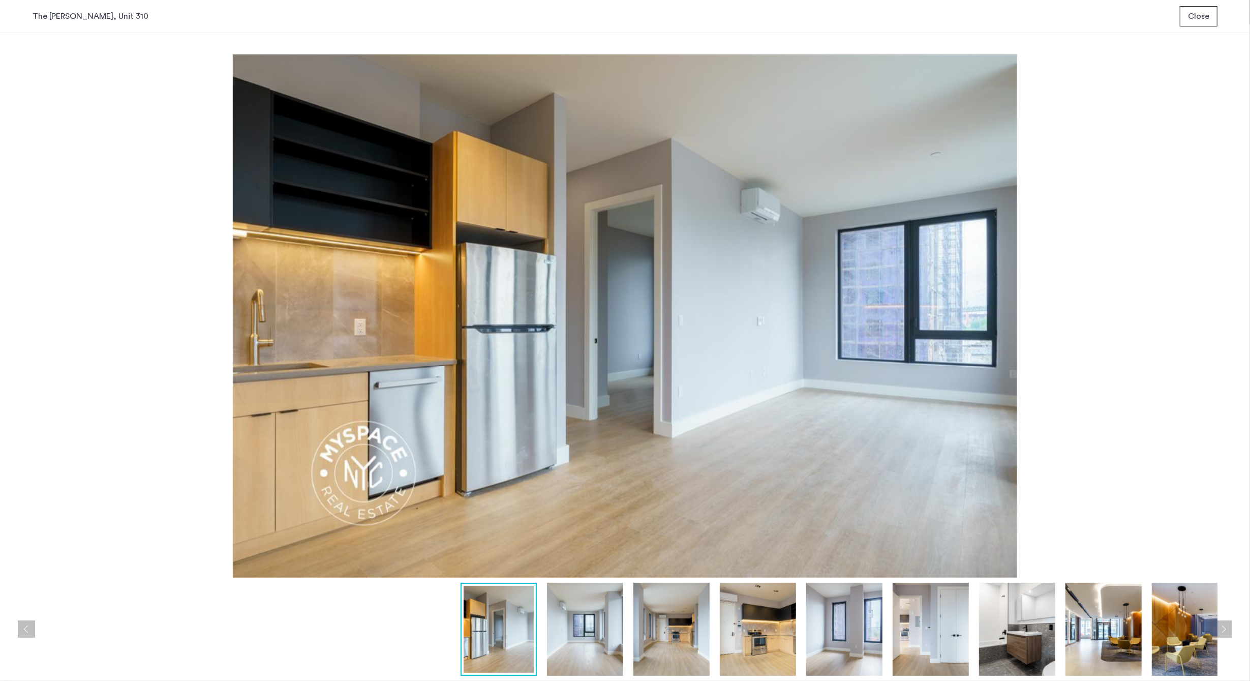
click at [559, 630] on img at bounding box center [585, 629] width 76 height 93
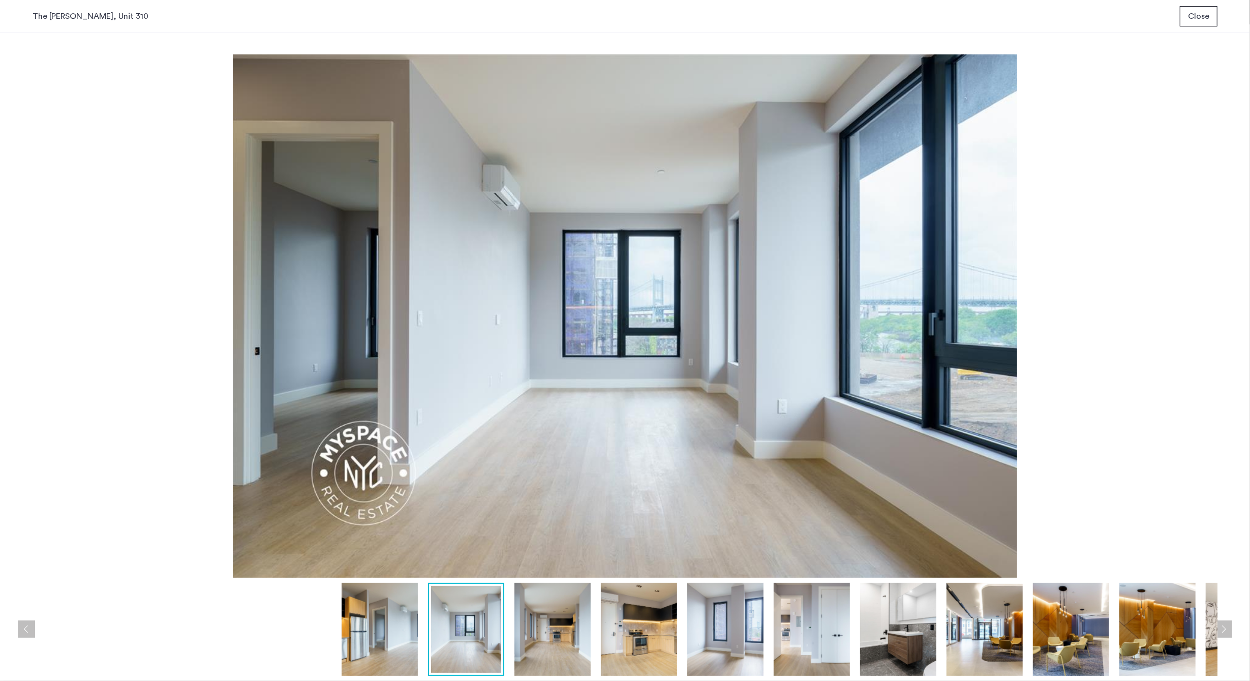
click at [550, 624] on img at bounding box center [552, 629] width 76 height 93
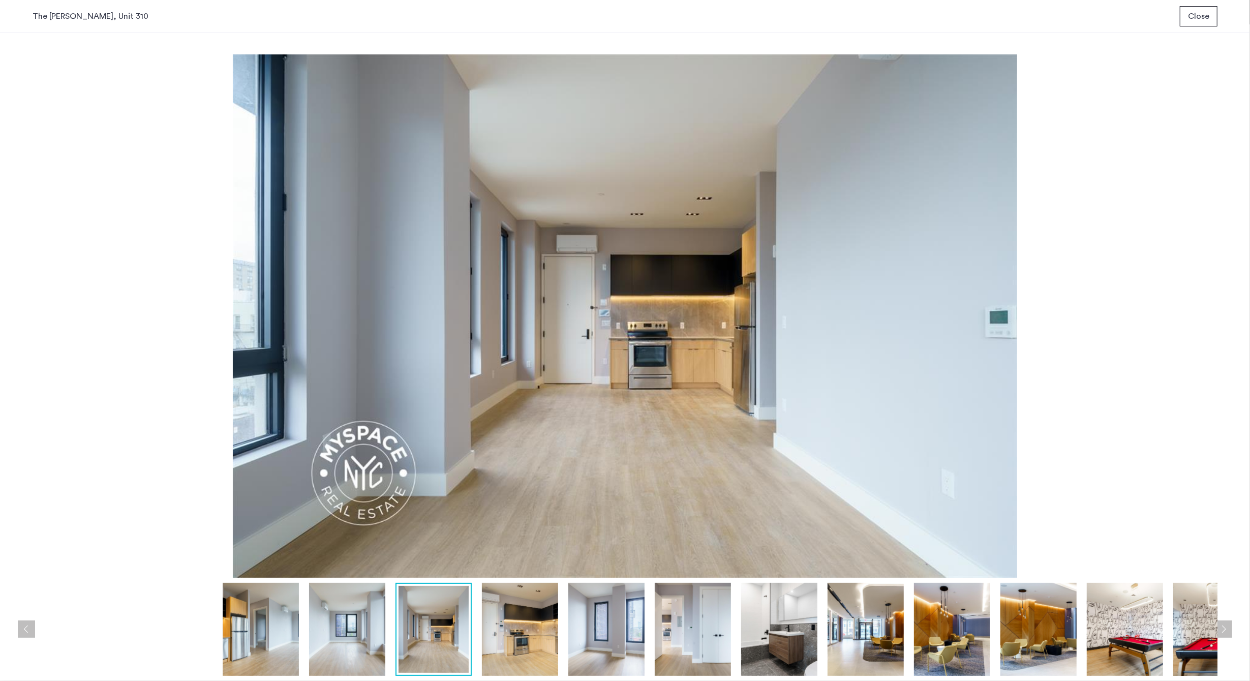
click at [587, 628] on img at bounding box center [606, 629] width 76 height 93
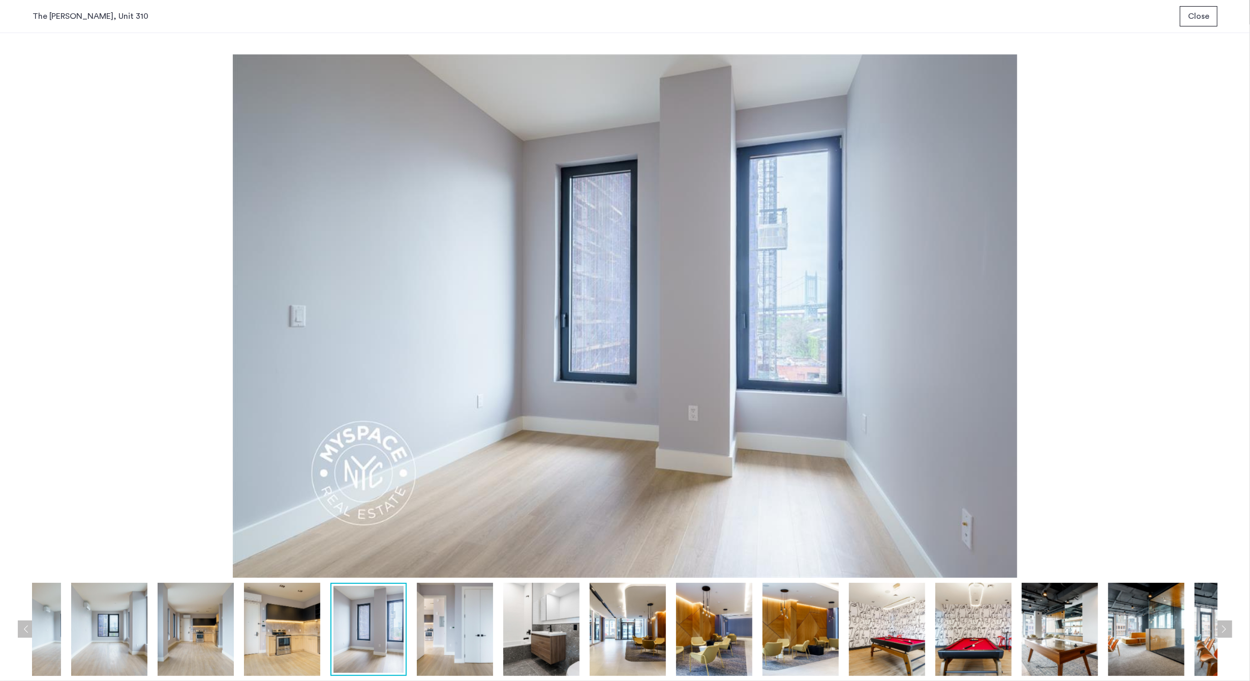
click at [606, 632] on img at bounding box center [628, 629] width 76 height 93
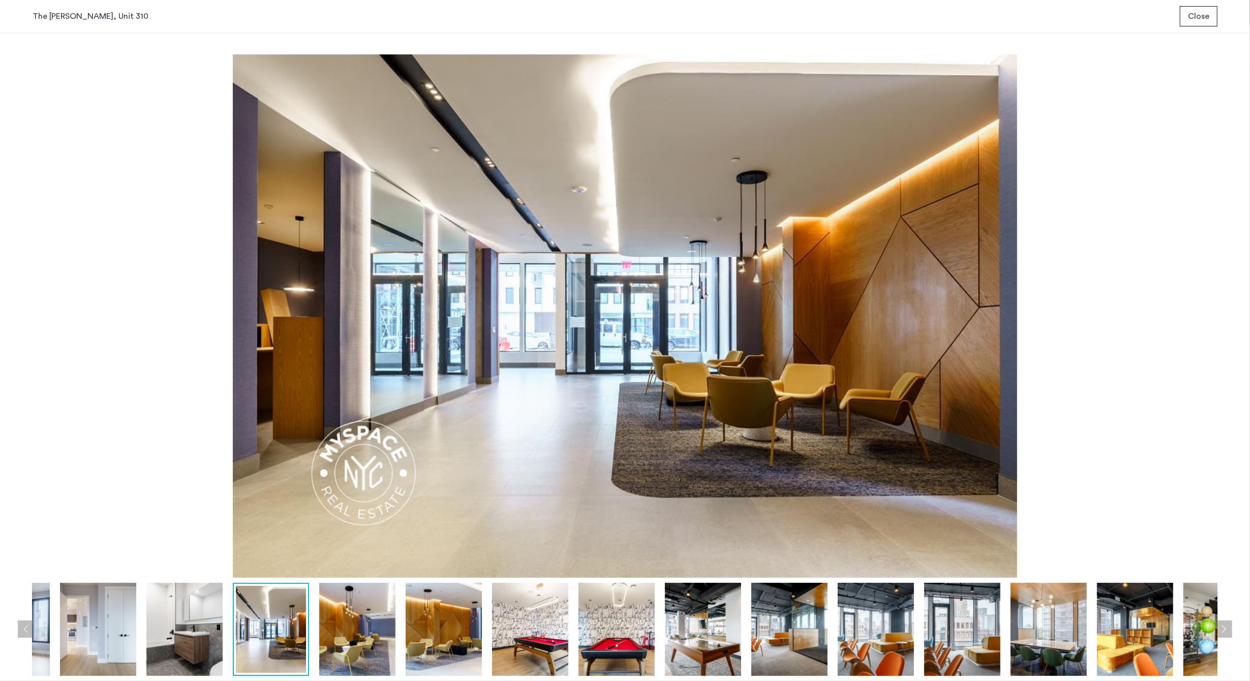
click at [658, 632] on div at bounding box center [747, 629] width 3094 height 93
click at [719, 643] on img at bounding box center [703, 629] width 76 height 93
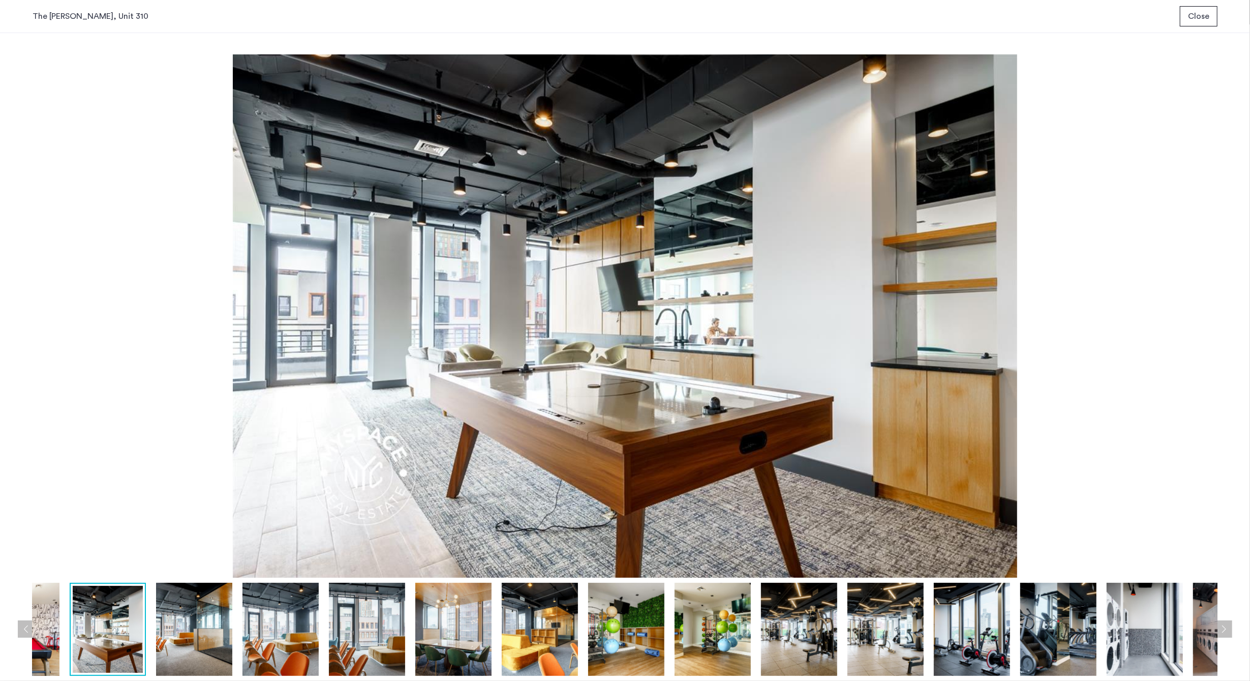
click at [737, 640] on img at bounding box center [713, 629] width 76 height 93
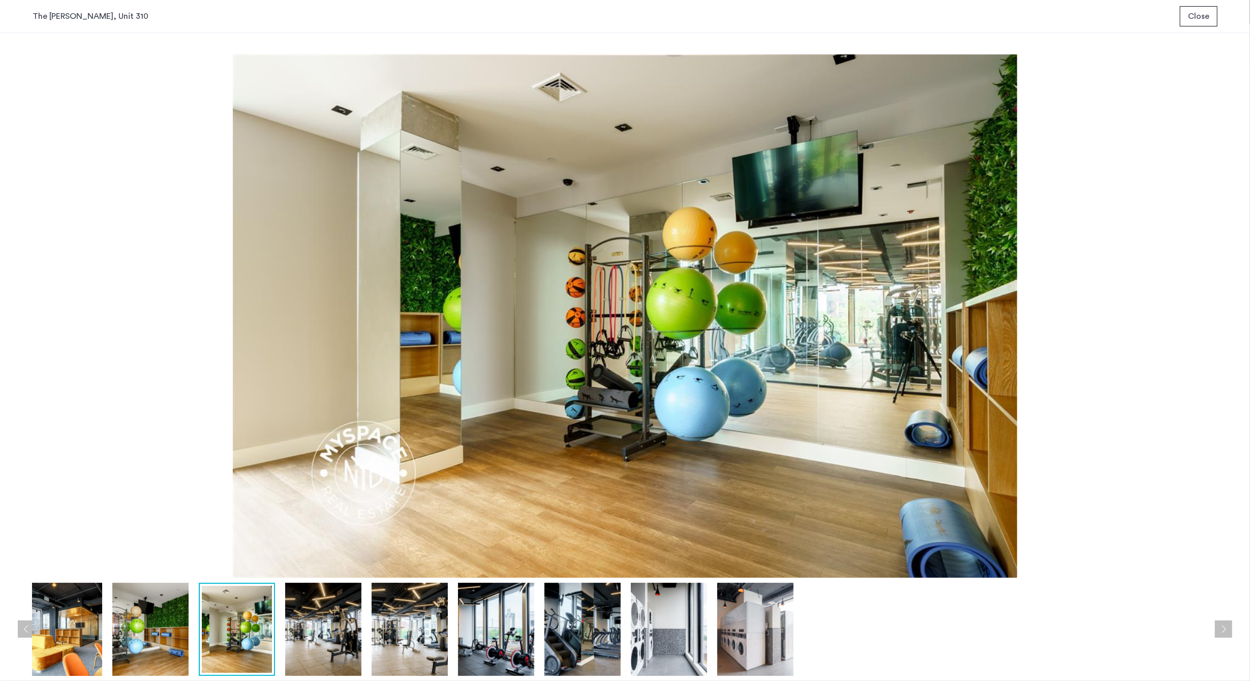
click at [772, 652] on img at bounding box center [755, 629] width 76 height 93
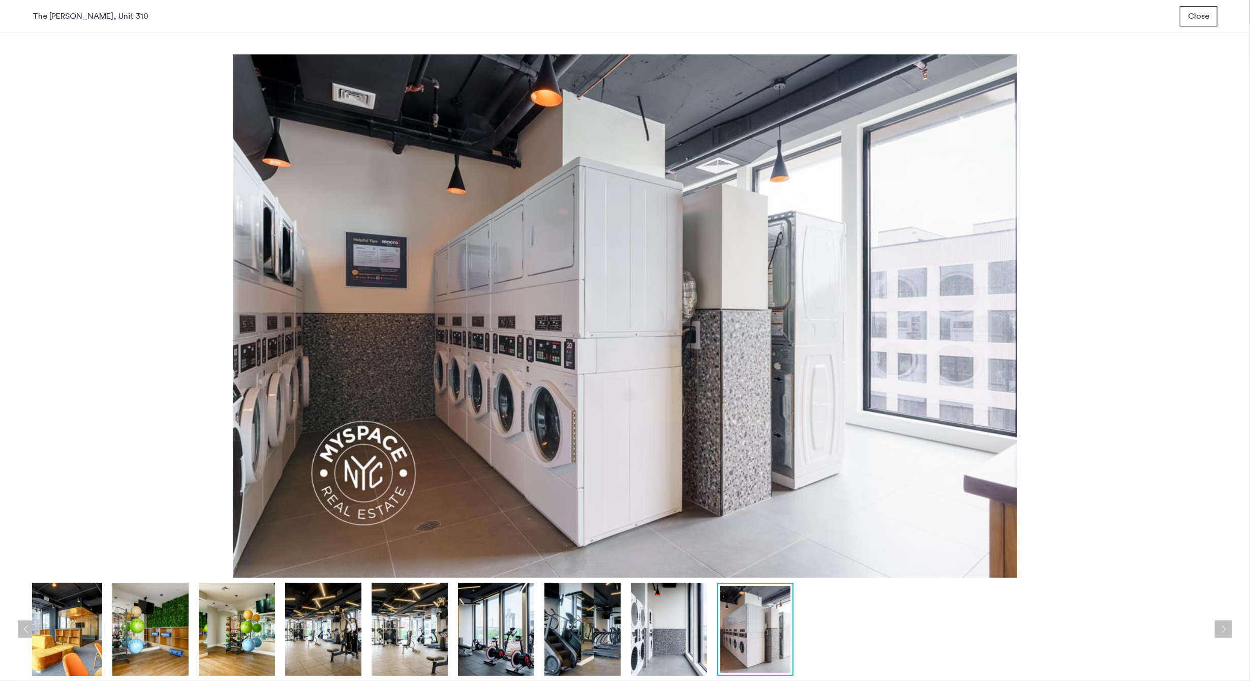
click at [772, 640] on img at bounding box center [755, 629] width 70 height 87
click at [81, 623] on img at bounding box center [64, 629] width 76 height 93
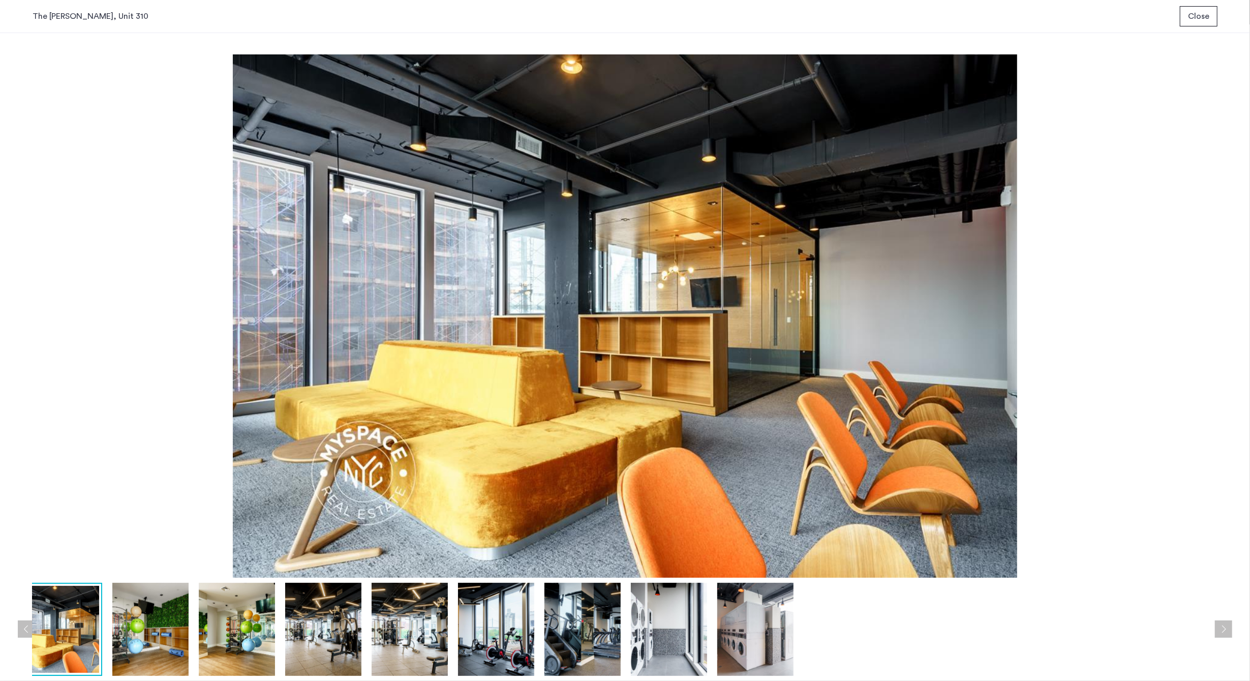
click at [81, 623] on img at bounding box center [64, 629] width 70 height 87
